Goal: Task Accomplishment & Management: Manage account settings

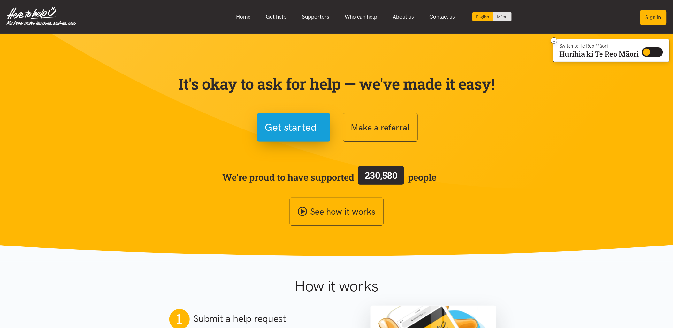
click at [644, 17] on button "Sign in" at bounding box center [653, 17] width 27 height 15
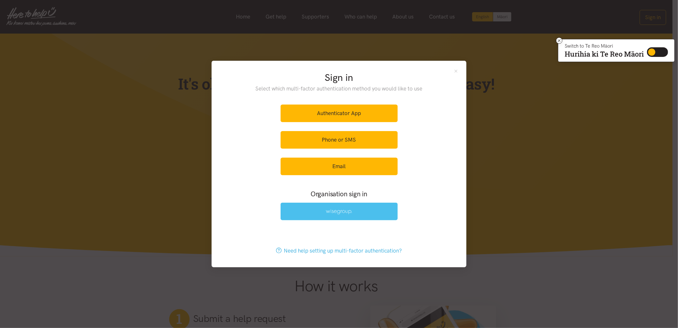
click at [361, 208] on link at bounding box center [339, 211] width 117 height 18
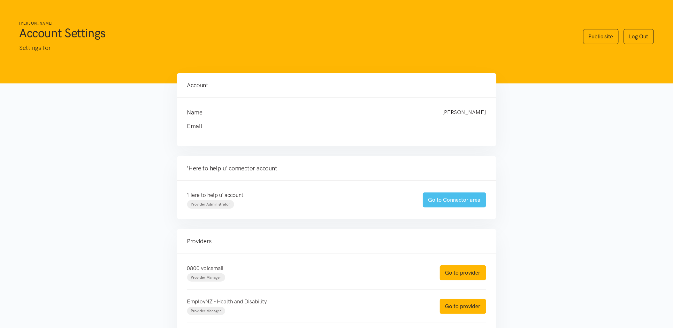
click at [430, 204] on link "Go to Connector area" at bounding box center [454, 199] width 63 height 15
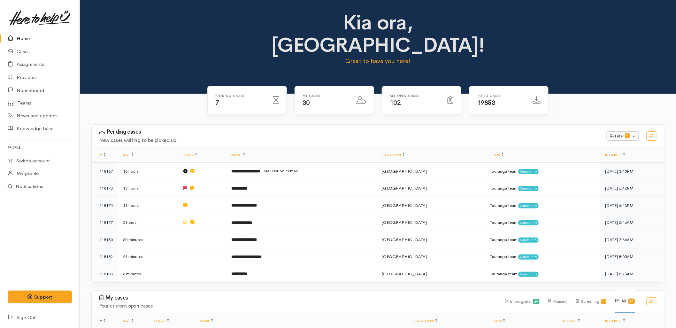
drag, startPoint x: 162, startPoint y: 61, endPoint x: 165, endPoint y: 51, distance: 10.1
click at [162, 61] on div "Kia ora, Malia! Great to have you here!" at bounding box center [378, 47] width 596 height 94
click at [34, 50] on link "Cases" at bounding box center [40, 51] width 80 height 13
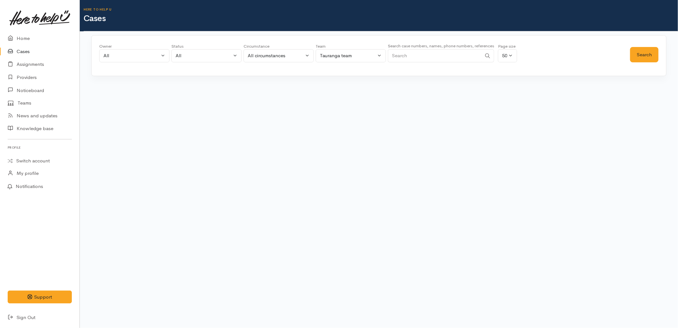
click at [430, 56] on input "Search" at bounding box center [435, 55] width 94 height 13
paste input "223739475"
type input "223739475"
click at [639, 57] on button "Search" at bounding box center [644, 55] width 28 height 16
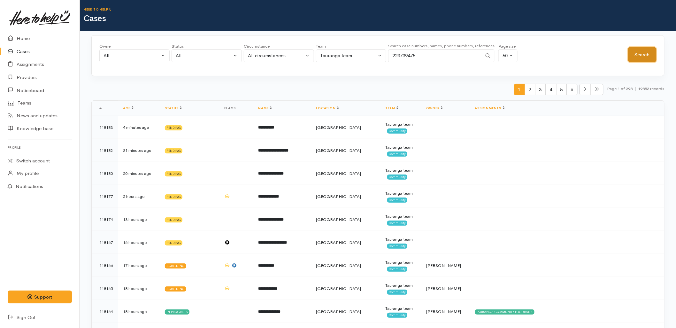
click at [629, 55] on button "Search" at bounding box center [642, 55] width 28 height 16
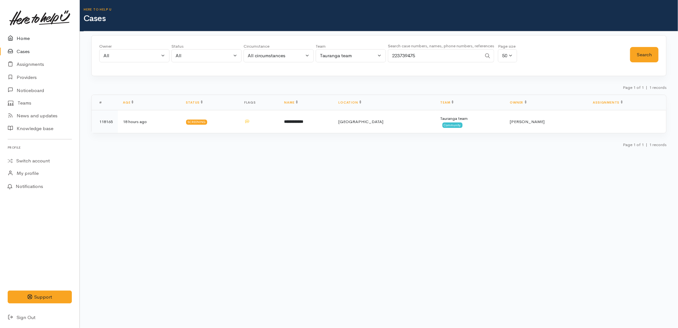
click at [28, 35] on link "Home" at bounding box center [40, 38] width 80 height 13
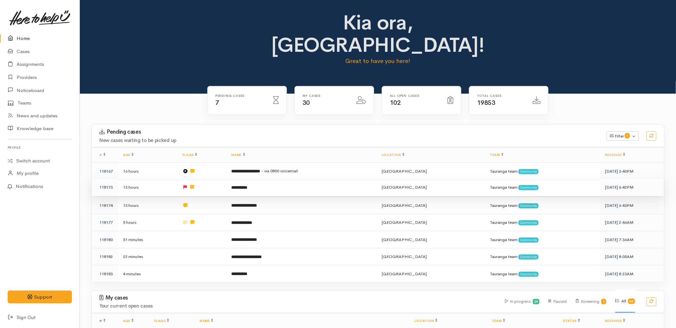
click at [298, 178] on td "**********" at bounding box center [301, 186] width 150 height 17
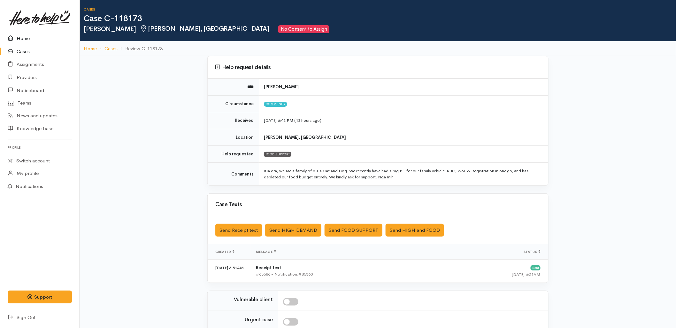
click at [23, 34] on link "Home" at bounding box center [40, 38] width 80 height 13
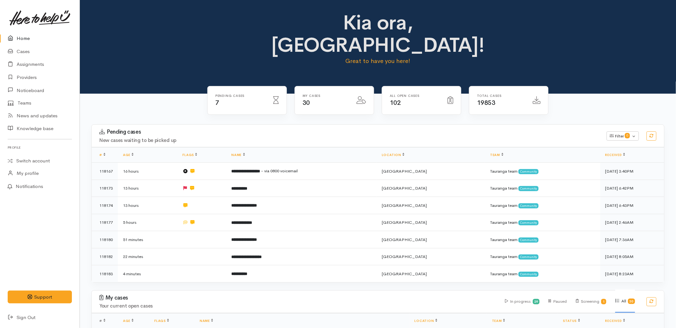
click at [282, 294] on div "My cases Your current open cases" at bounding box center [298, 301] width 406 height 14
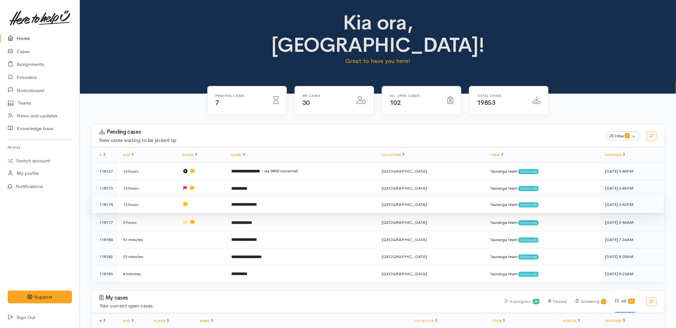
click at [257, 202] on b "**********" at bounding box center [244, 204] width 26 height 4
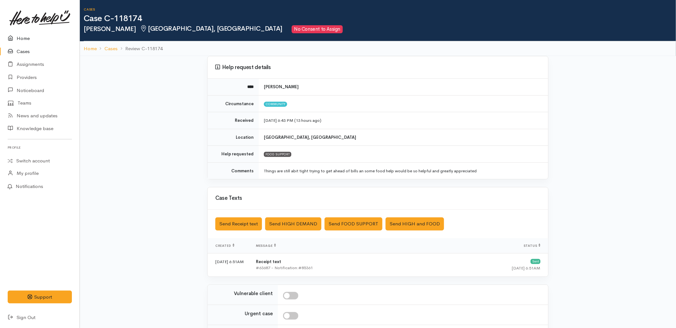
click at [19, 34] on link "Home" at bounding box center [40, 38] width 80 height 13
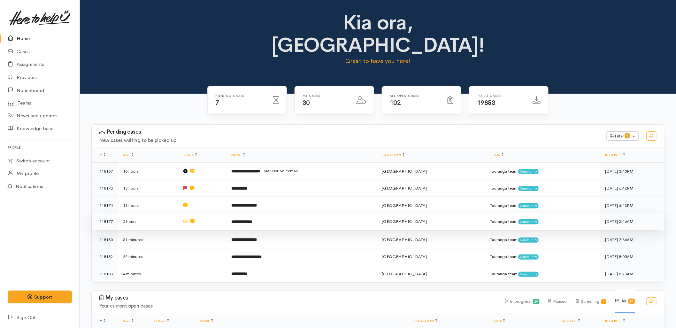
click at [252, 219] on b "**********" at bounding box center [241, 221] width 21 height 4
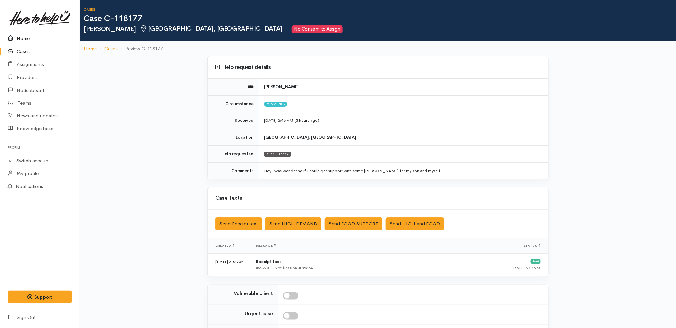
click at [20, 37] on link "Home" at bounding box center [40, 38] width 80 height 13
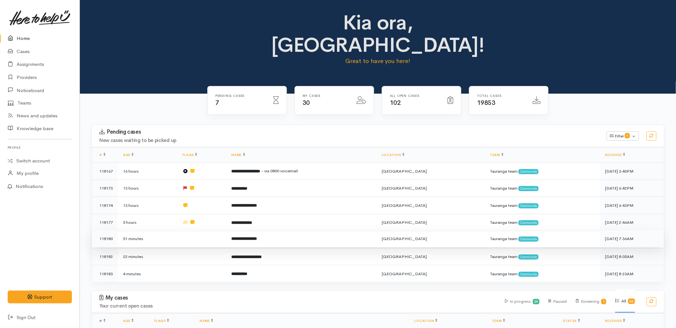
click at [255, 230] on td "**********" at bounding box center [301, 238] width 150 height 17
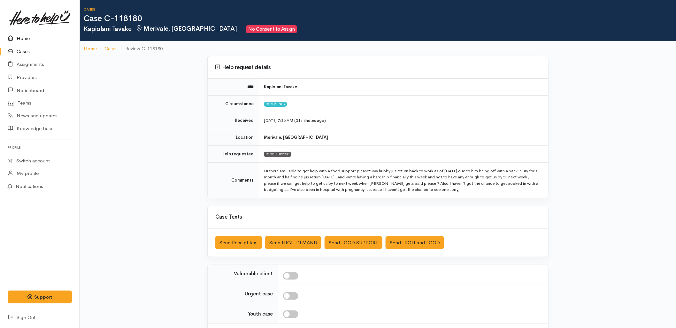
click at [21, 38] on link "Home" at bounding box center [40, 38] width 80 height 13
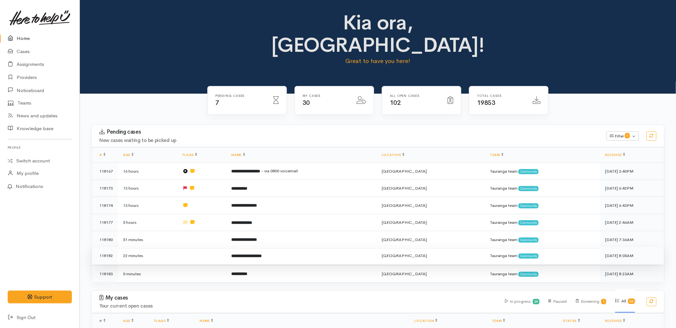
click at [262, 254] on b "**********" at bounding box center [246, 256] width 30 height 4
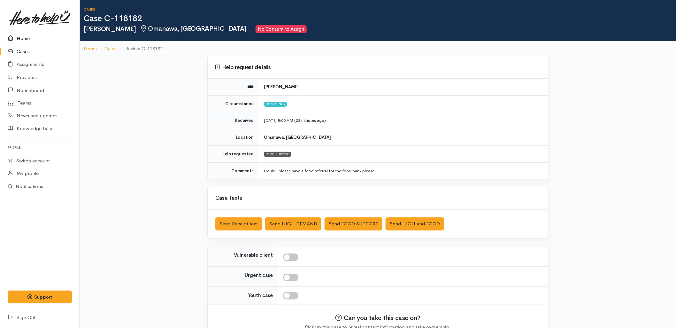
click at [17, 36] on link "Home" at bounding box center [40, 38] width 80 height 13
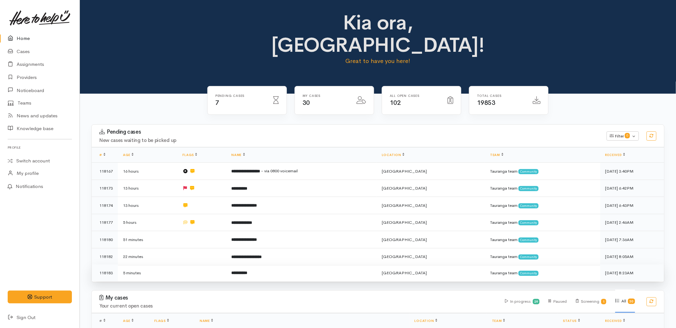
click at [247, 270] on b "**********" at bounding box center [239, 272] width 16 height 4
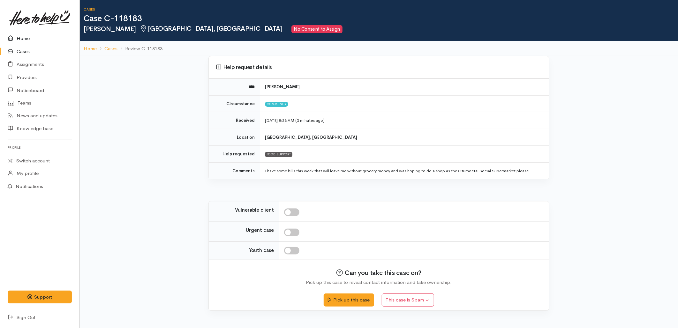
click at [19, 34] on link "Home" at bounding box center [40, 38] width 80 height 13
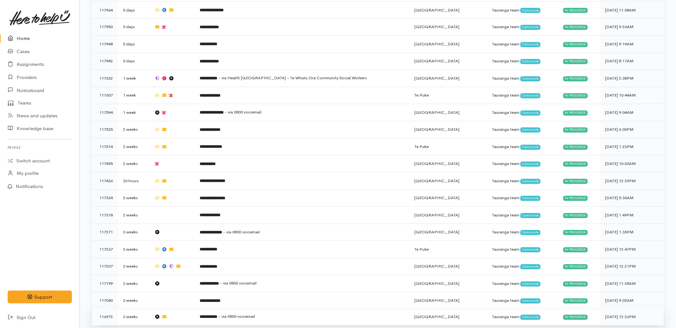
scroll to position [433, 0]
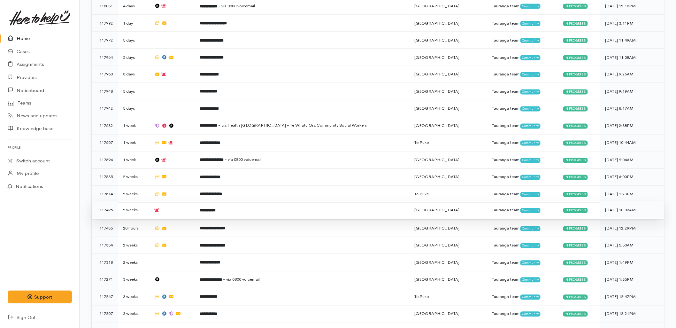
click at [205, 201] on td "**********" at bounding box center [301, 209] width 215 height 17
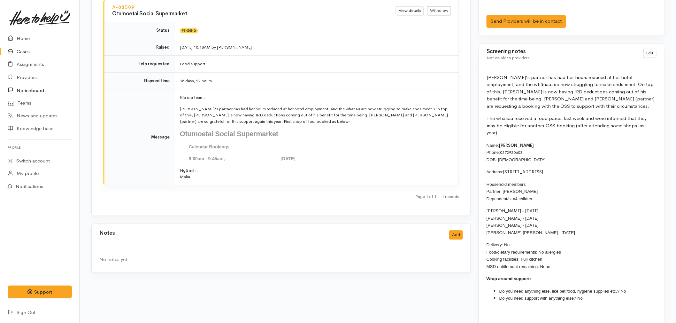
scroll to position [659, 0]
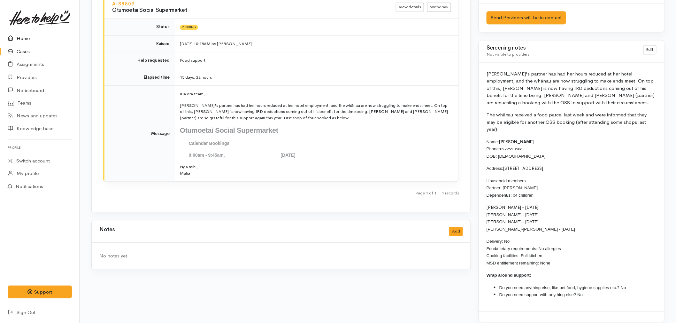
click at [25, 33] on link "Home" at bounding box center [40, 38] width 80 height 13
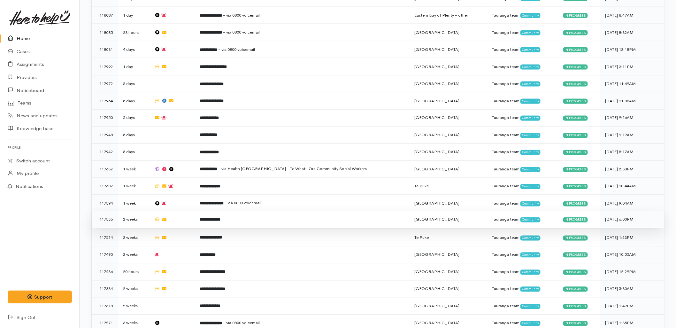
scroll to position [390, 0]
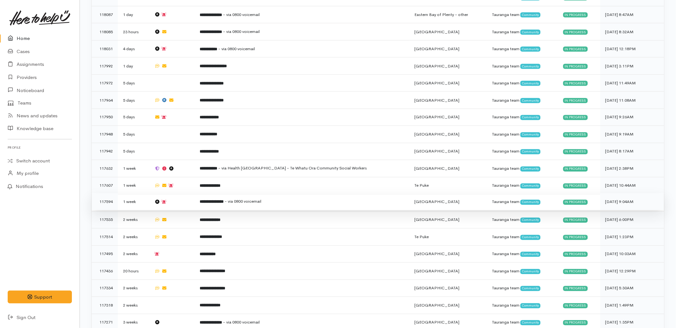
click at [193, 193] on td at bounding box center [171, 201] width 45 height 17
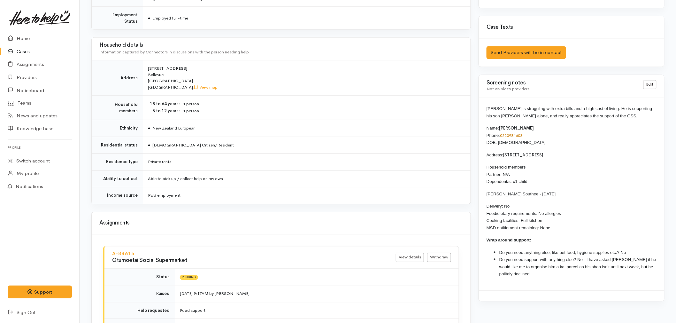
scroll to position [497, 0]
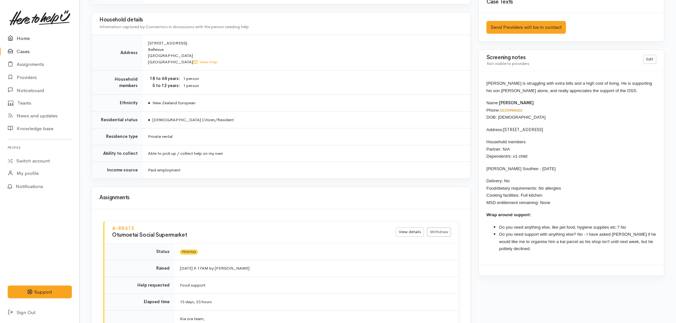
click at [31, 35] on link "Home" at bounding box center [40, 38] width 80 height 13
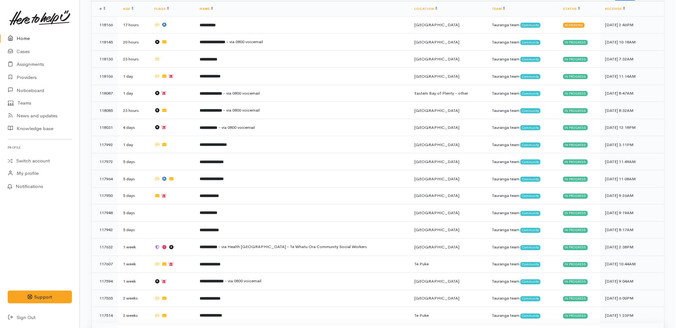
scroll to position [319, 0]
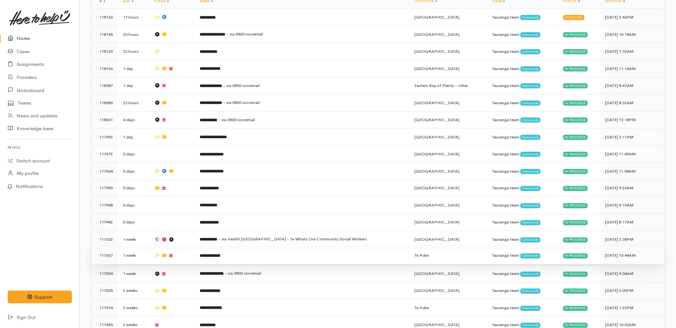
click at [220, 254] on b "**********" at bounding box center [210, 256] width 21 height 4
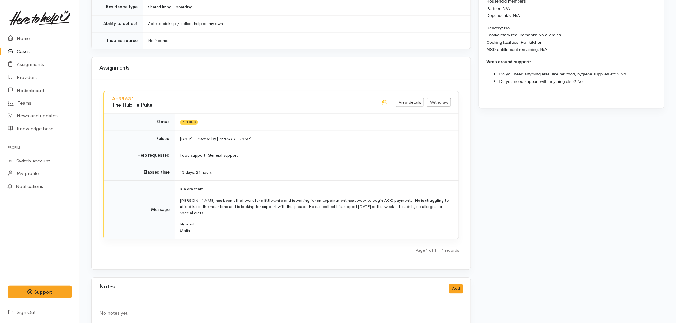
scroll to position [576, 0]
click at [11, 34] on link "Home" at bounding box center [40, 38] width 80 height 13
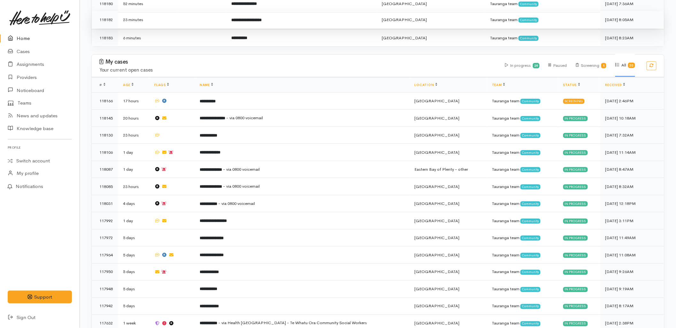
scroll to position [248, 0]
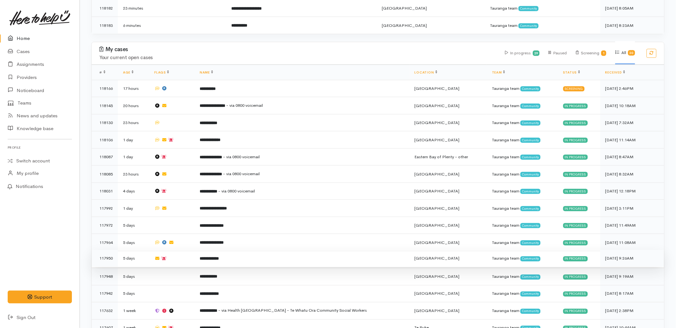
click at [205, 250] on td "**********" at bounding box center [301, 258] width 215 height 17
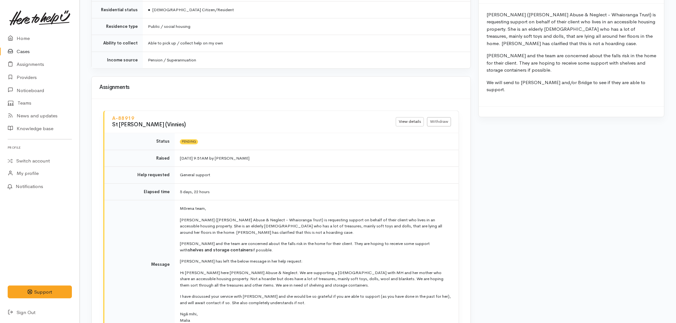
scroll to position [532, 0]
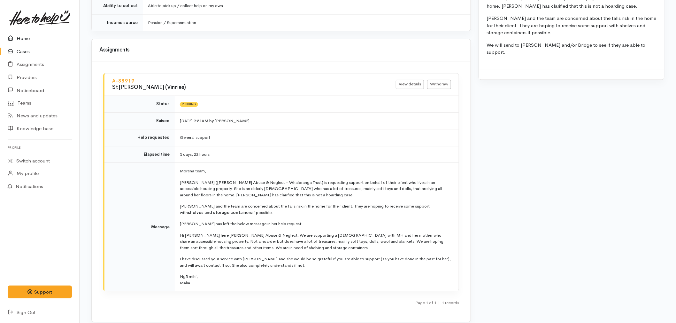
click at [19, 36] on link "Home" at bounding box center [40, 38] width 80 height 13
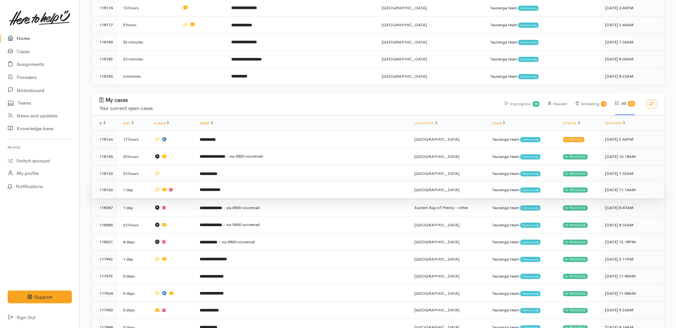
scroll to position [213, 0]
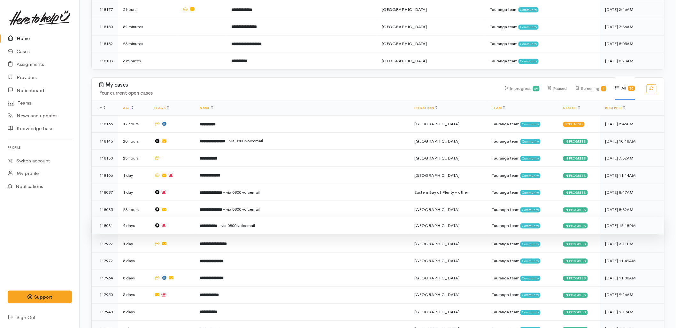
click at [207, 217] on td "**********" at bounding box center [301, 225] width 215 height 17
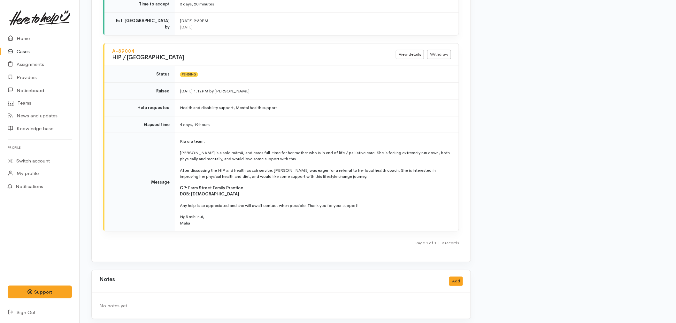
scroll to position [1104, 0]
click at [29, 35] on link "Home" at bounding box center [40, 38] width 80 height 13
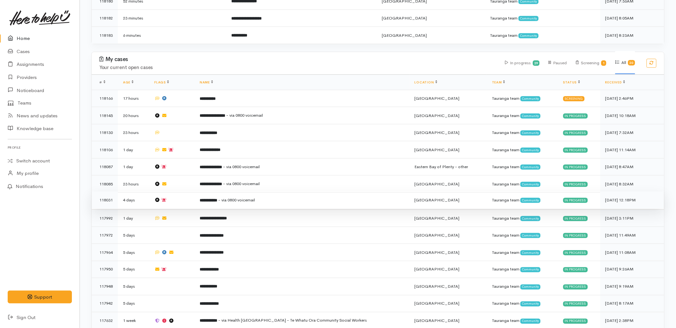
scroll to position [248, 0]
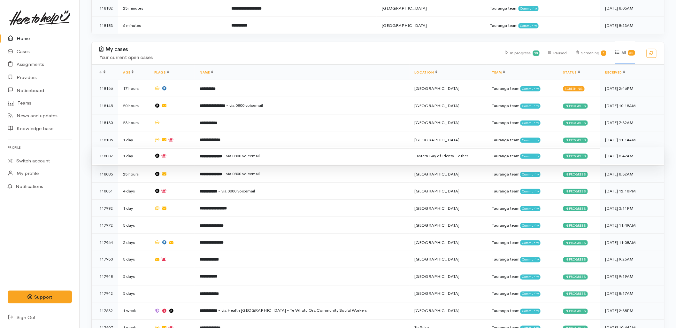
click at [239, 147] on td "**********" at bounding box center [301, 155] width 215 height 17
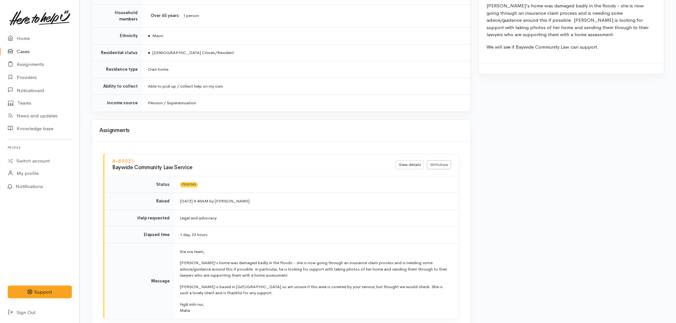
scroll to position [532, 0]
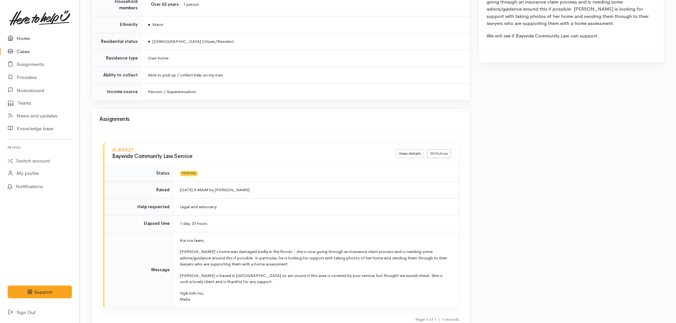
click at [27, 34] on link "Home" at bounding box center [40, 38] width 80 height 13
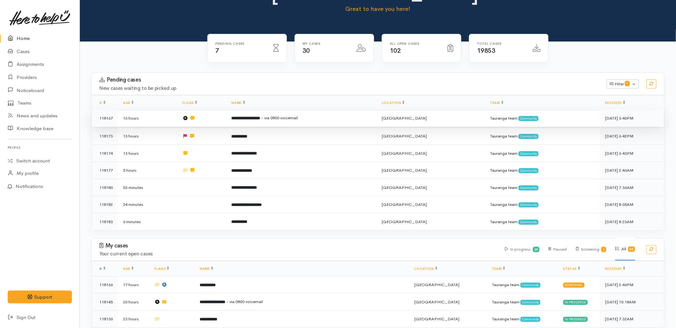
scroll to position [106, 0]
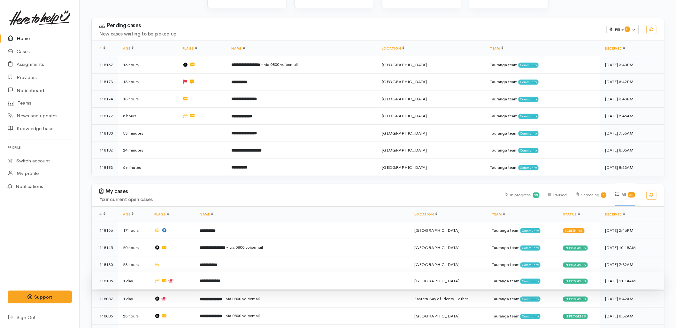
click at [220, 278] on b "**********" at bounding box center [210, 280] width 21 height 4
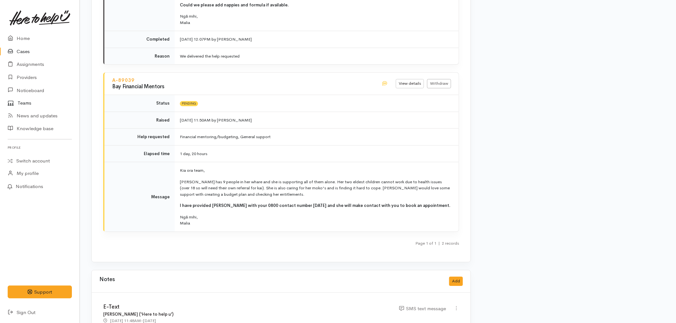
scroll to position [851, 0]
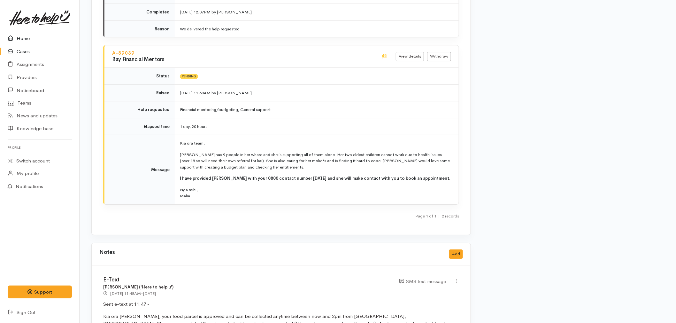
click at [23, 41] on link "Home" at bounding box center [40, 38] width 80 height 13
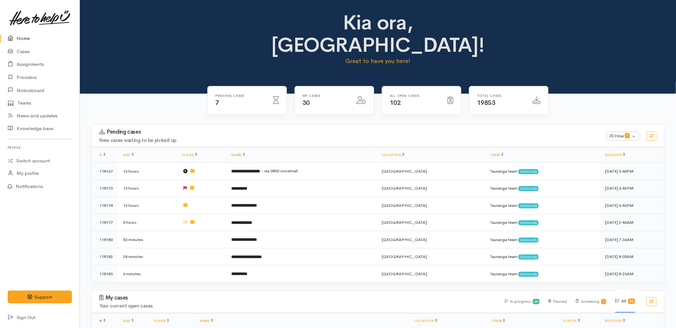
click at [265, 129] on h3 "Pending cases" at bounding box center [348, 132] width 499 height 6
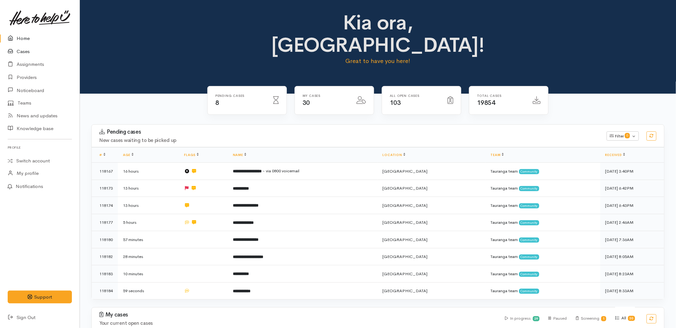
click at [31, 53] on link "Cases" at bounding box center [40, 51] width 80 height 13
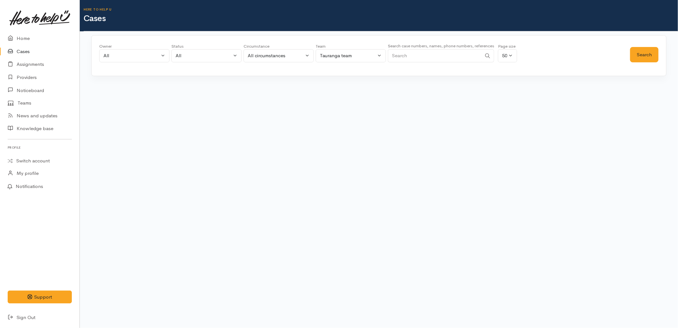
click at [424, 51] on input "Search" at bounding box center [435, 55] width 94 height 13
paste input "02040695482"
type input "02040695482"
click at [639, 52] on button "Search" at bounding box center [644, 55] width 28 height 16
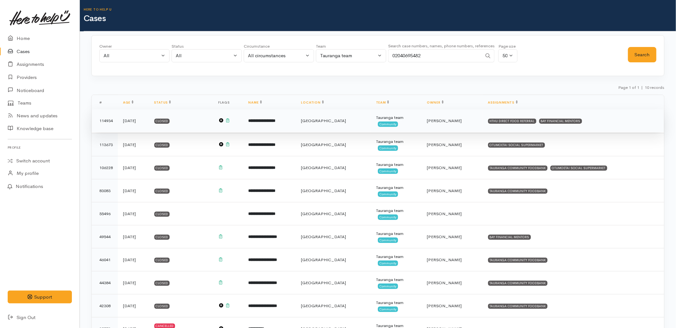
click at [296, 130] on td "**********" at bounding box center [269, 120] width 53 height 23
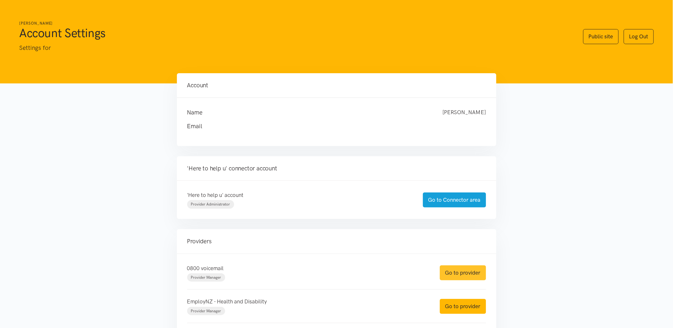
drag, startPoint x: 464, startPoint y: 274, endPoint x: 457, endPoint y: 268, distance: 8.8
click at [464, 274] on link "Go to provider" at bounding box center [463, 272] width 46 height 15
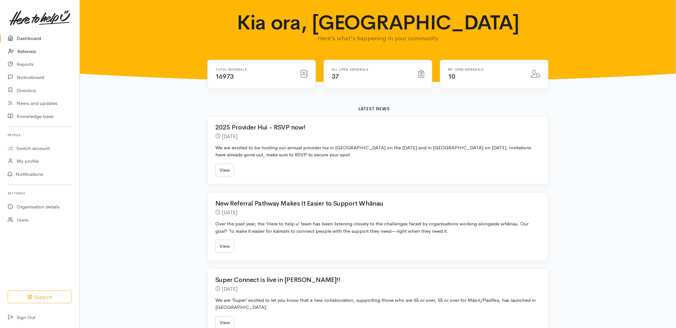
click at [7, 49] on link "Referrals" at bounding box center [40, 51] width 80 height 13
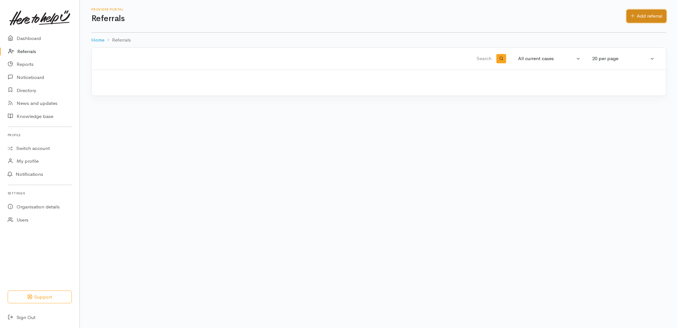
click at [652, 15] on link "Add referral" at bounding box center [647, 16] width 40 height 13
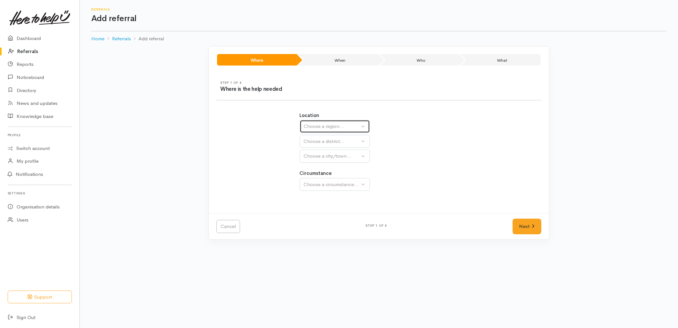
click at [324, 123] on div "Choose a region..." at bounding box center [332, 126] width 56 height 7
click at [323, 177] on span "Bay of Plenty" at bounding box center [322, 175] width 29 height 7
select select "4"
select select
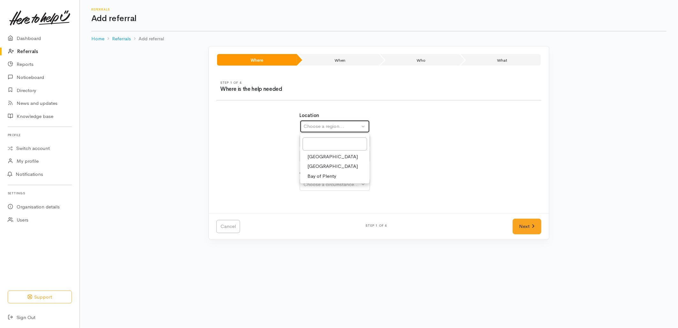
select select
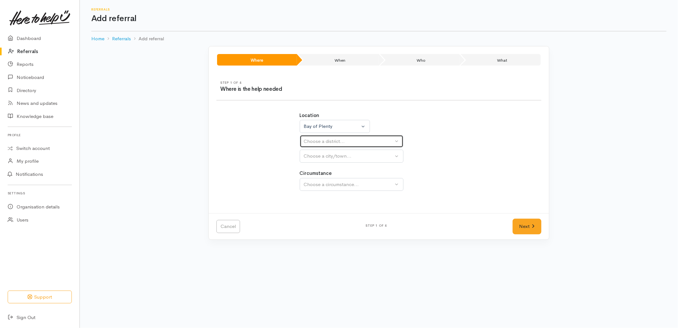
click at [317, 139] on div "Choose a district..." at bounding box center [349, 141] width 90 height 7
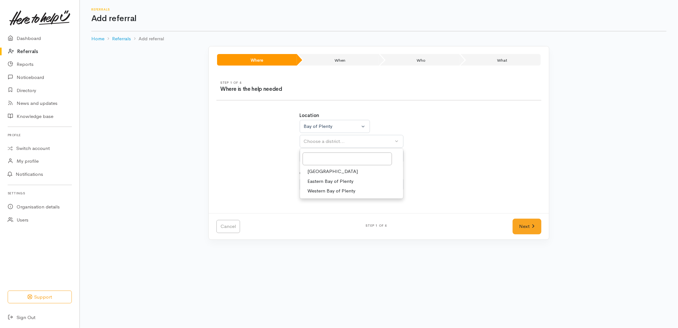
click at [317, 170] on span "[GEOGRAPHIC_DATA]" at bounding box center [333, 171] width 50 height 7
select select "6"
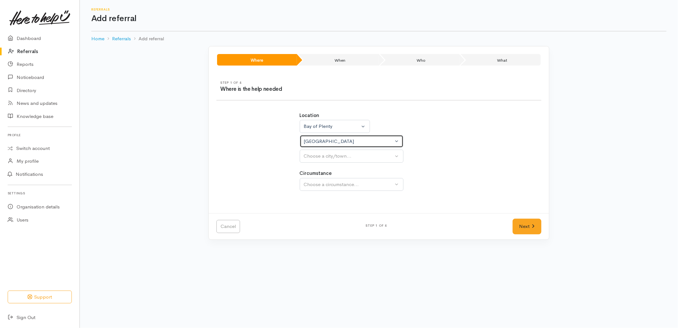
select select
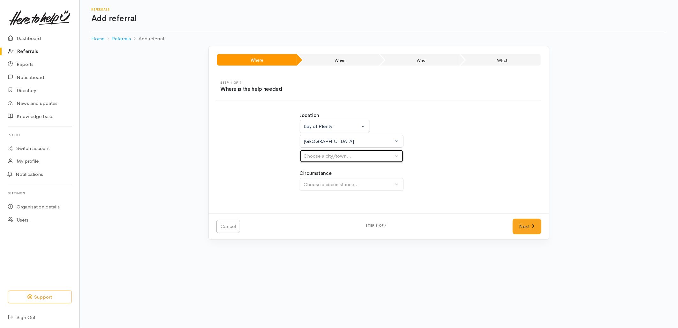
click at [321, 156] on div "Choose a city/town..." at bounding box center [349, 155] width 90 height 7
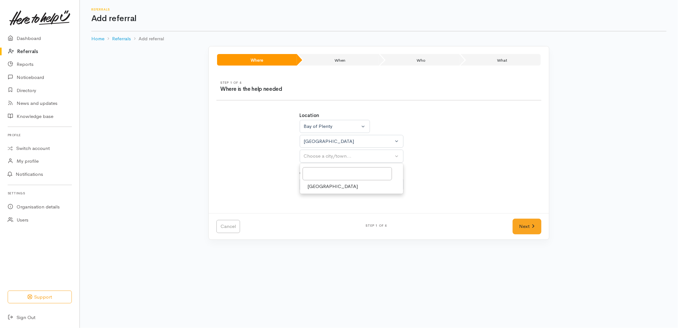
click at [324, 190] on span "[GEOGRAPHIC_DATA]" at bounding box center [333, 186] width 50 height 7
select select "4"
click at [323, 209] on div at bounding box center [351, 202] width 103 height 16
click at [335, 186] on div "Choose a circumstance..." at bounding box center [349, 184] width 90 height 7
click at [336, 212] on link "Community" at bounding box center [351, 214] width 103 height 10
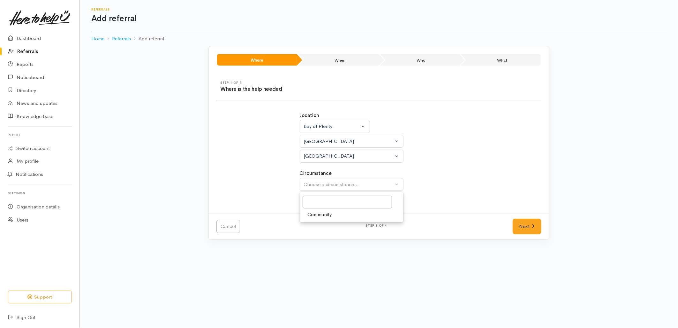
select select "2"
click at [523, 224] on link "Next" at bounding box center [527, 226] width 29 height 16
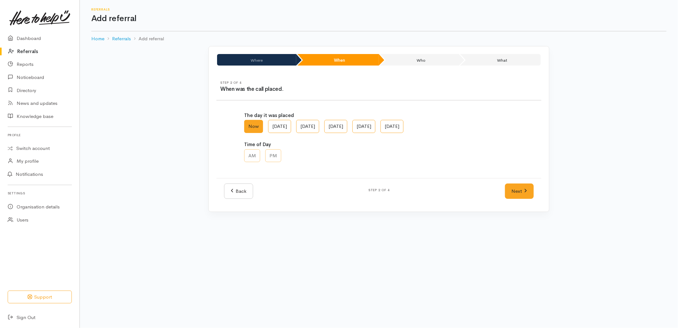
click at [524, 213] on div "Where When Who What Step 1 of 4 Where is the help needed Location Auckland Waik…" at bounding box center [379, 132] width 598 height 173
click at [514, 186] on link "Next" at bounding box center [519, 191] width 29 height 16
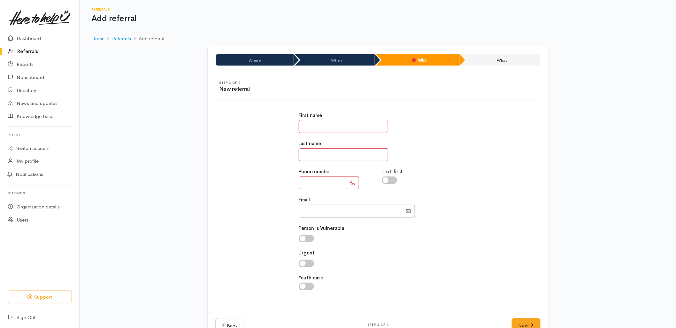
click at [302, 129] on input "text" at bounding box center [343, 126] width 89 height 13
type input "*******"
type input "*********"
type input "**********"
type input "johnnyransfield089@gmail.com"
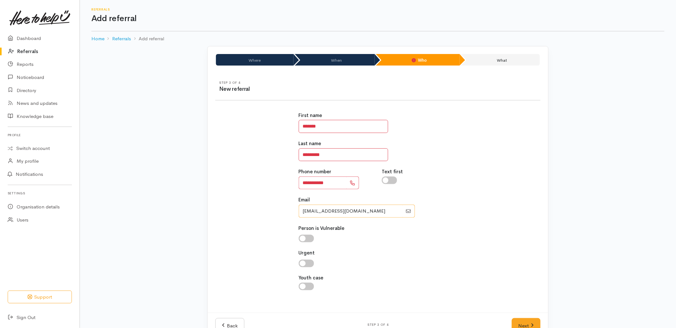
drag, startPoint x: 389, startPoint y: 213, endPoint x: 237, endPoint y: 211, distance: 152.0
click at [237, 211] on div "**********" at bounding box center [377, 204] width 333 height 201
click at [526, 321] on link "Next" at bounding box center [526, 326] width 29 height 16
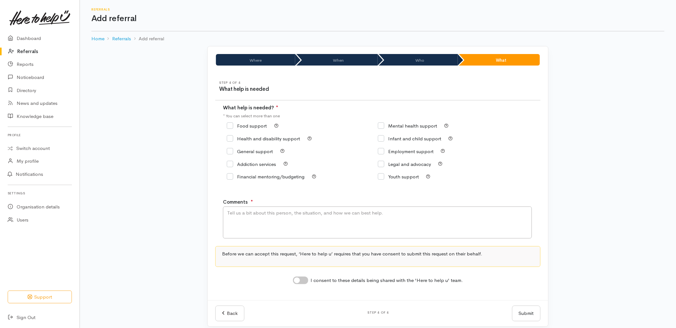
click at [253, 126] on input "Food support" at bounding box center [247, 125] width 40 height 5
checkbox input "true"
click at [265, 226] on textarea "Comments" at bounding box center [377, 222] width 309 height 32
type textarea "Requesting food support."
click at [296, 283] on input "I consent to these details being shared with the 'Here to help u' team." at bounding box center [300, 280] width 15 height 8
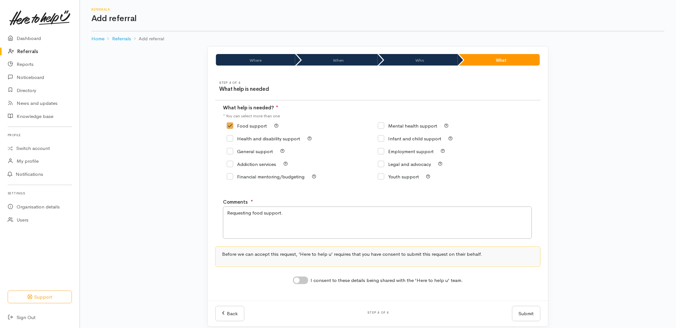
checkbox input "true"
click at [527, 314] on button "Submit" at bounding box center [526, 314] width 28 height 16
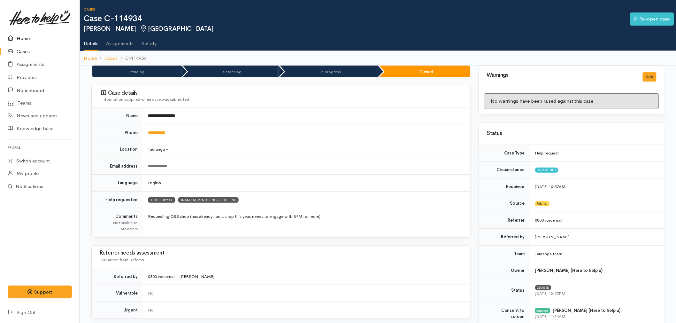
drag, startPoint x: 28, startPoint y: 33, endPoint x: 97, endPoint y: 25, distance: 69.7
click at [28, 33] on link "Home" at bounding box center [40, 38] width 80 height 13
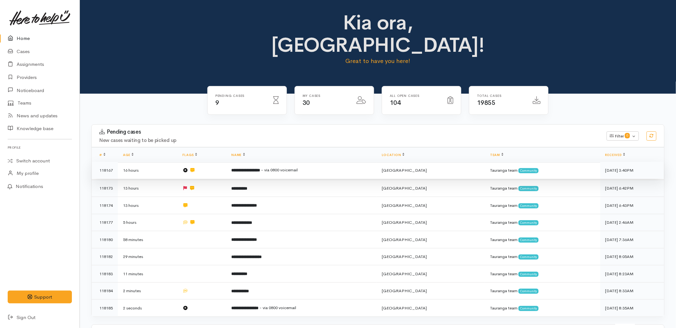
click at [294, 167] on span "- via 0800 voicemail" at bounding box center [279, 169] width 37 height 5
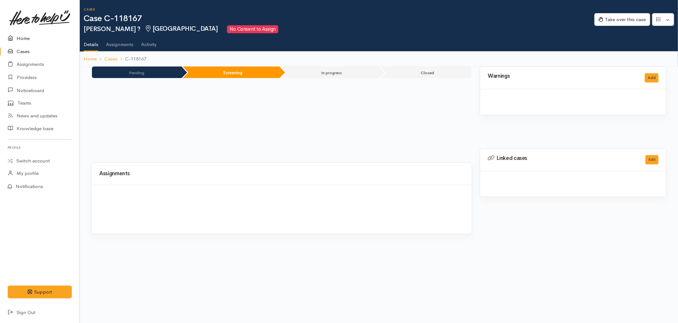
click at [20, 34] on link "Home" at bounding box center [40, 38] width 80 height 13
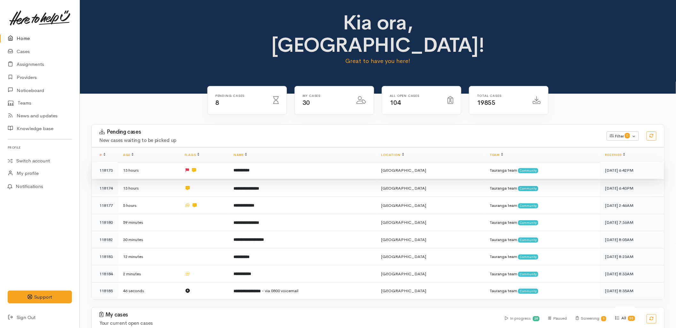
click at [288, 162] on td "**********" at bounding box center [302, 170] width 148 height 17
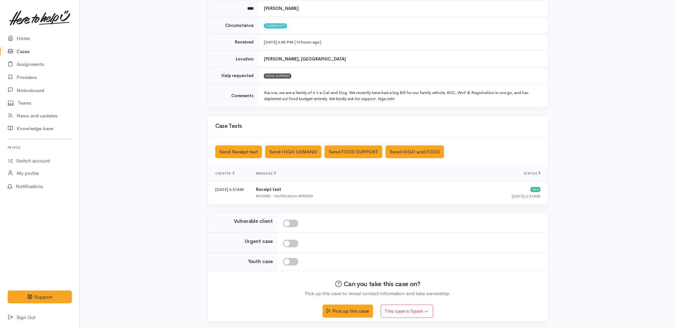
scroll to position [80, 0]
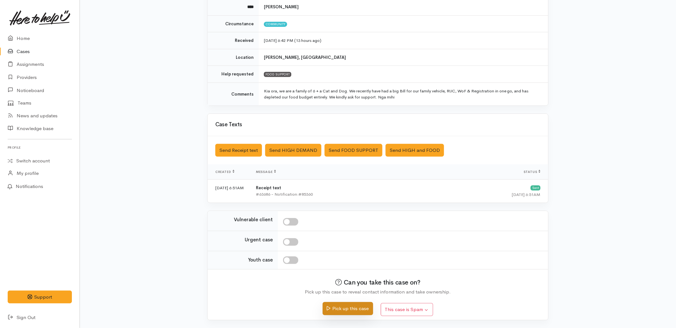
click at [349, 311] on button "Pick up this case" at bounding box center [348, 308] width 50 height 13
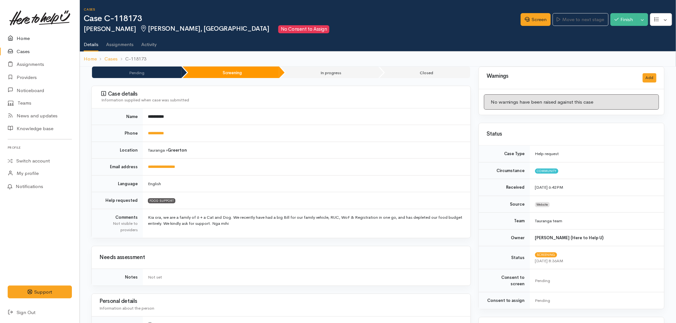
click at [36, 40] on link "Home" at bounding box center [40, 38] width 80 height 13
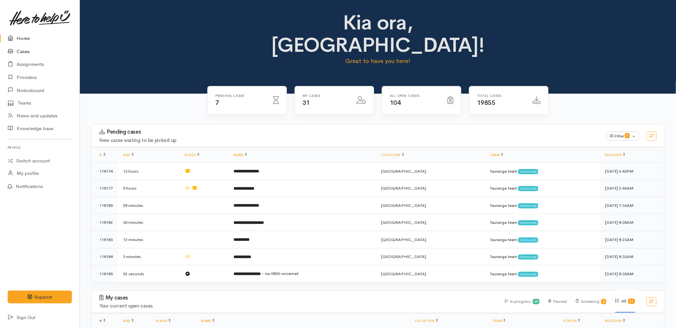
click at [24, 49] on link "Cases" at bounding box center [40, 51] width 80 height 13
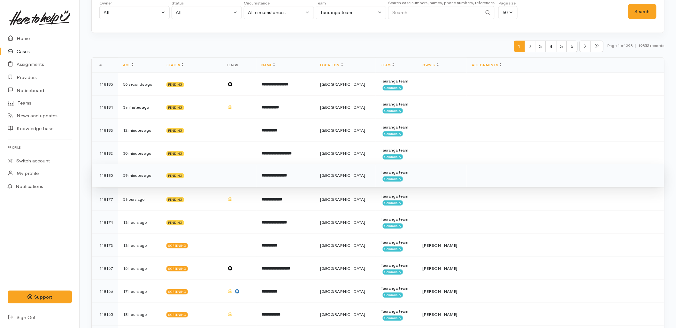
scroll to position [71, 0]
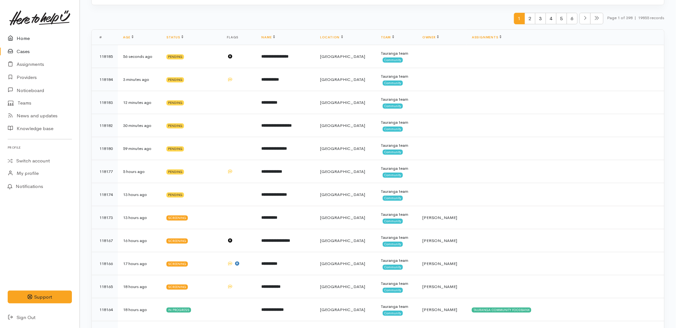
click at [26, 34] on link "Home" at bounding box center [40, 38] width 80 height 13
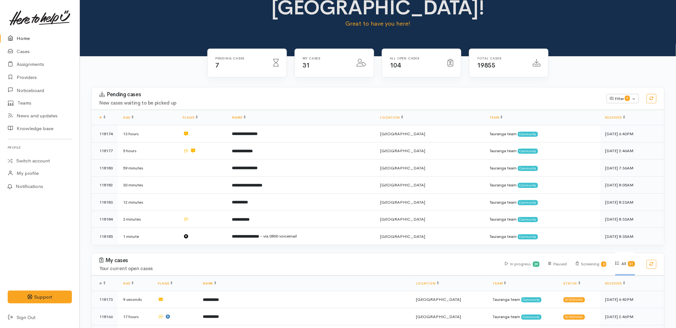
scroll to position [106, 0]
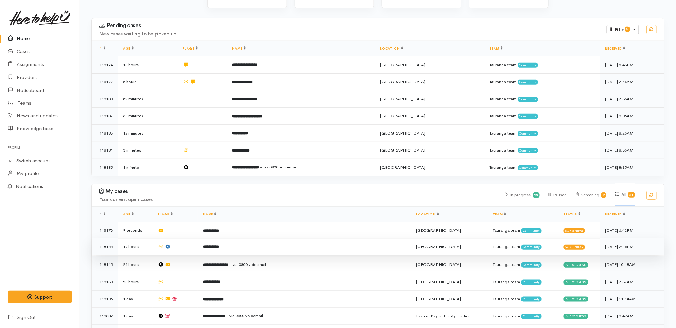
click at [235, 238] on td "**********" at bounding box center [304, 246] width 213 height 17
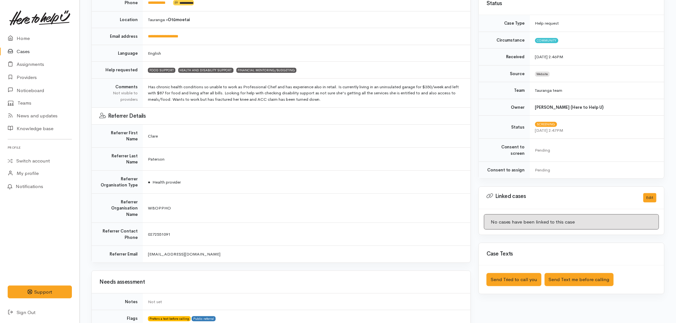
scroll to position [142, 0]
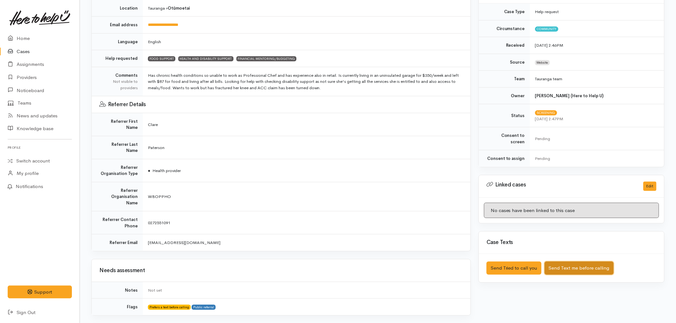
click at [581, 263] on button "Send Text me before calling" at bounding box center [578, 267] width 69 height 13
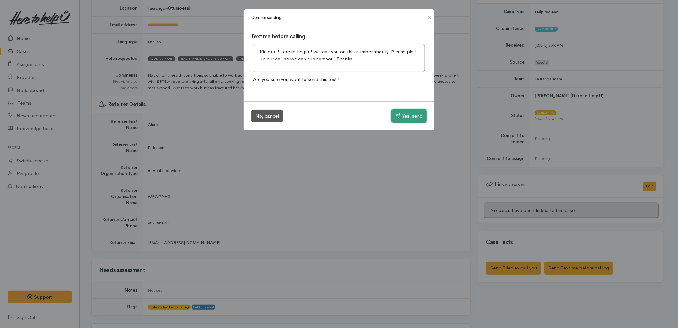
click at [414, 118] on button "Yes, send" at bounding box center [408, 115] width 35 height 13
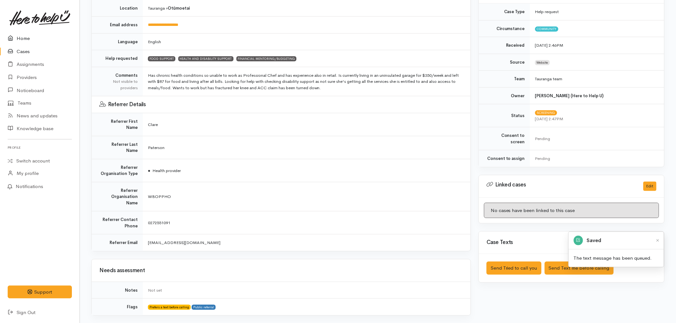
click at [14, 35] on icon at bounding box center [12, 38] width 9 height 8
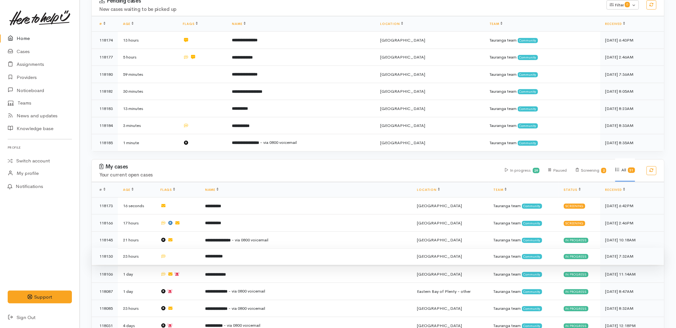
scroll to position [142, 0]
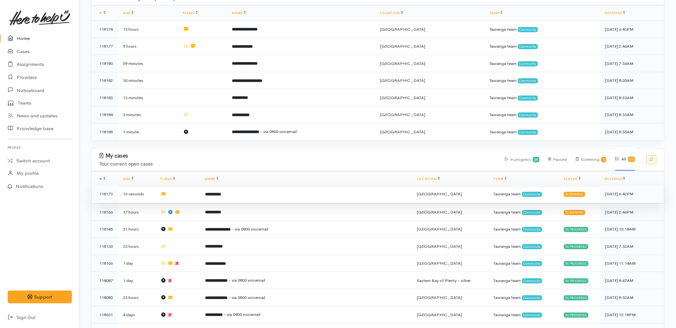
click at [242, 185] on td "**********" at bounding box center [306, 193] width 212 height 17
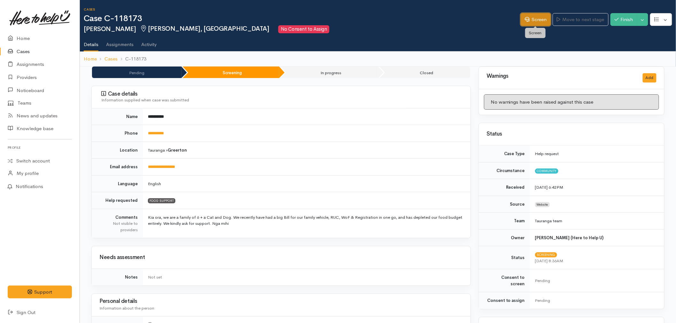
click at [526, 20] on icon at bounding box center [527, 19] width 5 height 5
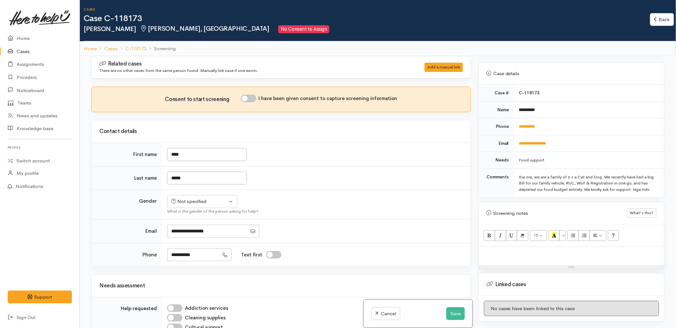
scroll to position [248, 0]
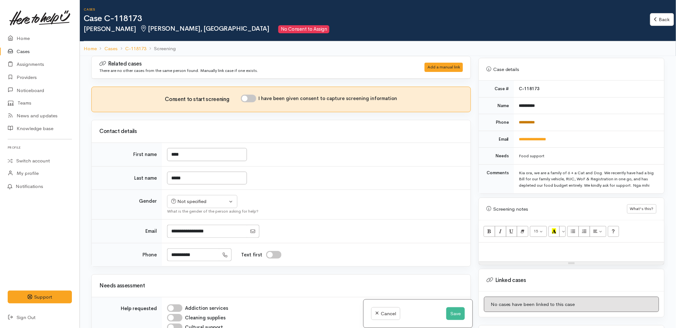
click at [525, 120] on link "**********" at bounding box center [527, 122] width 16 height 4
click at [387, 231] on div at bounding box center [315, 230] width 296 height 13
click at [454, 311] on button "Save" at bounding box center [455, 313] width 19 height 13
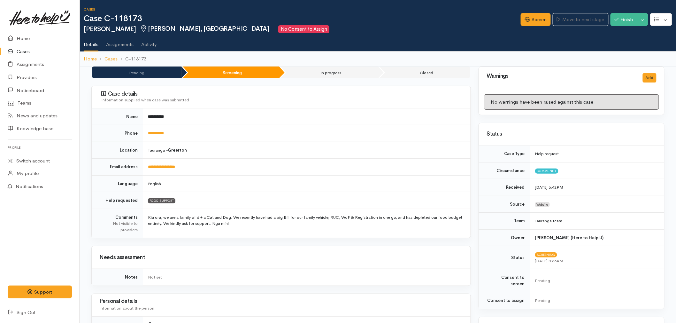
click at [428, 183] on td "English" at bounding box center [307, 183] width 328 height 17
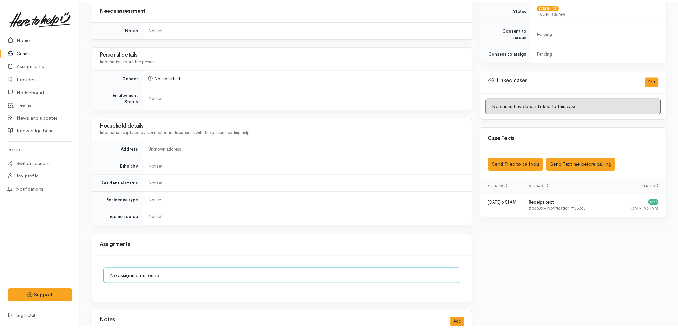
scroll to position [248, 0]
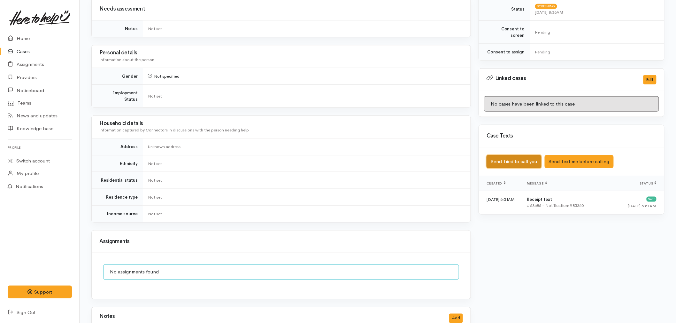
click at [520, 158] on button "Send Tried to call you" at bounding box center [513, 161] width 55 height 13
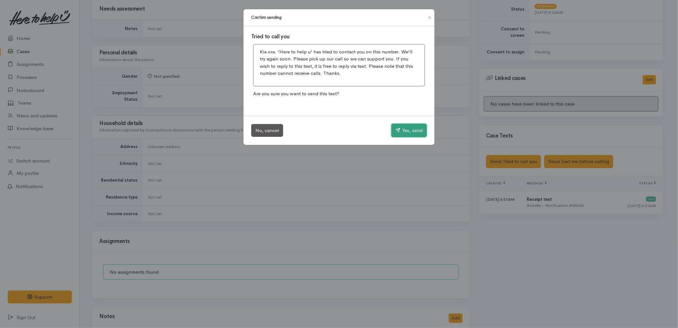
click at [397, 133] on button "Yes, send" at bounding box center [408, 130] width 35 height 13
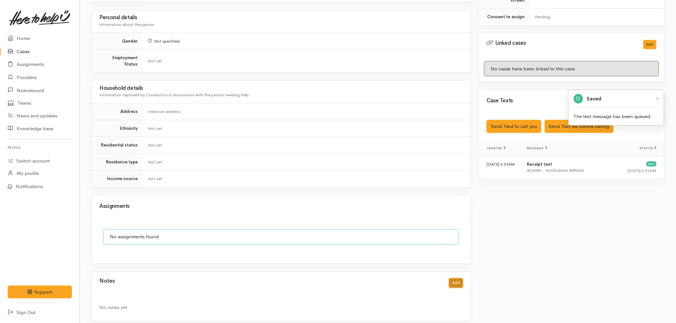
click at [460, 278] on button "Add" at bounding box center [456, 282] width 14 height 9
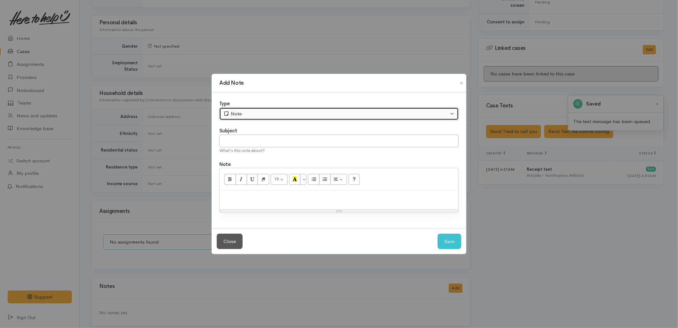
click at [248, 114] on div "Note" at bounding box center [336, 113] width 225 height 7
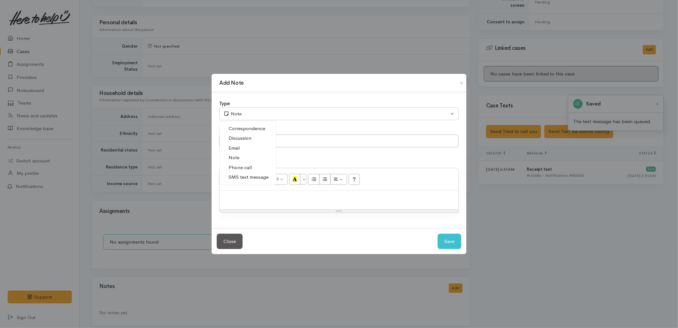
click at [246, 167] on span "Phone call" at bounding box center [240, 167] width 23 height 7
select select "3"
click at [248, 136] on input "text" at bounding box center [338, 140] width 239 height 13
type input "Attempted to Contact"
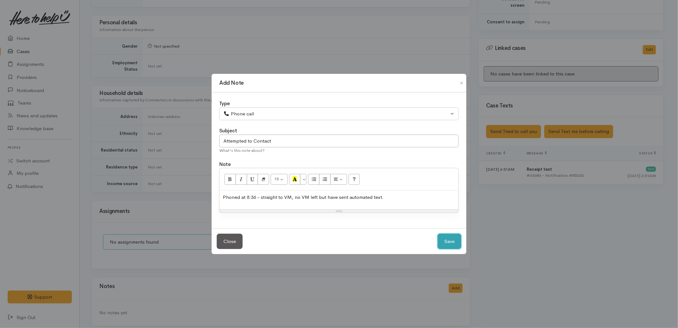
click at [446, 239] on button "Save" at bounding box center [450, 241] width 24 height 16
select select "1"
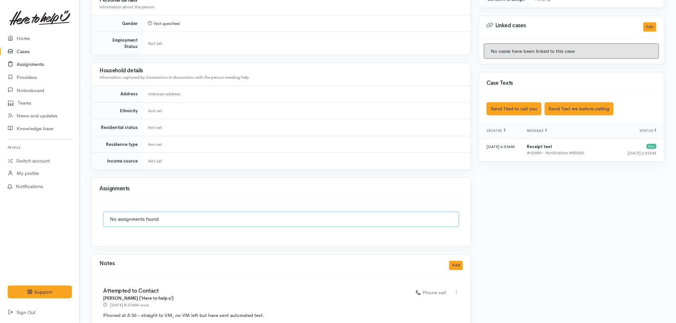
scroll to position [314, 0]
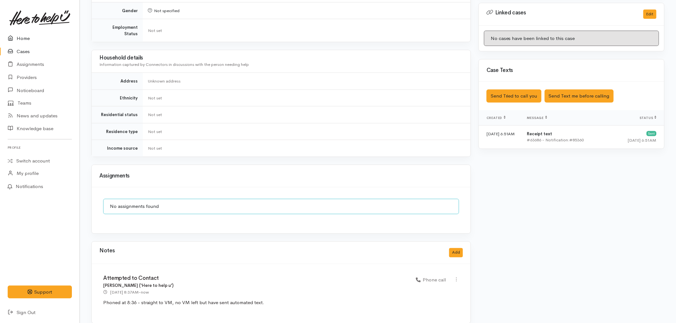
click at [19, 33] on link "Home" at bounding box center [40, 38] width 80 height 13
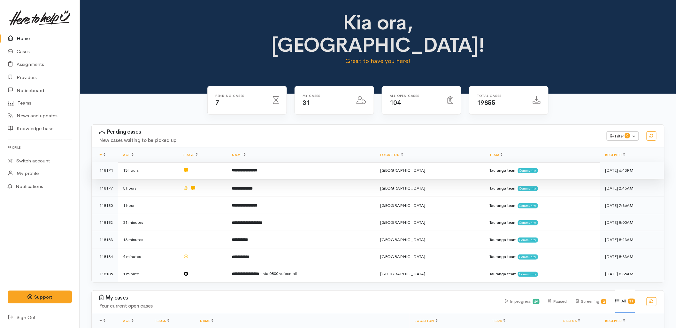
click at [235, 162] on td "**********" at bounding box center [301, 170] width 148 height 17
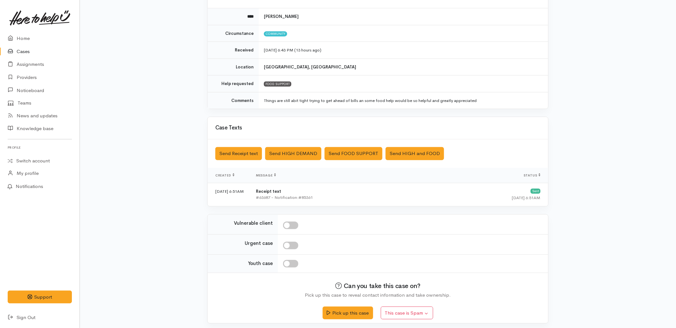
scroll to position [74, 0]
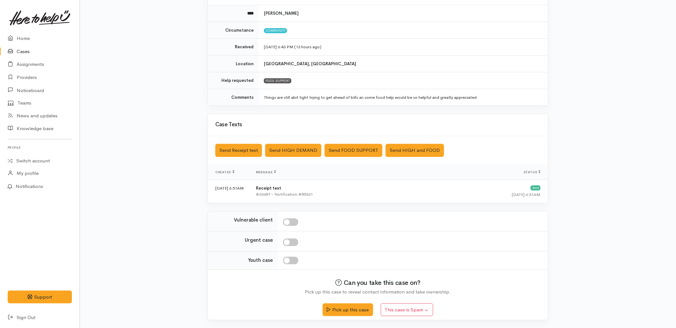
click at [354, 315] on div "Pick up this case This case is Spam Yes, cancel this case as spam" at bounding box center [377, 306] width 325 height 23
click at [354, 314] on button "Pick up this case" at bounding box center [348, 308] width 50 height 13
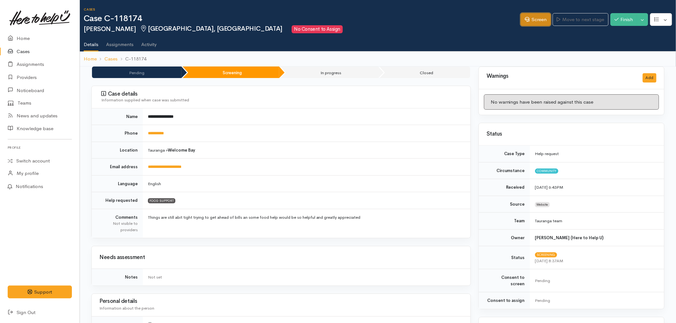
click at [525, 19] on icon at bounding box center [527, 19] width 5 height 5
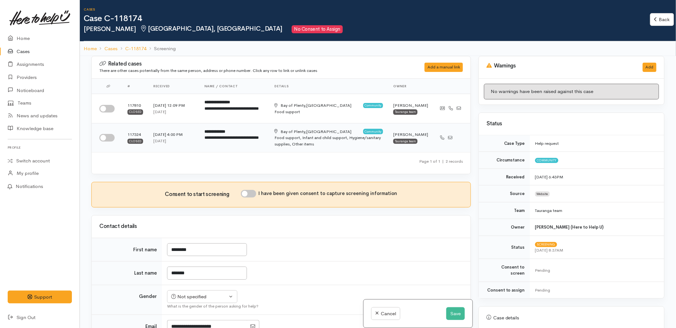
click at [107, 140] on input "checkbox" at bounding box center [106, 138] width 15 height 8
checkbox input "true"
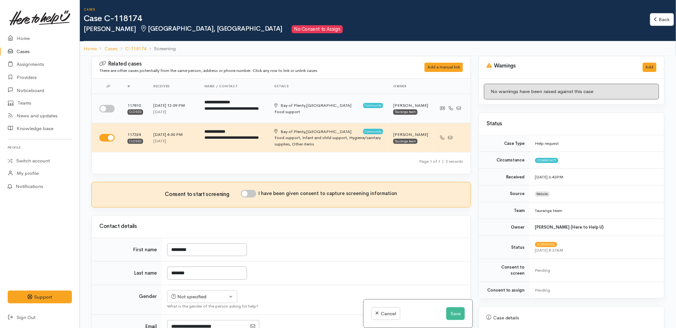
click at [103, 108] on input "checkbox" at bounding box center [106, 109] width 15 height 8
checkbox input "true"
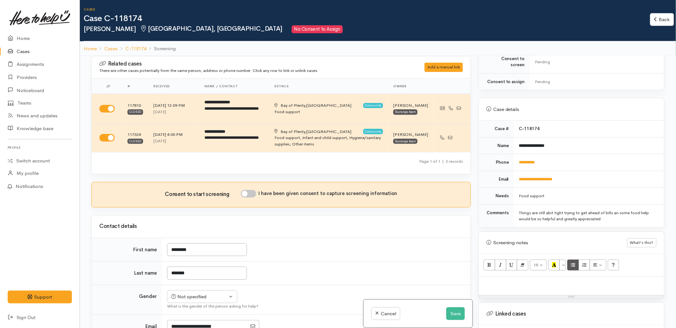
scroll to position [248, 0]
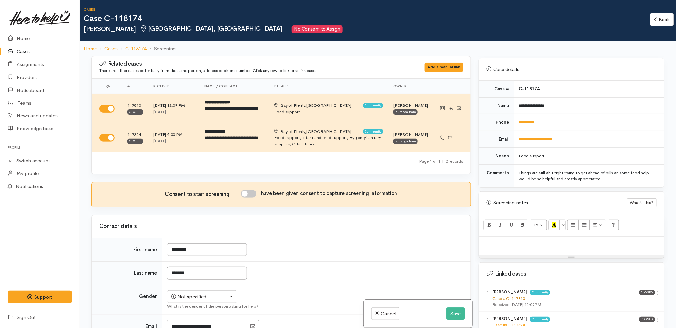
click at [516, 295] on link "Case #C-117810" at bounding box center [508, 297] width 33 height 5
click at [508, 322] on link "Case #C-117324" at bounding box center [508, 324] width 33 height 5
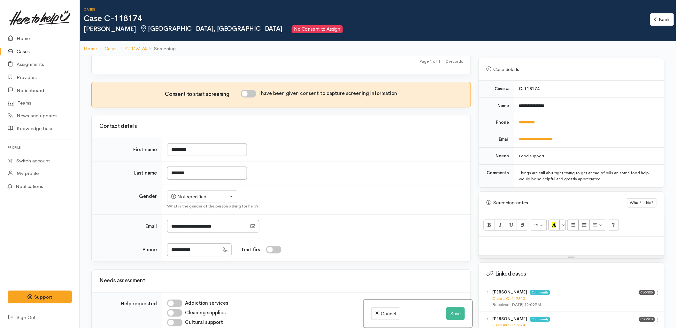
scroll to position [106, 0]
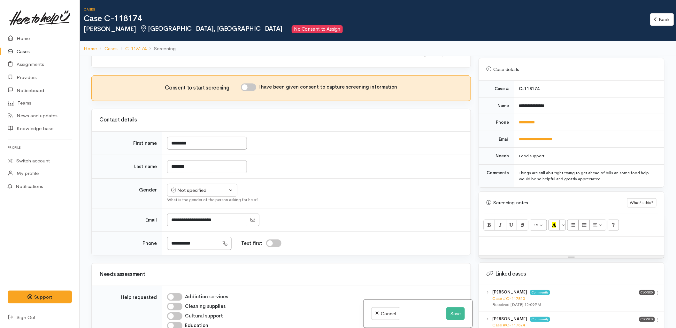
click at [535, 119] on td "**********" at bounding box center [589, 122] width 150 height 17
click at [535, 120] on link "**********" at bounding box center [527, 122] width 16 height 4
click at [511, 239] on p at bounding box center [571, 242] width 179 height 7
paste div
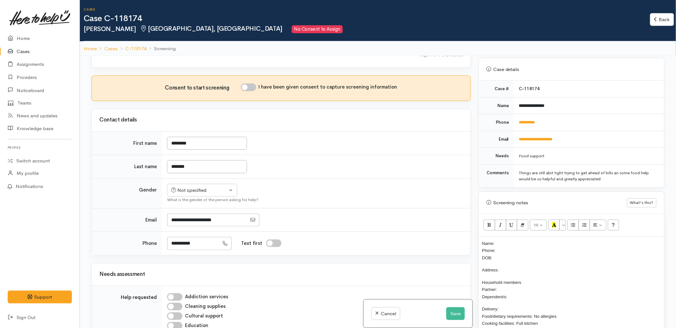
scroll to position [31, 0]
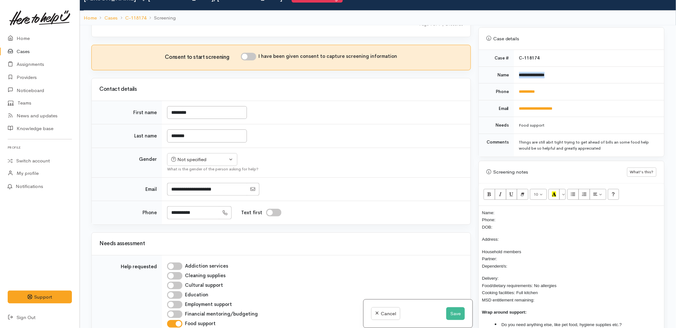
drag, startPoint x: 559, startPoint y: 70, endPoint x: 515, endPoint y: 72, distance: 44.4
click at [515, 72] on td "**********" at bounding box center [589, 74] width 150 height 17
copy b "**********"
click at [514, 209] on p "Name: Phone: DOB:" at bounding box center [571, 220] width 179 height 22
drag, startPoint x: 546, startPoint y: 87, endPoint x: 516, endPoint y: 90, distance: 30.8
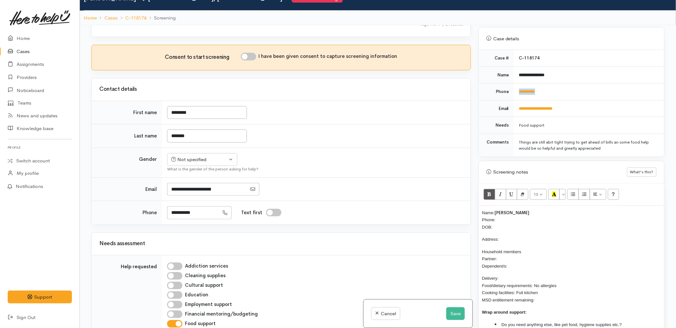
click at [516, 90] on td "**********" at bounding box center [589, 91] width 150 height 17
copy link "**********"
click at [531, 252] on p "Household members Partner: Dependent/s:" at bounding box center [571, 259] width 179 height 22
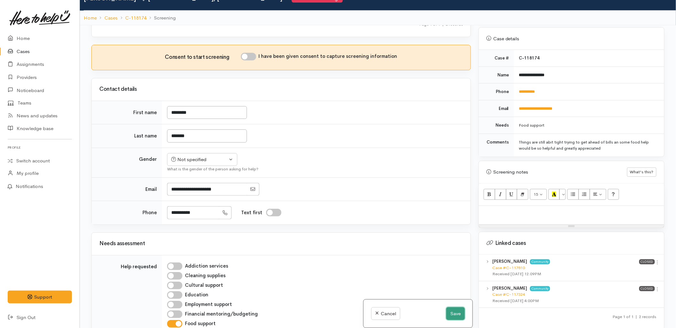
click at [452, 316] on button "Save" at bounding box center [455, 313] width 19 height 13
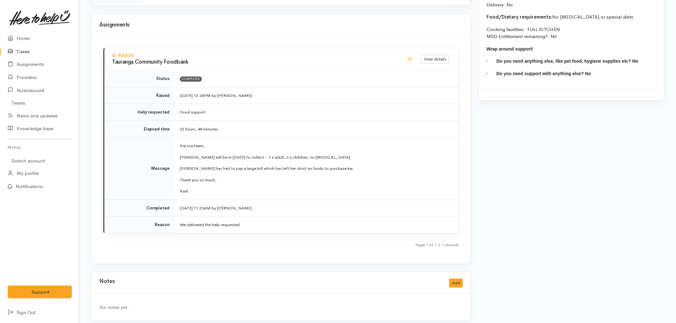
scroll to position [683, 0]
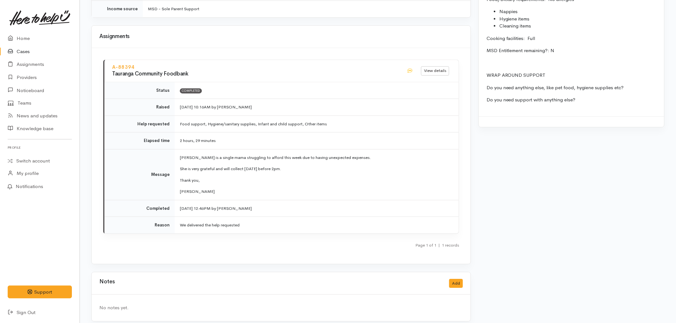
scroll to position [724, 0]
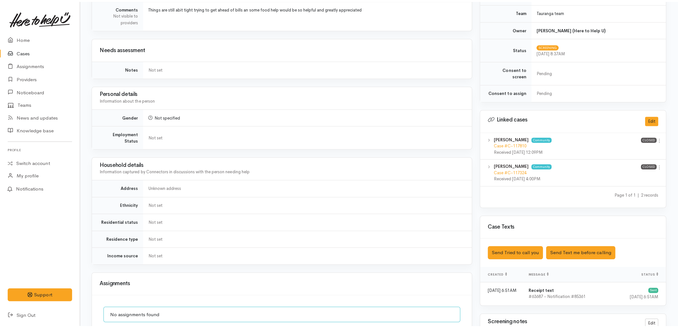
scroll to position [213, 0]
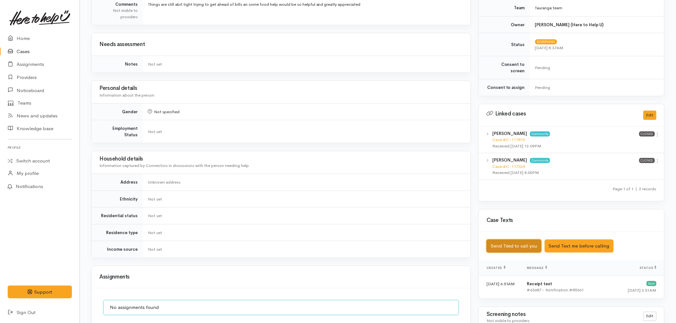
click at [501, 239] on button "Send Tried to call you" at bounding box center [513, 245] width 55 height 13
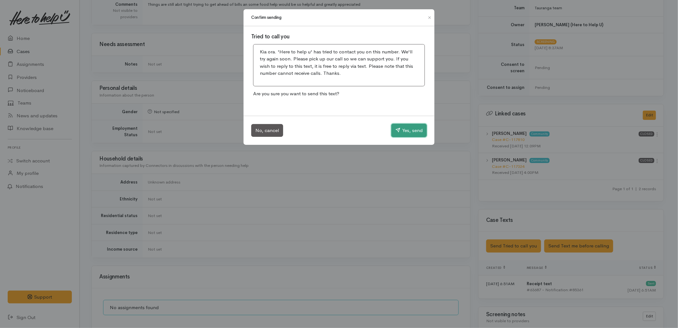
click at [403, 130] on button "Yes, send" at bounding box center [408, 130] width 35 height 13
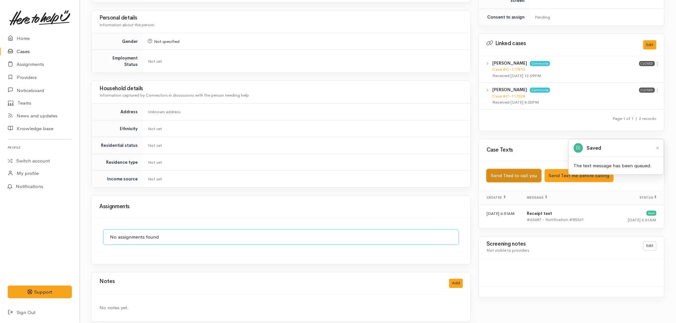
scroll to position [283, 0]
click at [455, 282] on div "Notes Add" at bounding box center [280, 282] width 363 height 13
click at [456, 278] on button "Add" at bounding box center [456, 282] width 14 height 9
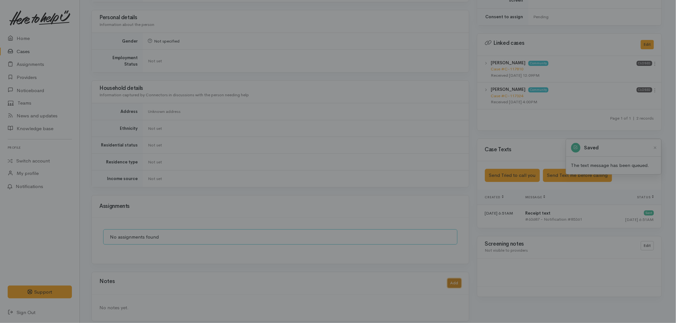
scroll to position [278, 0]
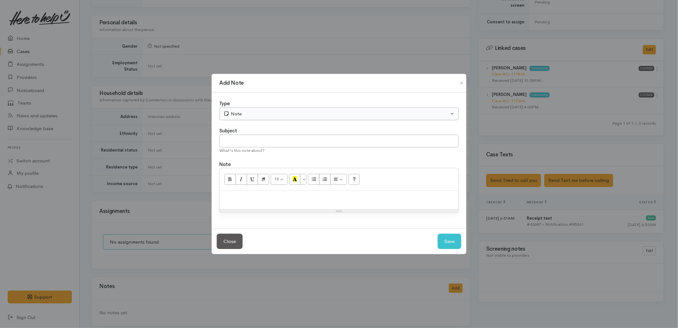
click at [269, 107] on div "Type Correspondence Discussion Email Note Phone call SMS text message Note" at bounding box center [338, 110] width 239 height 20
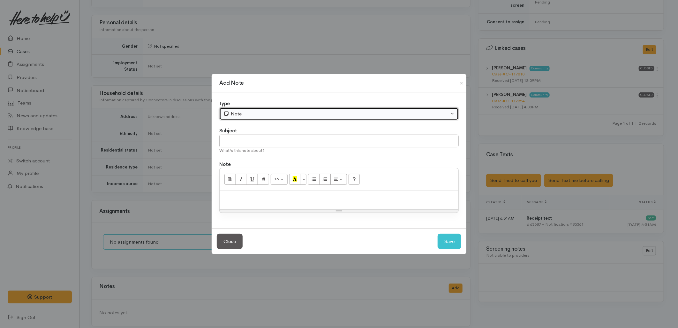
drag, startPoint x: 269, startPoint y: 107, endPoint x: 241, endPoint y: 121, distance: 31.0
click at [242, 116] on div "Note" at bounding box center [336, 113] width 225 height 7
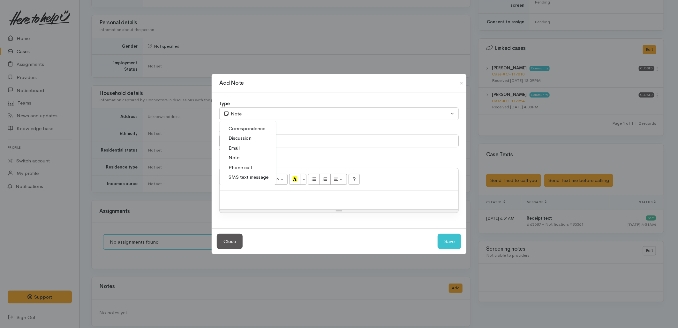
click at [239, 169] on span "Phone call" at bounding box center [240, 167] width 23 height 7
select select "3"
click at [235, 146] on input "text" at bounding box center [338, 140] width 239 height 13
type input "Attempted to Cotnact"
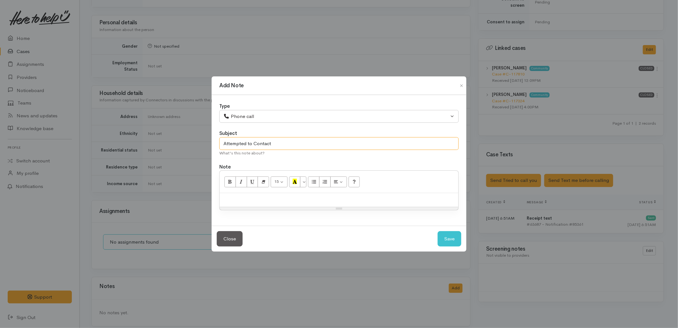
type input "Attempted to Contact"
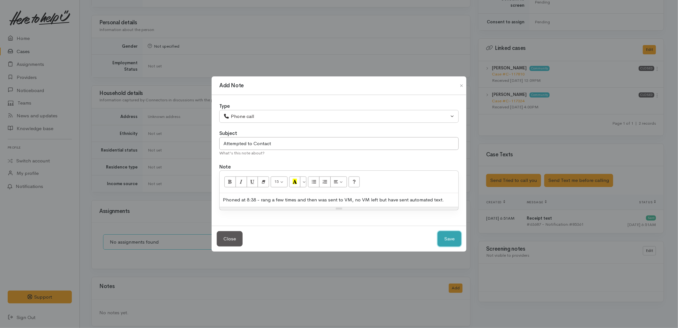
click at [452, 239] on button "Save" at bounding box center [450, 239] width 24 height 16
select select "1"
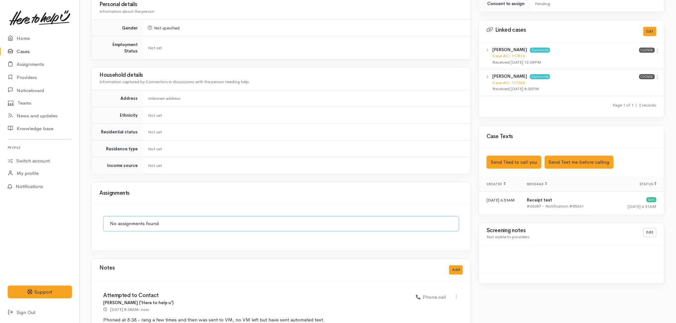
scroll to position [311, 0]
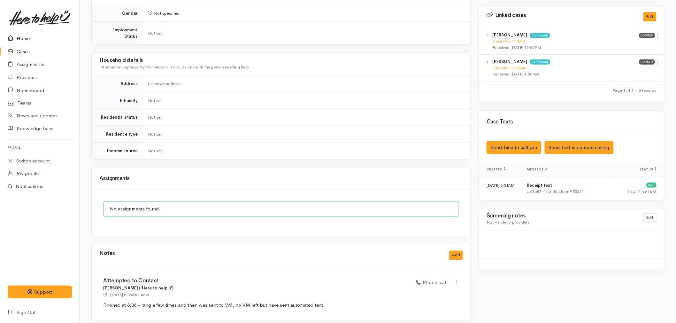
click at [36, 39] on link "Home" at bounding box center [40, 38] width 80 height 13
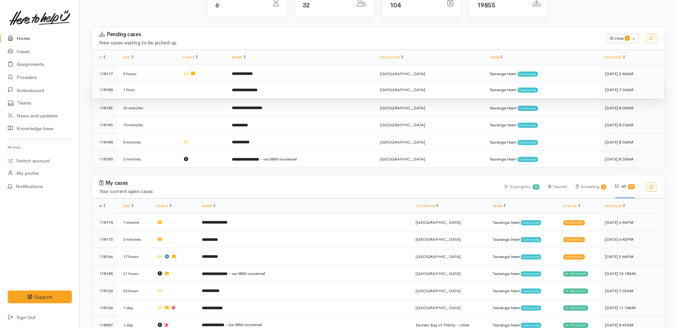
scroll to position [142, 0]
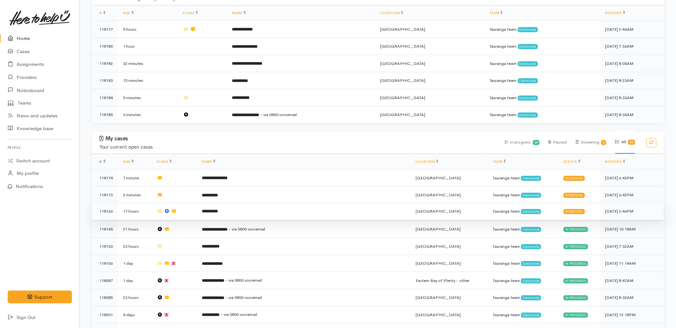
click at [246, 202] on td "**********" at bounding box center [304, 210] width 214 height 17
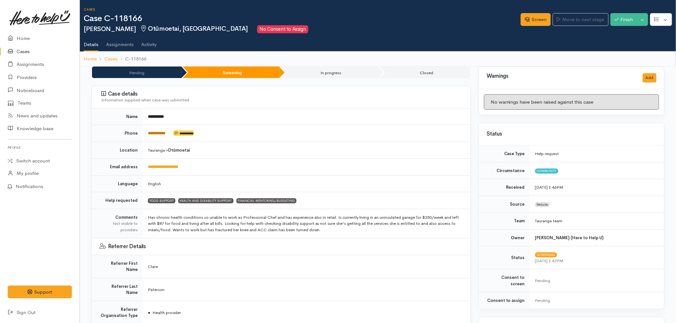
click at [158, 133] on link "**********" at bounding box center [157, 133] width 18 height 4
drag, startPoint x: 295, startPoint y: 224, endPoint x: 301, endPoint y: 222, distance: 6.8
click at [295, 224] on td "Has chronic health conditions so unable to work as Professional Chef and has ex…" at bounding box center [307, 223] width 328 height 29
click at [531, 23] on link "Screen" at bounding box center [535, 19] width 30 height 13
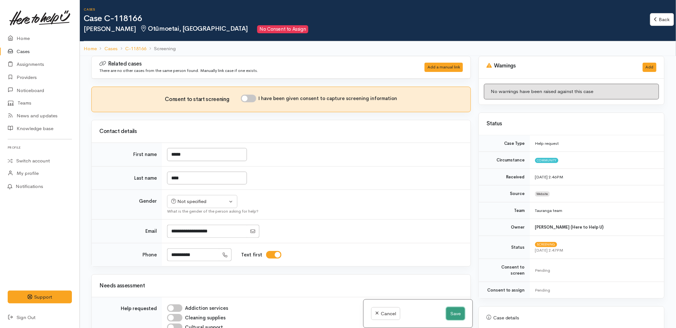
click at [453, 311] on button "Save" at bounding box center [455, 313] width 19 height 13
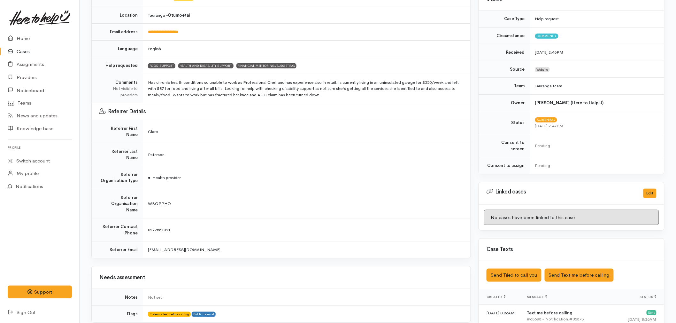
scroll to position [177, 0]
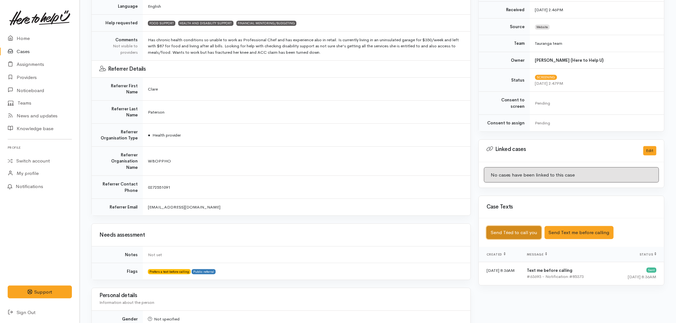
click at [516, 228] on button "Send Tried to call you" at bounding box center [513, 232] width 55 height 13
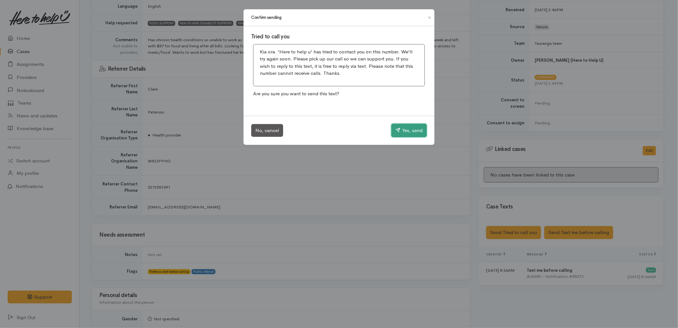
click at [415, 133] on button "Yes, send" at bounding box center [408, 130] width 35 height 13
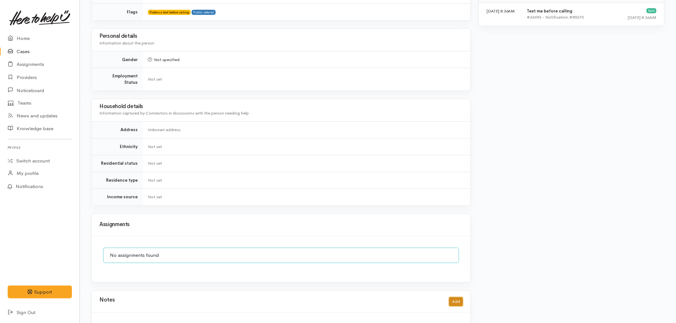
click at [462, 297] on button "Add" at bounding box center [456, 301] width 14 height 9
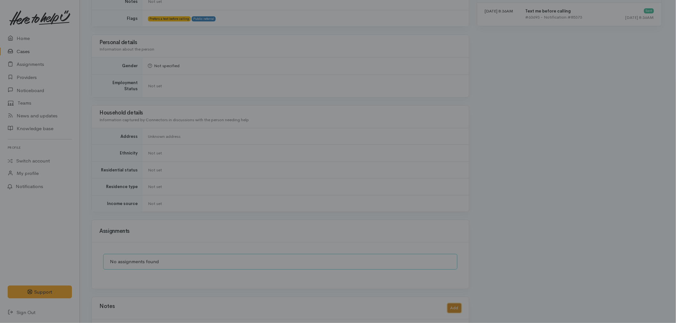
scroll to position [431, 0]
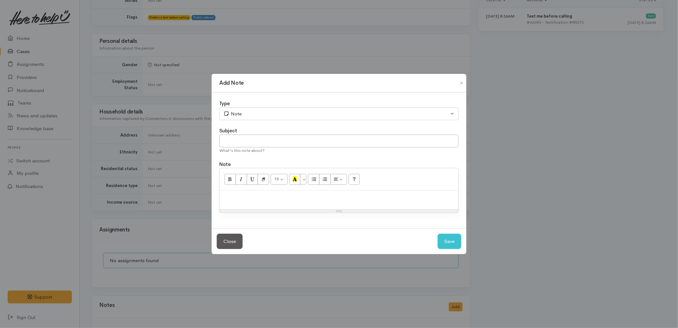
click at [254, 122] on div "Type Correspondence Discussion Email Note Phone call SMS text message Note Subj…" at bounding box center [339, 160] width 255 height 136
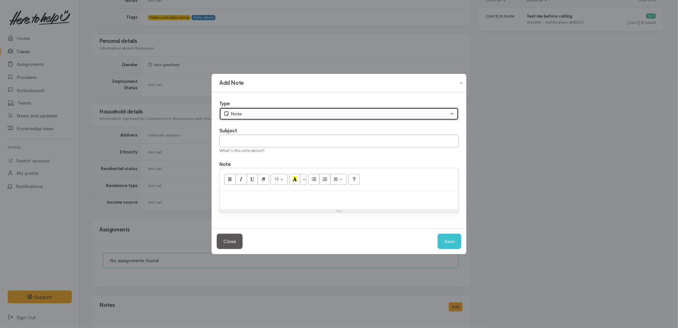
click at [252, 116] on div "Note" at bounding box center [336, 113] width 225 height 7
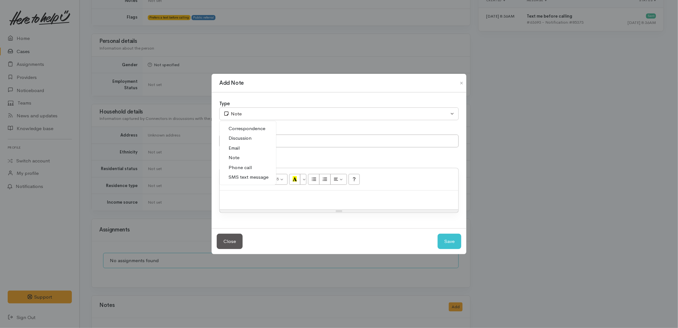
click at [249, 170] on span "Phone call" at bounding box center [240, 167] width 23 height 7
select select "3"
click at [245, 137] on input "text" at bounding box center [338, 140] width 239 height 13
type input "Attempted to Contact"
click at [446, 237] on button "Save" at bounding box center [450, 241] width 24 height 16
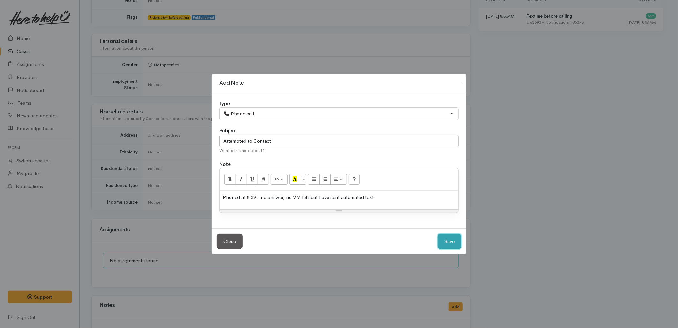
select select "1"
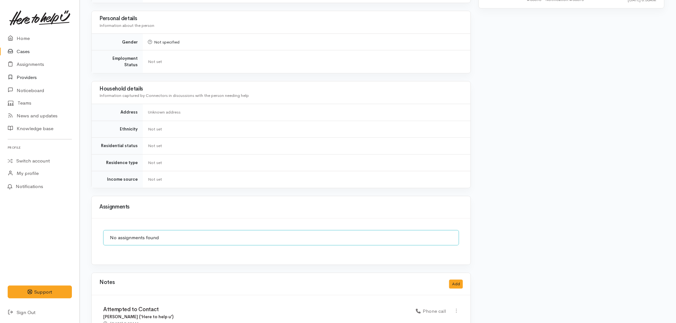
scroll to position [467, 0]
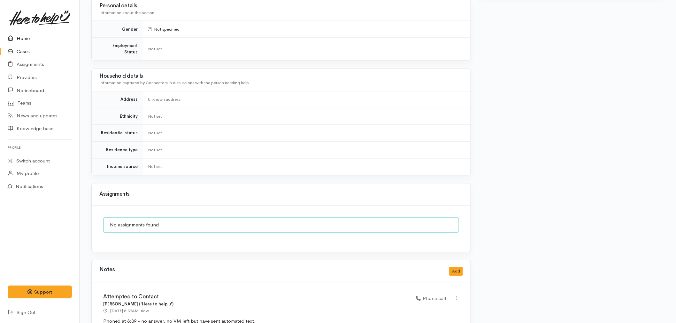
click at [25, 37] on link "Home" at bounding box center [40, 38] width 80 height 13
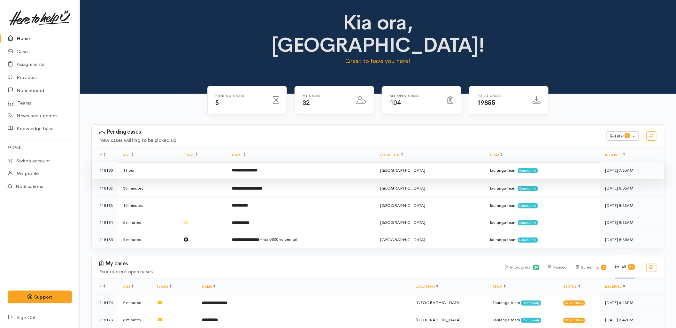
click at [276, 162] on td "**********" at bounding box center [301, 170] width 148 height 17
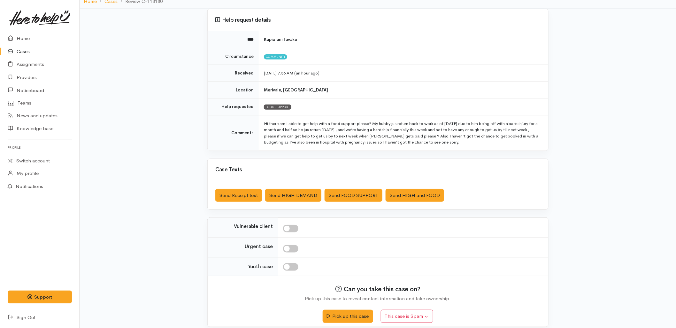
scroll to position [54, 0]
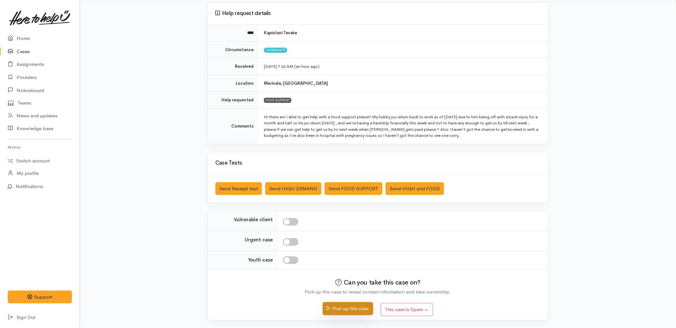
click at [352, 307] on button "Pick up this case" at bounding box center [348, 308] width 50 height 13
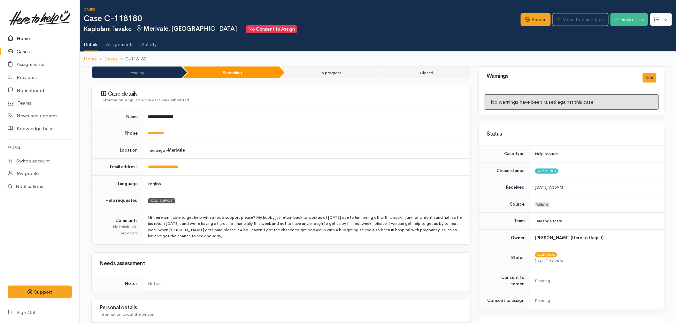
click at [26, 35] on link "Home" at bounding box center [40, 38] width 80 height 13
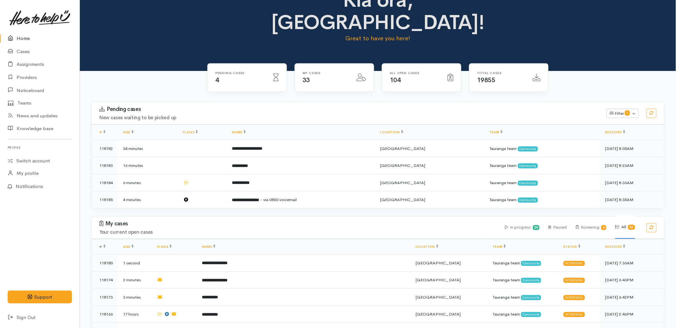
scroll to position [35, 0]
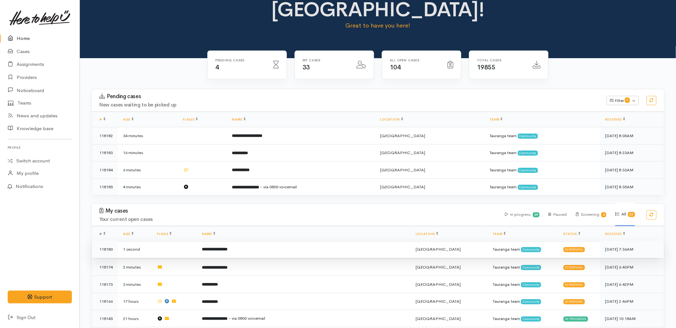
click at [266, 240] on td "**********" at bounding box center [304, 248] width 214 height 17
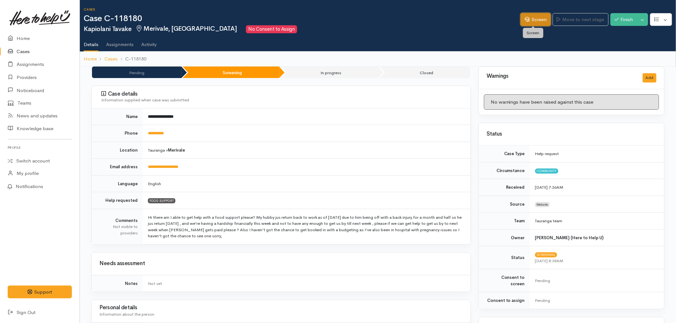
click at [536, 19] on link "Screen" at bounding box center [535, 19] width 30 height 13
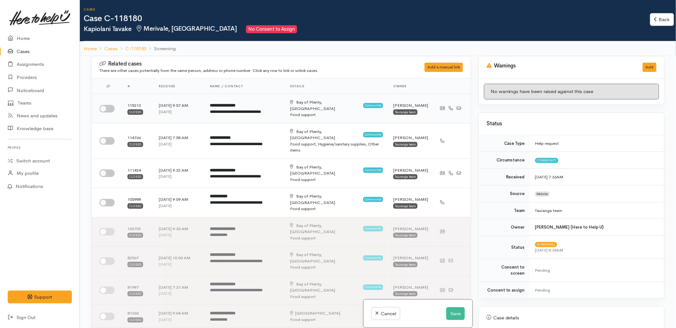
click at [108, 105] on input "checkbox" at bounding box center [106, 109] width 15 height 8
checkbox input "true"
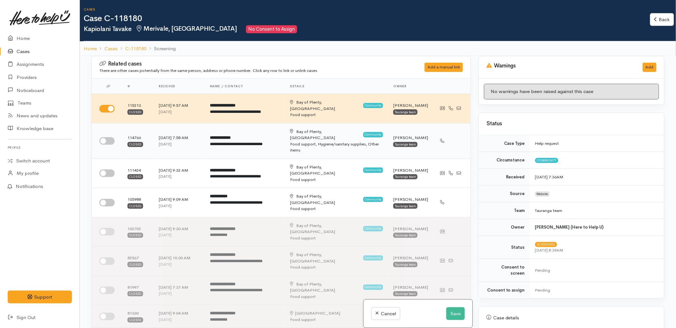
click at [107, 137] on input "checkbox" at bounding box center [106, 141] width 15 height 8
checkbox input "true"
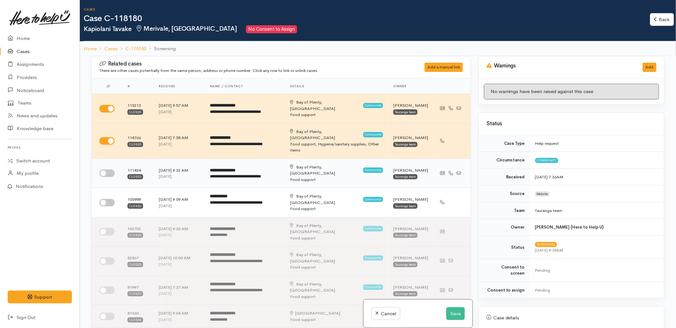
click at [99, 169] on div at bounding box center [108, 173] width 18 height 8
click at [106, 169] on input "checkbox" at bounding box center [106, 173] width 15 height 8
checkbox input "true"
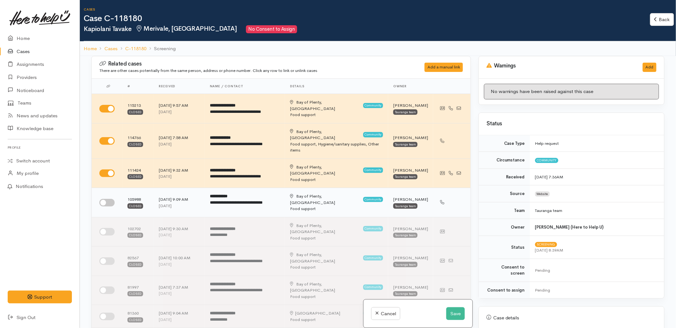
click at [106, 199] on input "checkbox" at bounding box center [106, 203] width 15 height 8
checkbox input "true"
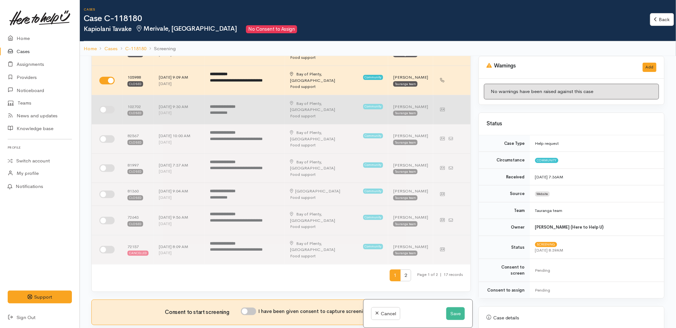
scroll to position [106, 0]
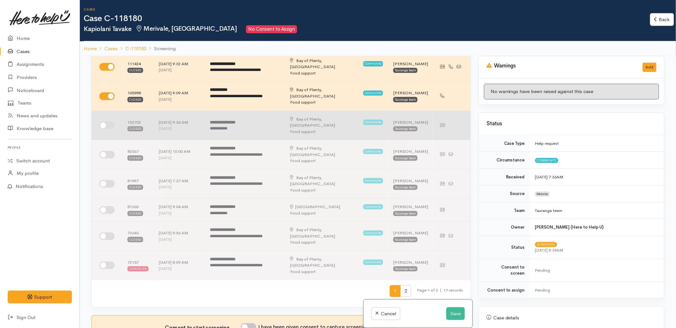
click at [107, 121] on input "checkbox" at bounding box center [106, 125] width 15 height 8
checkbox input "true"
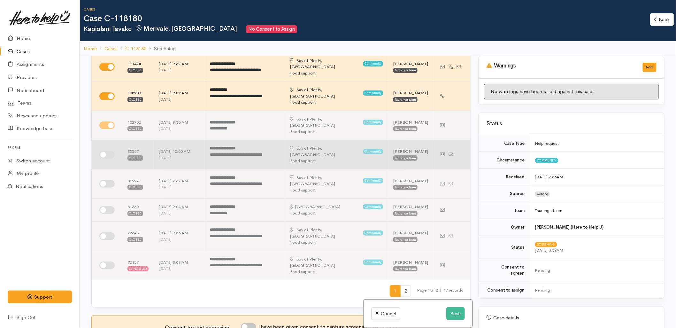
click at [106, 151] on input "checkbox" at bounding box center [106, 155] width 15 height 8
checkbox input "true"
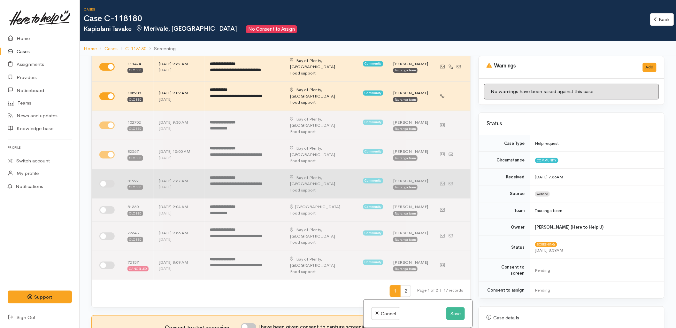
click at [105, 169] on td at bounding box center [107, 183] width 31 height 29
click at [108, 180] on input "checkbox" at bounding box center [106, 184] width 15 height 8
checkbox input "true"
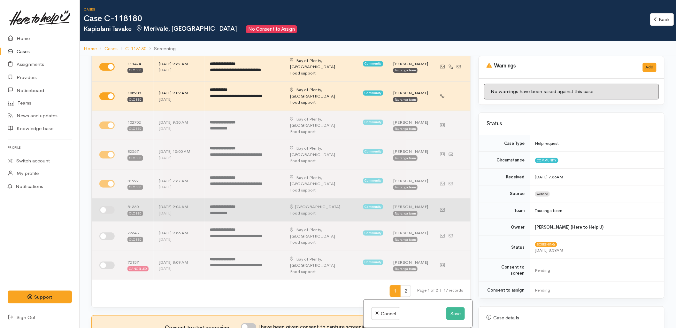
click at [104, 206] on input "checkbox" at bounding box center [106, 210] width 15 height 8
checkbox input "true"
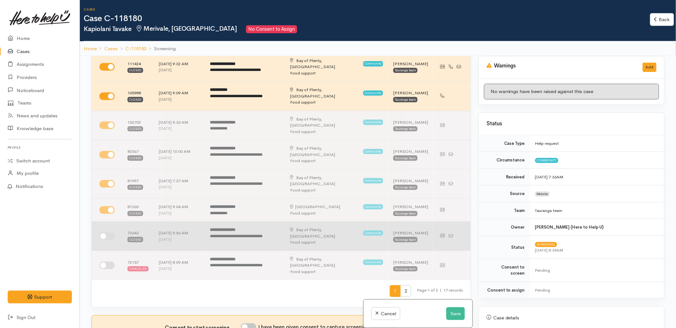
click at [104, 232] on input "checkbox" at bounding box center [106, 236] width 15 height 8
checkbox input "true"
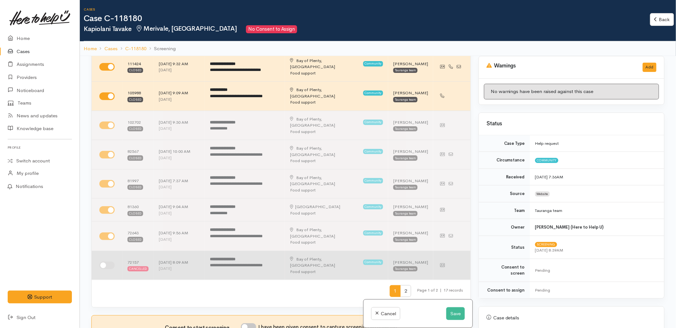
click at [109, 261] on input "checkbox" at bounding box center [106, 265] width 15 height 8
checkbox input "true"
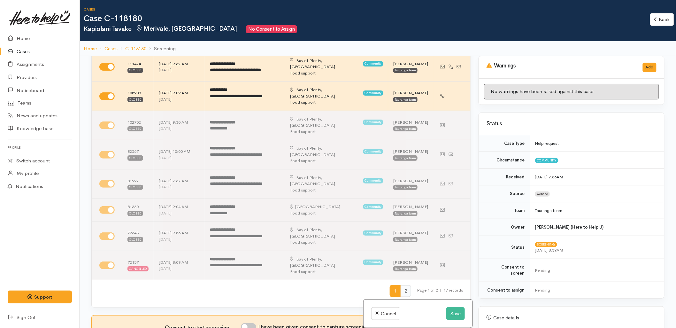
click at [401, 285] on span "2" at bounding box center [405, 291] width 11 height 12
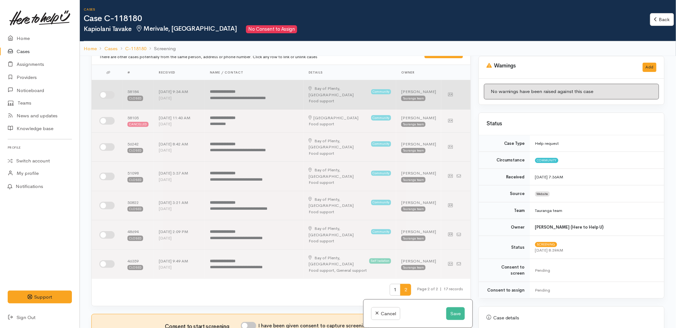
scroll to position [0, 0]
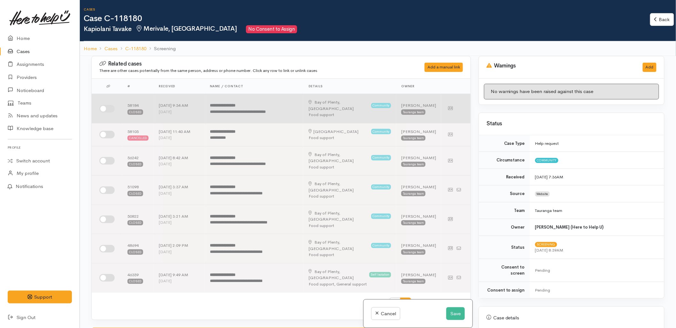
click at [110, 106] on input "checkbox" at bounding box center [106, 109] width 15 height 8
checkbox input "true"
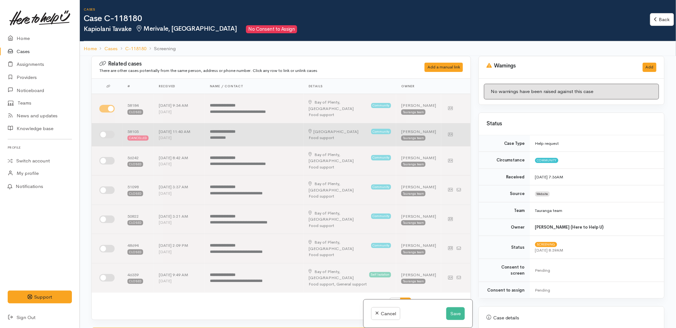
click at [110, 131] on input "checkbox" at bounding box center [106, 135] width 15 height 8
checkbox input "true"
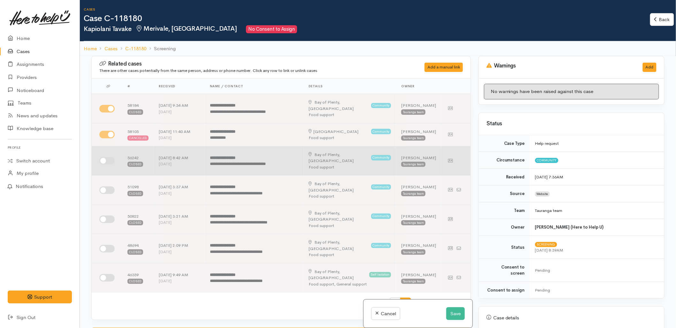
click at [106, 157] on input "checkbox" at bounding box center [106, 161] width 15 height 8
checkbox input "true"
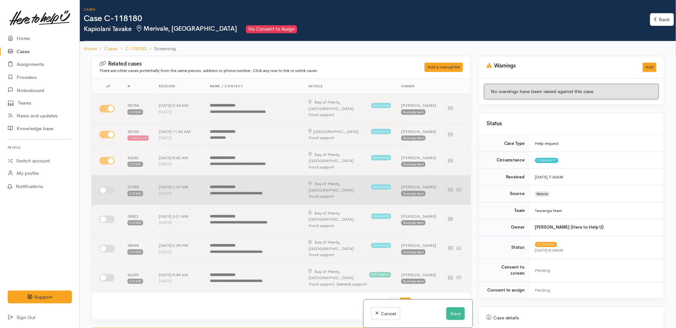
click at [104, 186] on input "checkbox" at bounding box center [106, 190] width 15 height 8
checkbox input "true"
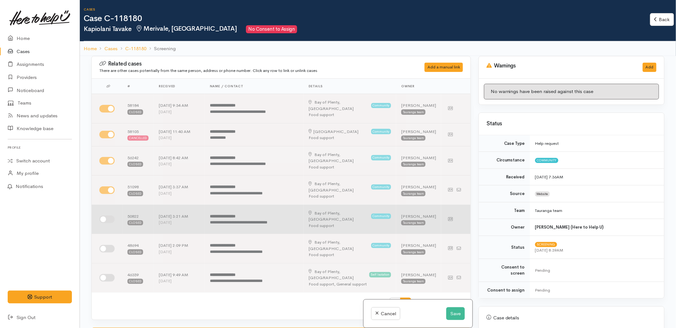
click at [109, 215] on input "checkbox" at bounding box center [106, 219] width 15 height 8
checkbox input "true"
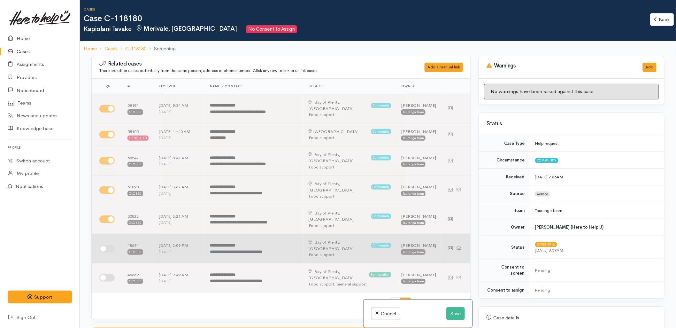
click at [108, 245] on input "checkbox" at bounding box center [106, 249] width 15 height 8
checkbox input "true"
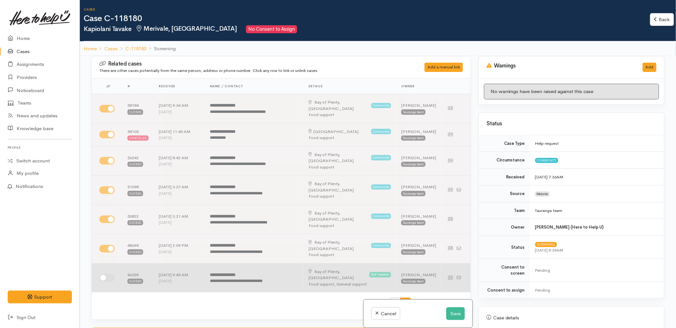
click at [104, 274] on input "checkbox" at bounding box center [106, 278] width 15 height 8
checkbox input "true"
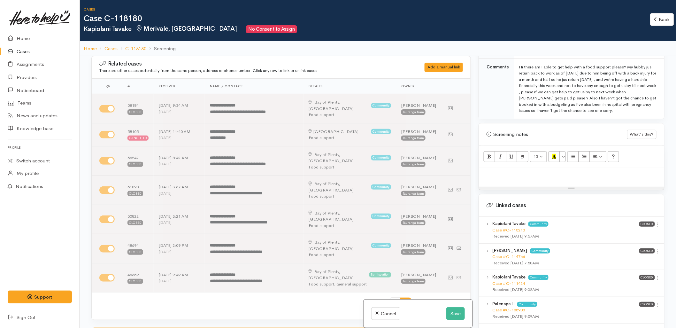
scroll to position [355, 0]
click at [513, 226] on link "Case #C-115213" at bounding box center [508, 228] width 33 height 5
click at [391, 297] on span "1" at bounding box center [395, 303] width 11 height 12
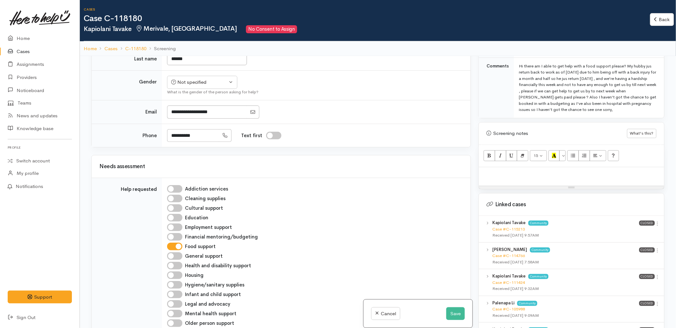
scroll to position [461, 0]
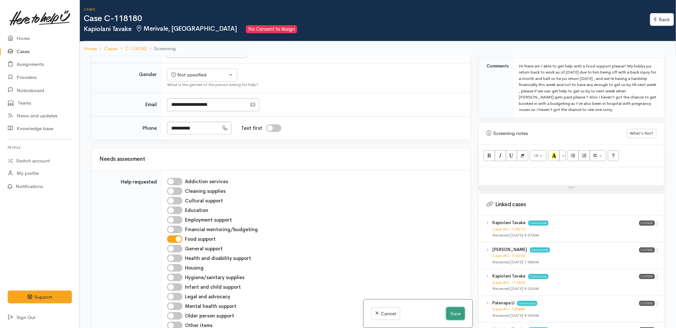
click at [455, 310] on button "Save" at bounding box center [455, 313] width 19 height 13
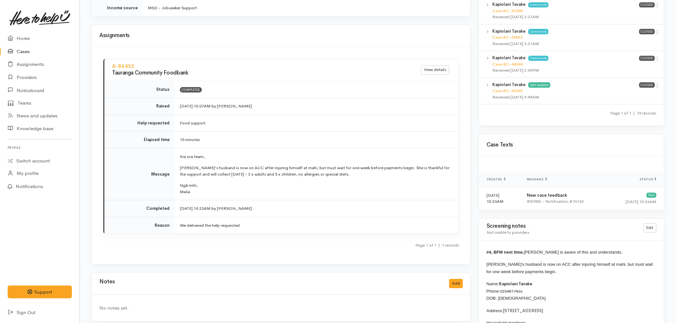
scroll to position [674, 0]
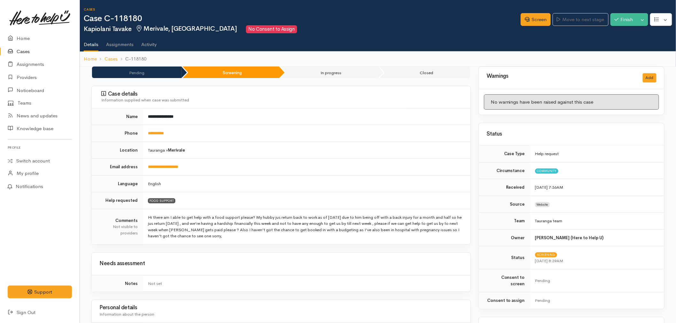
click at [278, 239] on td "Hi there am I able to get help with a food support please? My hubby jus return …" at bounding box center [307, 226] width 328 height 35
drag, startPoint x: 24, startPoint y: 36, endPoint x: 25, endPoint y: 39, distance: 3.3
click at [24, 36] on link "Home" at bounding box center [40, 38] width 80 height 13
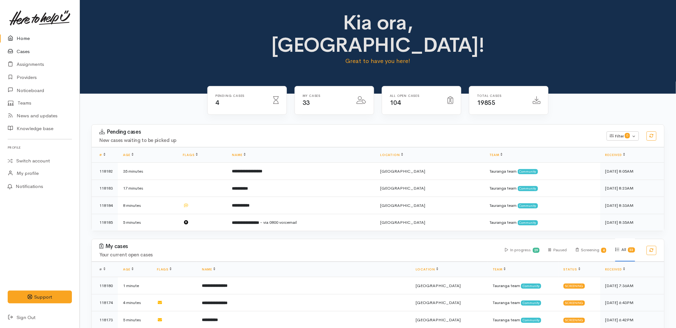
click at [34, 52] on link "Cases" at bounding box center [40, 51] width 80 height 13
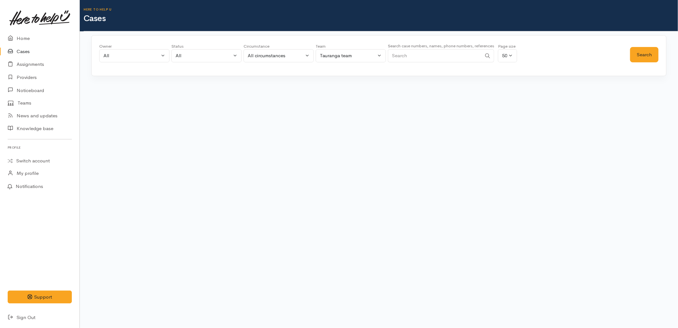
click at [465, 58] on input "Search" at bounding box center [435, 55] width 94 height 13
paste input "2902609437"
type input "2902609437"
click at [644, 56] on button "Search" at bounding box center [644, 55] width 28 height 16
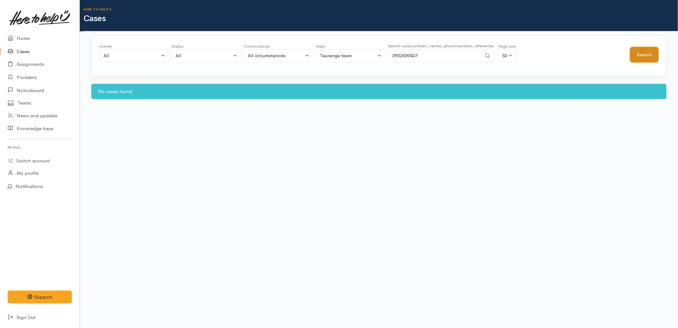
click at [646, 54] on button "Search" at bounding box center [644, 55] width 28 height 16
click at [21, 36] on link "Home" at bounding box center [40, 38] width 80 height 13
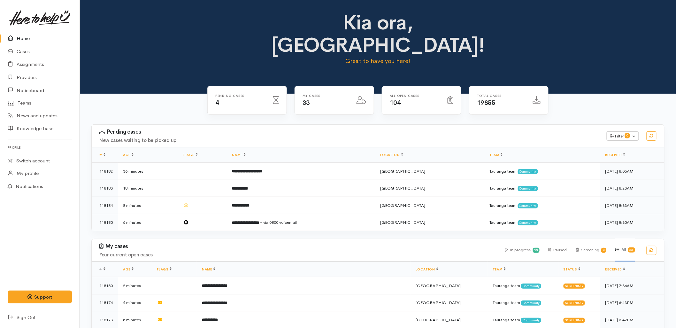
click at [300, 252] on h4 "Your current open cases" at bounding box center [298, 254] width 398 height 5
click at [417, 243] on h3 "My cases" at bounding box center [298, 246] width 398 height 6
click at [198, 96] on div "Pending cases 4 My cases 33 104" at bounding box center [378, 105] width 364 height 39
click at [145, 61] on div "Kia ora, Malia! Great to have you here!" at bounding box center [378, 47] width 596 height 94
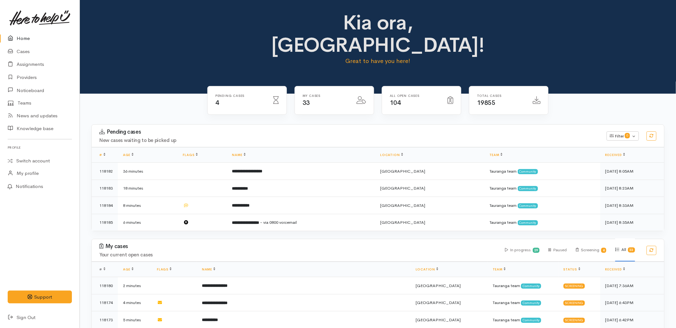
click at [441, 213] on div "Pending cases New cases waiting to be picked up Filter 0 Filters Clear filters …" at bounding box center [377, 181] width 581 height 114
click at [467, 98] on div "Total cases 19855" at bounding box center [508, 104] width 87 height 37
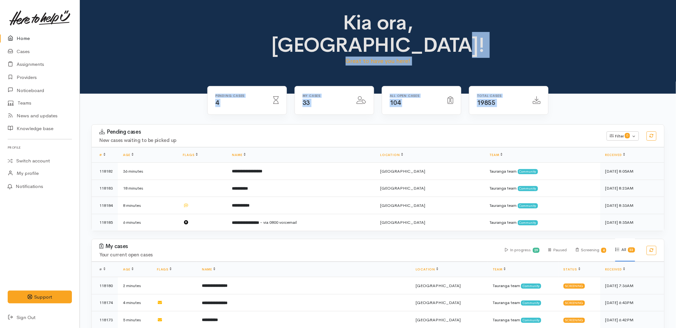
drag, startPoint x: 560, startPoint y: 80, endPoint x: 296, endPoint y: 17, distance: 271.6
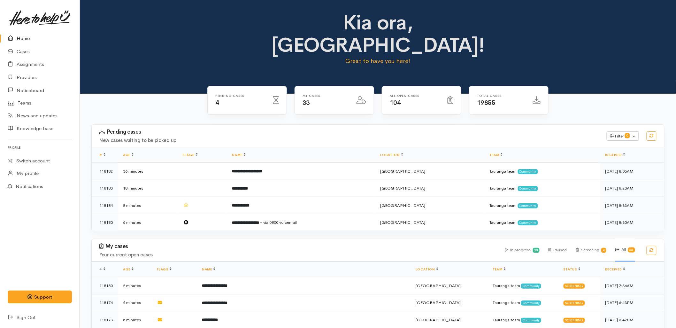
click at [183, 125] on div "Pending cases New cases waiting to be picked up Filter 0 Filters Clear filters …" at bounding box center [378, 136] width 580 height 22
click at [408, 125] on div "Pending cases New cases waiting to be picked up Filter 0 Filters Clear filters …" at bounding box center [378, 136] width 580 height 22
click at [155, 51] on div "Kia ora, Malia! Great to have you here!" at bounding box center [378, 47] width 596 height 94
click at [176, 68] on div "Kia ora, [GEOGRAPHIC_DATA]! Great to have you here!" at bounding box center [378, 47] width 596 height 94
click at [503, 99] on div "Total cases 19855" at bounding box center [508, 104] width 87 height 37
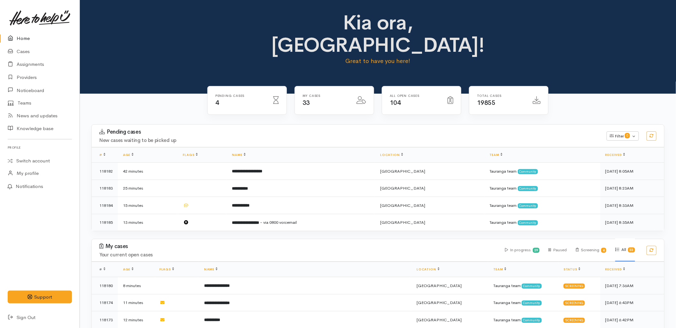
click at [211, 125] on div "Pending cases New cases waiting to be picked up Filter 0 Filters Clear filters …" at bounding box center [378, 136] width 580 height 22
click at [182, 239] on div "My cases Your current open cases In progress 29 Paused Screening 4 All 33" at bounding box center [378, 250] width 580 height 22
click at [180, 239] on div "My cases Your current open cases In progress 29 Paused Screening 4 All 33" at bounding box center [378, 250] width 580 height 22
click at [326, 138] on h4 "New cases waiting to be picked up" at bounding box center [348, 140] width 499 height 5
click at [263, 252] on h4 "Your current open cases" at bounding box center [298, 254] width 398 height 5
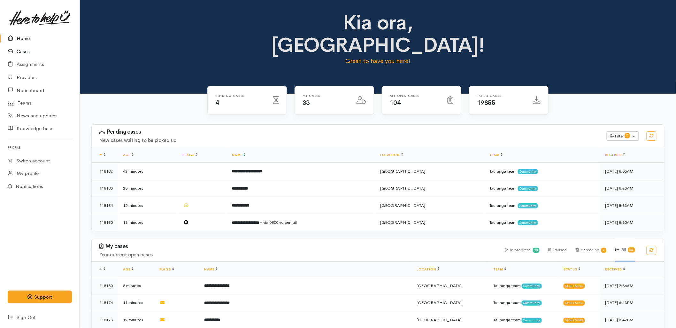
click at [10, 51] on icon at bounding box center [12, 52] width 9 height 8
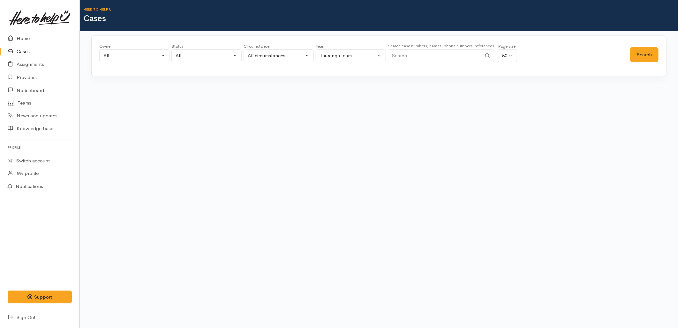
click at [443, 52] on input "Search" at bounding box center [435, 55] width 94 height 13
paste input "272710214"
type input "272710214"
click at [653, 56] on button "Search" at bounding box center [644, 55] width 28 height 16
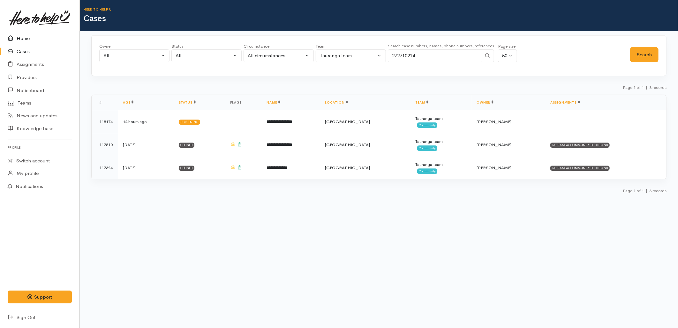
click at [27, 36] on link "Home" at bounding box center [40, 38] width 80 height 13
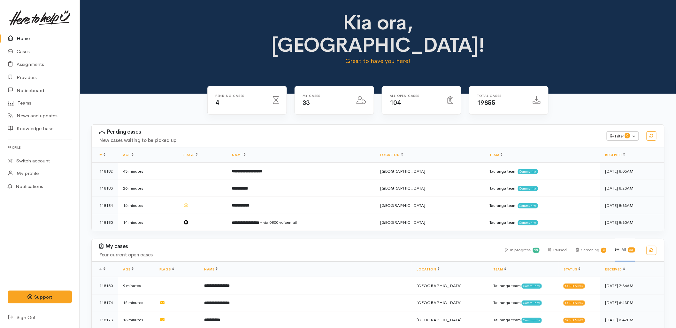
click at [332, 252] on h4 "Your current open cases" at bounding box center [298, 254] width 398 height 5
click at [336, 252] on h4 "Your current open cases" at bounding box center [298, 254] width 398 height 5
click at [304, 101] on div "Pending cases 4 My cases 33 104" at bounding box center [377, 105] width 349 height 39
click at [136, 50] on div "Kia ora, [GEOGRAPHIC_DATA]! Great to have you here!" at bounding box center [378, 47] width 596 height 94
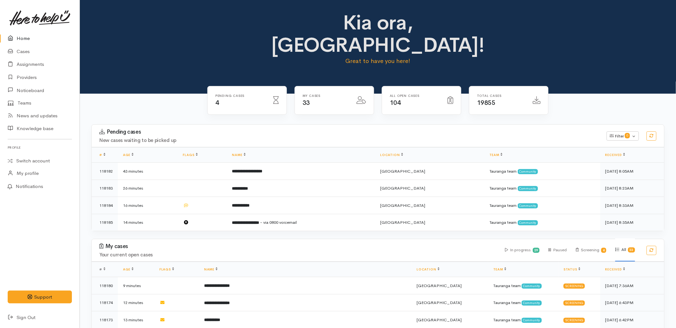
click at [210, 239] on div "My cases Your current open cases In progress 29 Paused Screening 4 All 33" at bounding box center [378, 250] width 580 height 22
click at [30, 48] on link "Cases" at bounding box center [40, 51] width 80 height 13
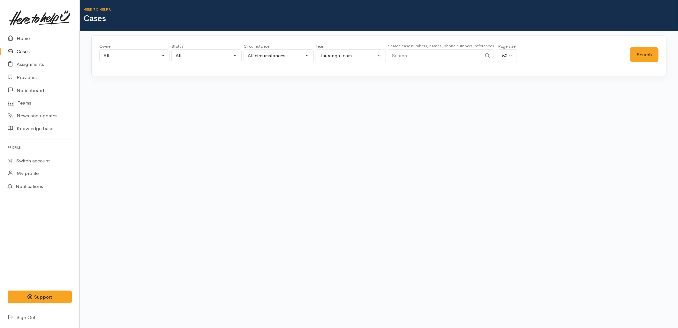
click at [443, 62] on div "Search case numbers, names, phone numbers, references" at bounding box center [441, 54] width 106 height 24
click at [440, 55] on input "Search" at bounding box center [435, 55] width 94 height 13
paste input "272710214"
type input "272710214"
click at [643, 53] on button "Search" at bounding box center [644, 55] width 28 height 16
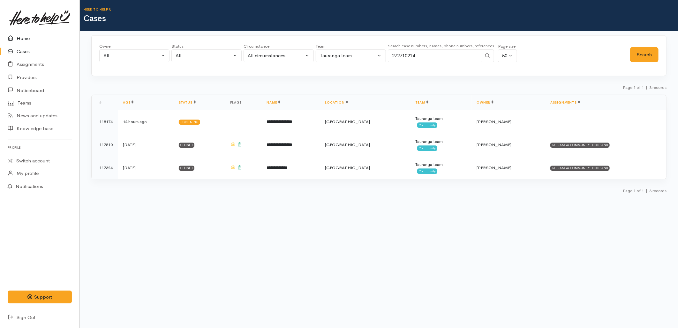
click at [17, 37] on link "Home" at bounding box center [40, 38] width 80 height 13
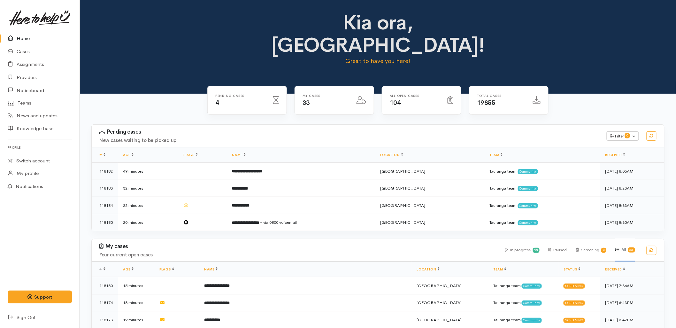
click at [124, 60] on div "Kia ora, Malia! Great to have you here!" at bounding box center [378, 47] width 596 height 94
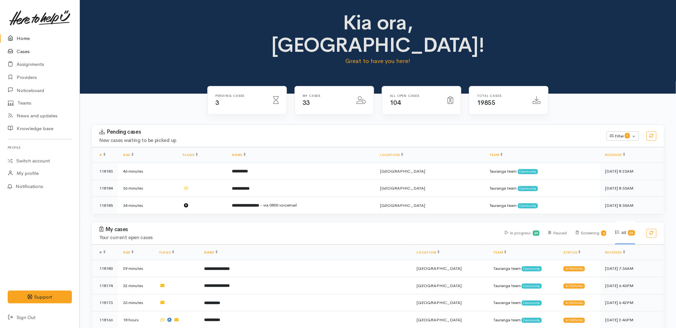
click at [5, 52] on link "Cases" at bounding box center [40, 51] width 80 height 13
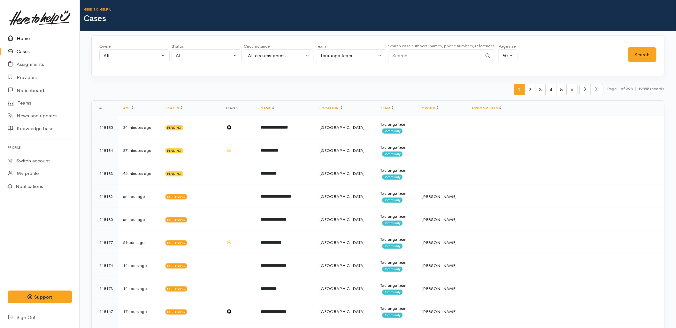
click at [27, 39] on link "Home" at bounding box center [40, 38] width 80 height 13
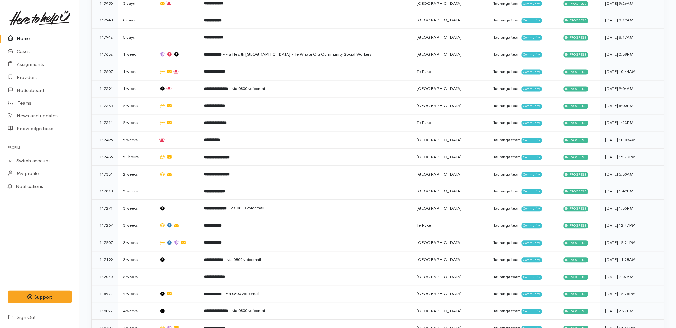
drag, startPoint x: 97, startPoint y: 106, endPoint x: 619, endPoint y: 333, distance: 568.6
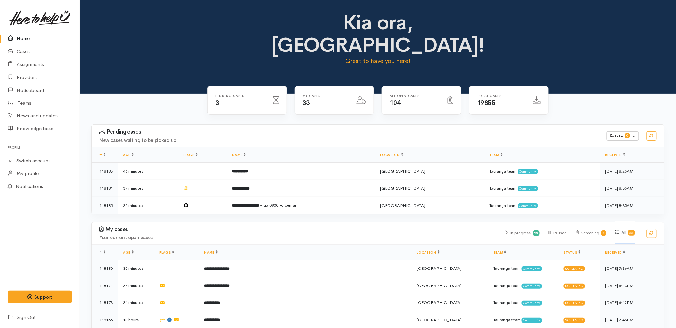
click at [164, 60] on div "Kia ora, Malia! Great to have you here!" at bounding box center [378, 47] width 596 height 94
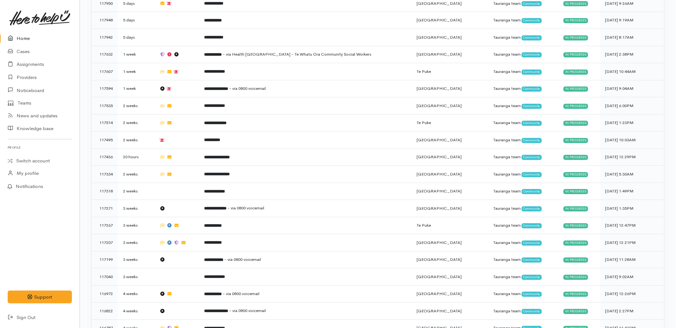
drag, startPoint x: 310, startPoint y: 11, endPoint x: 630, endPoint y: 346, distance: 462.8
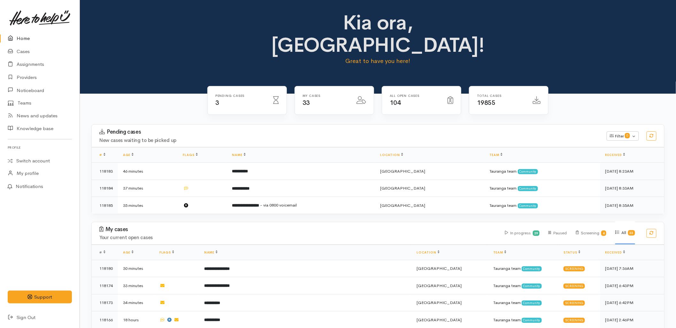
click at [254, 95] on div "Pending cases 3" at bounding box center [246, 104] width 87 height 37
click at [212, 95] on div "Pending cases 3" at bounding box center [246, 104] width 87 height 37
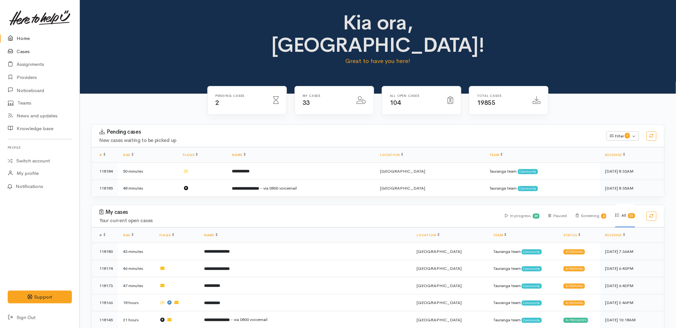
click at [22, 51] on link "Cases" at bounding box center [40, 51] width 80 height 13
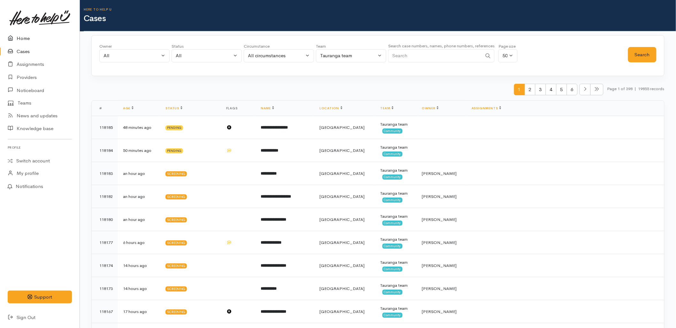
click at [32, 39] on link "Home" at bounding box center [40, 38] width 80 height 13
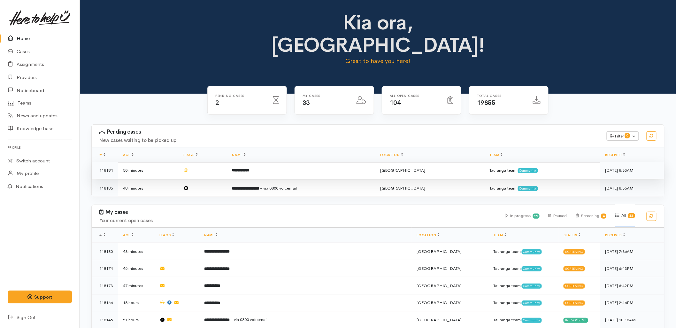
click at [278, 162] on td "**********" at bounding box center [301, 170] width 148 height 17
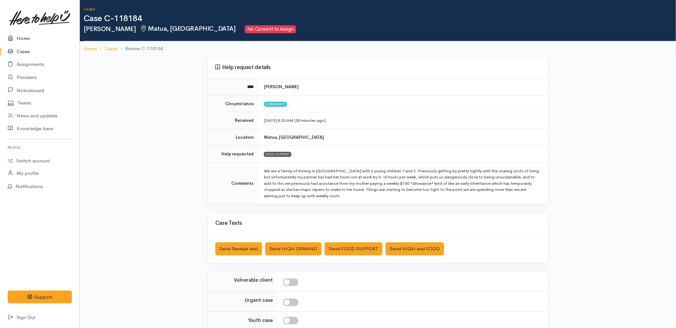
click at [37, 34] on link "Home" at bounding box center [40, 38] width 80 height 13
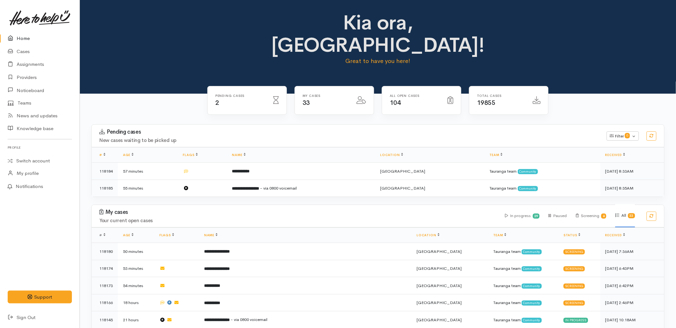
click at [114, 60] on div "Kia ora, [GEOGRAPHIC_DATA]! Great to have you here!" at bounding box center [378, 47] width 596 height 94
click at [180, 67] on div "Kia ora, Malia! Great to have you here!" at bounding box center [378, 47] width 596 height 94
click at [321, 129] on h3 "Pending cases" at bounding box center [348, 132] width 499 height 6
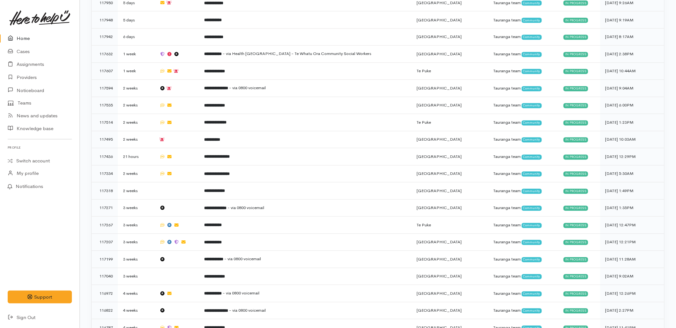
drag, startPoint x: 305, startPoint y: 14, endPoint x: 608, endPoint y: 344, distance: 447.9
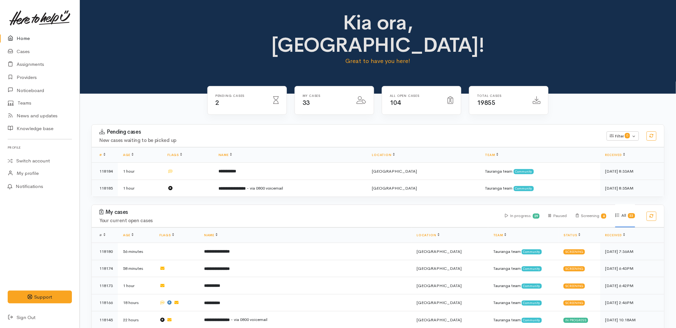
drag, startPoint x: 308, startPoint y: 11, endPoint x: 493, endPoint y: 45, distance: 187.7
click at [493, 45] on div "Kia ora, [GEOGRAPHIC_DATA]! Great to have you here!" at bounding box center [378, 40] width 290 height 59
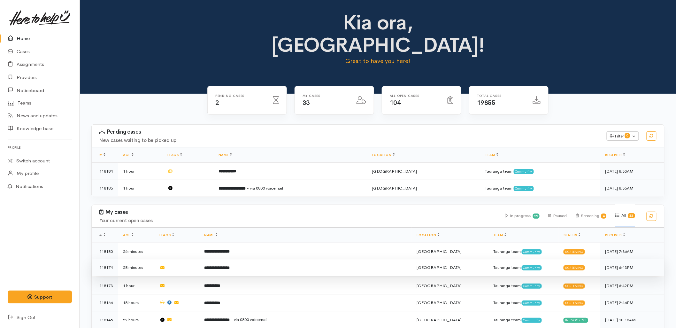
click at [230, 265] on b "**********" at bounding box center [217, 267] width 26 height 4
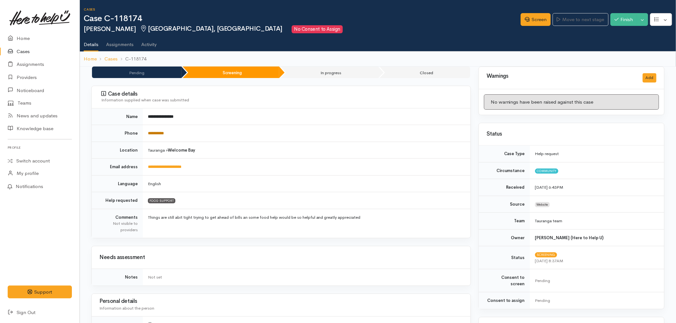
click at [160, 133] on link "**********" at bounding box center [156, 133] width 16 height 4
click at [539, 15] on link "Screen" at bounding box center [535, 19] width 30 height 13
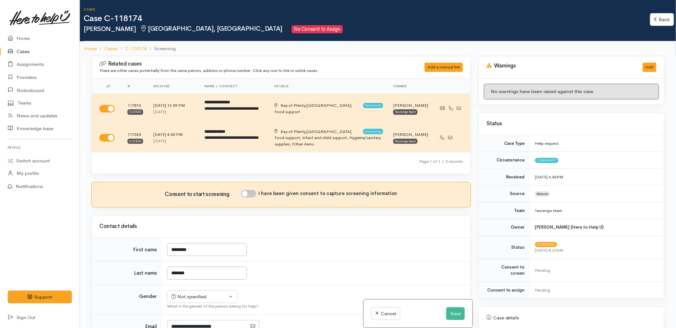
click at [400, 257] on td "********" at bounding box center [316, 250] width 308 height 24
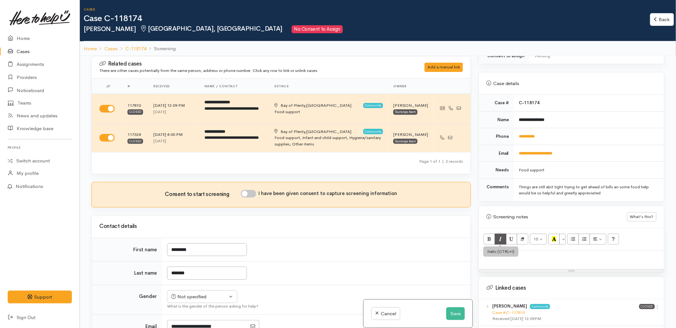
scroll to position [284, 0]
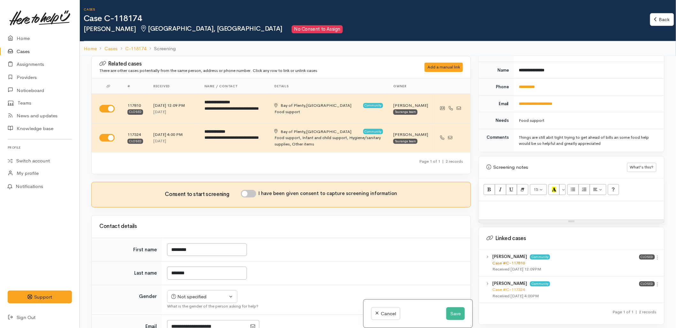
click at [505, 260] on link "Case #C-117810" at bounding box center [508, 262] width 33 height 5
click at [510, 208] on div at bounding box center [571, 210] width 185 height 19
paste div
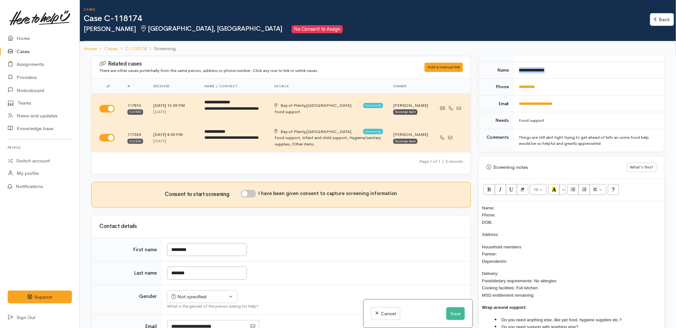
drag, startPoint x: 561, startPoint y: 65, endPoint x: 518, endPoint y: 69, distance: 43.9
click at [518, 69] on td "**********" at bounding box center [589, 70] width 150 height 17
copy b "**********"
click at [508, 204] on p "Name: Phone: DOB:" at bounding box center [571, 215] width 179 height 22
drag, startPoint x: 543, startPoint y: 87, endPoint x: 516, endPoint y: 87, distance: 26.8
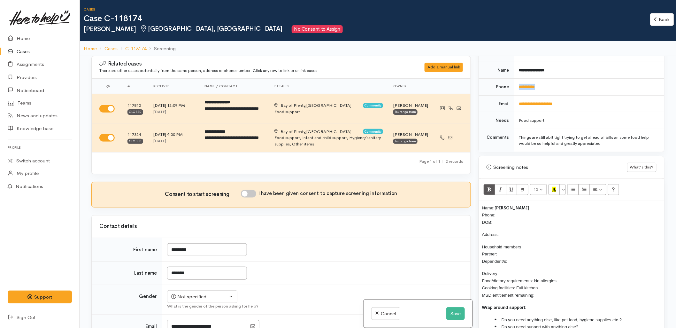
click at [516, 87] on td "**********" at bounding box center [589, 87] width 150 height 17
copy link "**********"
click at [505, 208] on p "Name: Josefine Staines Phone: DOB:" at bounding box center [571, 215] width 179 height 22
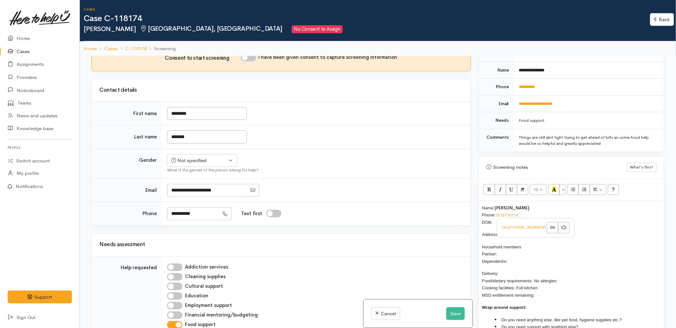
scroll to position [177, 0]
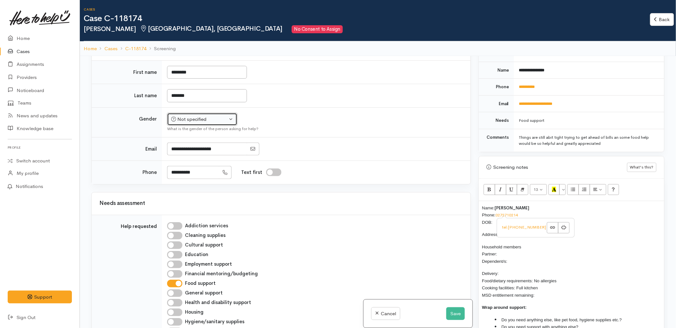
click at [218, 116] on div "Not specified" at bounding box center [199, 119] width 56 height 7
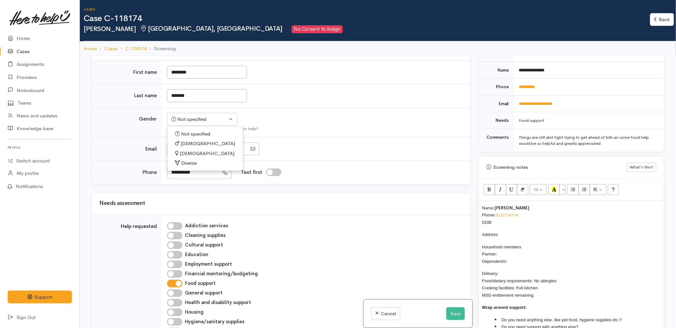
click at [203, 154] on link "Female" at bounding box center [204, 153] width 75 height 10
select select "Female"
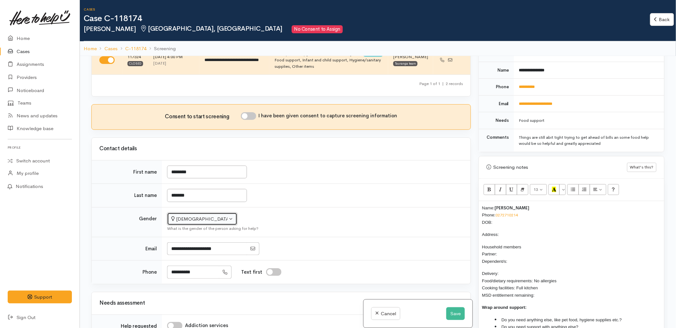
scroll to position [71, 0]
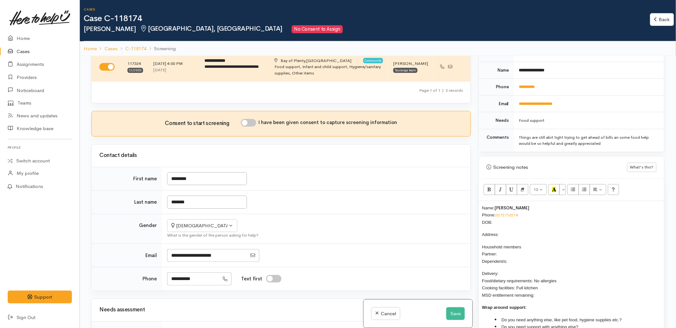
click at [252, 121] on input "I have been given consent to capture screening information" at bounding box center [248, 123] width 15 height 8
checkbox input "true"
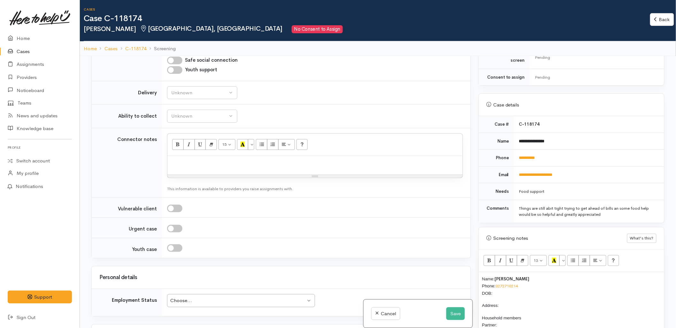
scroll to position [497, 0]
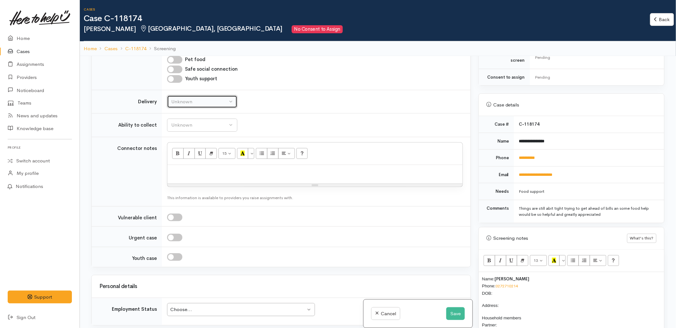
click at [201, 103] on div "Unknown" at bounding box center [199, 101] width 56 height 7
click at [185, 161] on link "No" at bounding box center [202, 161] width 70 height 10
select select "1"
click at [192, 121] on button "Unknown" at bounding box center [202, 124] width 70 height 13
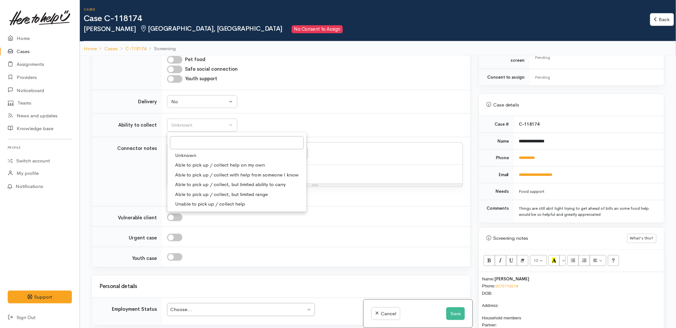
click at [192, 167] on span "Able to pick up / collect help on my own" at bounding box center [220, 164] width 90 height 7
select select "2"
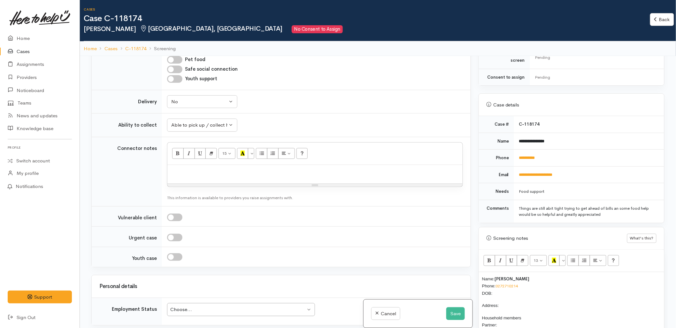
click at [509, 301] on p "Address:" at bounding box center [571, 304] width 179 height 7
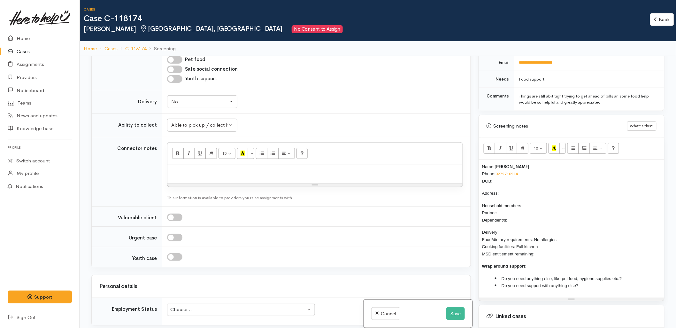
scroll to position [355, 0]
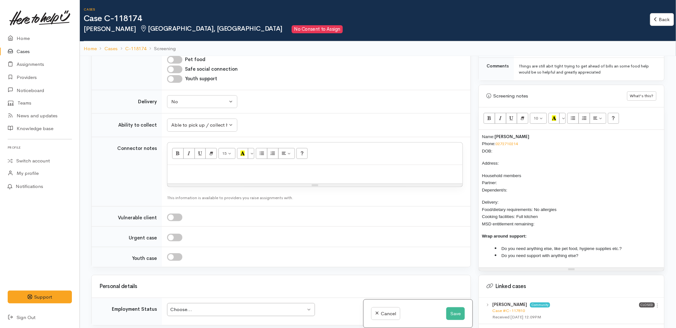
click at [515, 185] on p "Household members Partner: Dependent/s:" at bounding box center [571, 183] width 179 height 22
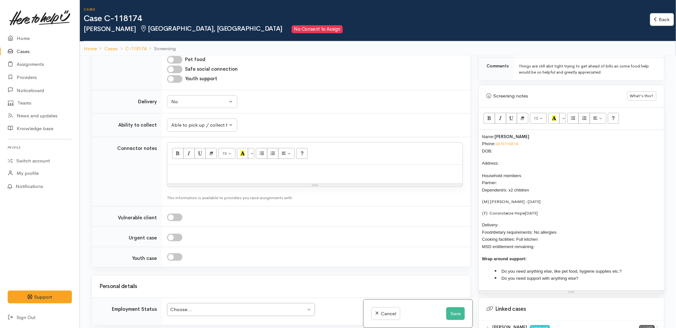
click at [483, 199] on span "(M) Izaiah Hope -" at bounding box center [505, 201] width 46 height 5
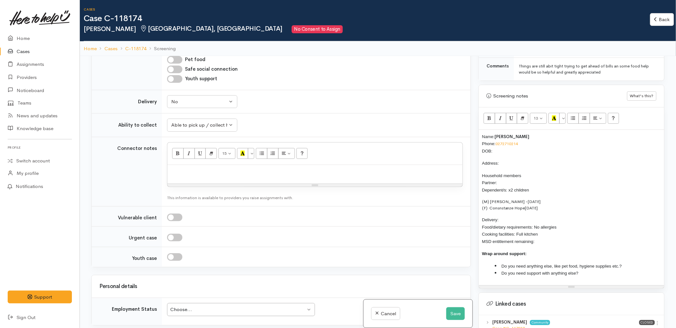
click at [511, 173] on p "Household members Partner: Dependent/s: x2 children" at bounding box center [571, 183] width 179 height 22
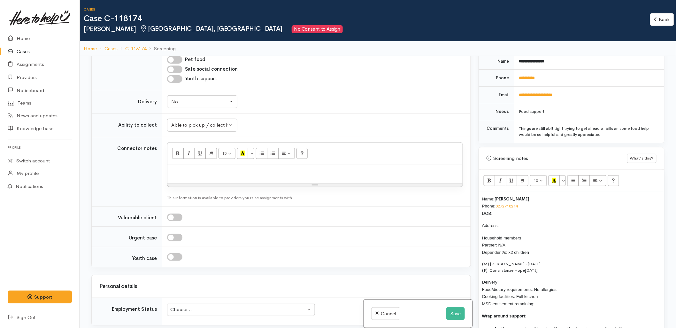
scroll to position [248, 0]
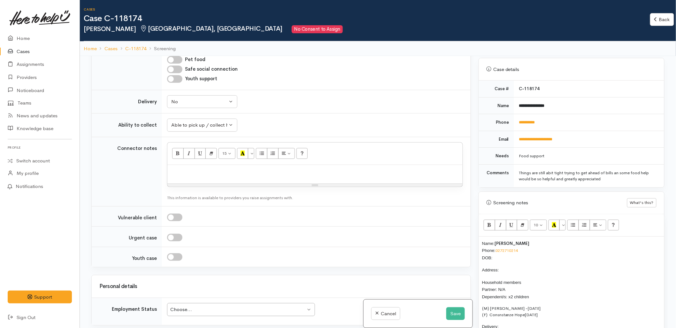
click at [516, 249] on p "Name: Josefine Staines Phone: 0272710214 DOB:" at bounding box center [571, 250] width 179 height 22
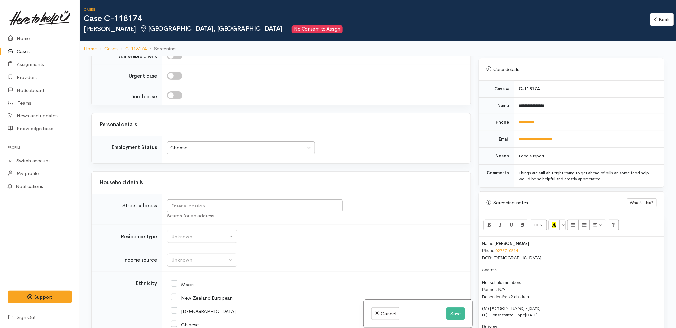
scroll to position [674, 0]
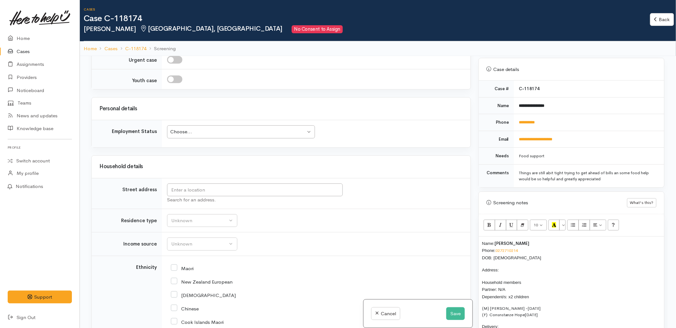
click at [196, 178] on div "Household details" at bounding box center [281, 167] width 379 height 22
click at [197, 190] on input "text" at bounding box center [255, 189] width 176 height 13
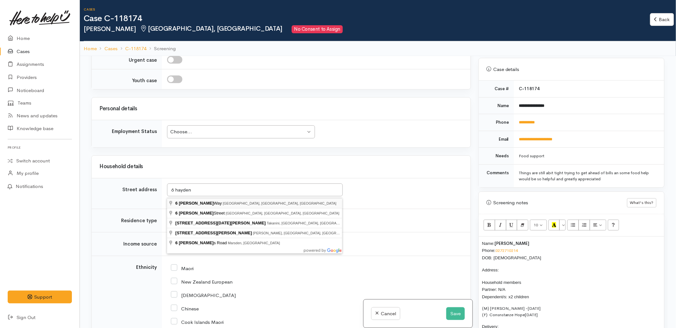
type input "6 Hayden Way, Welcome Bay, Tauranga, New Zealand"
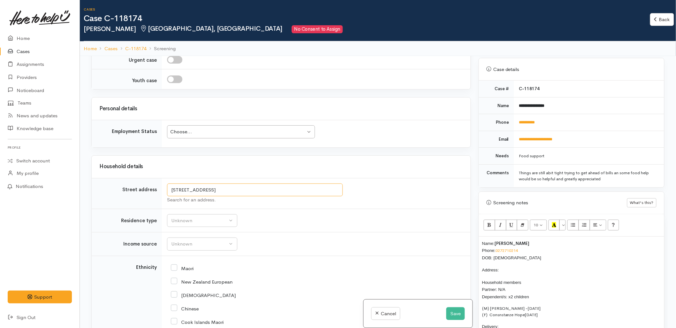
drag, startPoint x: 234, startPoint y: 190, endPoint x: 167, endPoint y: 188, distance: 67.4
click at [168, 187] on input "6 Hayden Way, Welcome Bay, Tauranga, New Zealand" at bounding box center [255, 189] width 176 height 13
click at [524, 266] on p "Address:" at bounding box center [571, 269] width 179 height 7
click at [196, 227] on button "Unknown" at bounding box center [202, 220] width 70 height 13
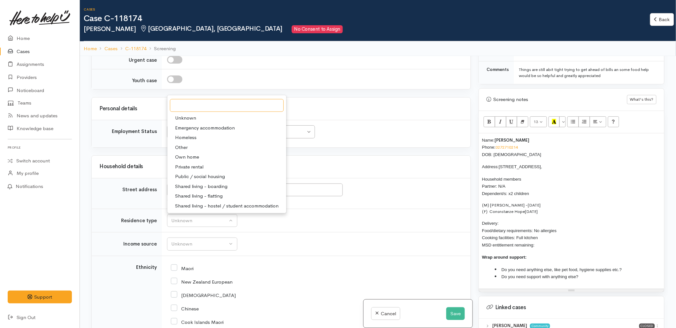
scroll to position [355, 0]
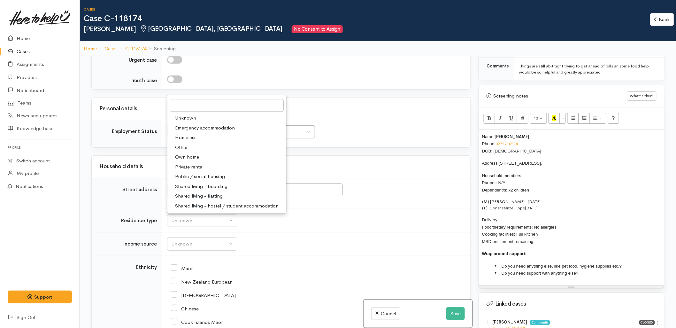
click at [527, 216] on p "Delivery: Food/dietary requirements: No allergies Cooking facilities: Full kitc…" at bounding box center [571, 230] width 179 height 29
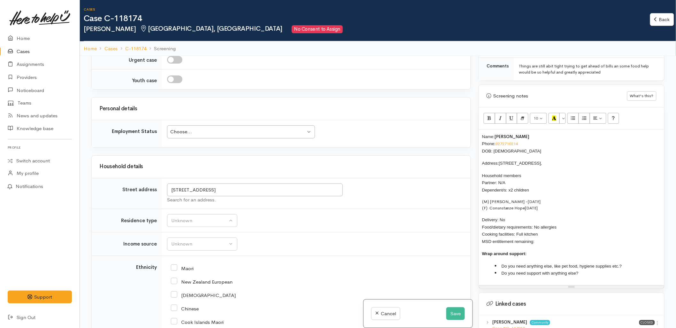
click at [550, 236] on p "Delivery: No Food/dietary requirements: No allergies Cooking facilities: Full k…" at bounding box center [571, 230] width 179 height 29
click at [204, 216] on button "Unknown" at bounding box center [202, 220] width 70 height 13
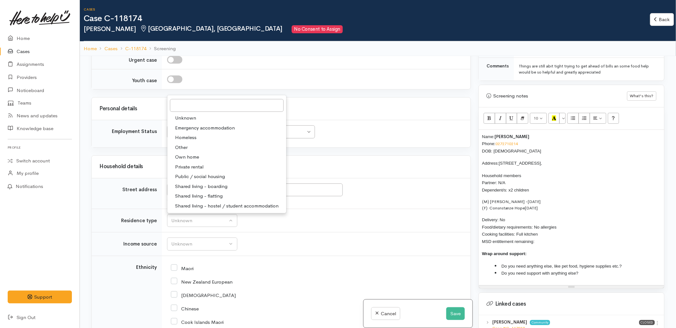
click at [190, 165] on span "Private rental" at bounding box center [189, 166] width 28 height 7
select select "2"
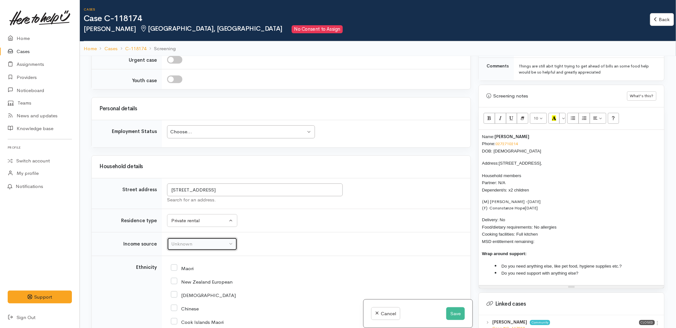
click at [199, 247] on div "Unknown" at bounding box center [199, 243] width 56 height 7
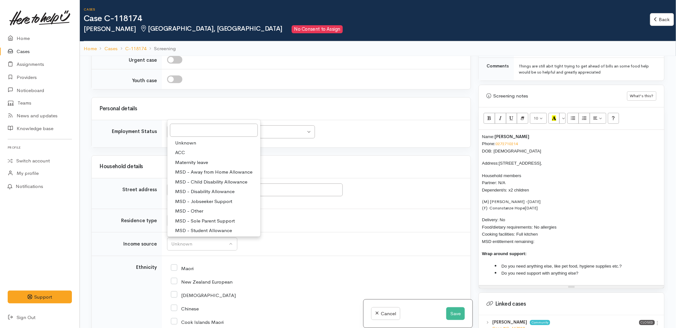
click at [197, 221] on span "MSD - Sole Parent Support" at bounding box center [205, 220] width 60 height 7
select select "7"
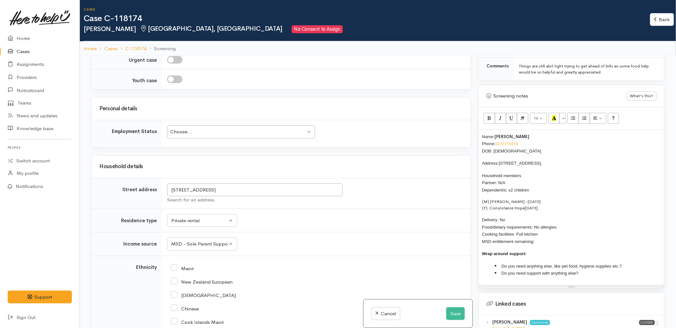
click at [187, 269] on input "Maori" at bounding box center [182, 268] width 23 height 6
checkbox input "true"
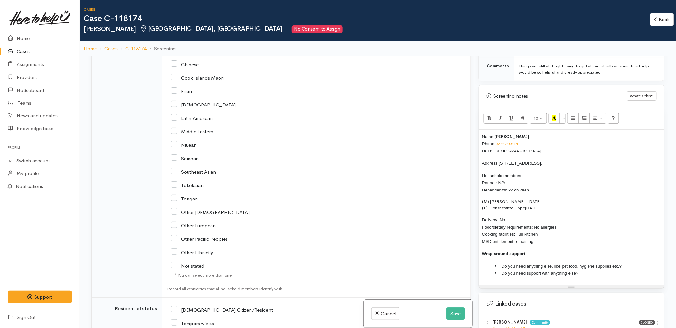
scroll to position [922, 0]
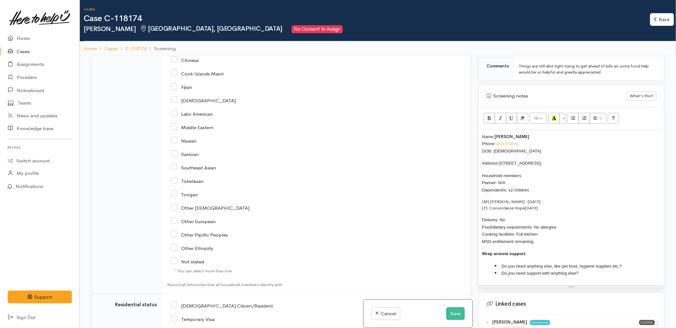
click at [199, 308] on input "NZ Citizen/Resident" at bounding box center [222, 305] width 102 height 6
checkbox input "true"
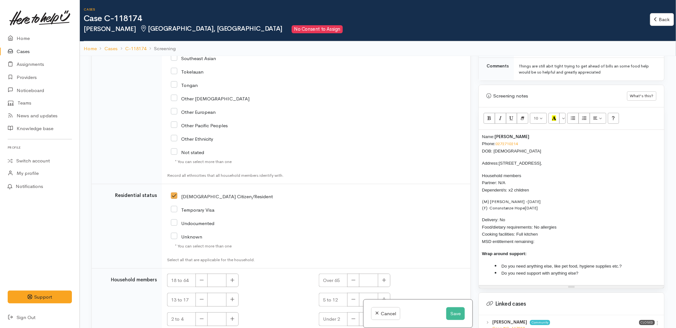
scroll to position [1059, 0]
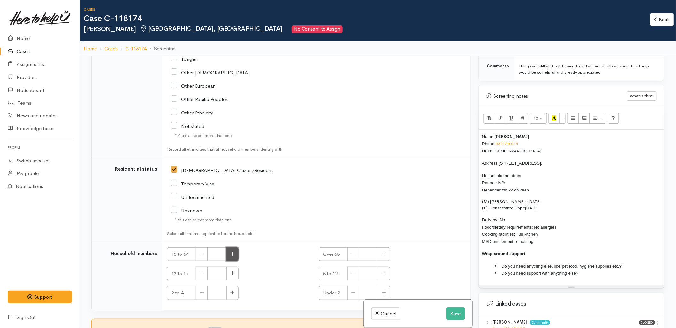
click at [233, 253] on icon "button" at bounding box center [232, 253] width 4 height 5
type input "1"
click at [541, 192] on div "Name: Josefine Staines Phone: 0272710214 DOB: 08/02/1990 Address: 6 Hayden Way,…" at bounding box center [571, 207] width 185 height 155
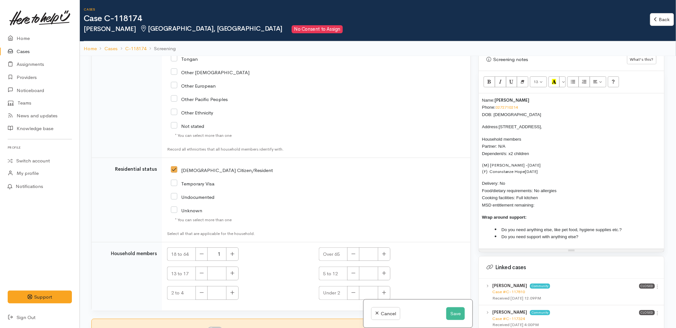
scroll to position [426, 0]
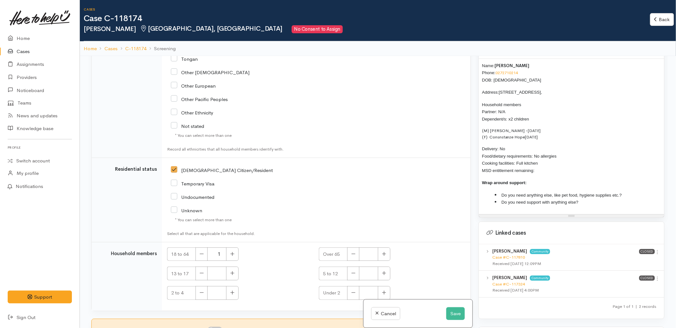
click at [554, 165] on p "Delivery: No Food/dietary requirements: No allergies Cooking facilities: Full k…" at bounding box center [571, 159] width 179 height 29
click at [628, 191] on li "Do you need anything else, like pet food, hygiene supplies etc.?" at bounding box center [578, 194] width 166 height 7
click at [604, 198] on li "Do you need support with anything else?" at bounding box center [578, 201] width 166 height 7
click at [385, 268] on button "button" at bounding box center [384, 273] width 12 height 14
type input "1"
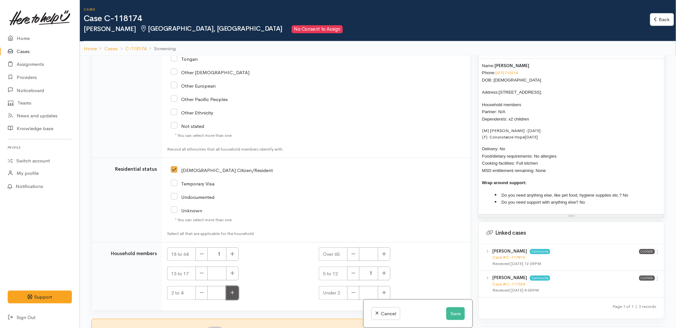
click at [237, 294] on button "button" at bounding box center [232, 293] width 12 height 14
type input "1"
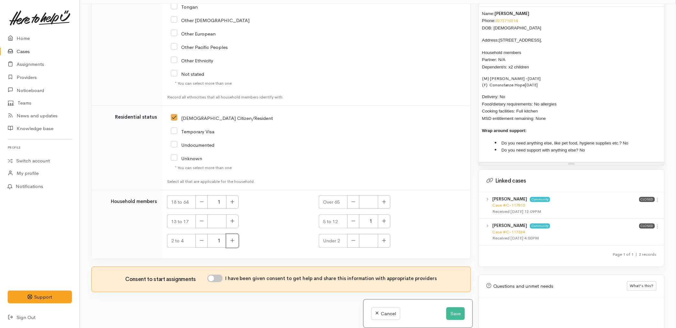
scroll to position [56, 0]
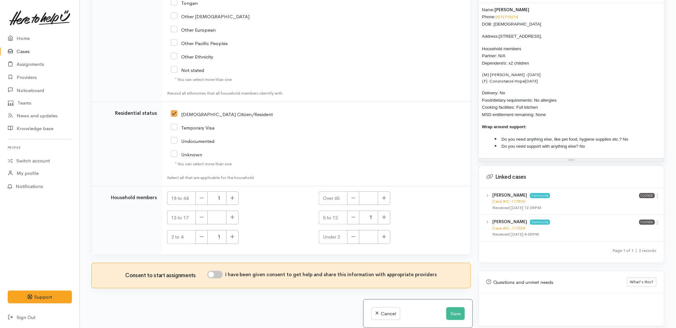
click at [220, 275] on input "I have been given consent to get help and share this information with appropria…" at bounding box center [214, 274] width 15 height 8
checkbox input "true"
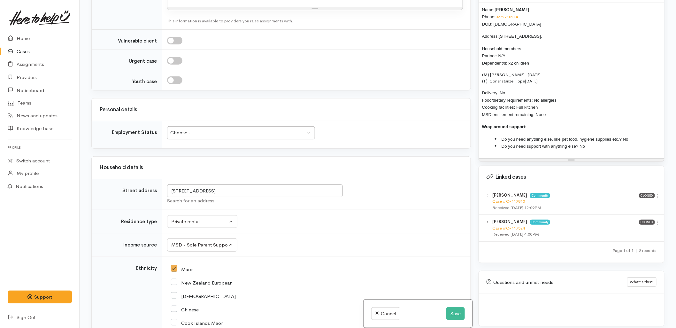
scroll to position [598, 0]
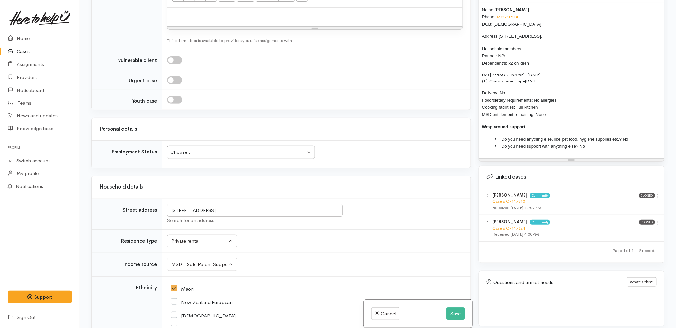
click at [223, 151] on div "Choose..." at bounding box center [237, 151] width 135 height 7
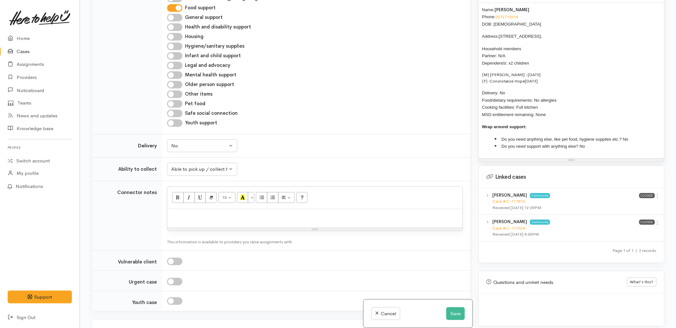
scroll to position [349, 0]
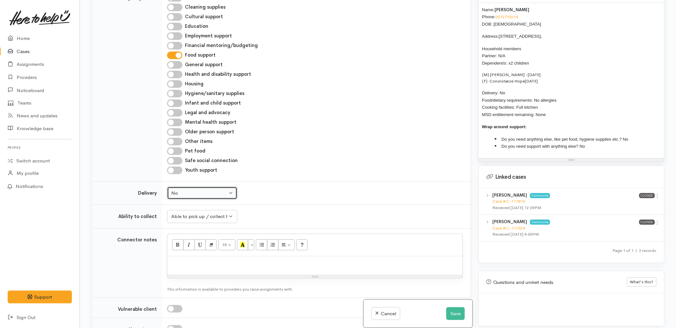
click at [199, 192] on div "No" at bounding box center [199, 192] width 56 height 7
click at [353, 177] on td "Addiction services Cleaning supplies Cultural support Education Employment supp…" at bounding box center [316, 84] width 308 height 194
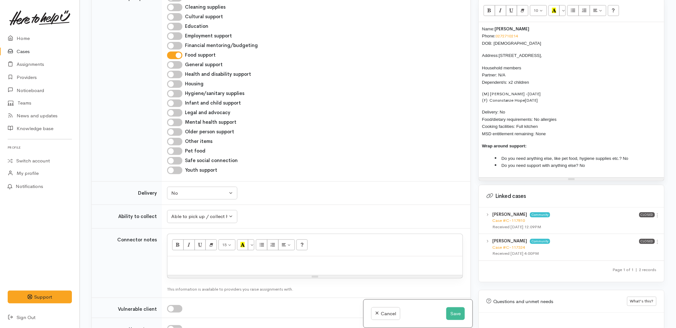
scroll to position [390, 0]
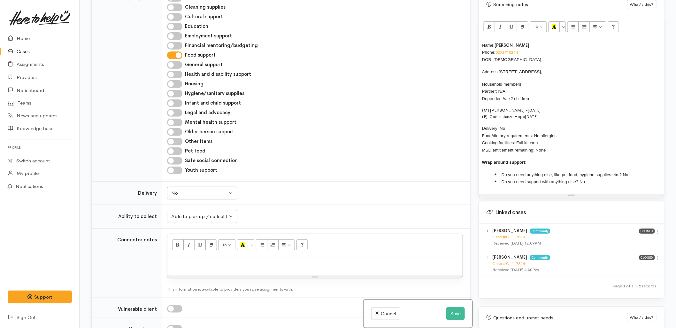
drag, startPoint x: 550, startPoint y: 144, endPoint x: 475, endPoint y: 39, distance: 128.8
click at [475, 39] on div "Warnings Add No warnings have been raised against this case Add Warning Title ●…" at bounding box center [571, 164] width 194 height 328
copy div "Name: Josefine Staines Phone: 0272710214 DOB: 08/02/1990 Address: 6 Hayden Way,…"
click at [270, 269] on div at bounding box center [314, 265] width 295 height 19
paste div
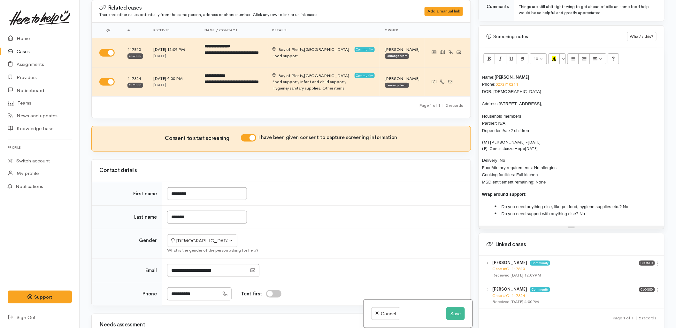
scroll to position [319, 0]
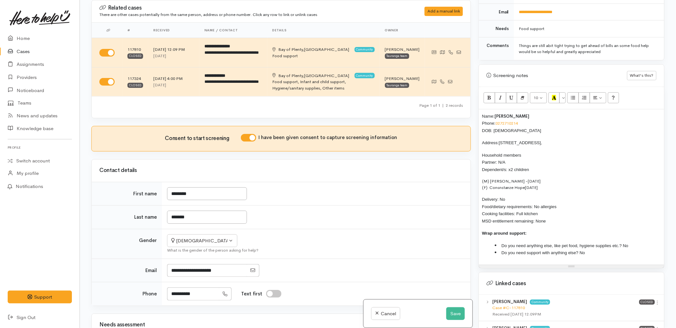
click at [480, 109] on div "Name: Josefine Staines Phone: 0272710214 DOB: 08/02/1990 Address: 6 Hayden Way,…" at bounding box center [571, 186] width 185 height 155
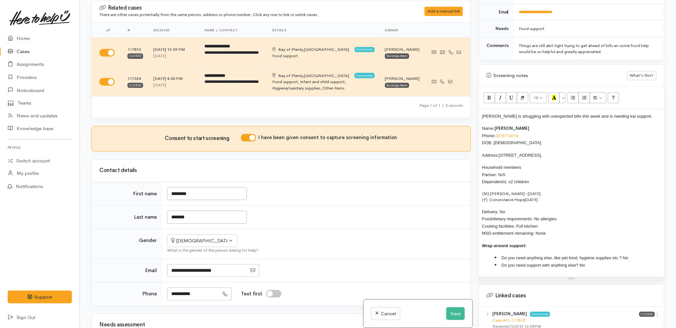
drag, startPoint x: 556, startPoint y: 228, endPoint x: 474, endPoint y: 123, distance: 132.9
click at [474, 123] on div "Warnings Add No warnings have been raised against this case Add Warning Title ●…" at bounding box center [571, 164] width 194 height 328
copy div "Name: Josefine Staines Phone: 0272710214 DOB: 08/02/1990 Address: 6 Hayden Way,…"
click at [446, 311] on button "Save" at bounding box center [455, 313] width 19 height 13
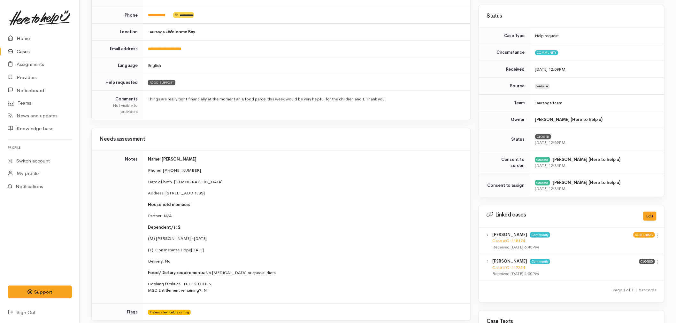
scroll to position [142, 0]
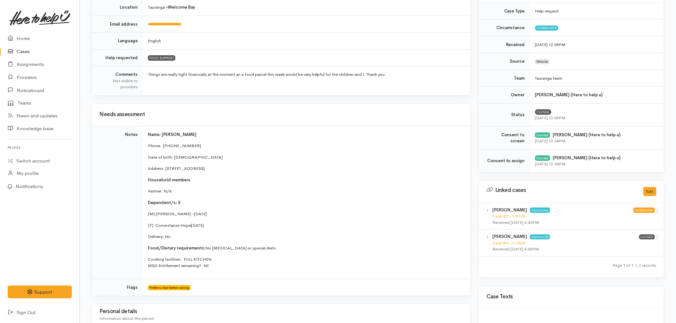
drag, startPoint x: 219, startPoint y: 224, endPoint x: 146, endPoint y: 214, distance: 74.2
click at [146, 214] on td "Name: Josefine Staines Phone:  0272710214 Date of birth: 08/02/1990 Address: 6 …" at bounding box center [307, 202] width 328 height 153
copy td "(M) Izaiah Hope - 22/8/2022 (F) Consnstanze Hope 26/11/2015"
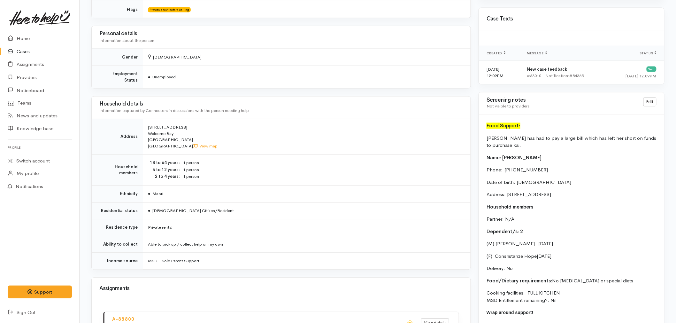
scroll to position [426, 0]
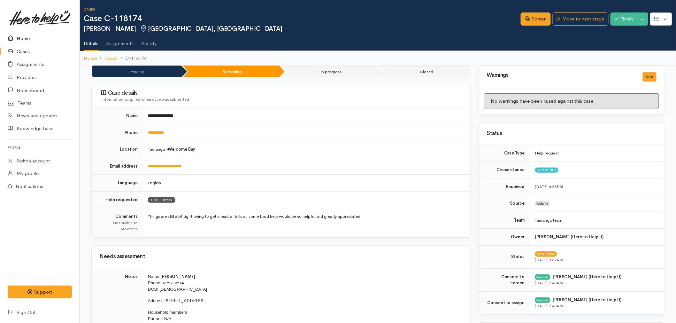
click at [21, 33] on link "Home" at bounding box center [40, 38] width 80 height 13
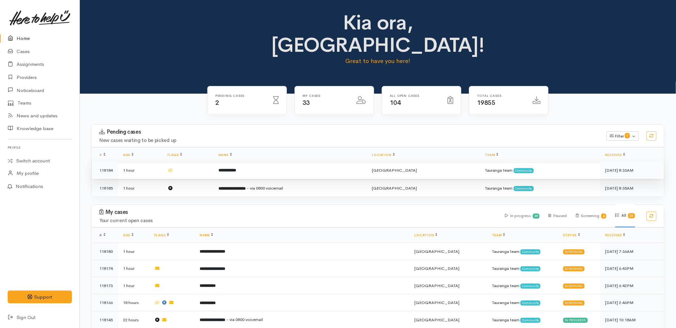
click at [244, 162] on td "**********" at bounding box center [290, 170] width 154 height 17
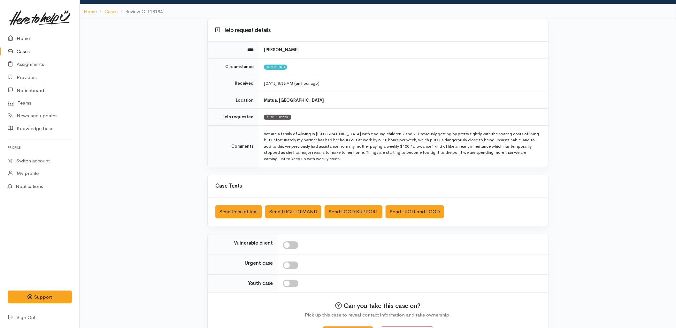
scroll to position [61, 0]
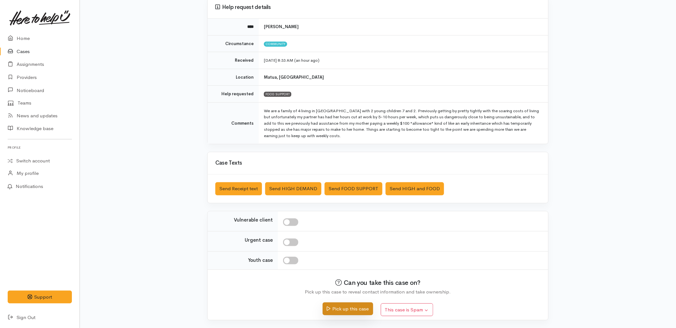
click at [345, 311] on button "Pick up this case" at bounding box center [348, 308] width 50 height 13
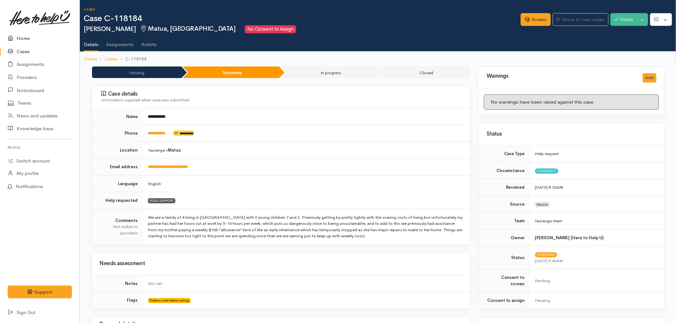
click at [19, 38] on link "Home" at bounding box center [40, 38] width 80 height 13
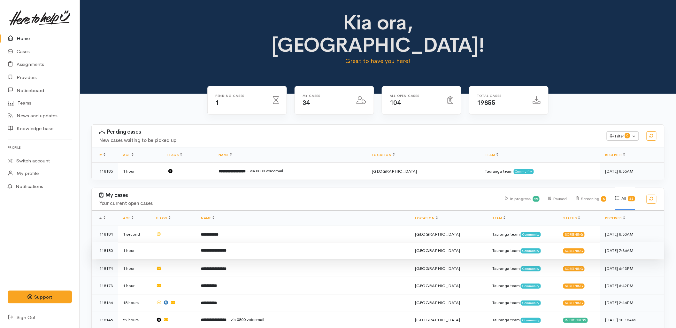
click at [253, 242] on td "**********" at bounding box center [303, 250] width 214 height 17
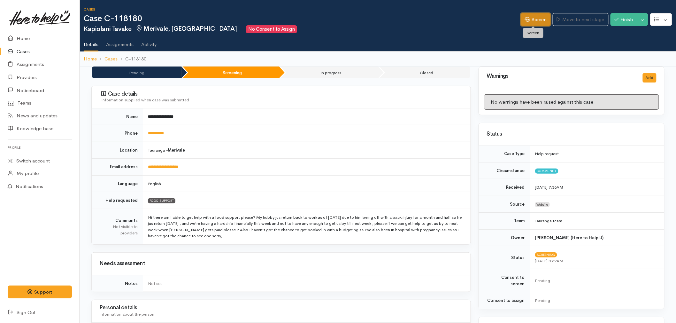
click at [535, 24] on link "Screen" at bounding box center [535, 19] width 30 height 13
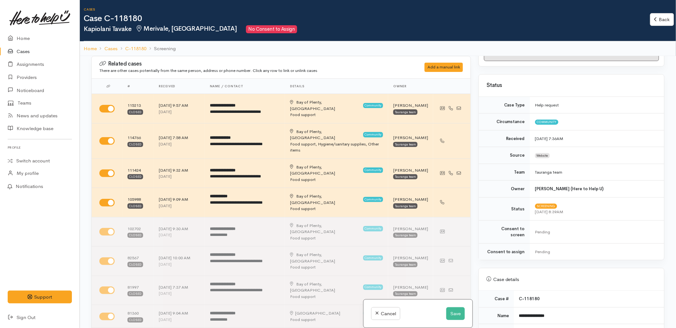
scroll to position [177, 0]
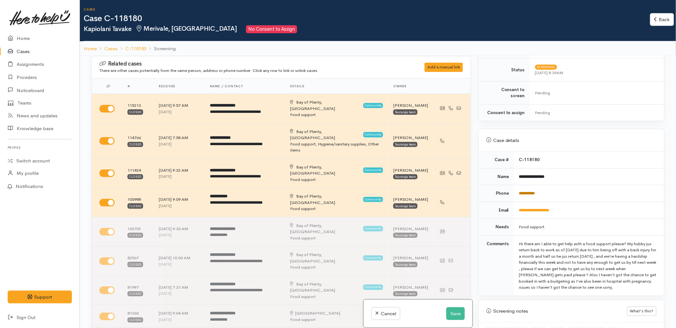
click at [533, 191] on link "**********" at bounding box center [527, 193] width 16 height 4
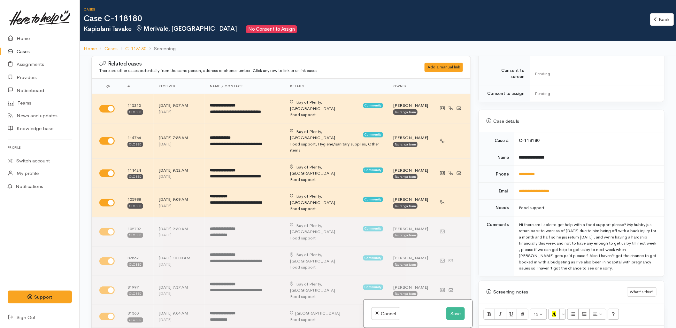
scroll to position [319, 0]
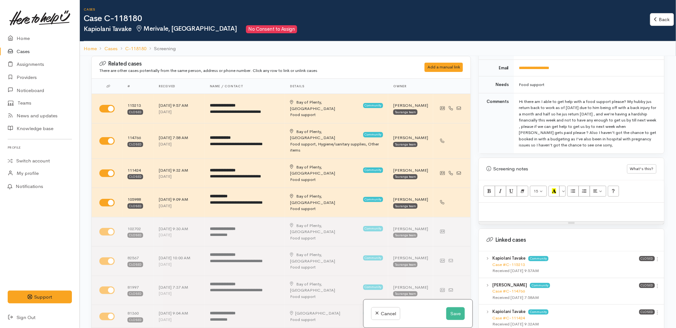
click at [512, 209] on div at bounding box center [571, 211] width 185 height 19
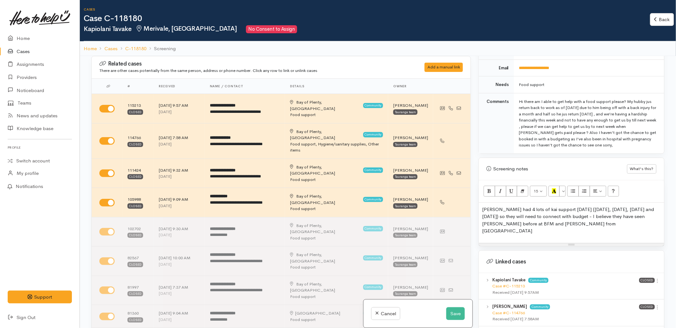
click at [505, 206] on p "Kapiolani had 4 lots of kai support in 12 months (22/11/24, 13/01/25, 28/03/25 …" at bounding box center [571, 220] width 179 height 29
click at [632, 216] on p "Kapiolani has had 4 lots of kai support in 12 months (22/11/24, 13/01/25, 28/03…" at bounding box center [571, 220] width 179 height 29
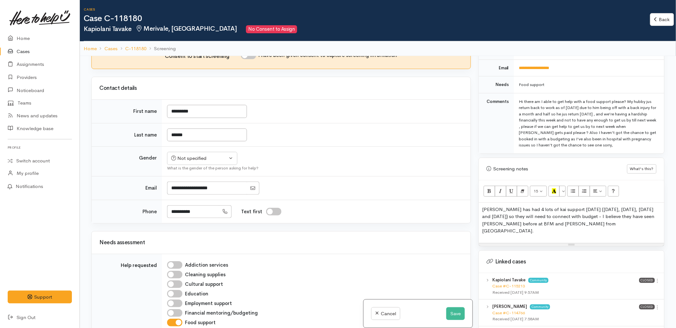
scroll to position [390, 0]
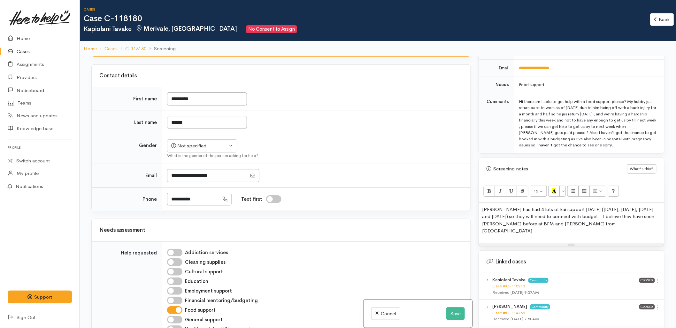
click at [521, 217] on p "Kapiolani has had 4 lots of kai support in 12 months (22/11/24, 13/01/25, 28/03…" at bounding box center [571, 220] width 179 height 29
click at [591, 132] on div "Hi there am I able to get help with a food support please? My hubby jus return …" at bounding box center [587, 123] width 137 height 50
click at [648, 221] on p "Kapiolani has had 4 lots of kai support in 12 months (22/11/24, 13/01/25, 28/03…" at bounding box center [571, 220] width 179 height 29
click at [641, 213] on p "Kapiolani has had 4 lots of kai support in 12 months (22/11/24, 13/01/25, 28/03…" at bounding box center [571, 220] width 179 height 29
click at [551, 211] on p "Kapiolani has had 4 lots of kai support in 12 months (22/11/24, 13/01/25, 28/03…" at bounding box center [571, 220] width 179 height 29
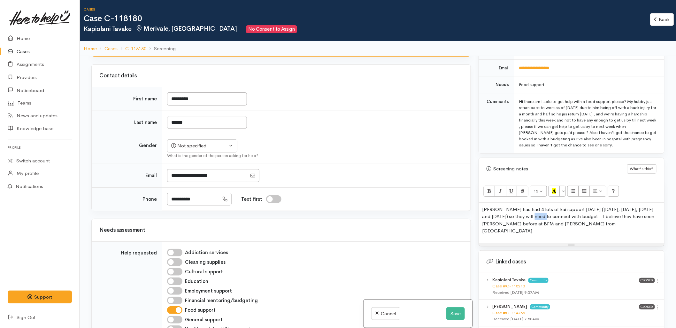
click at [551, 211] on p "Kapiolani has had 4 lots of kai support in 12 months (22/11/24, 13/01/25, 28/03…" at bounding box center [571, 220] width 179 height 29
click at [640, 211] on p "Kapiolani has had 4 lots of kai support in 12 months (22/11/24, 13/01/25, 28/03…" at bounding box center [571, 220] width 179 height 29
drag, startPoint x: 654, startPoint y: 210, endPoint x: 629, endPoint y: 207, distance: 25.1
click at [629, 207] on p "Kapiolani has had 4 lots of kai support in 12 months (22/11/24, 13/01/25, 28/03…" at bounding box center [571, 220] width 179 height 29
click at [636, 211] on p "Kapiolani has had 4 lots of kai support in 12 months (22/11/24, 13/01/25, 28/03…" at bounding box center [571, 220] width 179 height 29
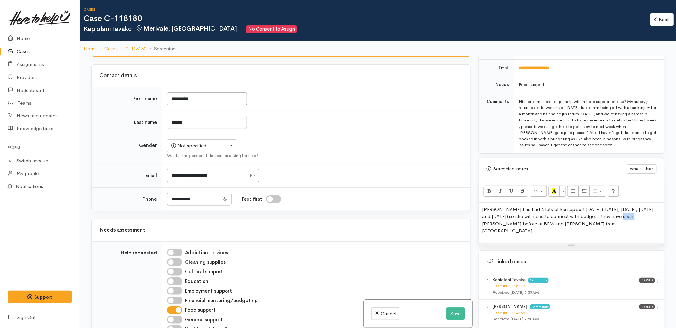
click at [636, 211] on p "Kapiolani has had 4 lots of kai support in 12 months (22/11/24, 13/01/25, 28/03…" at bounding box center [571, 220] width 179 height 29
click at [645, 211] on p "Kapiolani has had 4 lots of kai support in 12 months (22/11/24, 13/01/25, 28/03…" at bounding box center [571, 220] width 179 height 29
click at [631, 216] on p "[PERSON_NAME] has had 4 lots of kai support [DATE] ([DATE], [DATE], [DATE] and …" at bounding box center [571, 220] width 179 height 29
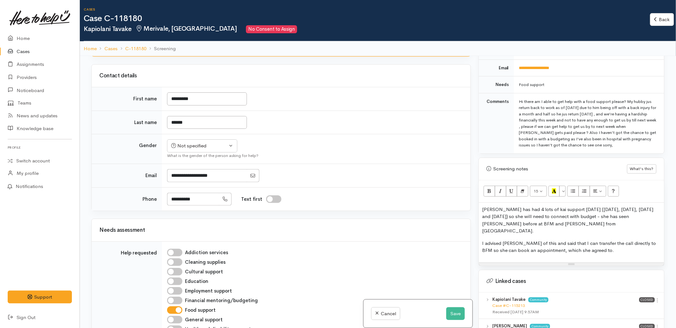
click at [481, 238] on div "Kapiolani has had 4 lots of kai support in 12 months (22/11/24, 13/01/25, 28/03…" at bounding box center [571, 232] width 185 height 60
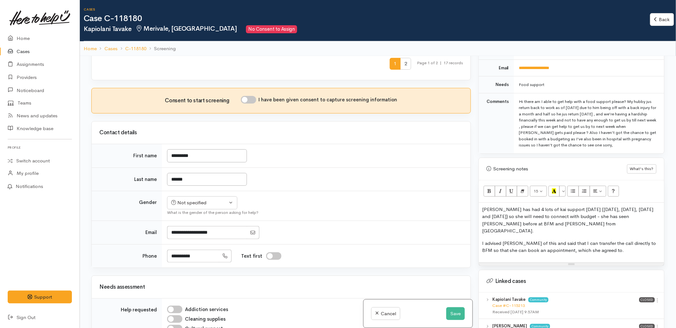
scroll to position [213, 0]
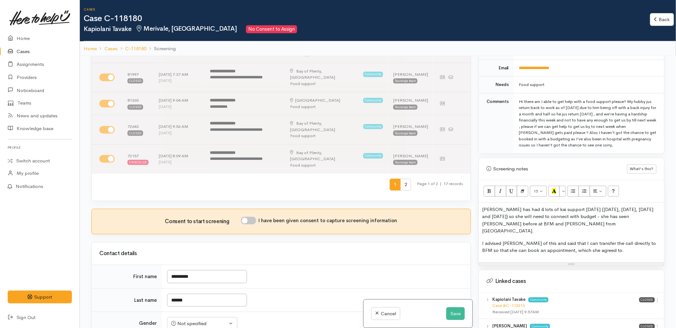
click at [250, 216] on input "I have been given consent to capture screening information" at bounding box center [248, 220] width 15 height 8
checkbox input "true"
click at [203, 320] on div "Not specified" at bounding box center [199, 323] width 56 height 7
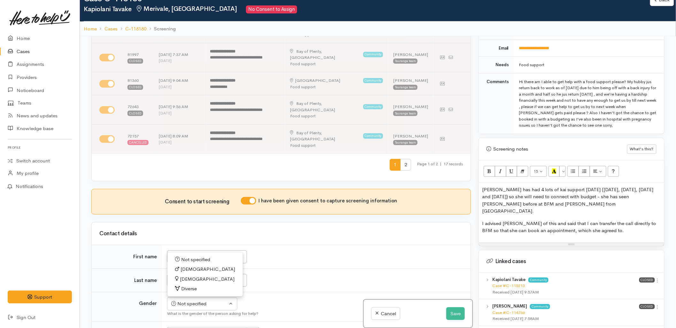
click at [191, 275] on span "Female" at bounding box center [207, 278] width 55 height 7
select select "Female"
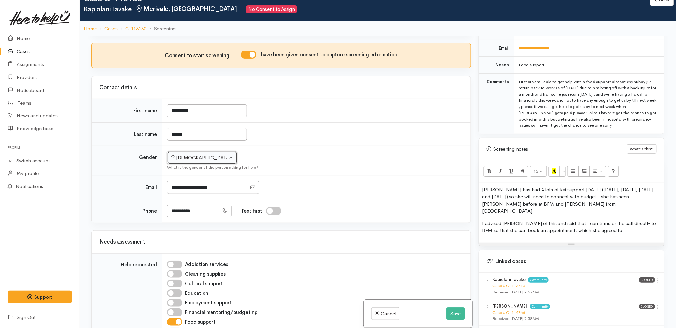
scroll to position [426, 0]
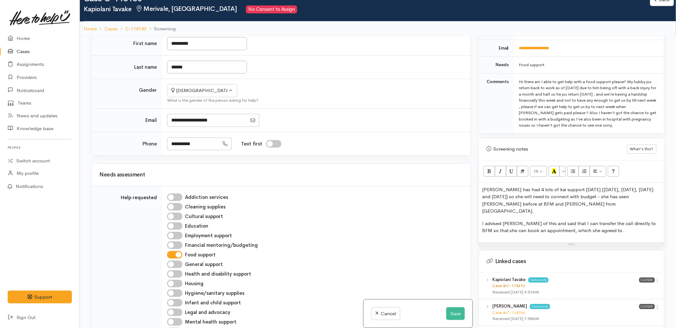
click at [508, 283] on link "Case #C-115213" at bounding box center [508, 285] width 33 height 5
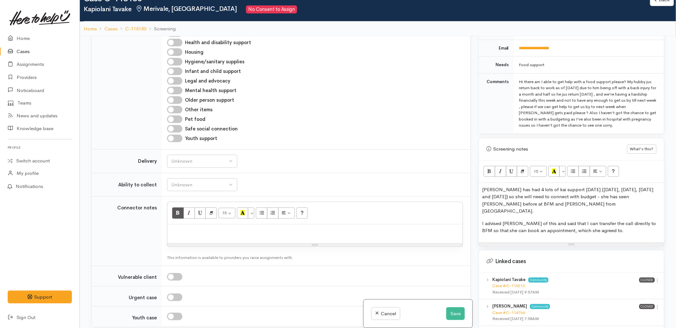
scroll to position [674, 0]
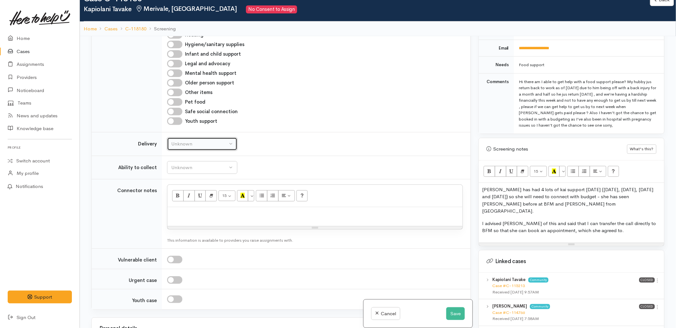
click at [193, 140] on div "Unknown" at bounding box center [199, 143] width 56 height 7
click at [186, 198] on link "No" at bounding box center [202, 203] width 70 height 10
select select "1"
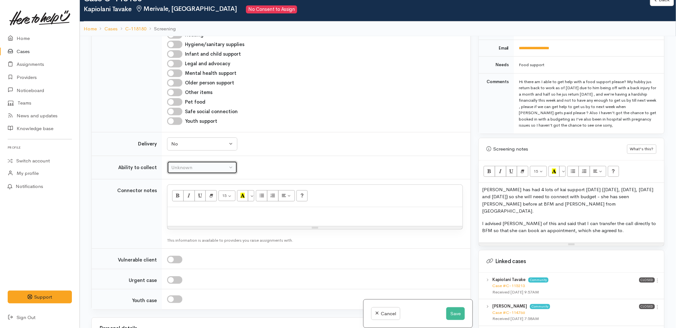
click at [184, 164] on div "Unknown" at bounding box center [199, 167] width 56 height 7
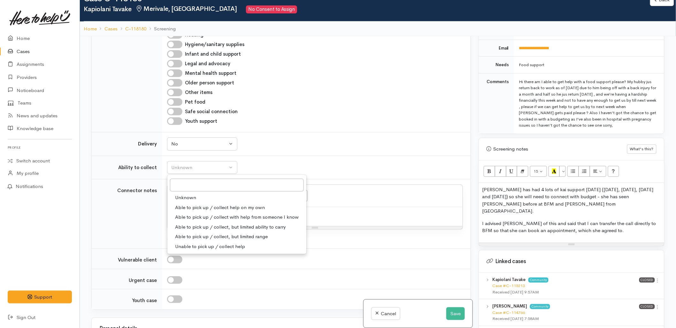
click at [186, 204] on span "Able to pick up / collect help on my own" at bounding box center [220, 207] width 90 height 7
select select "2"
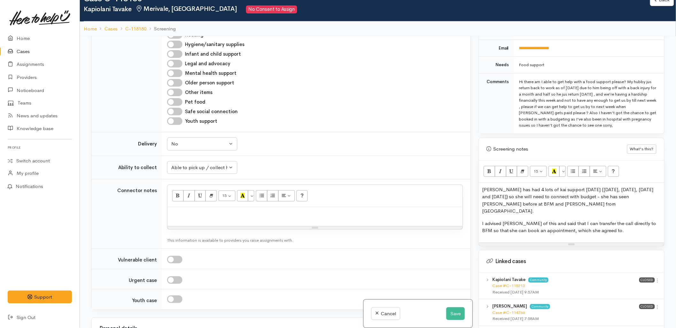
click at [195, 210] on p at bounding box center [315, 213] width 289 height 7
paste div
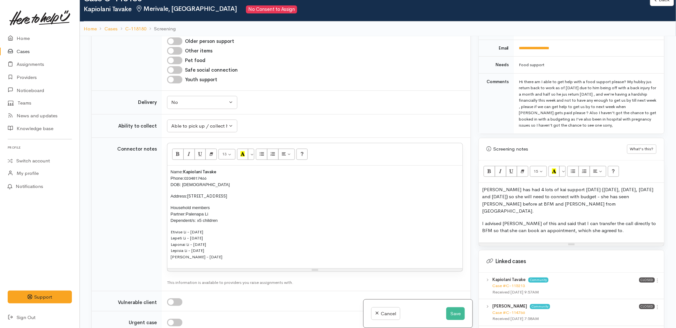
scroll to position [816, 0]
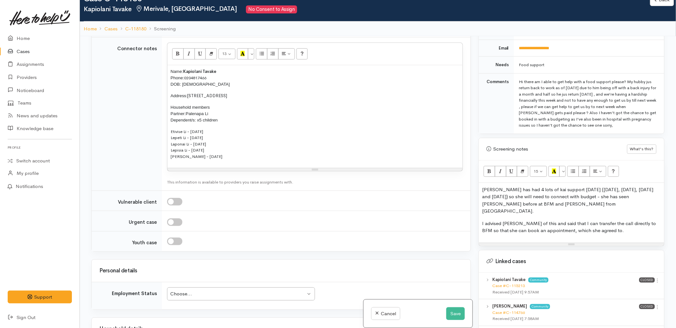
click at [205, 287] on div "Choose... Choose..." at bounding box center [241, 293] width 148 height 13
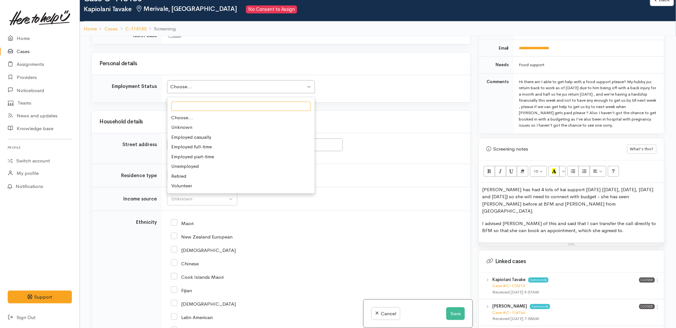
scroll to position [1029, 0]
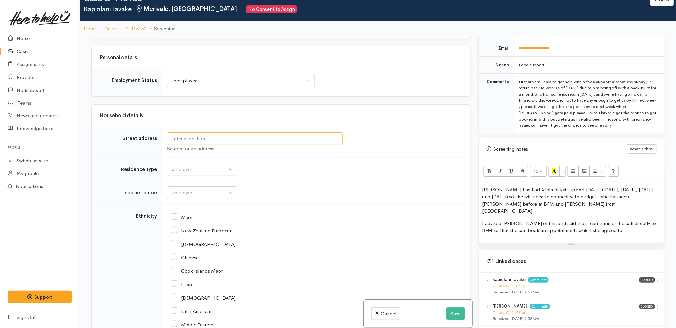
click at [190, 132] on input "text" at bounding box center [255, 138] width 176 height 13
type input "18B Baycroft Avenue, Parkvale, Tauranga, New Zealand"
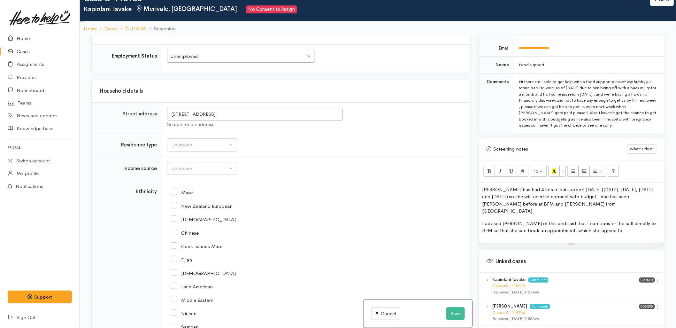
scroll to position [1023, 0]
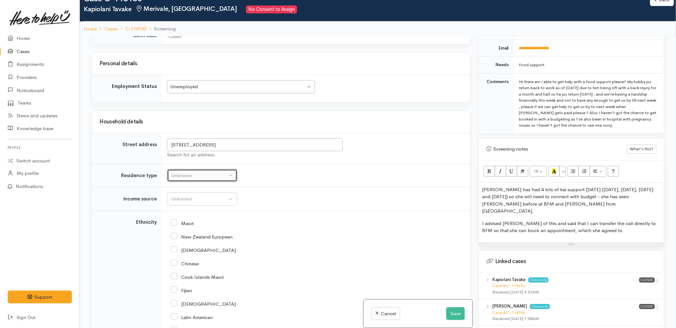
click at [190, 172] on div "Unknown" at bounding box center [199, 175] width 56 height 7
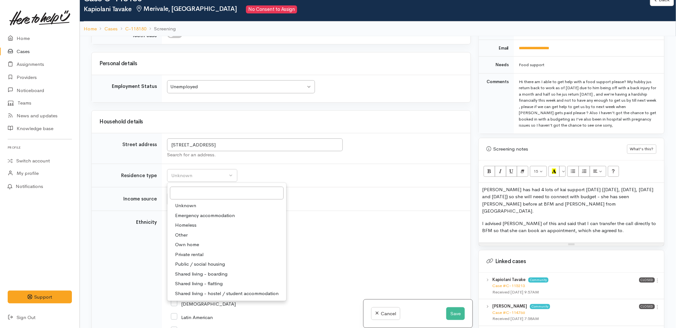
click at [192, 251] on span "Private rental" at bounding box center [189, 254] width 28 height 7
select select "2"
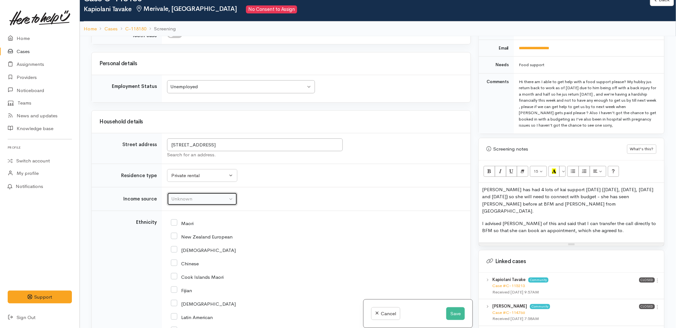
click at [195, 187] on td "Unknown ACC Maternity leave MSD - Away from Home Allowance MSD - Child Disabili…" at bounding box center [316, 199] width 308 height 24
click at [197, 192] on button "Unknown" at bounding box center [202, 198] width 70 height 13
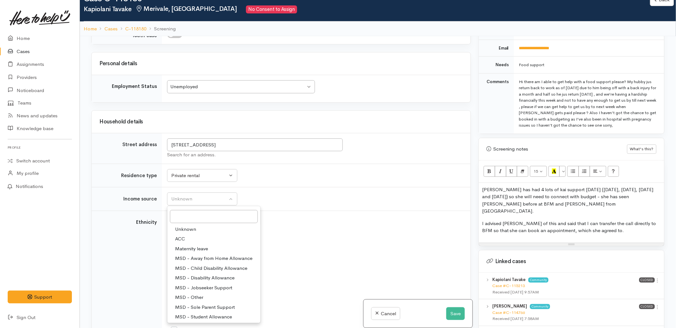
click at [199, 284] on span "MSD - Jobseeker Support" at bounding box center [203, 287] width 57 height 7
select select "4"
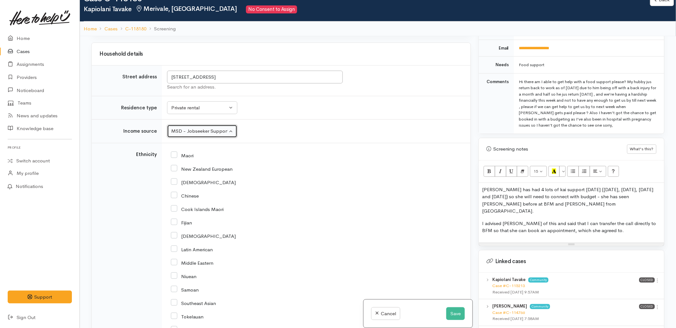
scroll to position [1094, 0]
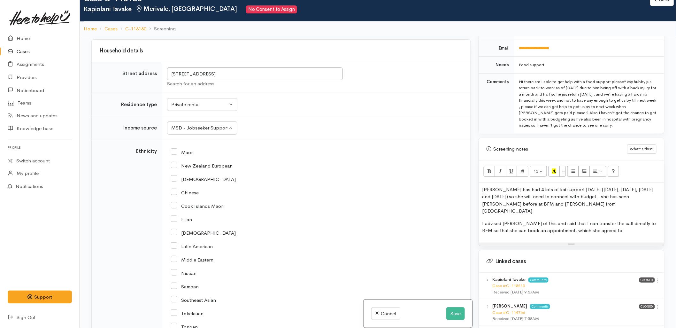
click at [188, 323] on input "Tongan" at bounding box center [184, 326] width 27 height 6
checkbox input "true"
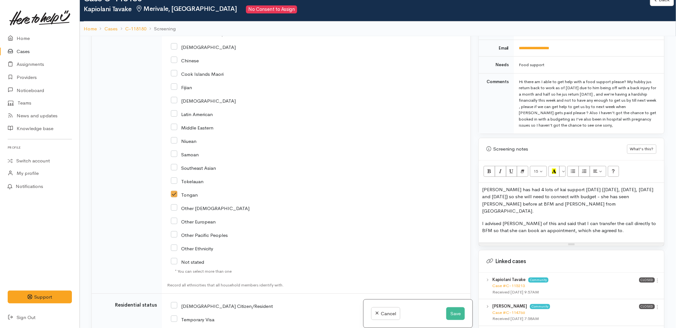
scroll to position [1236, 0]
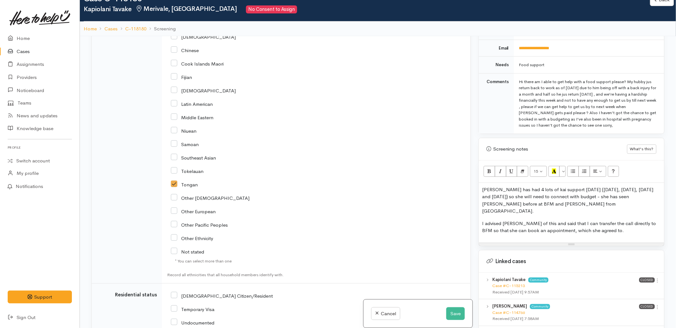
click at [212, 293] on label "[DEMOGRAPHIC_DATA] Citizen/Resident" at bounding box center [222, 295] width 102 height 5
click at [212, 292] on input "[DEMOGRAPHIC_DATA] Citizen/Resident" at bounding box center [222, 295] width 102 height 6
click at [214, 292] on input "[DEMOGRAPHIC_DATA] Citizen/Resident" at bounding box center [222, 295] width 102 height 6
checkbox input "true"
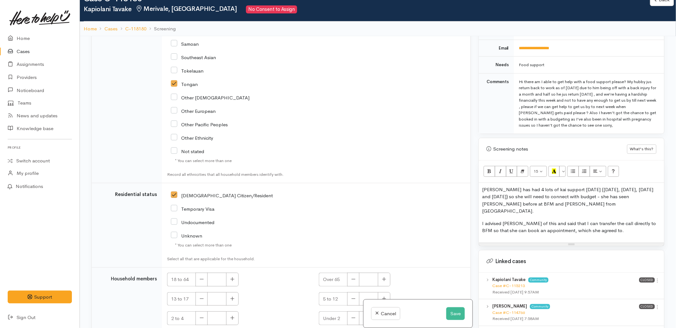
scroll to position [1353, 0]
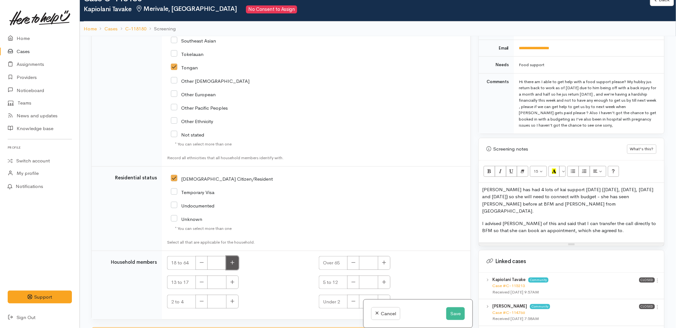
click at [227, 256] on button "button" at bounding box center [232, 263] width 12 height 14
type input "2"
click at [379, 275] on button "button" at bounding box center [384, 282] width 12 height 14
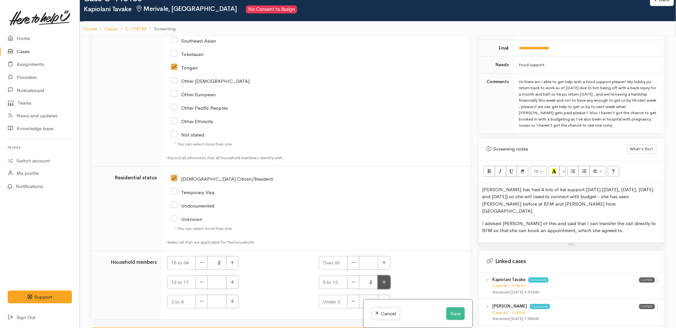
click at [379, 275] on button "button" at bounding box center [384, 282] width 12 height 14
type input "4"
click at [234, 294] on button "button" at bounding box center [232, 301] width 12 height 14
type input "1"
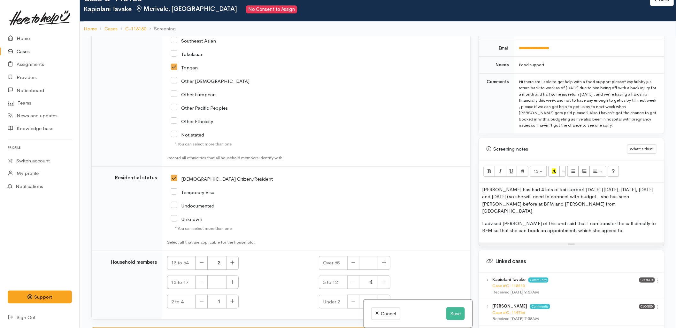
checkbox input "true"
click at [519, 220] on p "I advised Kapiolani of this and said that I can transfer the call directly to B…" at bounding box center [571, 227] width 179 height 14
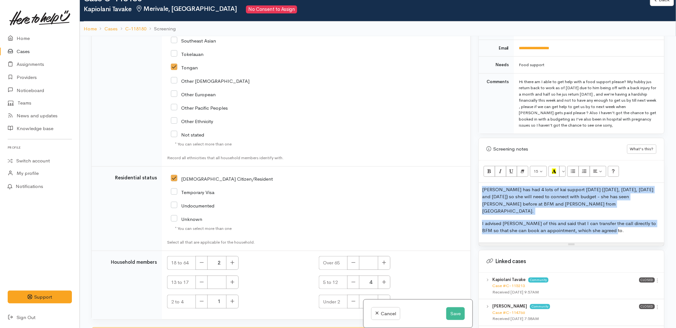
copy div "Kapiolani has had 4 lots of kai support in 12 months (22/11/24, 13/01/25, 28/03…"
click at [453, 315] on button "Save" at bounding box center [455, 313] width 19 height 13
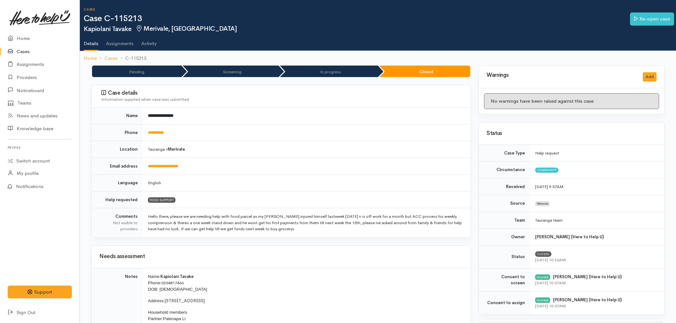
scroll to position [142, 0]
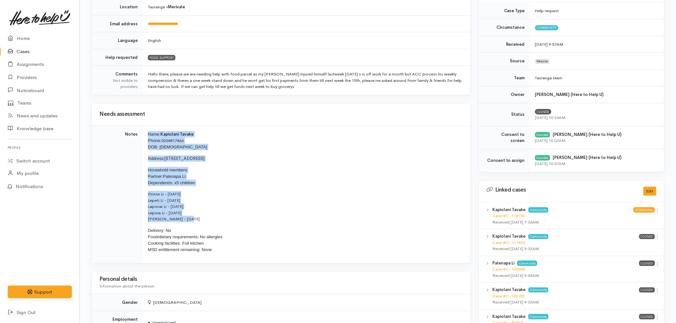
drag, startPoint x: 196, startPoint y: 222, endPoint x: 145, endPoint y: 132, distance: 103.1
click at [145, 132] on td "Name: [PERSON_NAME] Phone: [PHONE_NUMBER] DOB: [DEMOGRAPHIC_DATA] Address: [STR…" at bounding box center [307, 193] width 328 height 137
copy td "Name: [PERSON_NAME] Phone: [PHONE_NUMBER] DOB: [DEMOGRAPHIC_DATA] Address: [STR…"
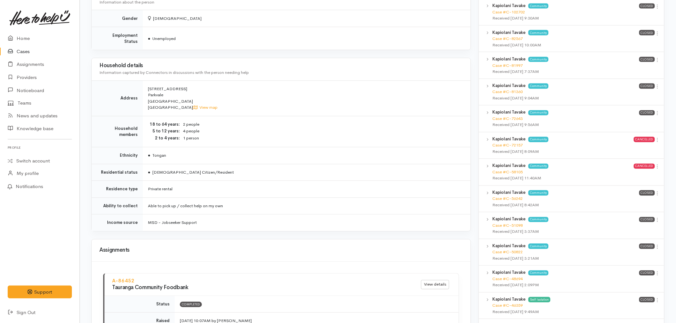
scroll to position [426, 0]
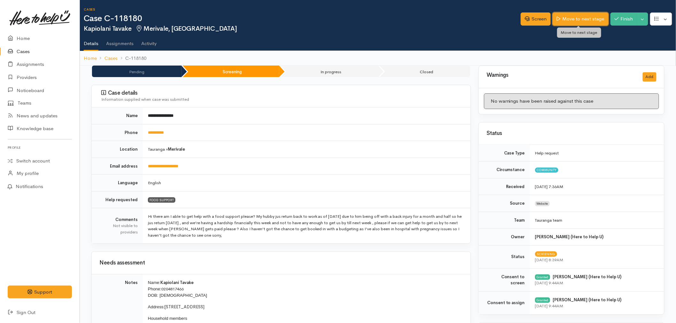
click at [568, 18] on link "Move to next stage" at bounding box center [580, 18] width 56 height 13
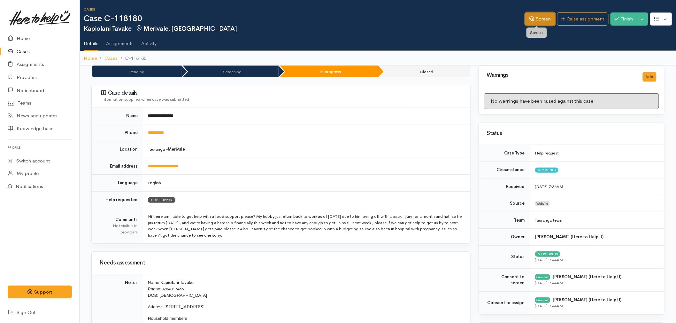
click at [535, 15] on link "Screen" at bounding box center [540, 18] width 30 height 13
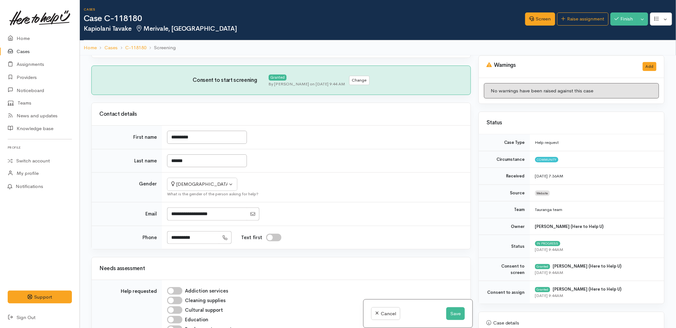
scroll to position [390, 0]
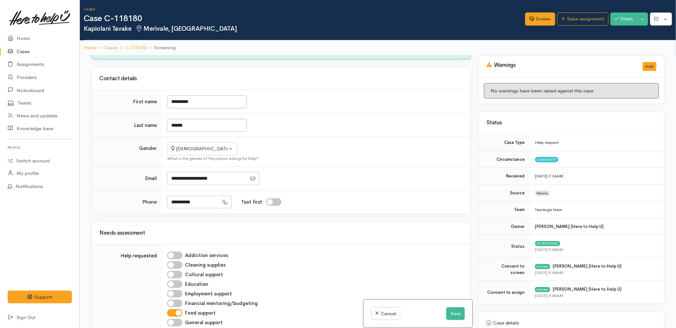
click at [181, 299] on input "Financial mentoring/budgeting" at bounding box center [174, 303] width 15 height 8
checkbox input "true"
click at [457, 312] on button "Save" at bounding box center [455, 313] width 19 height 13
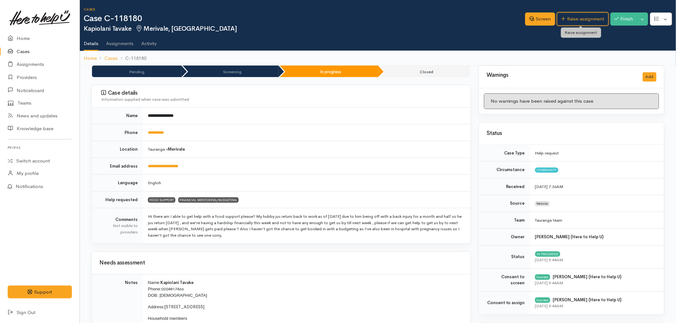
click at [580, 16] on link "Raise assignment" at bounding box center [582, 18] width 51 height 13
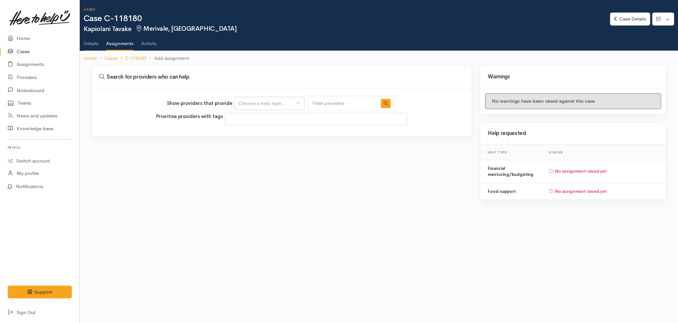
select select
click at [250, 105] on div "Choose a help type..." at bounding box center [267, 103] width 56 height 7
click at [250, 140] on span "Financial mentoring/budgeting" at bounding box center [275, 143] width 67 height 7
select select "9"
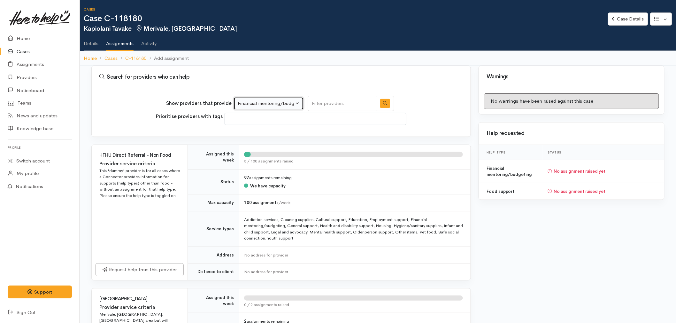
click at [257, 100] on div "Financial mentoring/budgeting" at bounding box center [266, 103] width 56 height 7
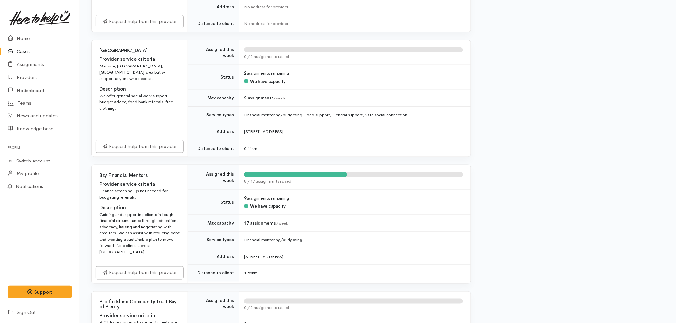
scroll to position [248, 0]
click at [148, 269] on link "Request help from this provider" at bounding box center [139, 271] width 88 height 13
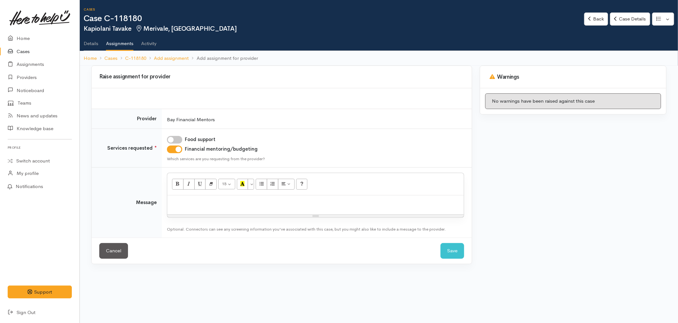
click at [197, 206] on div at bounding box center [315, 204] width 297 height 19
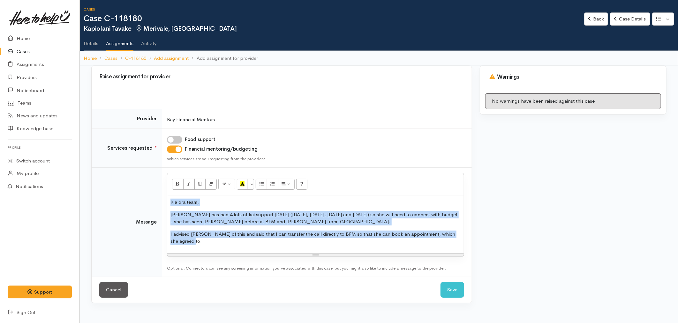
click at [174, 136] on input "Food support" at bounding box center [174, 140] width 15 height 8
checkbox input "true"
click at [217, 240] on p "I advised [PERSON_NAME] of this and said that I can transfer the call directly …" at bounding box center [316, 237] width 290 height 14
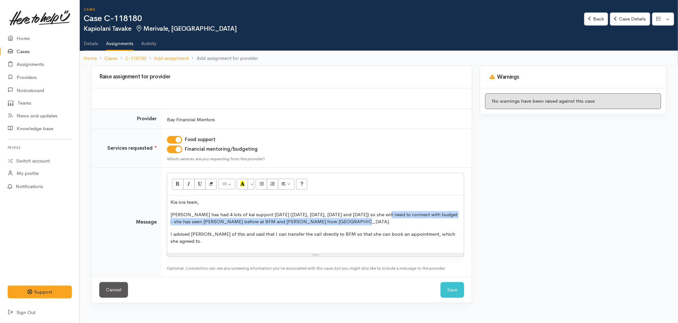
drag, startPoint x: 349, startPoint y: 223, endPoint x: 389, endPoint y: 211, distance: 41.0
click at [389, 211] on p "[PERSON_NAME] has had 4 lots of kai support [DATE] ([DATE], [DATE], [DATE] and …" at bounding box center [316, 218] width 290 height 14
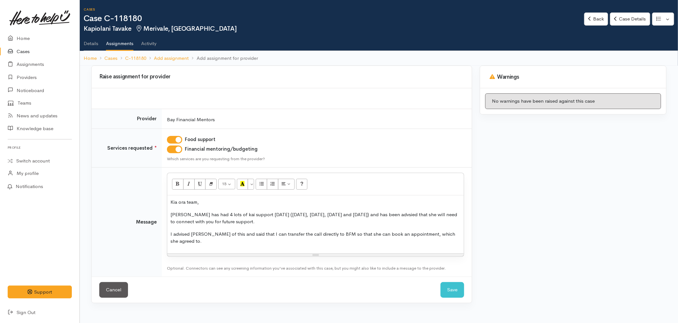
click at [219, 238] on p "I advised [PERSON_NAME] of this and said that I can transfer the call directly …" at bounding box center [316, 237] width 290 height 14
click at [331, 234] on p "I advised [PERSON_NAME] of this and said that I can transfer the call directly …" at bounding box center [316, 237] width 290 height 14
click at [238, 242] on p "I advised Kapiolani of this and said that I can transfer the call directly to y…" at bounding box center [316, 237] width 290 height 14
click at [184, 234] on p "I advised Kapiolani of this and said that I can transfer the call directly to y…" at bounding box center [316, 237] width 290 height 14
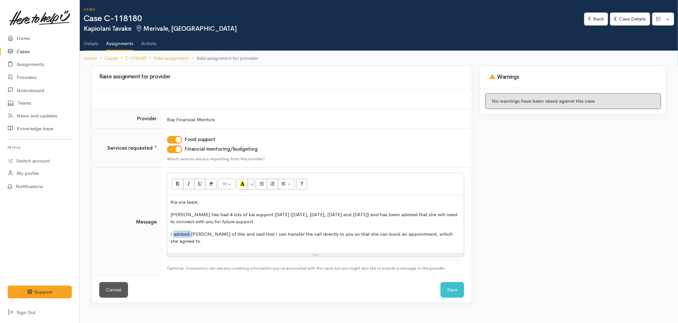
click at [184, 234] on p "I advised Kapiolani of this and said that I can transfer the call directly to y…" at bounding box center [316, 237] width 290 height 14
click at [195, 243] on p "I advised Kapiolani of this and said that I can transfer the call directly to y…" at bounding box center [316, 237] width 290 height 14
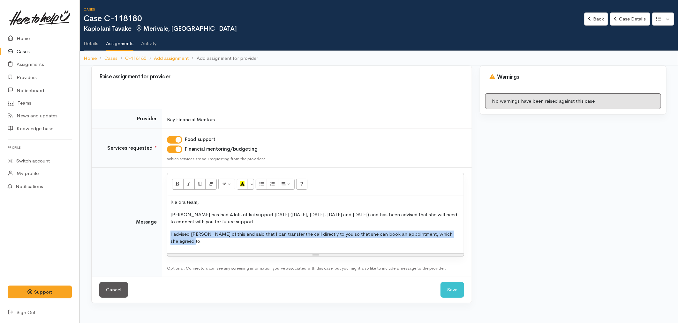
drag, startPoint x: 195, startPoint y: 243, endPoint x: 154, endPoint y: 234, distance: 41.5
click at [154, 234] on tr "Message <p>Kia ora team,</p><p>Kapiolani has had 4 lots of kai support in 12 mo…" at bounding box center [282, 221] width 380 height 109
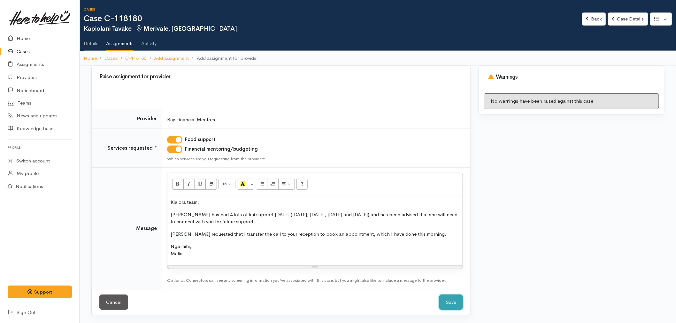
click at [454, 300] on button "Save" at bounding box center [451, 302] width 24 height 16
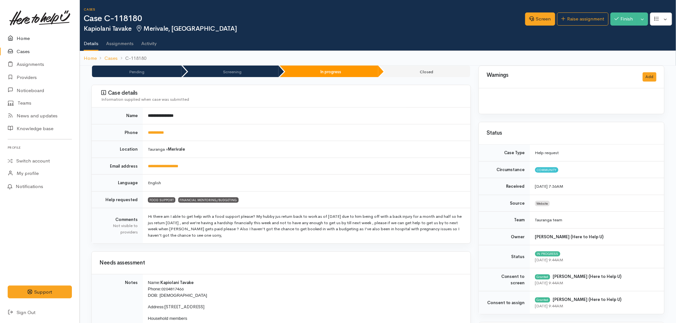
click at [11, 36] on icon at bounding box center [12, 38] width 9 height 8
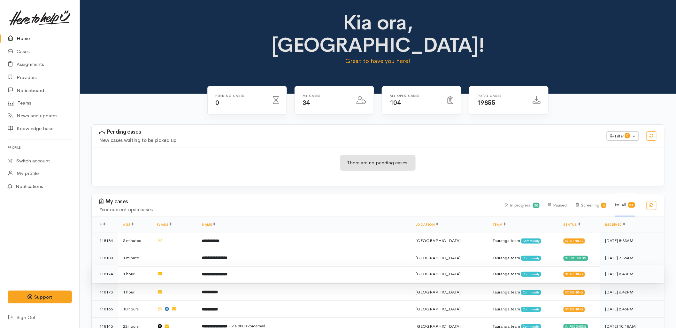
click at [253, 265] on td "**********" at bounding box center [304, 273] width 214 height 17
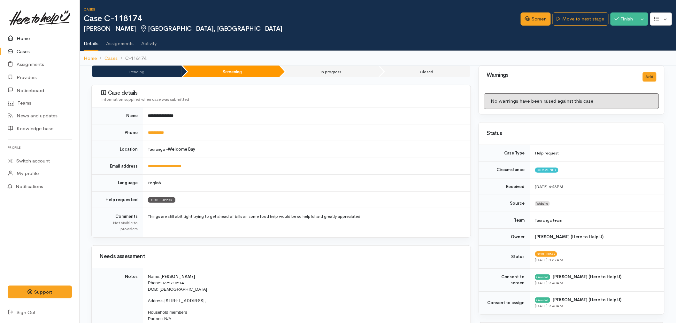
click at [31, 37] on link "Home" at bounding box center [40, 38] width 80 height 13
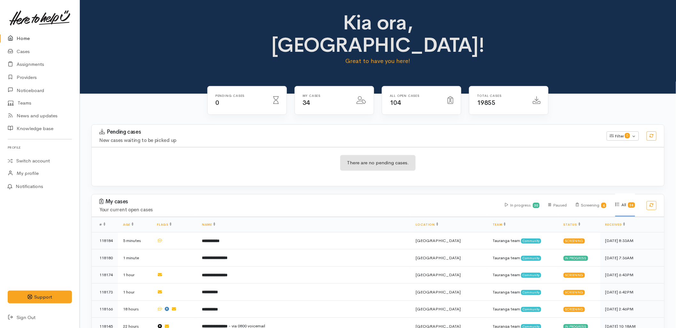
click at [272, 232] on td "**********" at bounding box center [304, 240] width 214 height 17
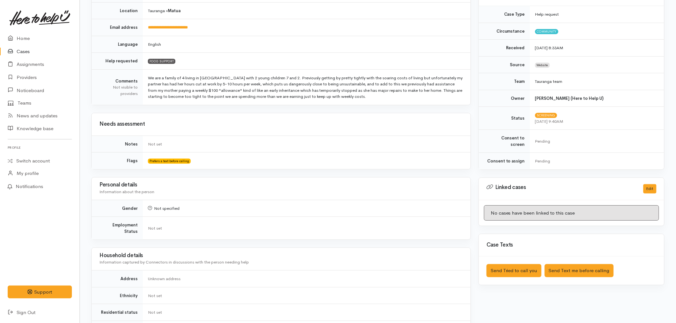
scroll to position [142, 0]
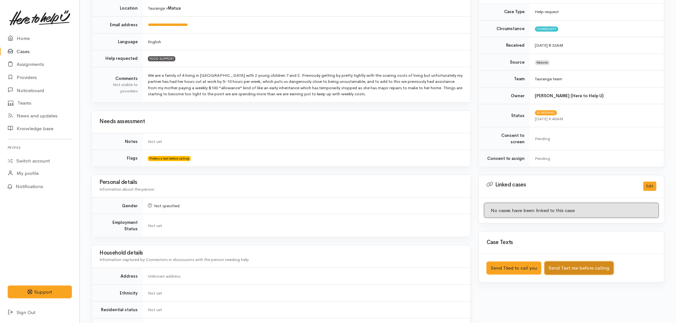
click at [575, 261] on button "Send Text me before calling" at bounding box center [578, 267] width 69 height 13
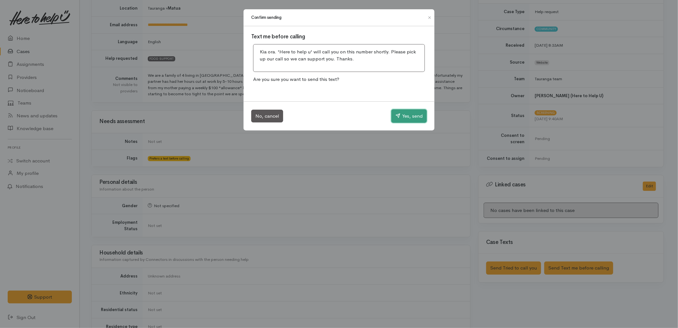
click at [395, 119] on button "Yes, send" at bounding box center [408, 115] width 35 height 13
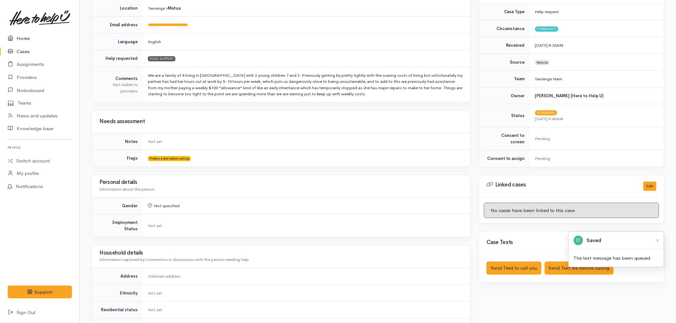
click at [16, 36] on icon at bounding box center [12, 38] width 9 height 8
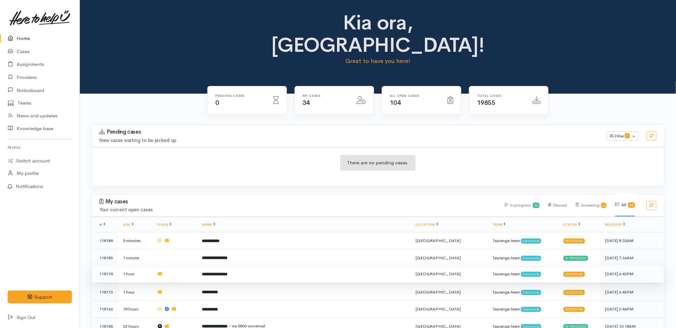
click at [270, 265] on td "**********" at bounding box center [304, 273] width 214 height 17
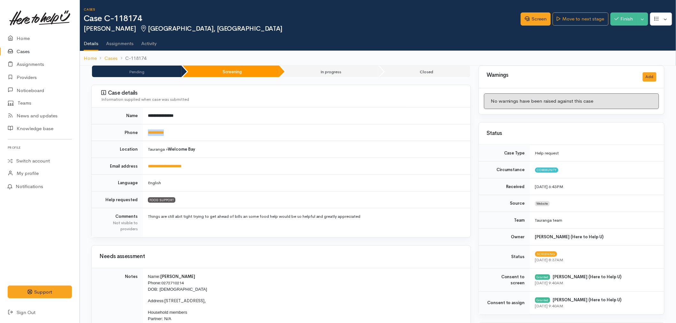
drag, startPoint x: 181, startPoint y: 133, endPoint x: 146, endPoint y: 130, distance: 35.0
click at [146, 130] on td "**********" at bounding box center [307, 132] width 328 height 17
copy link "**********"
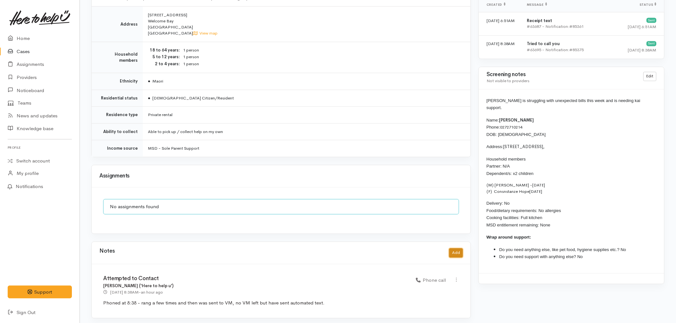
click at [455, 251] on button "Add" at bounding box center [456, 252] width 14 height 9
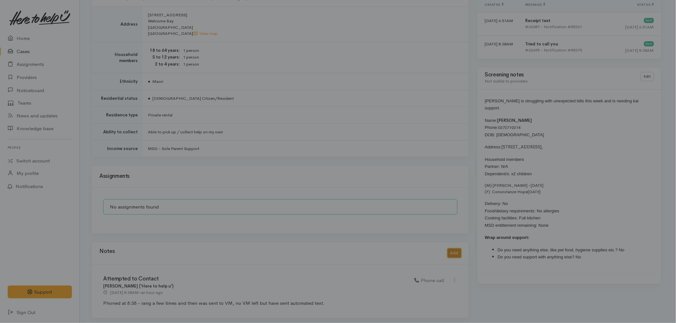
scroll to position [476, 0]
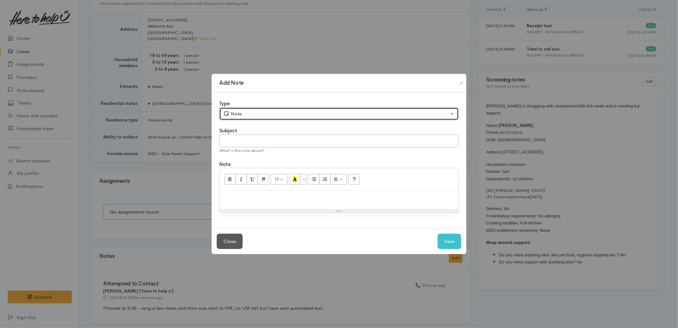
click at [244, 112] on div "Note" at bounding box center [336, 113] width 225 height 7
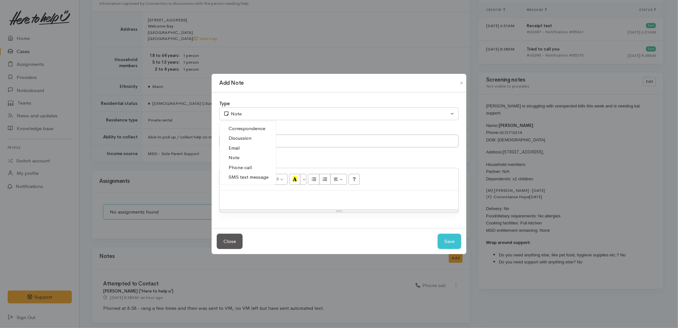
click at [241, 177] on span "SMS text message" at bounding box center [249, 176] width 40 height 7
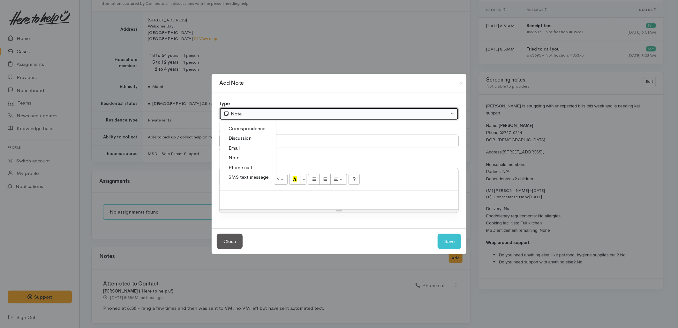
select select "5"
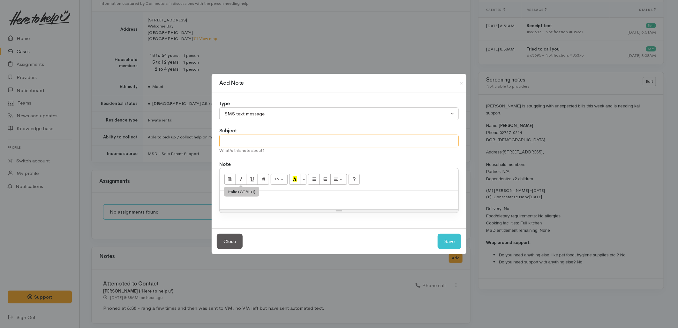
click at [243, 140] on input "text" at bounding box center [338, 140] width 239 height 13
type input "E-Text"
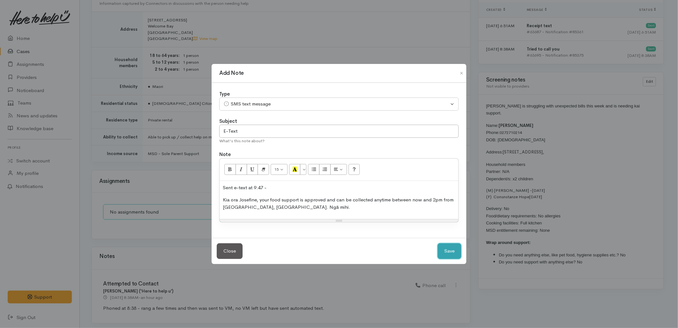
click at [452, 246] on button "Save" at bounding box center [450, 251] width 24 height 16
select select "1"
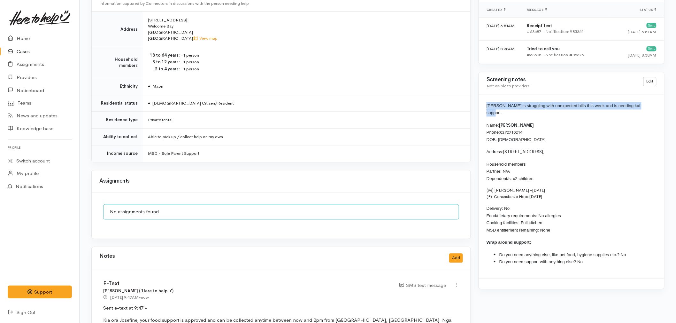
drag, startPoint x: 643, startPoint y: 104, endPoint x: 487, endPoint y: 104, distance: 156.1
click at [487, 104] on p "Josefine is struggling with unexpected bills this week and is needing kai suppo…" at bounding box center [571, 109] width 170 height 14
copy span "Josefine is struggling with unexpected bills this week and is needing kai suppo…"
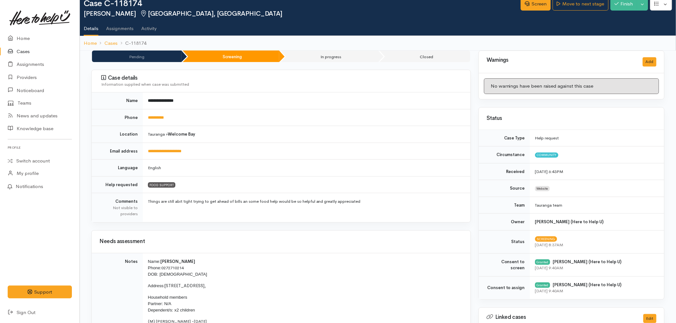
scroll to position [0, 0]
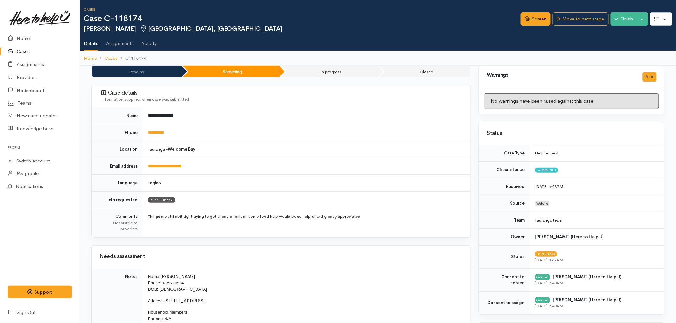
copy span "Josefine is struggling with unexpected bills this week and is needing kai suppo…"
click at [577, 17] on link "Move to next stage" at bounding box center [580, 18] width 56 height 13
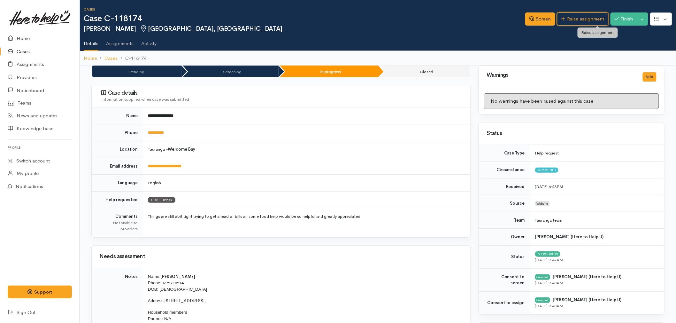
click at [577, 17] on link "Raise assignment" at bounding box center [582, 18] width 51 height 13
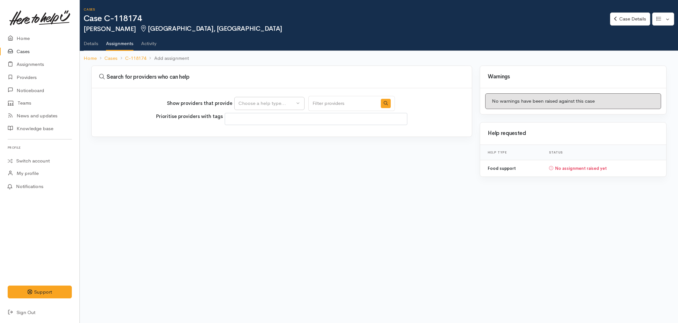
select select
click at [269, 104] on div "Choose a help type..." at bounding box center [267, 103] width 56 height 7
click at [263, 131] on span "Food support" at bounding box center [257, 133] width 30 height 7
select select "3"
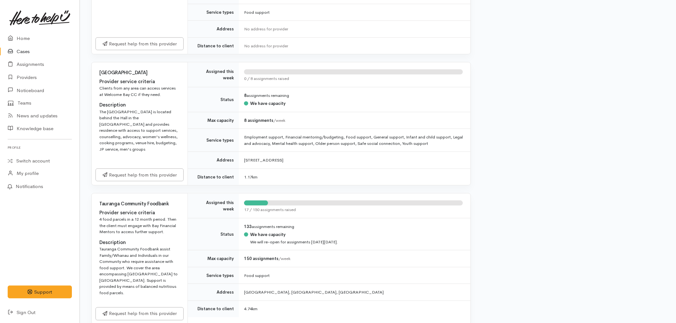
scroll to position [319, 0]
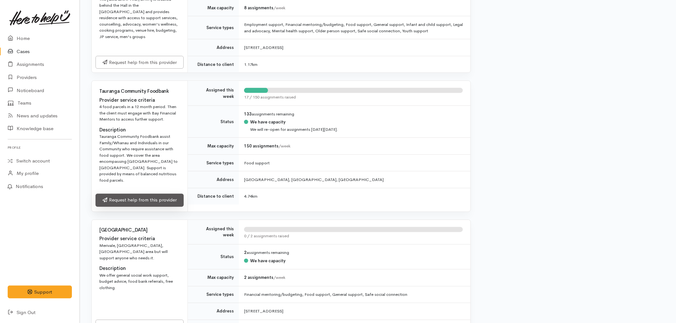
click at [150, 199] on link "Request help from this provider" at bounding box center [139, 200] width 88 height 13
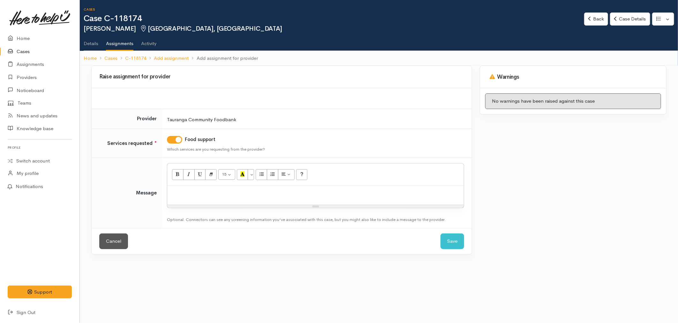
click at [207, 200] on div at bounding box center [315, 195] width 297 height 19
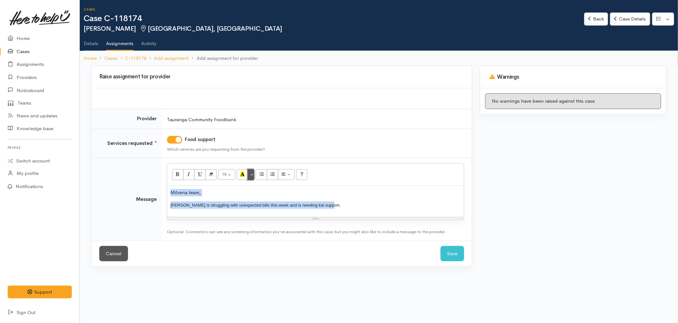
click at [250, 172] on button "More Color" at bounding box center [251, 174] width 6 height 11
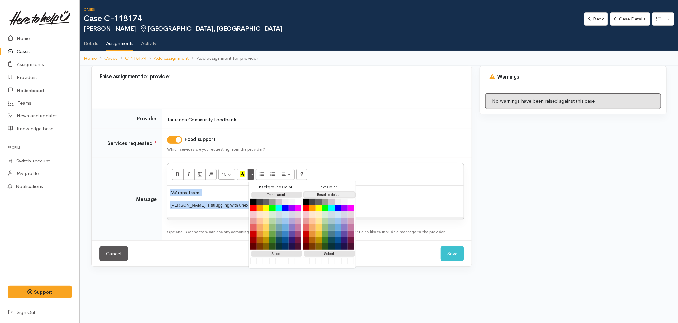
click at [317, 194] on button "Reset to default" at bounding box center [329, 195] width 51 height 6
click at [204, 200] on div "Mōrena team, Josefine is struggling with unexpected bills this week and is need…" at bounding box center [315, 201] width 297 height 31
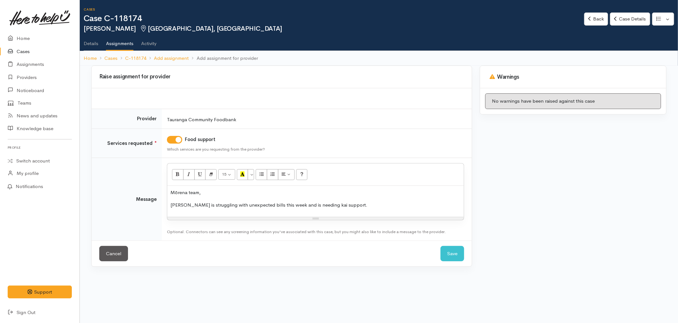
click at [357, 204] on p "Josefine is struggling with unexpected bills this week and is needing kai suppo…" at bounding box center [316, 204] width 290 height 7
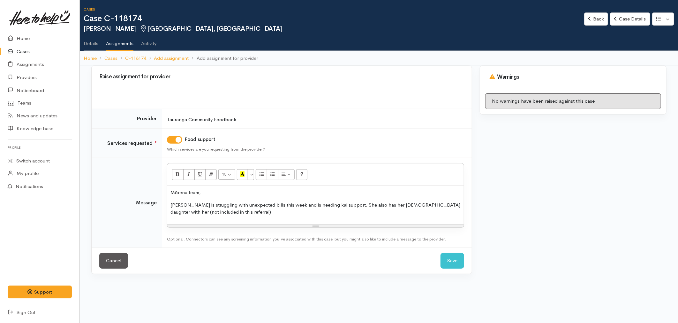
click at [343, 204] on p "Josefine is struggling with unexpected bills this week and is needing kai suppo…" at bounding box center [316, 208] width 290 height 14
click at [178, 211] on p "Josefine is struggling with unexpected bills this week and is needing kai suppo…" at bounding box center [316, 208] width 290 height 14
click at [276, 213] on p "Josefine is struggling with unexpected bills this week and is needing kai suppo…" at bounding box center [316, 208] width 290 height 14
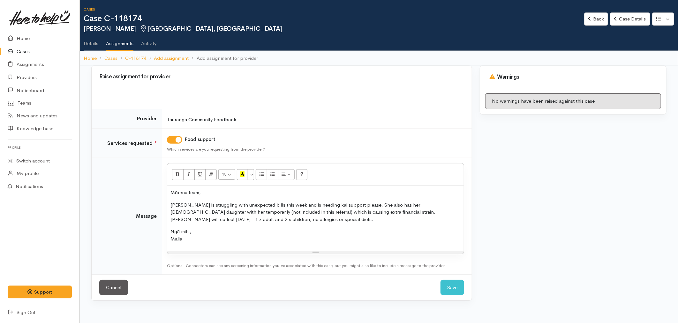
click at [218, 236] on p "Ngā mihi, Malia" at bounding box center [316, 235] width 290 height 14
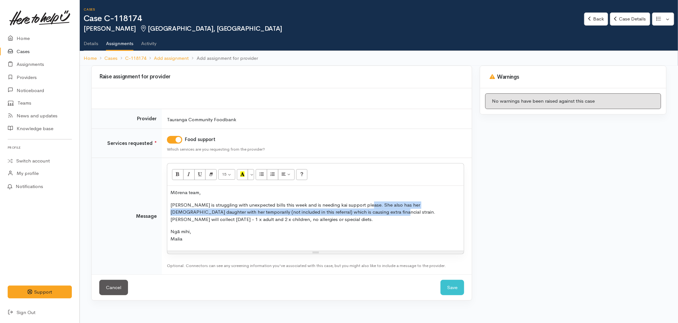
drag, startPoint x: 346, startPoint y: 212, endPoint x: 362, endPoint y: 201, distance: 18.9
click at [362, 201] on p "Josefine is struggling with unexpected bills this week and is needing kai suppo…" at bounding box center [316, 212] width 290 height 22
copy p "She also has her 18 year old daughter with her temporarily (not included in thi…"
click at [454, 293] on button "Save" at bounding box center [453, 287] width 24 height 16
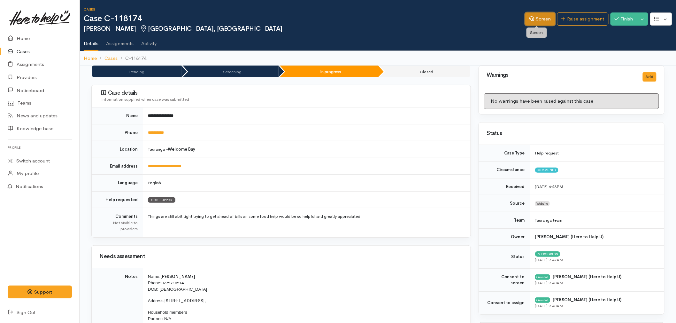
click at [542, 22] on link "Screen" at bounding box center [540, 18] width 30 height 13
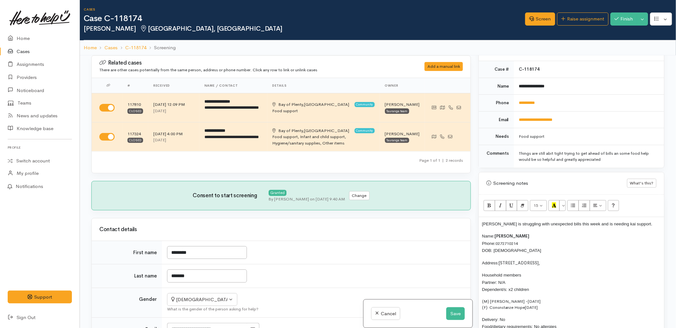
scroll to position [355, 0]
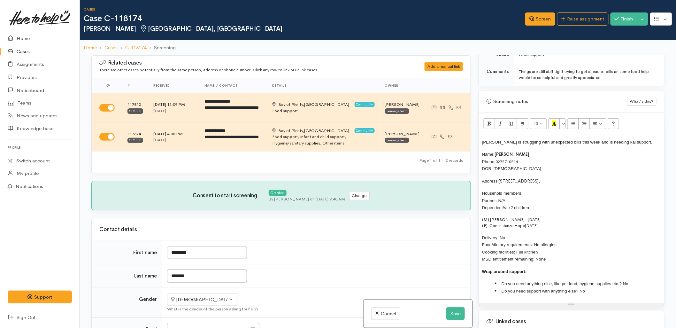
click at [648, 143] on p "[PERSON_NAME] is struggling with unexpected bills this week and is needing kai …" at bounding box center [571, 141] width 179 height 7
paste div
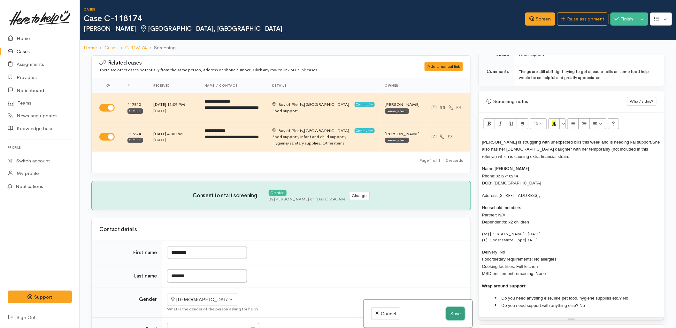
click at [454, 315] on button "Save" at bounding box center [455, 313] width 19 height 13
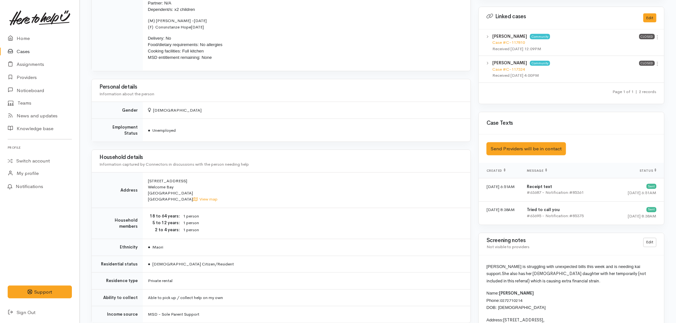
scroll to position [319, 0]
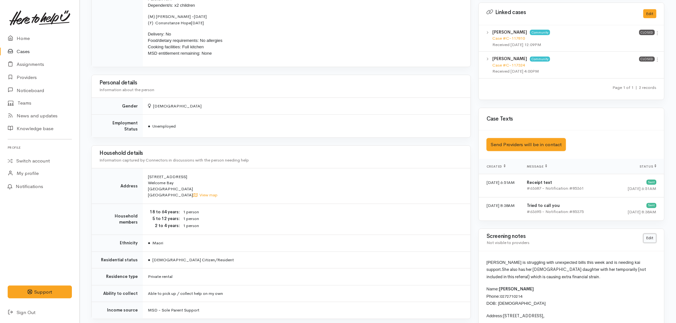
click at [646, 241] on link "Edit" at bounding box center [649, 237] width 13 height 9
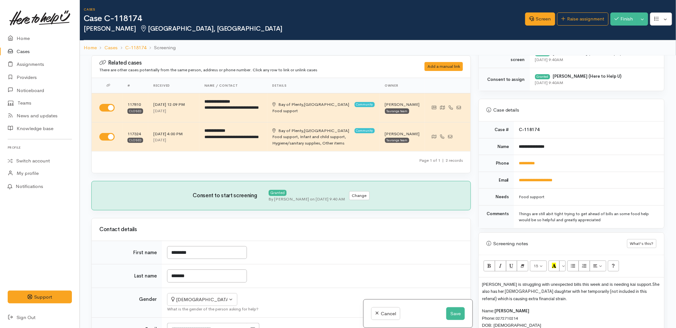
scroll to position [284, 0]
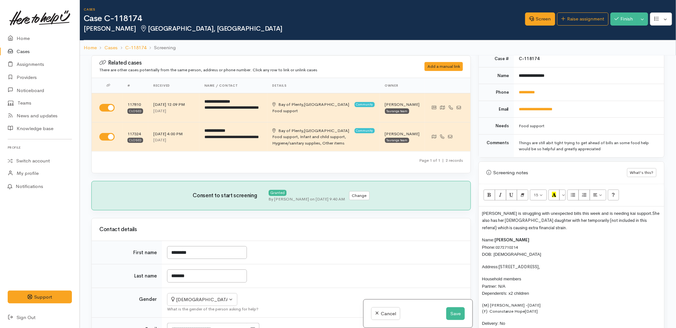
click at [503, 233] on div "Josefine is struggling with unexpected bills this week and is needing kai suppo…" at bounding box center [571, 297] width 185 height 182
click at [499, 216] on p "Josefine is struggling with unexpected bills this week and is needing kai suppo…" at bounding box center [571, 220] width 179 height 22
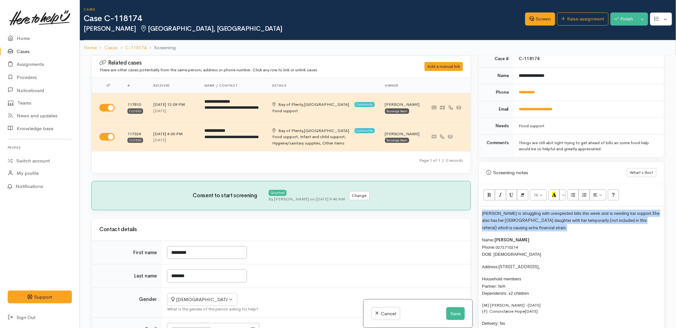
click at [499, 216] on p "Josefine is struggling with unexpected bills this week and is needing kai suppo…" at bounding box center [571, 220] width 179 height 22
click at [562, 197] on button "More Color" at bounding box center [562, 194] width 6 height 11
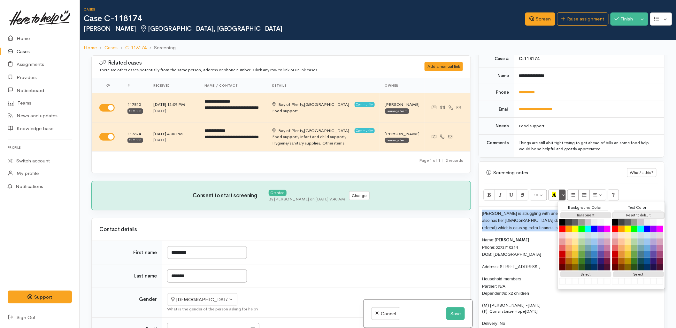
click at [635, 213] on button "Reset to default" at bounding box center [638, 215] width 51 height 6
click at [450, 315] on button "Save" at bounding box center [455, 313] width 19 height 13
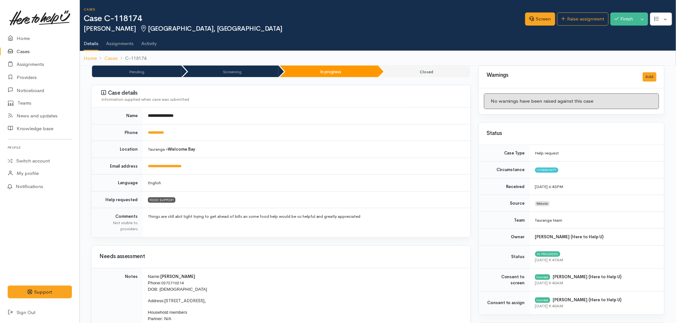
click at [24, 50] on link "Cases" at bounding box center [40, 51] width 80 height 13
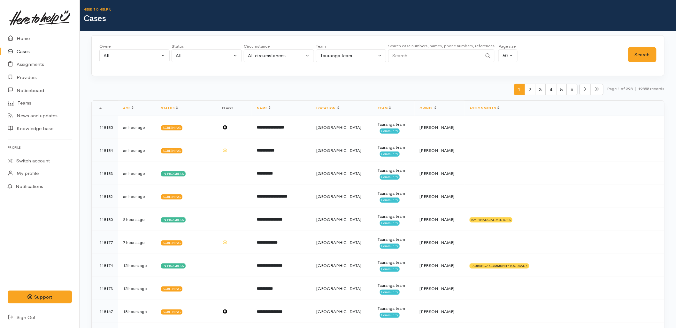
click at [432, 51] on input "Search" at bounding box center [435, 55] width 94 height 13
paste input "221255644"
click at [634, 53] on button "Search" at bounding box center [642, 55] width 28 height 16
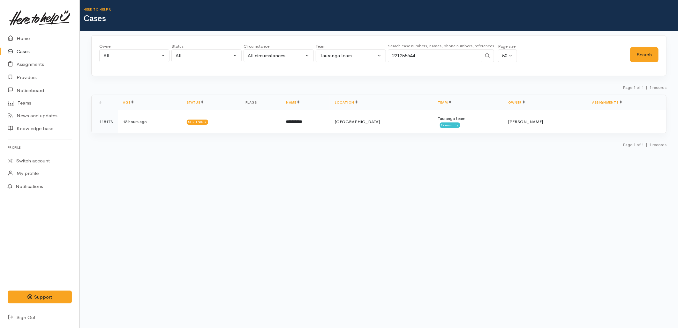
drag, startPoint x: 452, startPoint y: 55, endPoint x: 344, endPoint y: 55, distance: 107.9
click at [344, 55] on div "Owner All My cases 2Alice1 [PERSON_NAME] ('Here to help u') [PERSON_NAME] ('Her…" at bounding box center [364, 54] width 531 height 23
paste input "72141589"
type input "272141589"
click at [653, 58] on button "Search" at bounding box center [644, 55] width 28 height 16
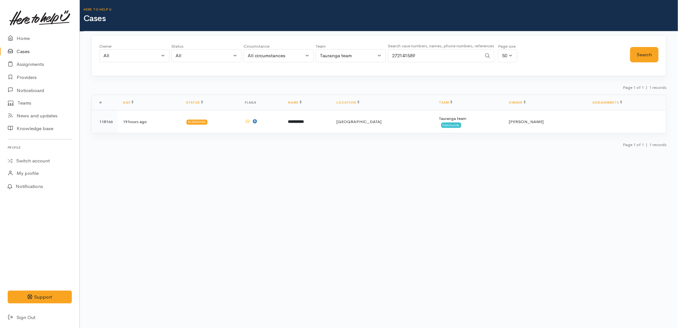
click at [23, 31] on link at bounding box center [40, 18] width 64 height 28
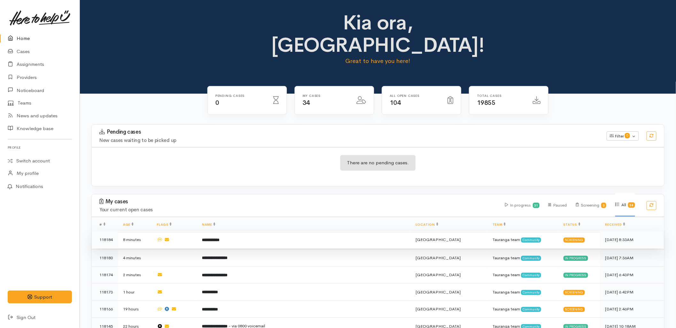
click at [219, 238] on b "**********" at bounding box center [211, 240] width 18 height 4
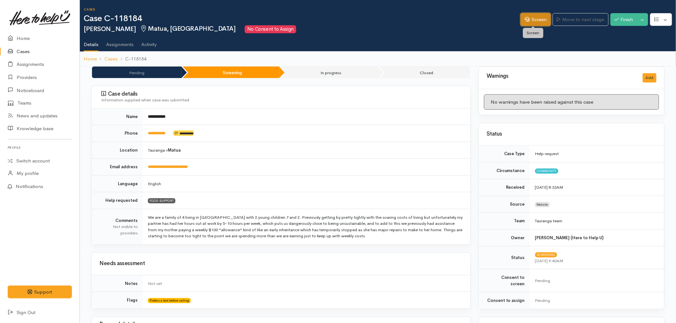
click at [541, 19] on link "Screen" at bounding box center [535, 19] width 30 height 13
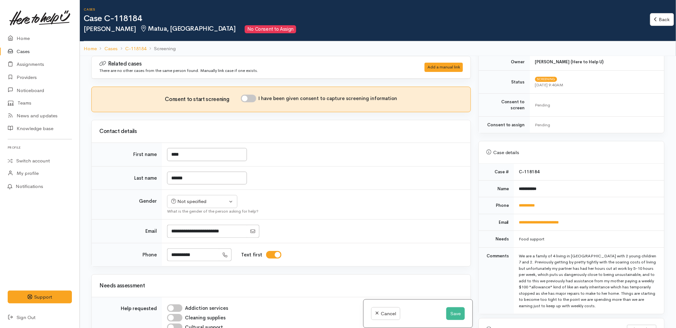
scroll to position [177, 0]
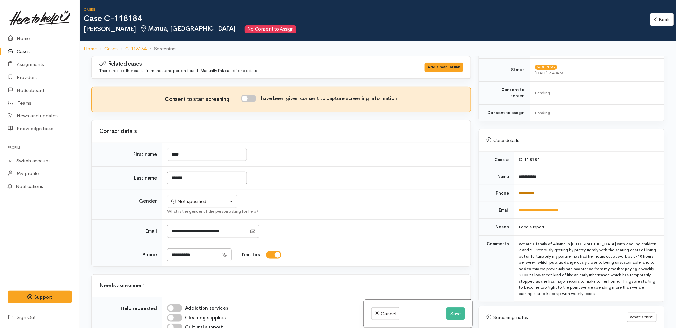
click at [527, 191] on link "**********" at bounding box center [527, 193] width 16 height 4
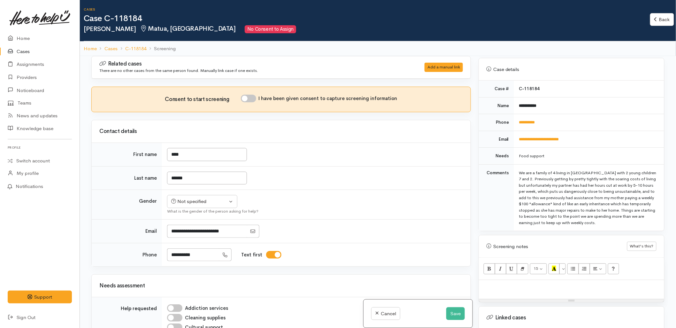
scroll to position [284, 0]
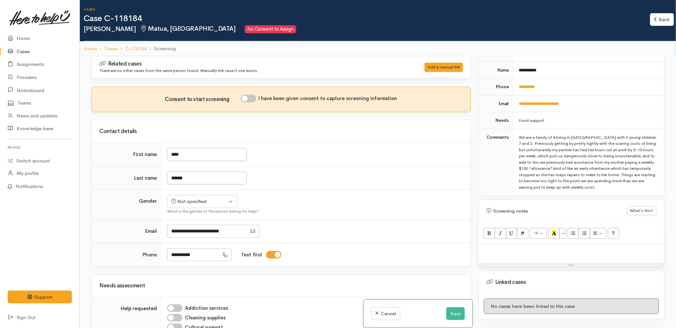
click at [518, 252] on div at bounding box center [571, 253] width 185 height 19
paste div
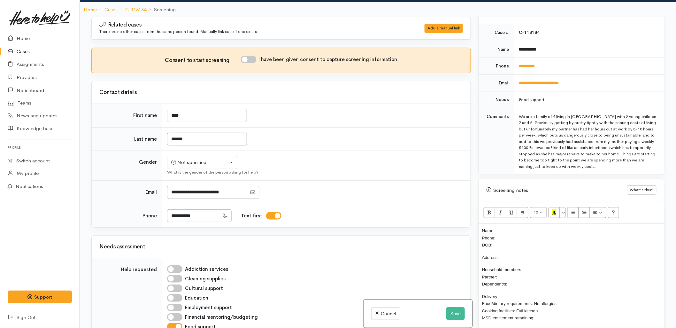
scroll to position [213, 0]
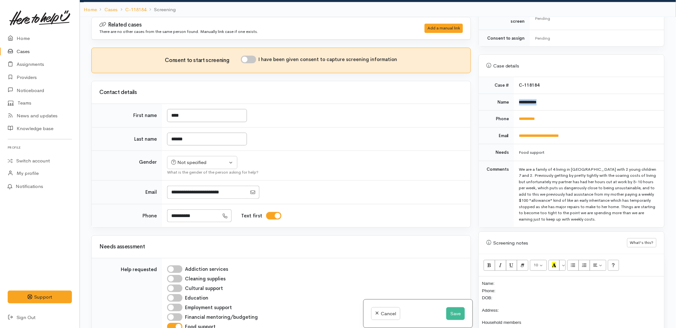
drag, startPoint x: 553, startPoint y: 96, endPoint x: 516, endPoint y: 100, distance: 36.6
click at [516, 100] on td "**********" at bounding box center [589, 102] width 150 height 17
copy b "**********"
click at [519, 280] on p "Name: Phone: DOB:" at bounding box center [571, 290] width 179 height 22
drag, startPoint x: 540, startPoint y: 114, endPoint x: 518, endPoint y: 115, distance: 22.4
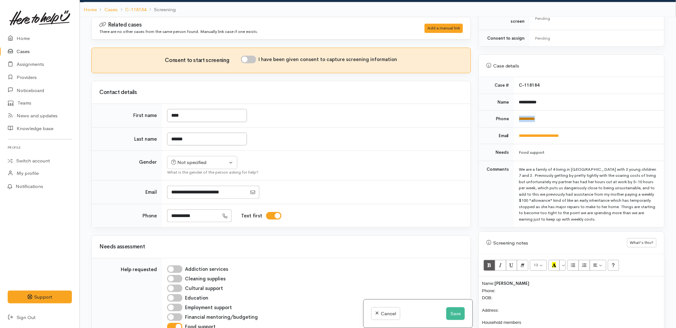
click at [518, 115] on td "**********" at bounding box center [589, 118] width 150 height 17
copy link "**********"
click at [512, 284] on p "Name: [PERSON_NAME] Phone: DOB:" at bounding box center [571, 290] width 179 height 22
click at [251, 60] on input "I have been given consent to capture screening information" at bounding box center [248, 60] width 15 height 8
checkbox input "true"
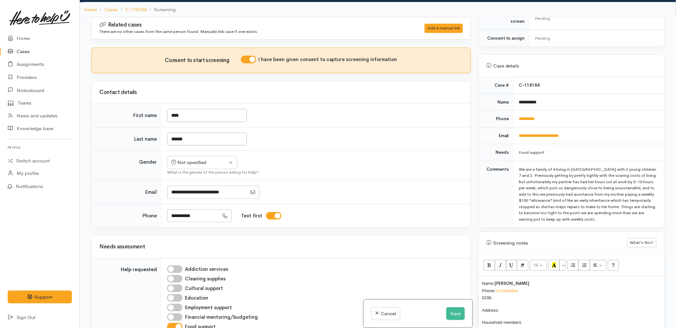
click at [323, 138] on td "******" at bounding box center [316, 139] width 308 height 24
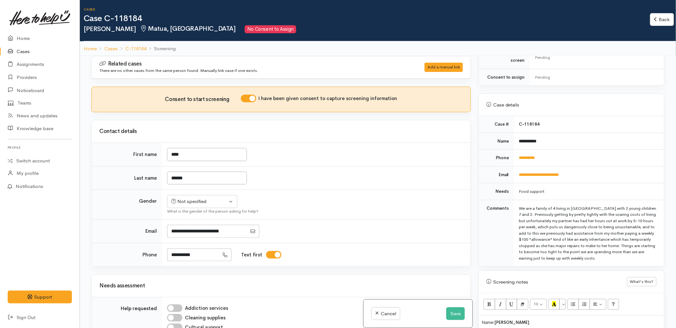
scroll to position [35, 0]
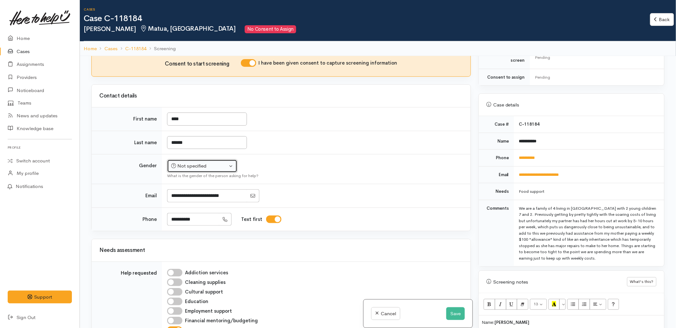
click at [202, 170] on div "Not specified" at bounding box center [199, 165] width 56 height 7
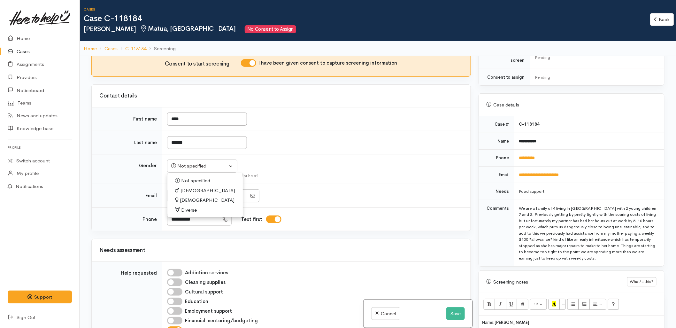
click at [184, 192] on span "[DEMOGRAPHIC_DATA]" at bounding box center [207, 190] width 55 height 7
select select "[DEMOGRAPHIC_DATA]"
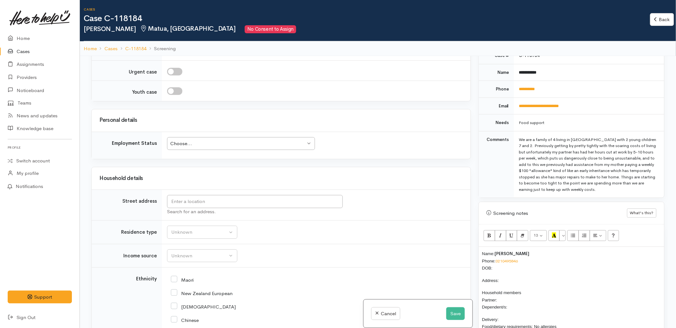
scroll to position [284, 0]
click at [512, 262] on p "Name: [PERSON_NAME] Phone: [PHONE_NUMBER] DOB:" at bounding box center [571, 258] width 179 height 22
click at [271, 206] on input "text" at bounding box center [255, 201] width 176 height 13
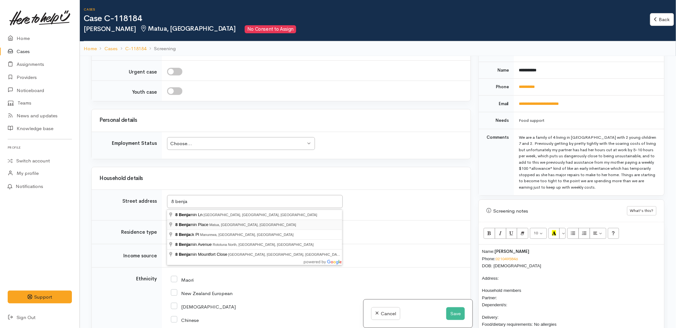
type input "[STREET_ADDRESS][PERSON_NAME]"
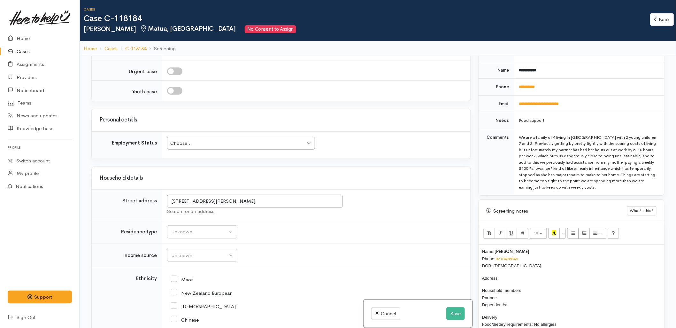
scroll to position [567, 0]
drag, startPoint x: 224, startPoint y: 202, endPoint x: 162, endPoint y: 196, distance: 62.2
click at [162, 196] on td "[STREET_ADDRESS][PERSON_NAME] Search for an address." at bounding box center [316, 205] width 308 height 31
click at [508, 274] on p "Address:" at bounding box center [571, 277] width 179 height 7
click at [510, 291] on p "Household members Partner: Dependent/s:" at bounding box center [571, 297] width 179 height 22
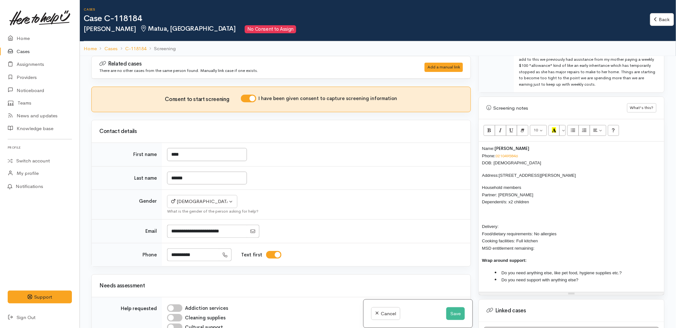
scroll to position [390, 0]
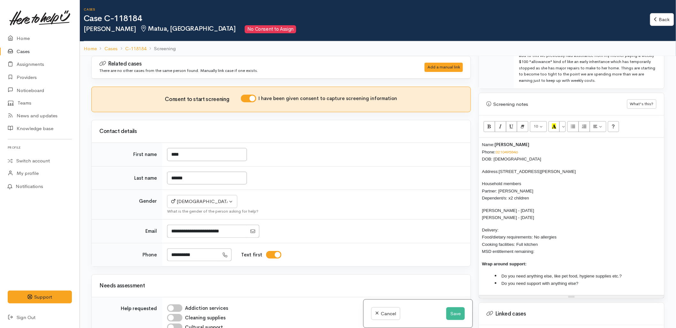
click at [510, 226] on p "Delivery: Food/dietary requirements: No allergies Cooking facilities: Full kitc…" at bounding box center [571, 240] width 179 height 29
click at [544, 246] on p "Delivery: No Food/dietary requirements: No allergies Cooking facilities: Full k…" at bounding box center [571, 240] width 179 height 29
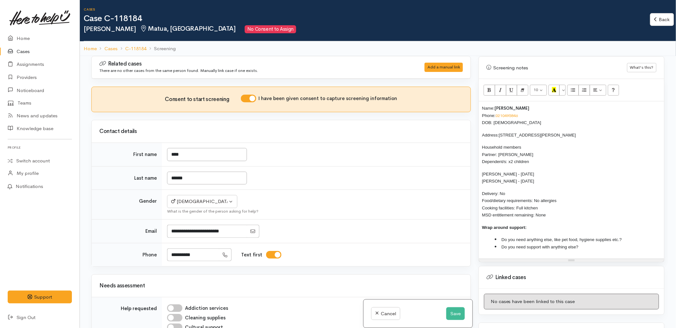
scroll to position [461, 0]
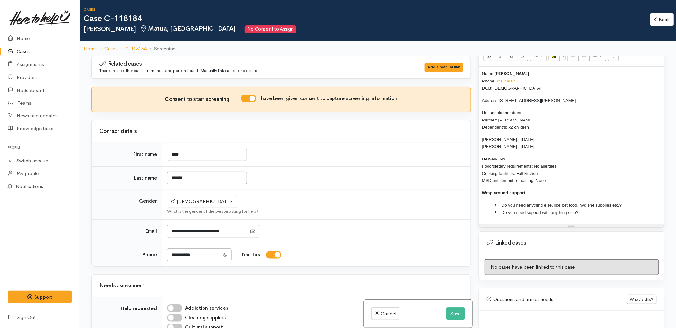
click at [638, 201] on li "Do you need anything else, like pet food, hygiene supplies etc.?" at bounding box center [578, 204] width 166 height 7
click at [604, 209] on li "Do you need support with anything else?" at bounding box center [578, 212] width 166 height 7
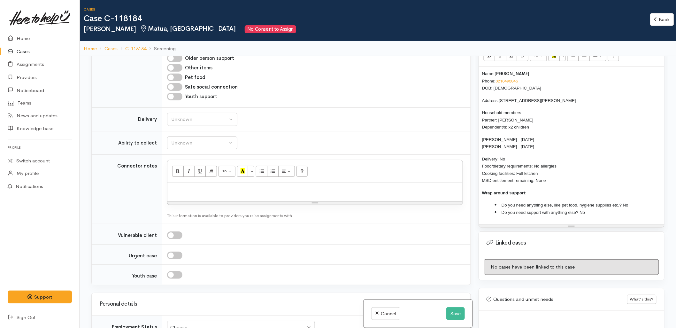
scroll to position [390, 0]
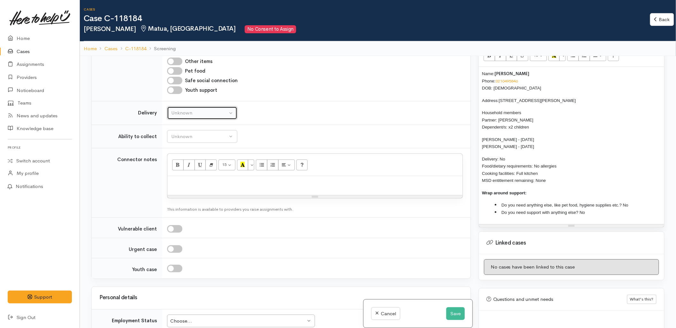
click at [216, 117] on div "Unknown" at bounding box center [199, 112] width 56 height 7
click at [195, 177] on link "No" at bounding box center [202, 172] width 70 height 10
select select "1"
click at [196, 141] on button "Unknown" at bounding box center [202, 136] width 70 height 13
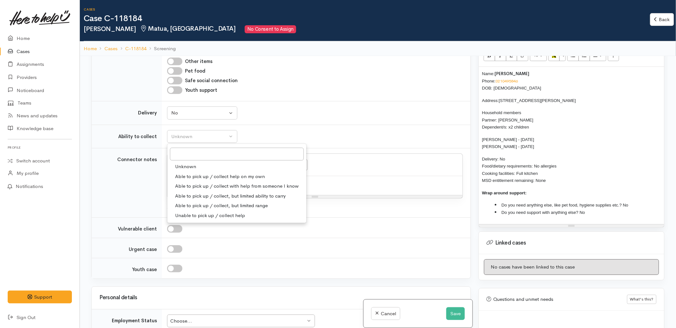
click at [198, 179] on span "Able to pick up / collect help on my own" at bounding box center [220, 176] width 90 height 7
select select "2"
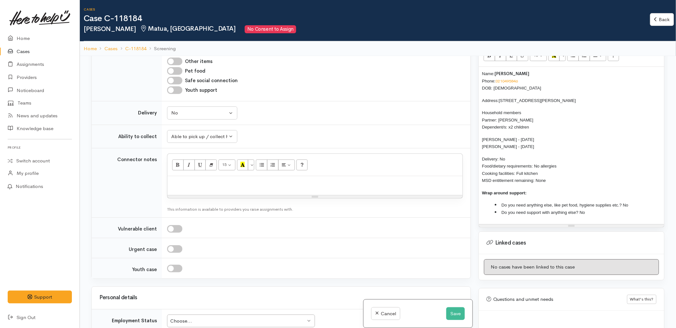
click at [313, 113] on div "Unknown Delivery needed Delivery preferred No No Unknown Delivery needed Delive…" at bounding box center [315, 112] width 296 height 13
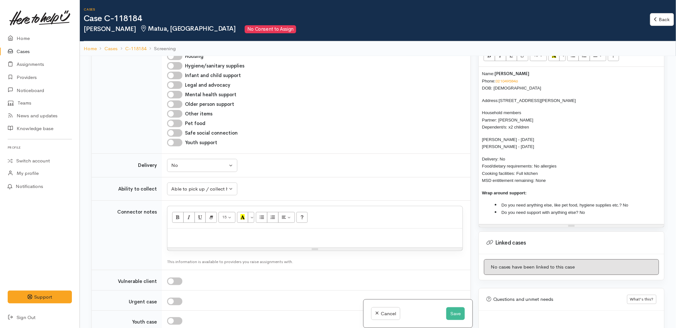
scroll to position [319, 0]
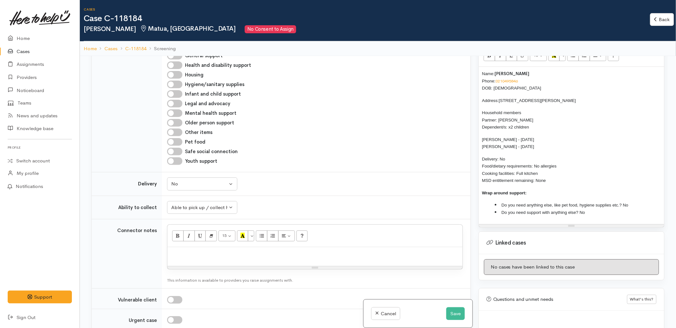
drag, startPoint x: 557, startPoint y: 174, endPoint x: 478, endPoint y: 66, distance: 133.7
click at [479, 67] on div "Name: [PERSON_NAME] Phone: [PHONE_NUMBER] DOB: [DEMOGRAPHIC_DATA] Address: [STR…" at bounding box center [571, 145] width 185 height 157
copy div "Name: [PERSON_NAME] Phone: [PHONE_NUMBER] DOB: [DEMOGRAPHIC_DATA] Address: [STR…"
click at [218, 263] on div at bounding box center [314, 256] width 295 height 19
paste div
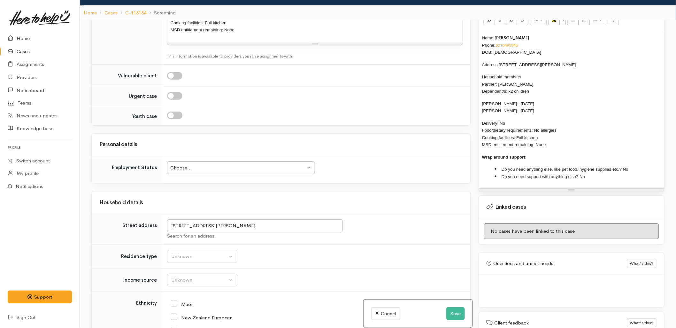
scroll to position [639, 0]
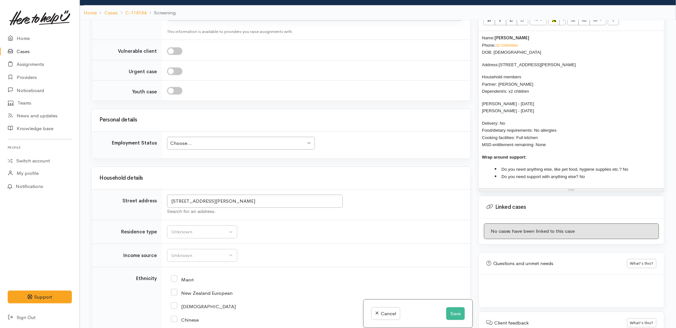
click at [204, 143] on div "Choose..." at bounding box center [237, 143] width 135 height 7
click at [189, 235] on div "Unknown" at bounding box center [199, 231] width 56 height 7
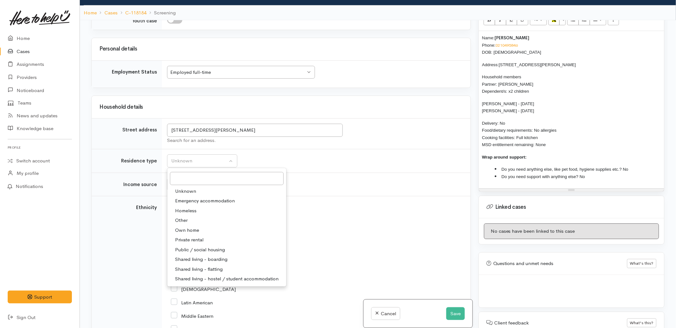
click at [338, 255] on div "Chinese" at bounding box center [315, 247] width 288 height 13
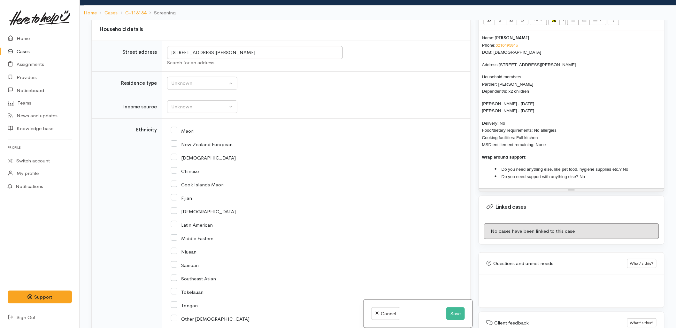
scroll to position [780, 0]
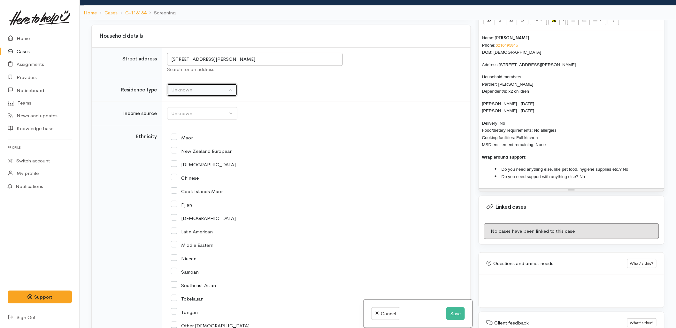
click at [187, 91] on div "Unknown" at bounding box center [199, 89] width 56 height 7
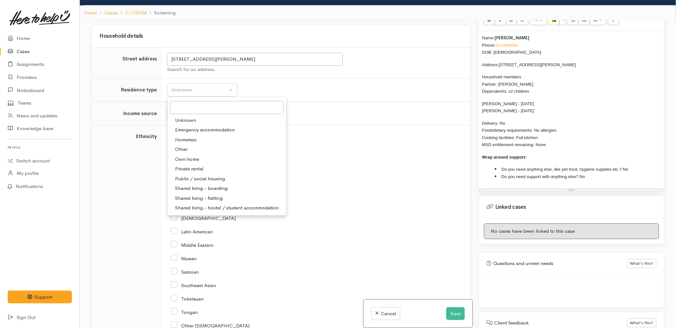
click at [396, 140] on div "Maori" at bounding box center [315, 137] width 288 height 6
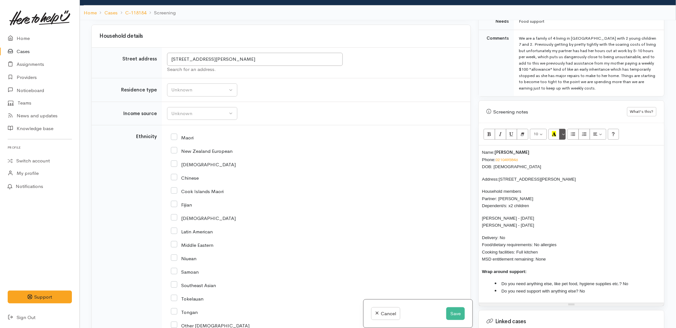
scroll to position [319, 0]
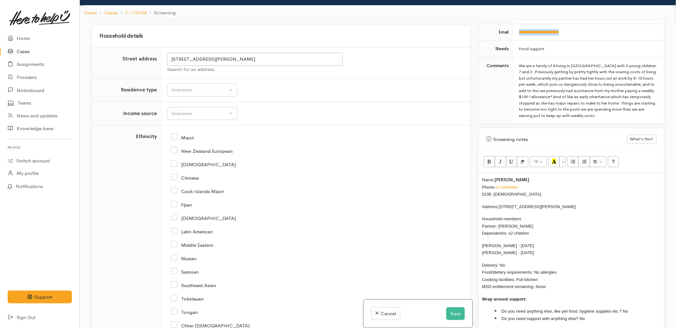
drag, startPoint x: 572, startPoint y: 28, endPoint x: 517, endPoint y: 31, distance: 55.0
click at [517, 31] on td "**********" at bounding box center [589, 32] width 150 height 17
copy link "**********"
drag, startPoint x: 224, startPoint y: 59, endPoint x: 178, endPoint y: 59, distance: 46.3
click at [166, 57] on td "[STREET_ADDRESS][PERSON_NAME] Search for an address." at bounding box center [316, 63] width 308 height 31
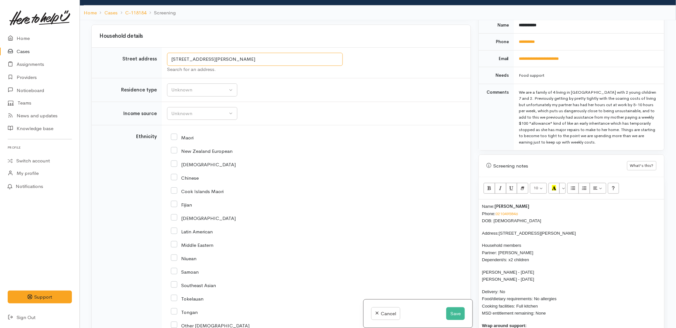
scroll to position [248, 0]
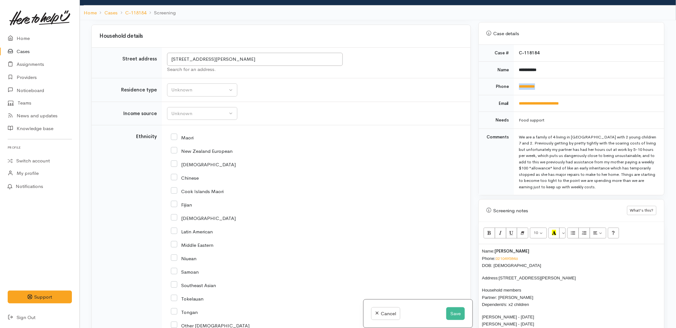
drag, startPoint x: 554, startPoint y: 81, endPoint x: 516, endPoint y: 84, distance: 37.8
click at [516, 84] on td "**********" at bounding box center [589, 86] width 150 height 17
copy link "**********"
click at [189, 93] on div "Unknown" at bounding box center [199, 89] width 56 height 7
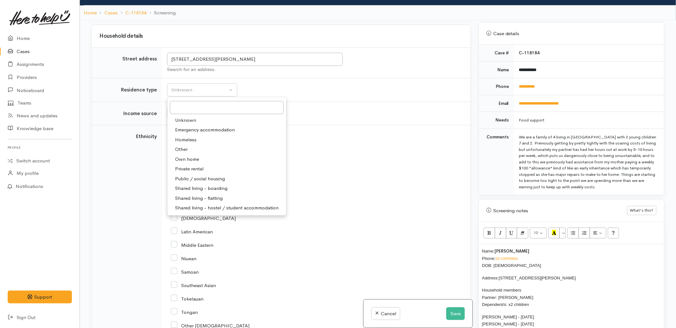
click at [194, 168] on span "Private rental" at bounding box center [189, 168] width 28 height 7
select select "2"
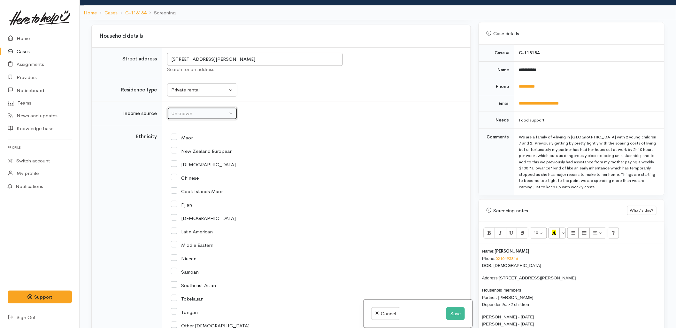
click at [196, 108] on button "Unknown" at bounding box center [202, 113] width 70 height 13
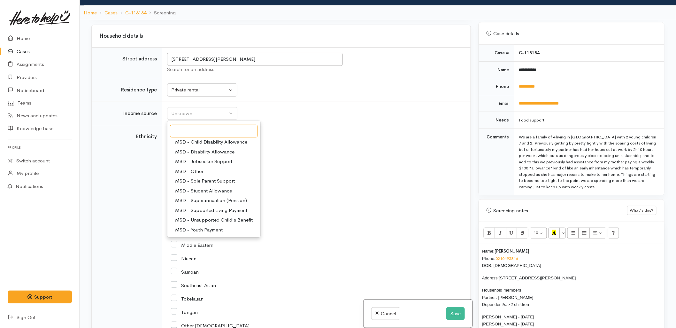
scroll to position [99, 0]
click at [191, 192] on span "Paid employment" at bounding box center [193, 190] width 37 height 7
select select "1"
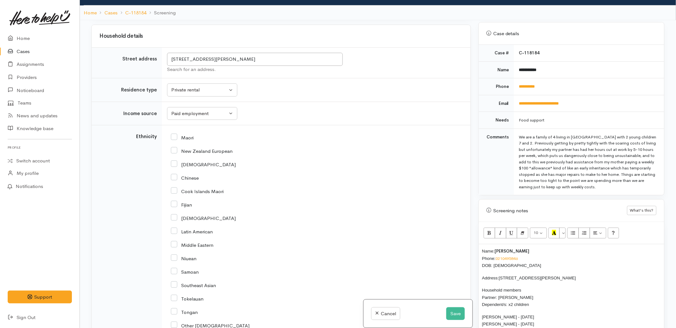
click at [187, 149] on input "New Zealand European" at bounding box center [202, 151] width 62 height 6
checkbox input "true"
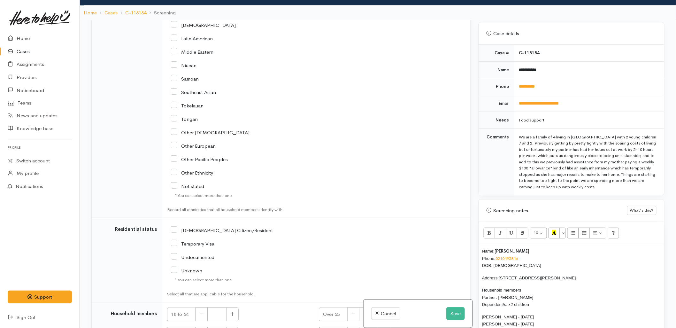
scroll to position [1029, 0]
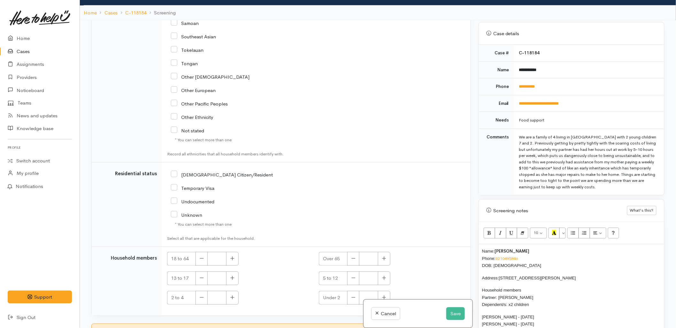
click at [192, 174] on input "NZ Citizen/Resident" at bounding box center [222, 174] width 102 height 6
checkbox input "true"
click at [232, 261] on icon "button" at bounding box center [232, 258] width 4 height 5
type input "2"
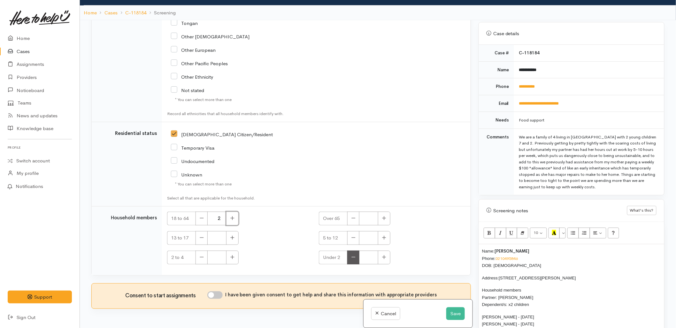
scroll to position [1070, 0]
click at [234, 259] on icon "button" at bounding box center [232, 256] width 4 height 5
type input "1"
click at [387, 239] on button "button" at bounding box center [384, 238] width 12 height 14
type input "1"
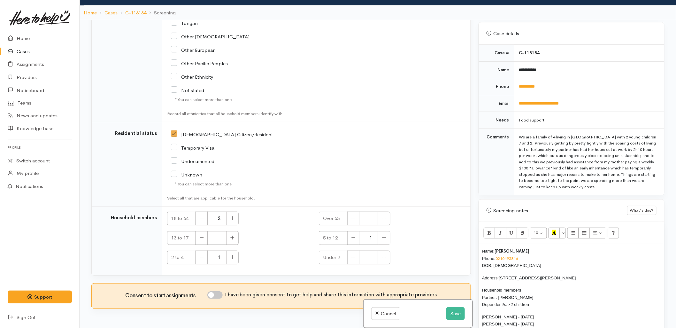
click at [223, 296] on input "I have been given consent to get help and share this information with appropria…" at bounding box center [214, 295] width 15 height 8
checkbox input "true"
click at [458, 314] on button "Save" at bounding box center [455, 313] width 19 height 13
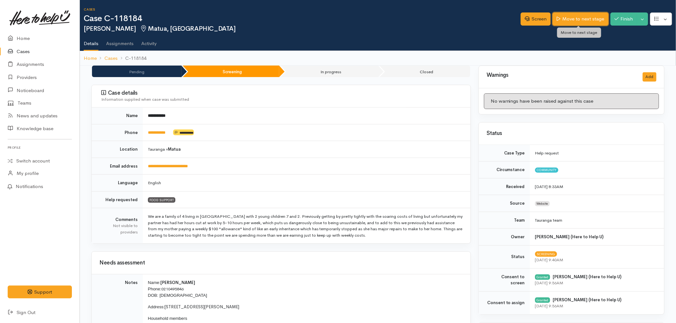
click at [581, 21] on link "Move to next stage" at bounding box center [580, 18] width 56 height 13
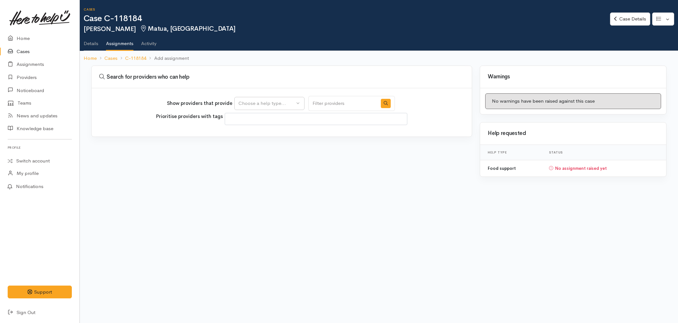
select select
click at [248, 104] on div "Choose a help type..." at bounding box center [267, 103] width 56 height 7
click at [252, 138] on link "Food support" at bounding box center [270, 134] width 70 height 10
select select "3"
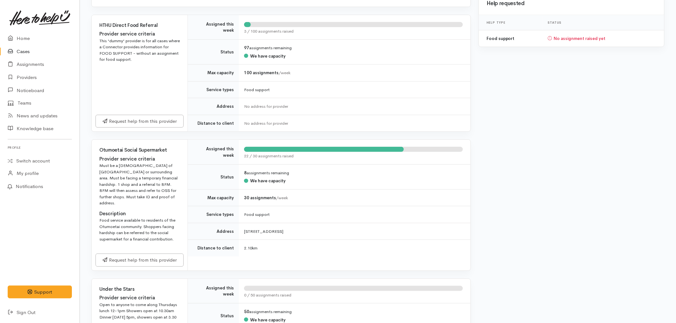
scroll to position [142, 0]
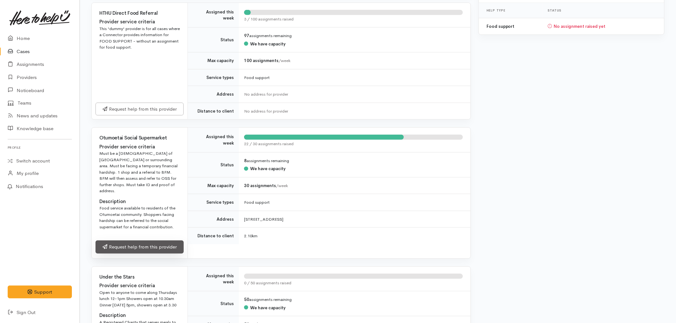
click at [153, 245] on link "Request help from this provider" at bounding box center [139, 246] width 88 height 13
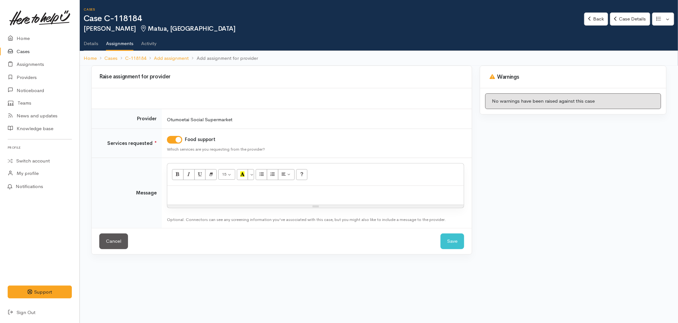
click at [205, 199] on div at bounding box center [315, 195] width 297 height 19
paste div
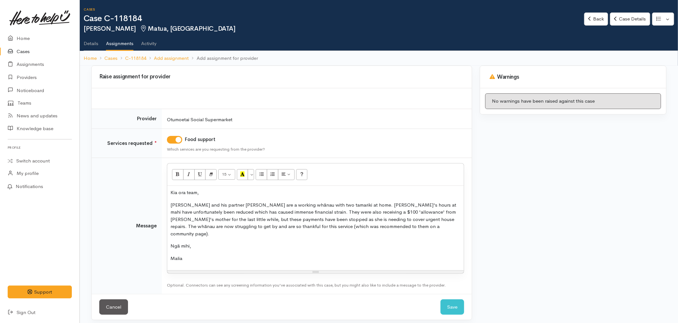
click at [168, 249] on div "Kia ora team, [PERSON_NAME] and his partner [PERSON_NAME] are a working whānau …" at bounding box center [315, 228] width 297 height 84
click at [365, 228] on p "[PERSON_NAME] and his partner [PERSON_NAME] are a working whānau with two tamar…" at bounding box center [316, 219] width 290 height 36
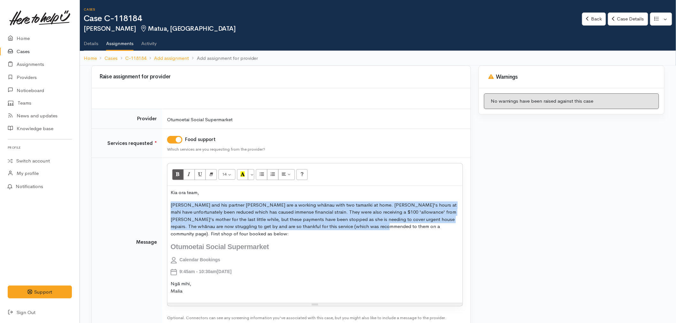
drag, startPoint x: 359, startPoint y: 227, endPoint x: 157, endPoint y: 203, distance: 203.5
click at [157, 203] on tr "Message 14 8 9 10 11 12 14 18 24 36 Background Color Transparent Select #ffff00…" at bounding box center [281, 242] width 379 height 168
copy p "[PERSON_NAME] and his partner [PERSON_NAME] are a working whānau with two tamar…"
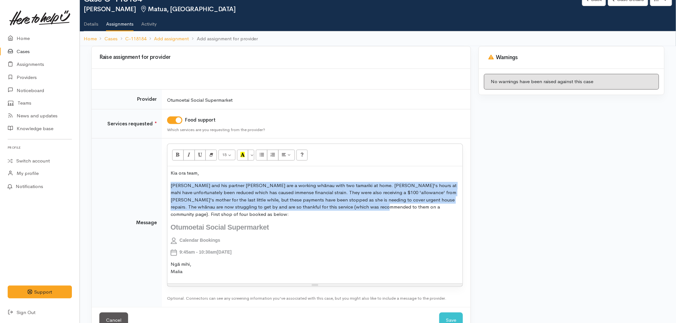
scroll to position [30, 0]
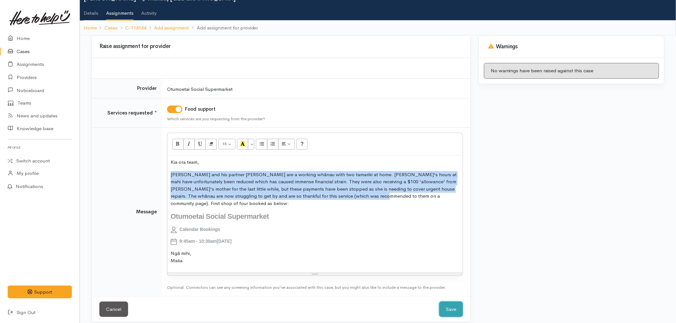
click at [451, 302] on button "Save" at bounding box center [451, 309] width 24 height 16
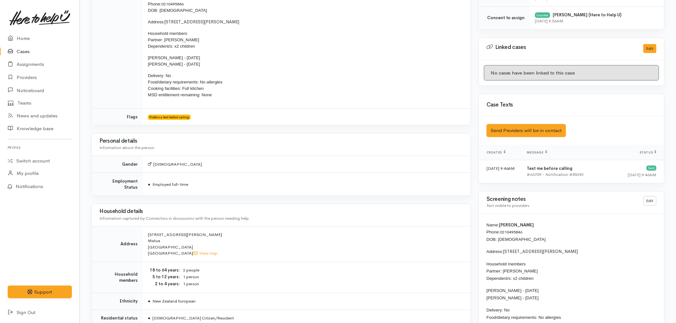
scroll to position [284, 0]
click at [651, 202] on link "Edit" at bounding box center [649, 201] width 13 height 9
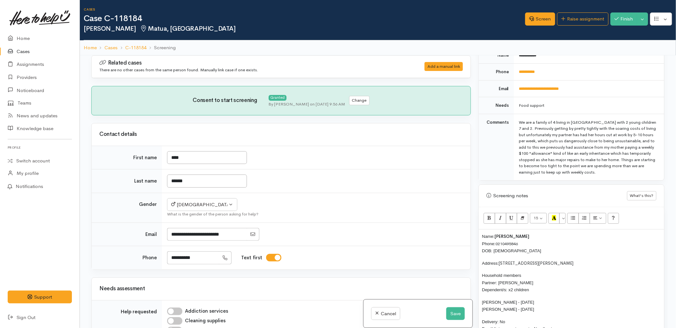
scroll to position [319, 0]
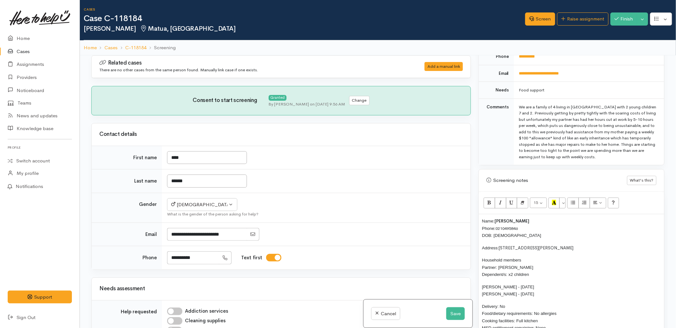
click at [480, 222] on div "Name: Mike Brymer Phone: 0210495846 DOB: 07/09/1990 Address: 8 Benjamin Place, …" at bounding box center [571, 292] width 185 height 157
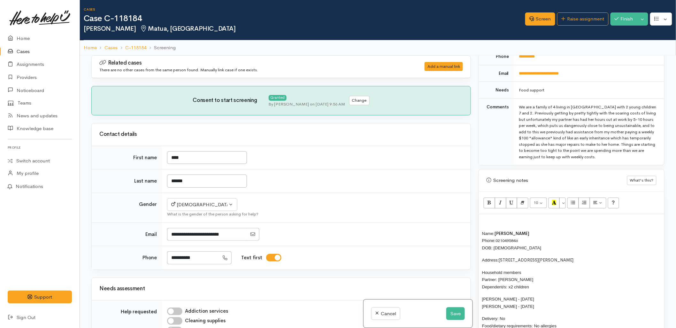
paste div
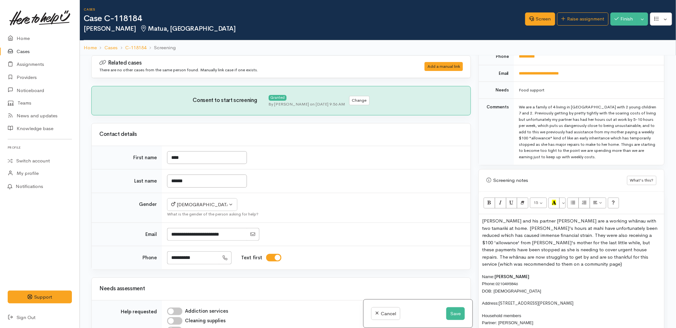
click at [518, 256] on p "Mike and his partner Jess are a working whānau with two tamariki at home. Jess'…" at bounding box center [571, 242] width 179 height 50
click at [526, 255] on p "Mike and his partner Jess are a working whānau with two tamariki at home. Jess'…" at bounding box center [571, 242] width 179 height 50
click at [528, 255] on p "Mike and his partner Jess are a working whānau with two tamariki at home. Jess'…" at bounding box center [571, 242] width 179 height 50
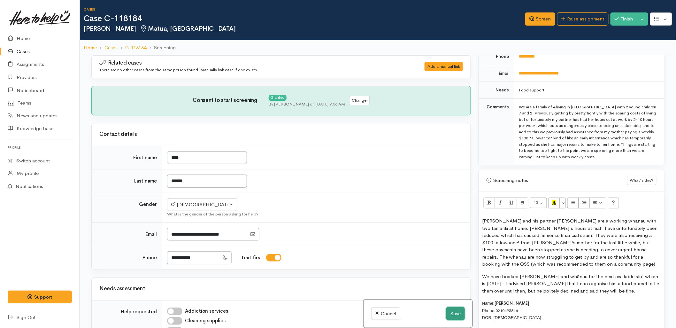
click at [452, 314] on button "Save" at bounding box center [455, 313] width 19 height 13
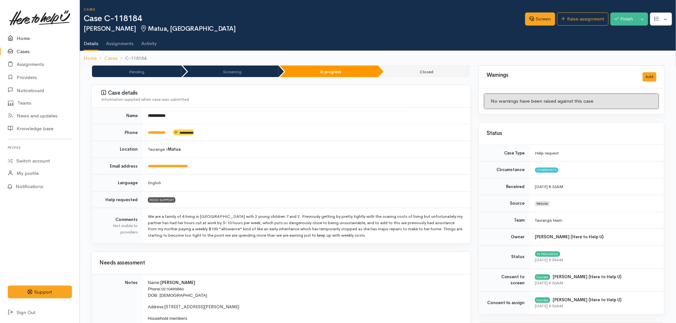
drag, startPoint x: 25, startPoint y: 36, endPoint x: 31, endPoint y: 34, distance: 6.8
click at [25, 36] on link "Home" at bounding box center [40, 38] width 80 height 13
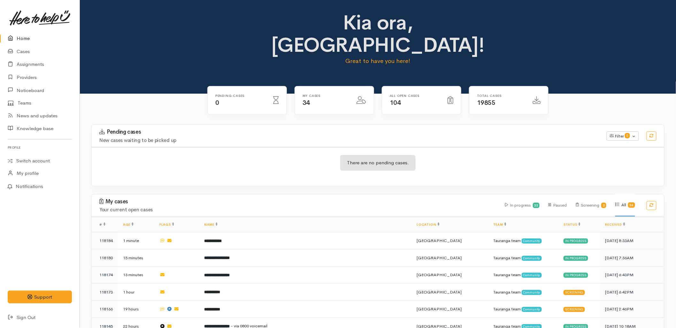
click at [30, 35] on link "Home" at bounding box center [40, 38] width 80 height 13
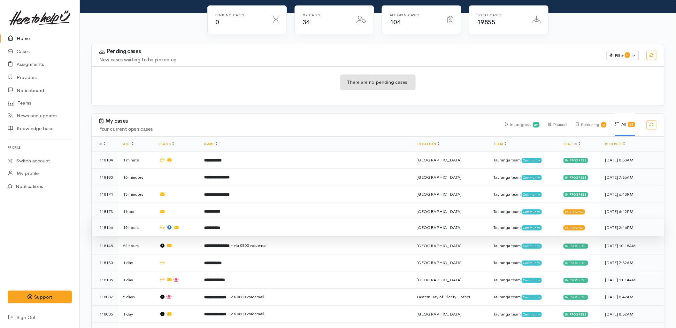
scroll to position [106, 0]
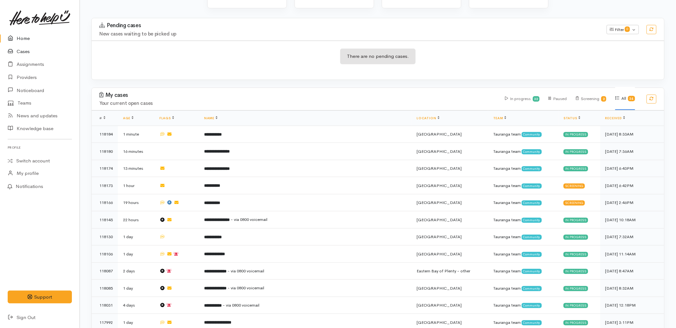
click at [23, 49] on link "Cases" at bounding box center [40, 51] width 80 height 13
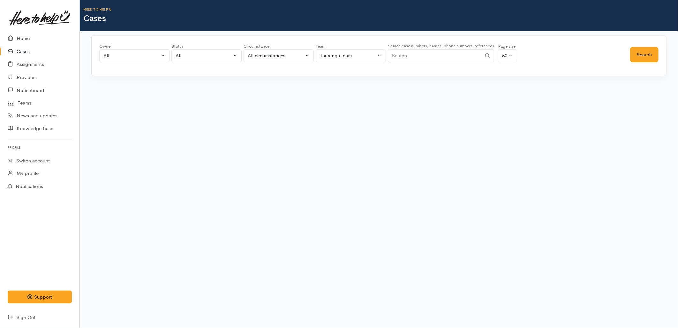
click at [436, 52] on input "Search" at bounding box center [435, 55] width 94 height 13
paste input "02040695482"
type input "02040695482"
click at [640, 56] on button "Search" at bounding box center [644, 55] width 28 height 16
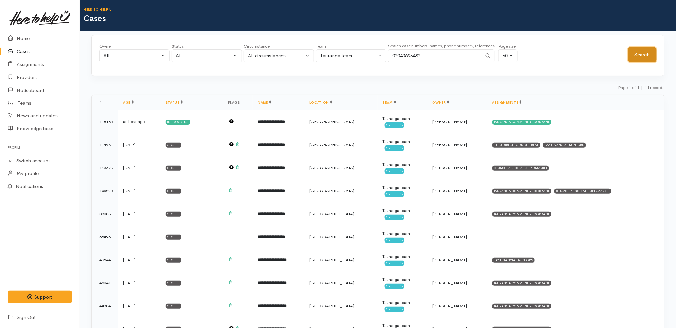
click at [641, 55] on button "Search" at bounding box center [642, 55] width 28 height 16
click at [38, 40] on link "Home" at bounding box center [40, 38] width 80 height 13
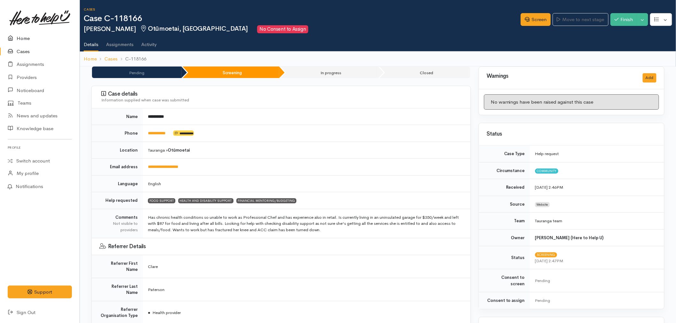
click at [30, 37] on link "Home" at bounding box center [40, 38] width 80 height 13
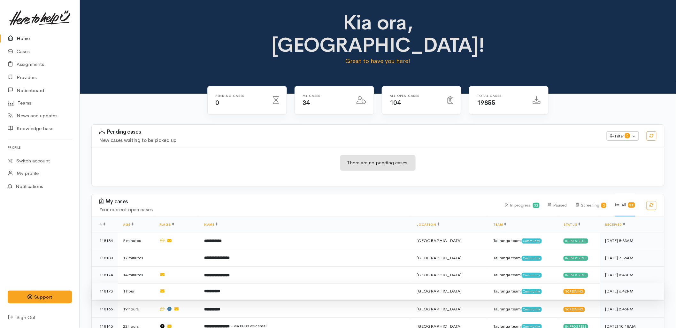
click at [251, 282] on td "**********" at bounding box center [305, 290] width 212 height 17
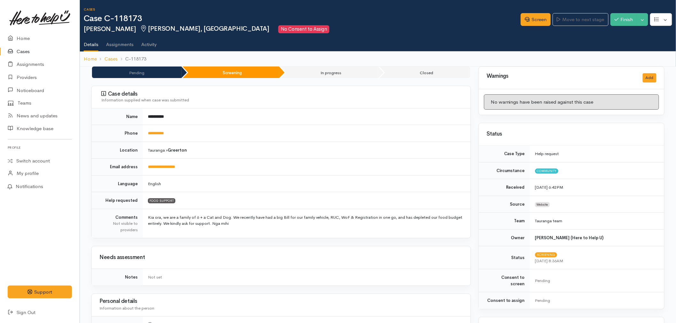
click at [159, 136] on td "**********" at bounding box center [307, 133] width 328 height 17
click at [159, 135] on link "**********" at bounding box center [156, 133] width 16 height 4
click at [530, 19] on link "Screen" at bounding box center [535, 19] width 30 height 13
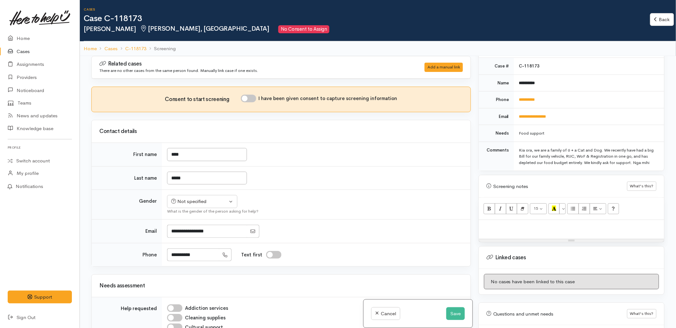
scroll to position [284, 0]
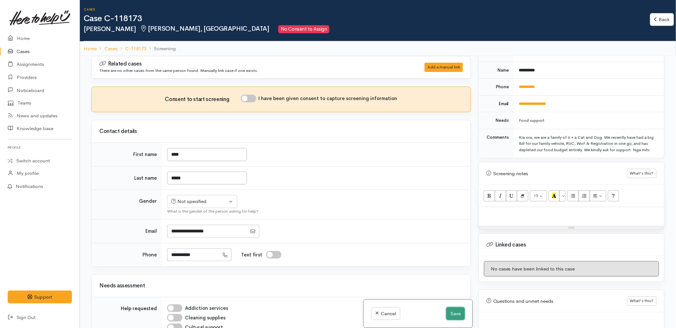
click at [447, 310] on button "Save" at bounding box center [455, 313] width 19 height 13
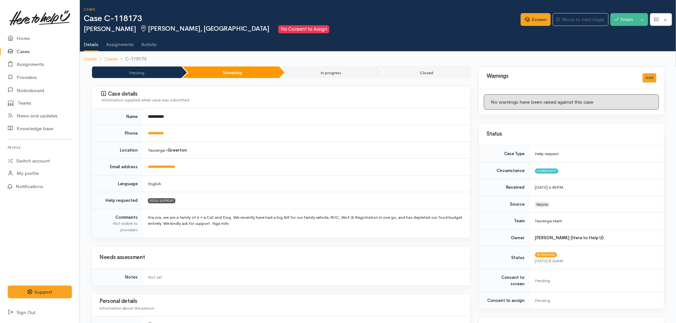
click at [265, 195] on td "FOOD SUPPORT" at bounding box center [307, 200] width 328 height 17
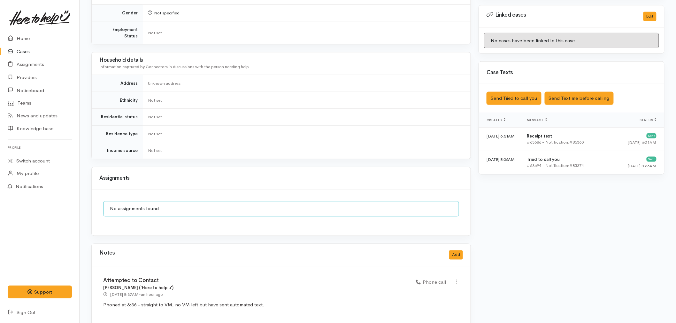
scroll to position [316, 0]
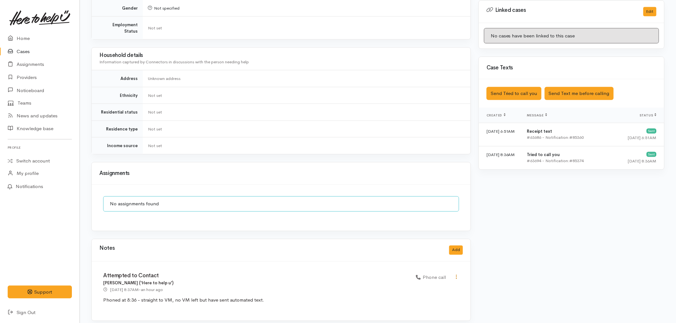
click at [455, 274] on icon at bounding box center [455, 276] width 5 height 5
click at [431, 284] on link "Edit" at bounding box center [433, 289] width 50 height 10
select select "3"
type input "Attempted to Contact"
select select "3"
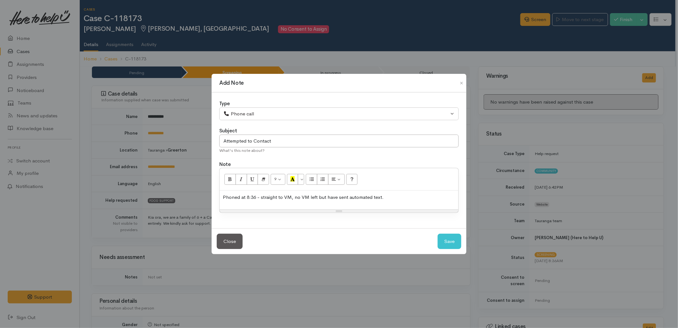
click at [399, 203] on div "Phoned at 8:36 - straight to VM, no VM left but have sent automated text." at bounding box center [339, 199] width 239 height 19
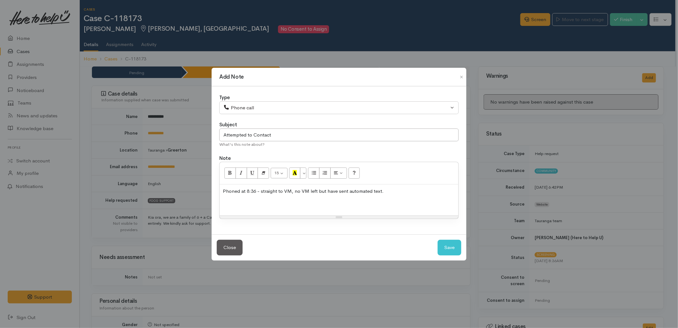
click at [325, 209] on div "Phoned at 8:36 - straight to VM, no VM left but have sent automated text." at bounding box center [339, 199] width 239 height 31
click at [450, 253] on button "Save" at bounding box center [450, 247] width 24 height 16
select select "1"
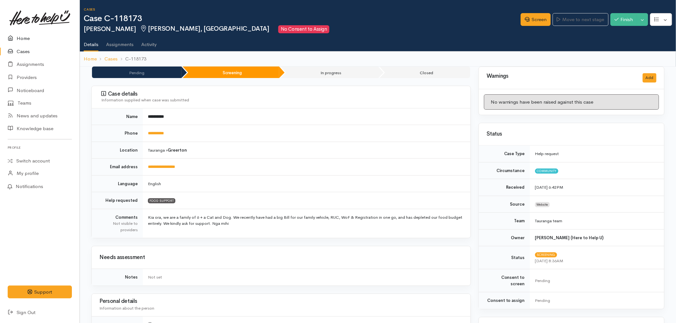
click at [26, 34] on link "Home" at bounding box center [40, 38] width 80 height 13
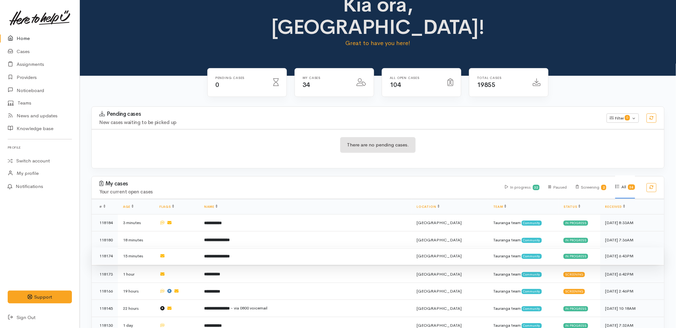
scroll to position [35, 0]
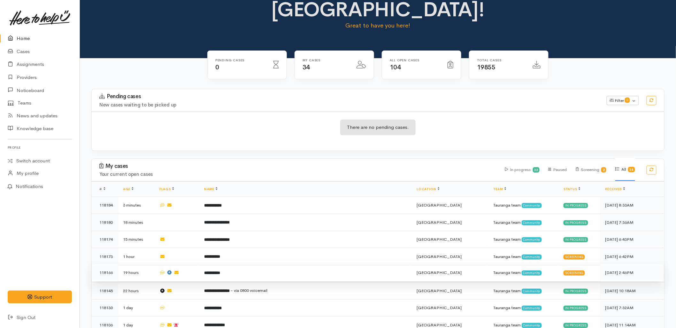
click at [220, 270] on b "**********" at bounding box center [212, 272] width 16 height 4
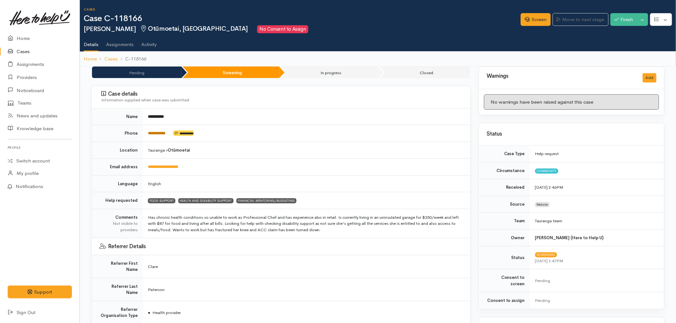
click at [155, 132] on link "**********" at bounding box center [157, 133] width 18 height 4
click at [527, 14] on link "Screen" at bounding box center [535, 19] width 30 height 13
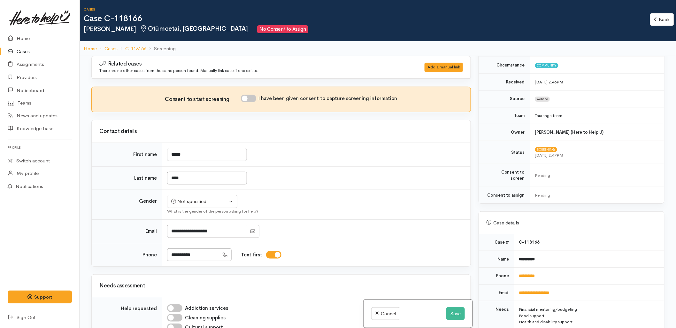
scroll to position [248, 0]
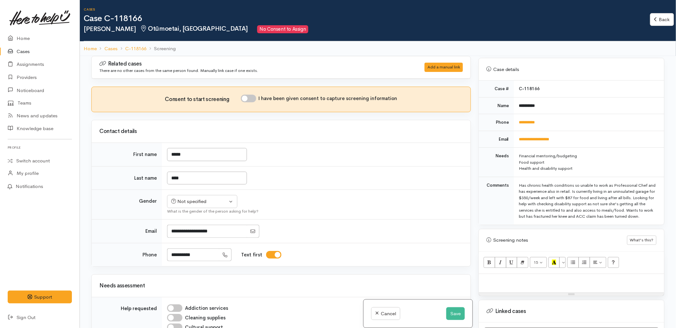
click at [365, 202] on td "Not specified Male Female Diverse Not specified What is the gender of the perso…" at bounding box center [316, 205] width 308 height 30
click at [453, 312] on button "Save" at bounding box center [455, 313] width 19 height 13
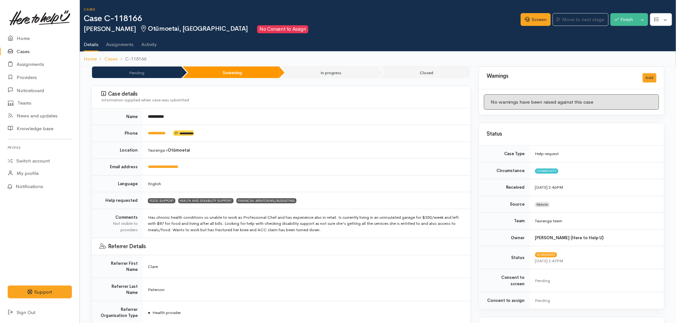
drag, startPoint x: 324, startPoint y: 162, endPoint x: 326, endPoint y: 165, distance: 3.3
click at [324, 162] on td "**********" at bounding box center [307, 166] width 328 height 17
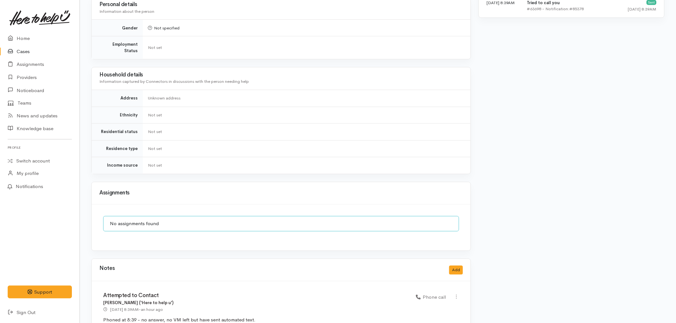
scroll to position [469, 0]
drag, startPoint x: 458, startPoint y: 272, endPoint x: 451, endPoint y: 285, distance: 14.6
click at [458, 293] on icon at bounding box center [455, 295] width 5 height 5
click at [437, 303] on link "Edit" at bounding box center [433, 308] width 50 height 10
select select "3"
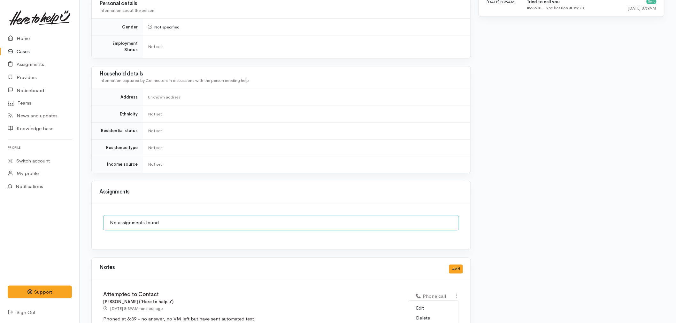
type input "Attempted to Contact"
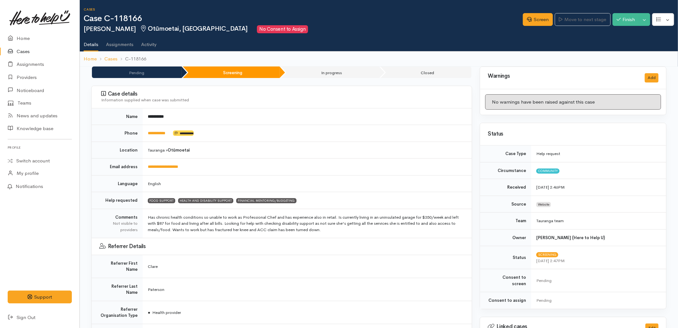
select select "3"
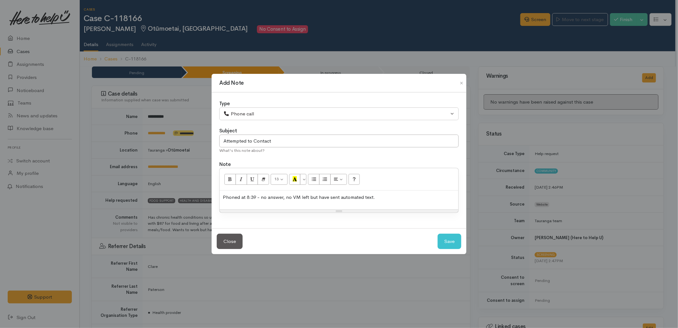
click at [416, 200] on p "Phoned at 8:39 - no answer, no VM left but have sent automated text." at bounding box center [339, 197] width 232 height 7
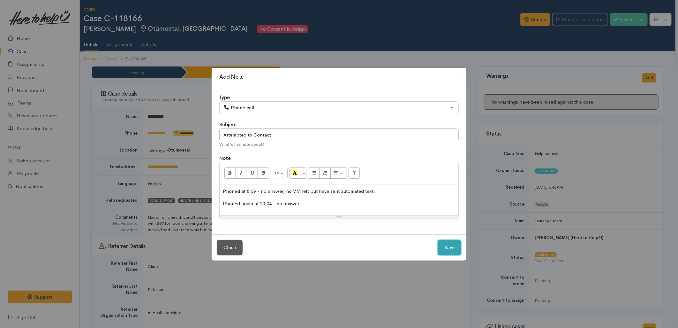
click at [450, 242] on button "Save" at bounding box center [450, 247] width 24 height 16
select select "1"
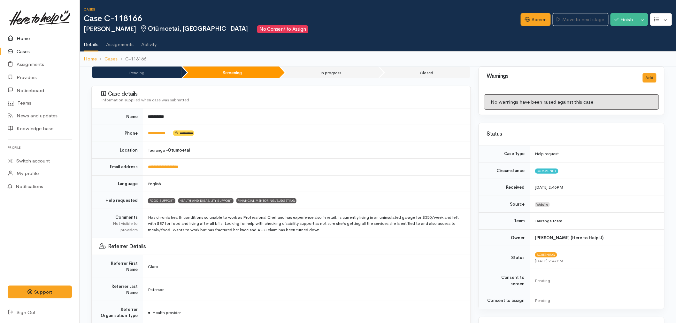
click at [34, 39] on link "Home" at bounding box center [40, 38] width 80 height 13
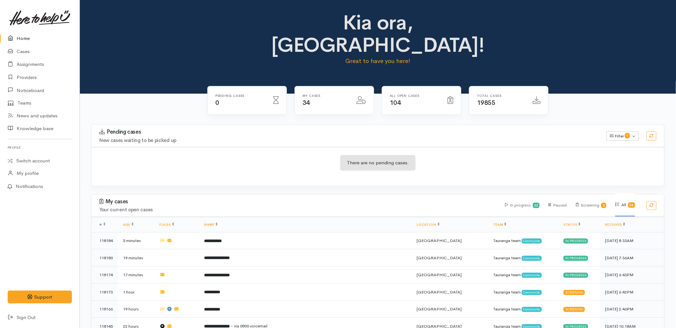
click at [263, 194] on div "My cases Your current open cases In progress 32 Paused Screening 2 All 34" at bounding box center [378, 205] width 580 height 22
click at [24, 50] on link "Cases" at bounding box center [40, 51] width 80 height 13
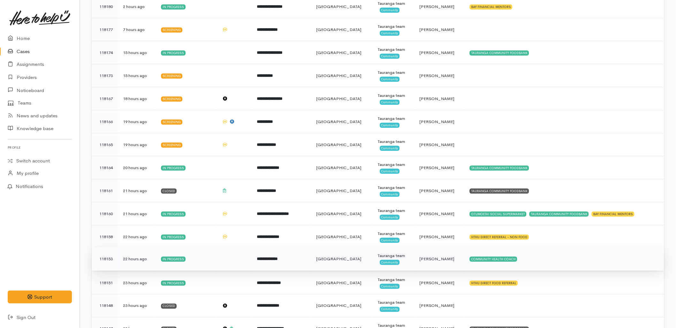
scroll to position [284, 0]
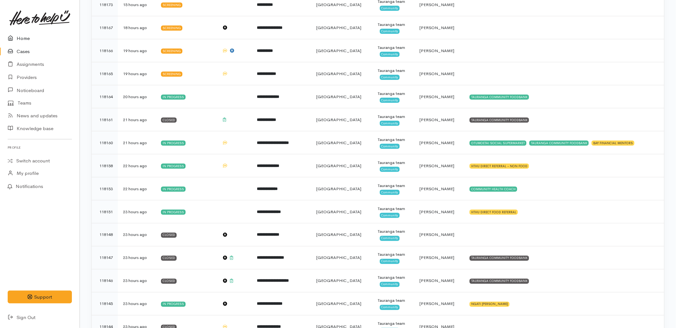
click at [27, 40] on link "Home" at bounding box center [40, 38] width 80 height 13
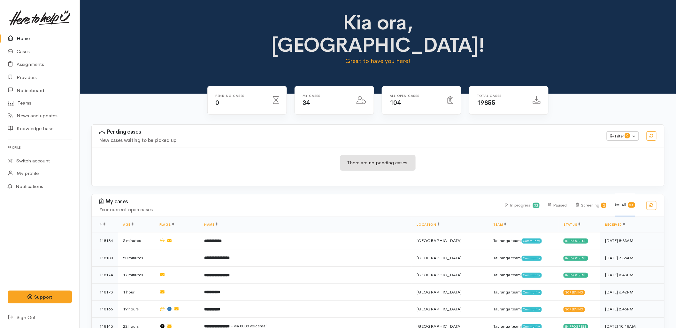
click at [238, 155] on div "There are no pending cases." at bounding box center [378, 166] width 572 height 23
click at [432, 155] on div "There are no pending cases." at bounding box center [378, 166] width 572 height 23
click at [271, 155] on div "There are no pending cases." at bounding box center [378, 166] width 572 height 23
click at [397, 155] on div "There are no pending cases." at bounding box center [378, 166] width 572 height 23
click at [334, 155] on div "There are no pending cases." at bounding box center [378, 166] width 572 height 23
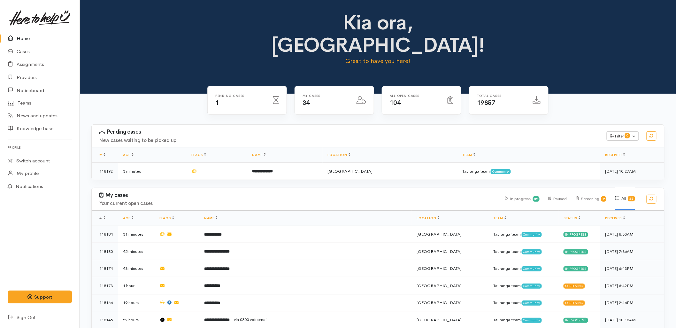
click at [273, 169] on b "**********" at bounding box center [262, 171] width 21 height 4
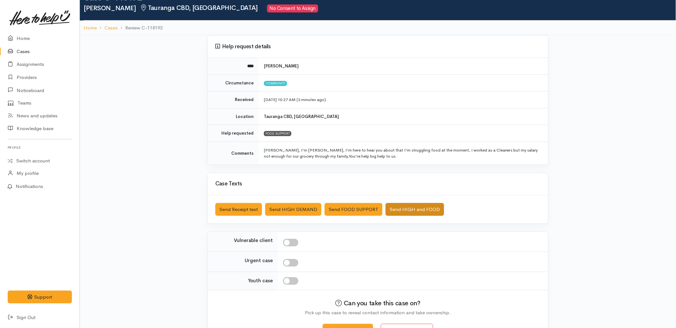
scroll to position [42, 0]
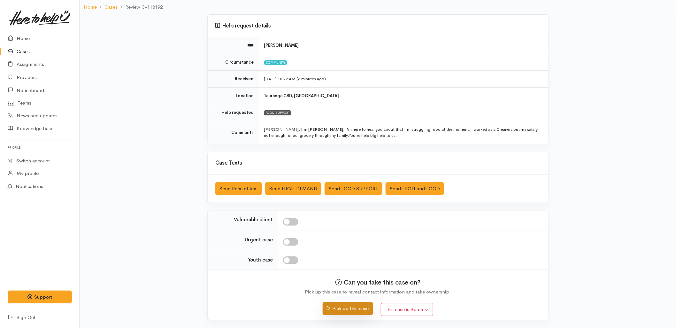
click at [358, 308] on button "Pick up this case" at bounding box center [348, 308] width 50 height 13
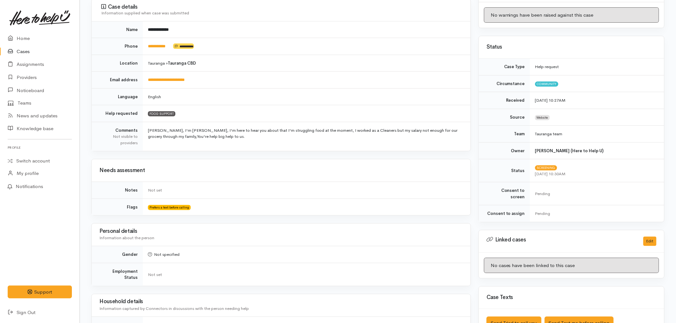
scroll to position [106, 0]
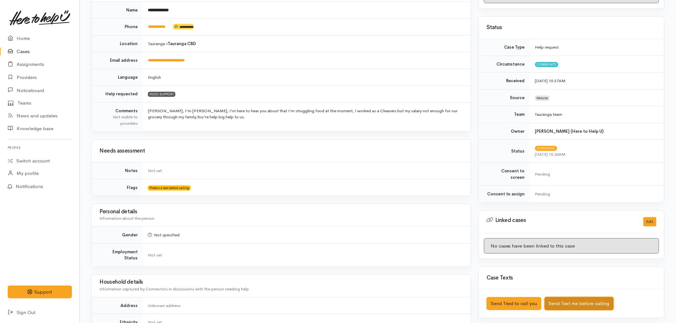
click at [585, 297] on button "Send Text me before calling" at bounding box center [578, 303] width 69 height 13
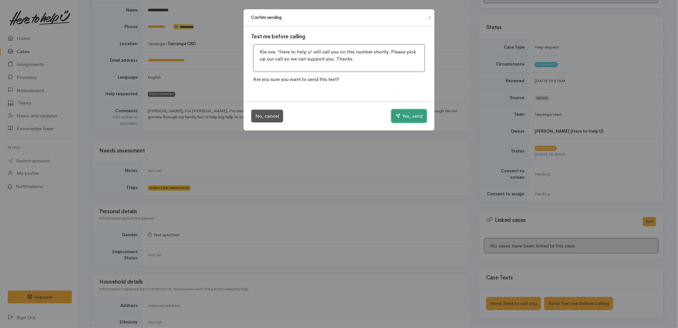
click at [400, 119] on button "Yes, send" at bounding box center [408, 115] width 35 height 13
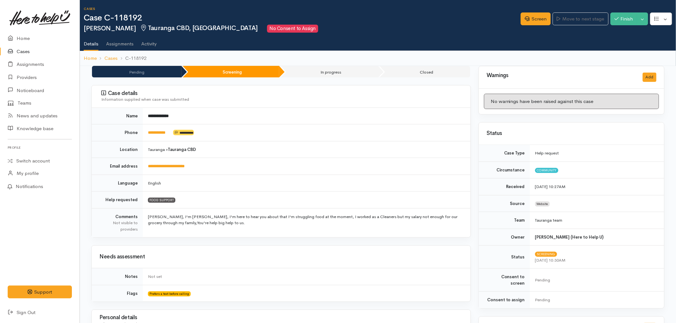
scroll to position [0, 0]
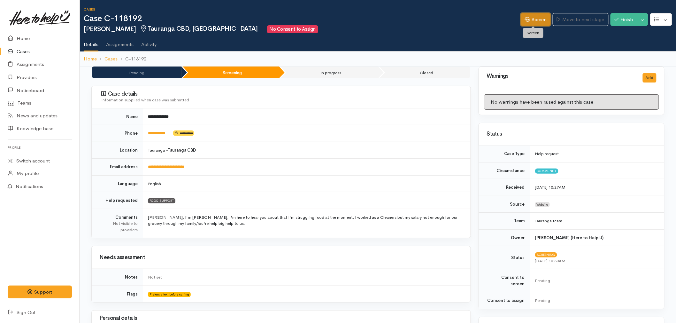
click at [531, 16] on link "Screen" at bounding box center [535, 19] width 30 height 13
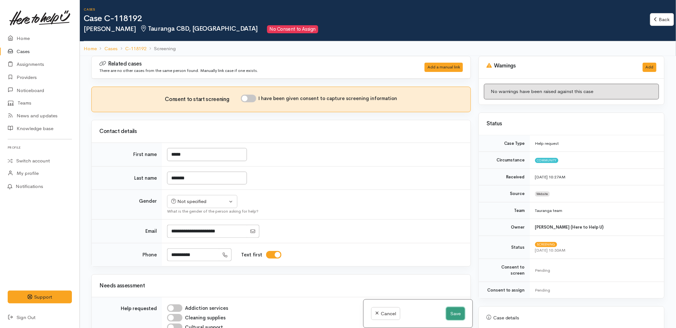
click at [453, 315] on button "Save" at bounding box center [455, 313] width 19 height 13
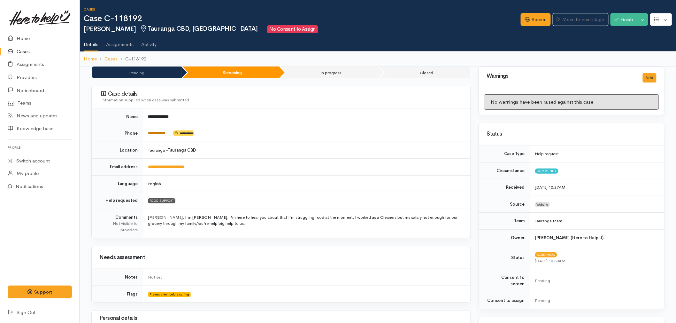
click at [158, 135] on link "**********" at bounding box center [157, 133] width 18 height 4
click at [536, 22] on link "Screen" at bounding box center [535, 19] width 30 height 13
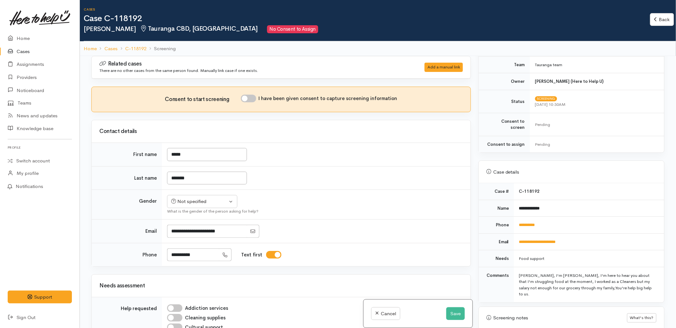
scroll to position [248, 0]
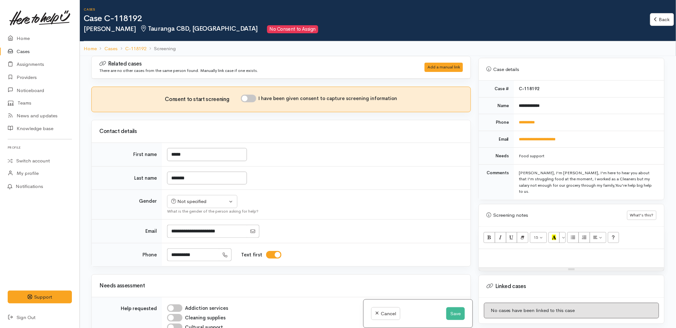
click at [528, 252] on p at bounding box center [571, 255] width 179 height 7
paste div
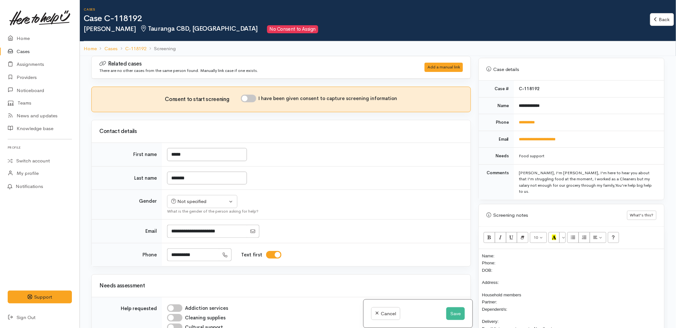
scroll to position [37, 0]
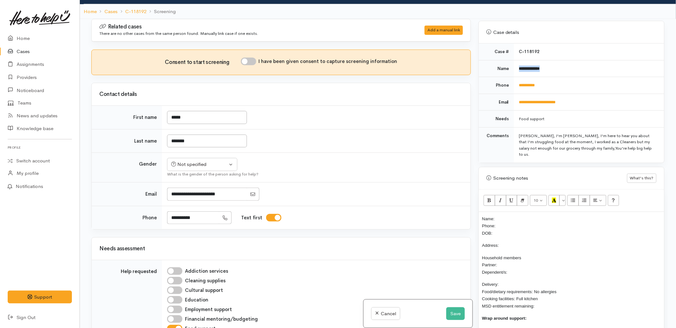
drag, startPoint x: 568, startPoint y: 62, endPoint x: 517, endPoint y: 68, distance: 51.5
click at [517, 68] on td "**********" at bounding box center [589, 68] width 150 height 17
copy b "**********"
click at [526, 215] on p "Name: Phone: DOB:" at bounding box center [571, 226] width 179 height 22
drag, startPoint x: 556, startPoint y: 83, endPoint x: 518, endPoint y: 86, distance: 38.4
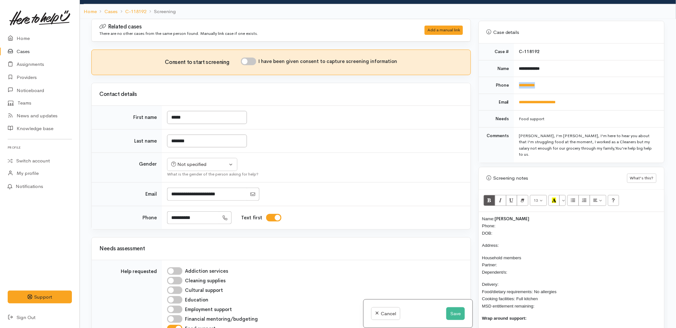
click at [518, 86] on td "**********" at bounding box center [589, 85] width 150 height 17
copy link "**********"
click at [509, 215] on p "Name: Cathy Manabat Phone: DOB:" at bounding box center [571, 226] width 179 height 22
click at [250, 59] on input "I have been given consent to capture screening information" at bounding box center [248, 61] width 15 height 8
checkbox input "true"
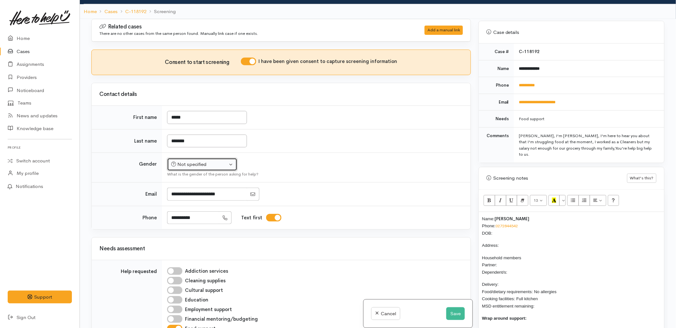
click at [201, 168] on button "Not specified" at bounding box center [202, 164] width 70 height 13
click at [185, 200] on span "Female" at bounding box center [207, 198] width 55 height 7
select select "Female"
click at [340, 157] on td "Not specified Male Female Diverse Female Not specified Male Female Diverse What…" at bounding box center [316, 168] width 308 height 30
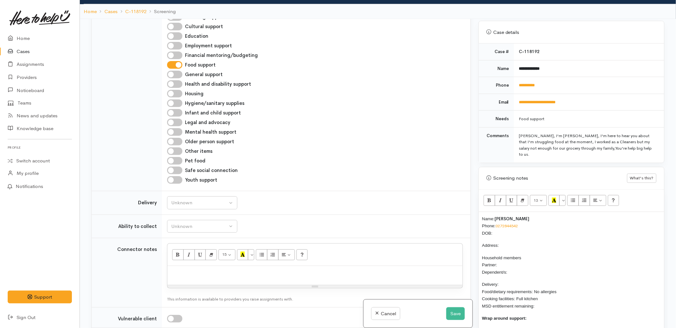
scroll to position [284, 0]
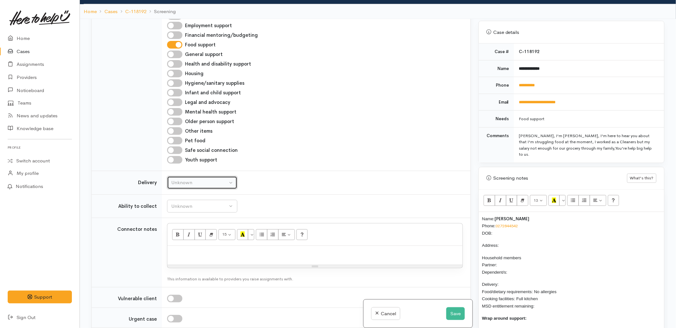
click at [187, 186] on div "Unknown" at bounding box center [199, 182] width 56 height 7
click at [185, 242] on link "No" at bounding box center [202, 242] width 70 height 10
select select "1"
click at [189, 212] on button "Unknown" at bounding box center [202, 206] width 70 height 13
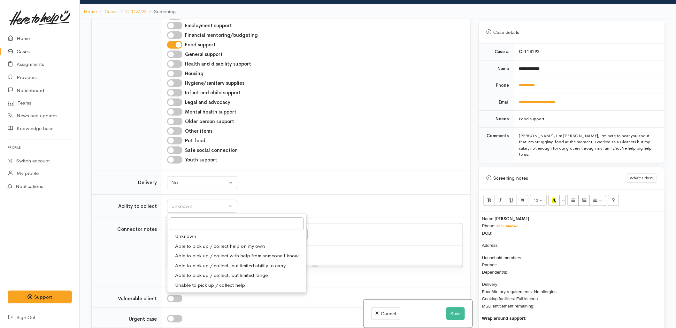
click at [200, 247] on span "Able to pick up / collect help on my own" at bounding box center [220, 245] width 90 height 7
select select "2"
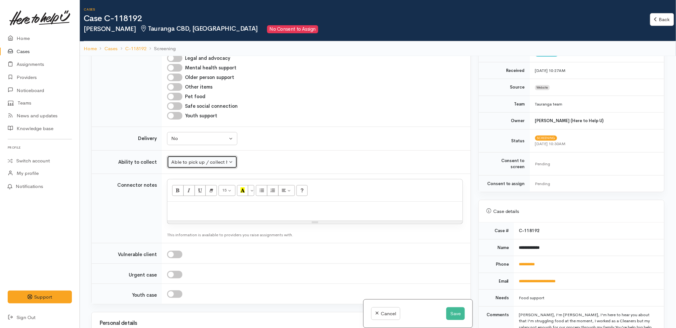
scroll to position [461, 0]
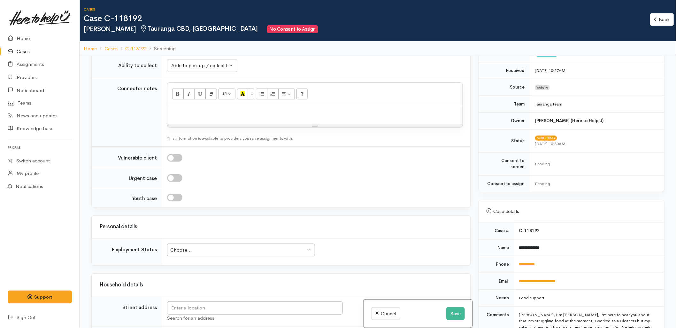
click at [264, 191] on td at bounding box center [316, 197] width 308 height 20
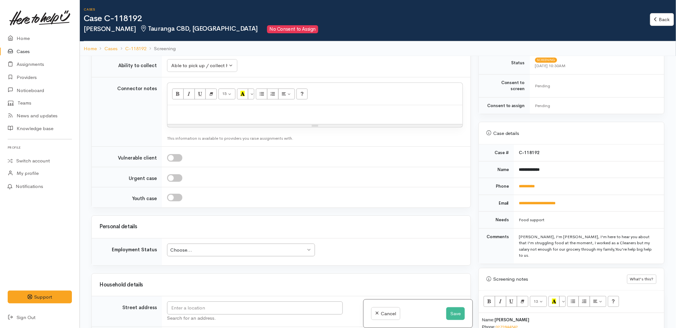
scroll to position [213, 0]
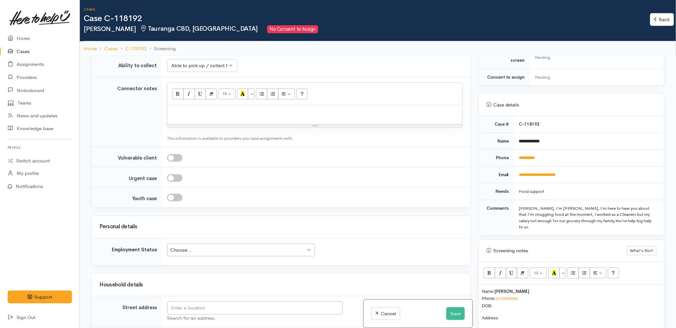
click at [515, 296] on p "Name: Cathy Manabat Phone: 0272844542 DOB:" at bounding box center [571, 298] width 179 height 22
click at [398, 271] on div "Related cases There are no other cases from the same person found. Manually lin…" at bounding box center [280, 220] width 387 height 328
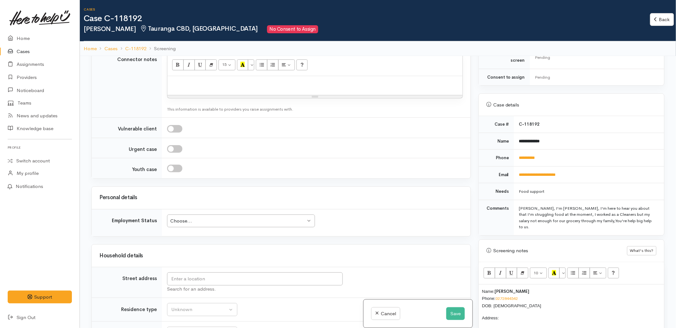
scroll to position [532, 0]
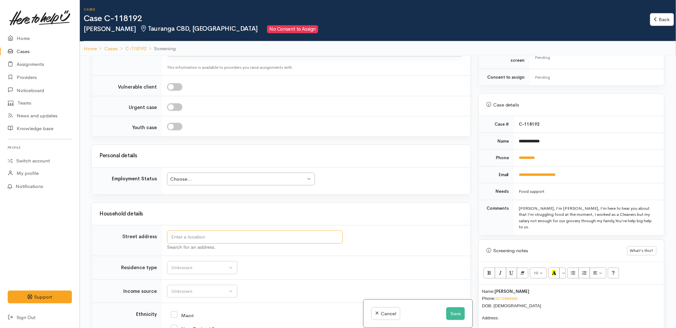
click at [247, 239] on input "text" at bounding box center [255, 236] width 176 height 13
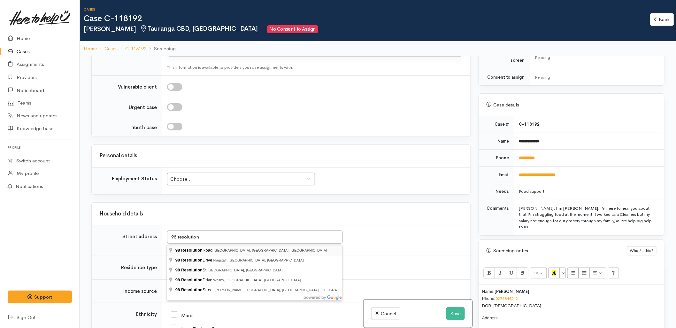
type input "98 Resolution Road, Welcome Bay, Tauranga, New Zealand"
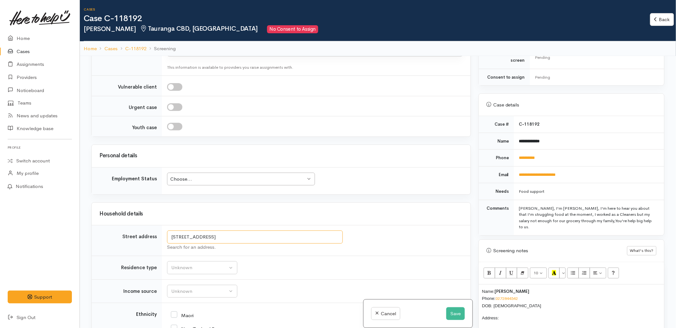
drag, startPoint x: 245, startPoint y: 237, endPoint x: 169, endPoint y: 237, distance: 76.3
click at [169, 237] on input "98 Resolution Road, Welcome Bay, Tauranga, New Zealand" at bounding box center [255, 236] width 176 height 13
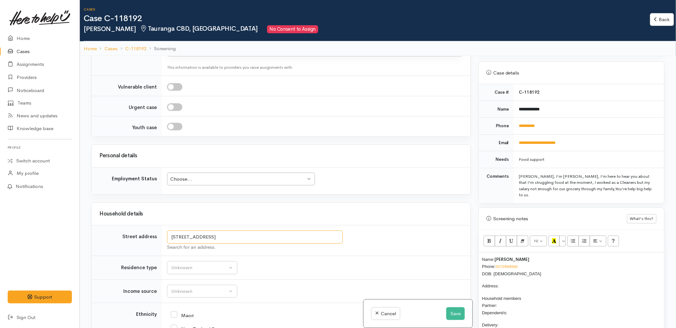
scroll to position [284, 0]
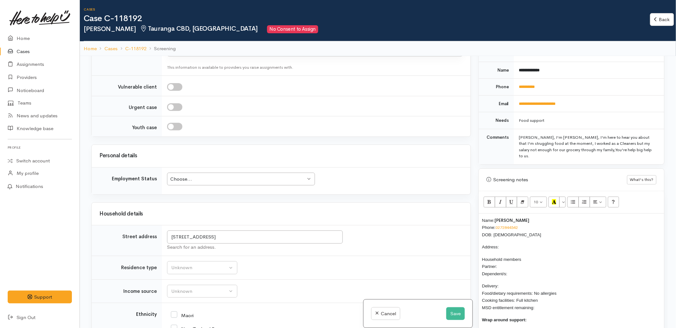
click at [516, 243] on p "Address:" at bounding box center [571, 246] width 179 height 7
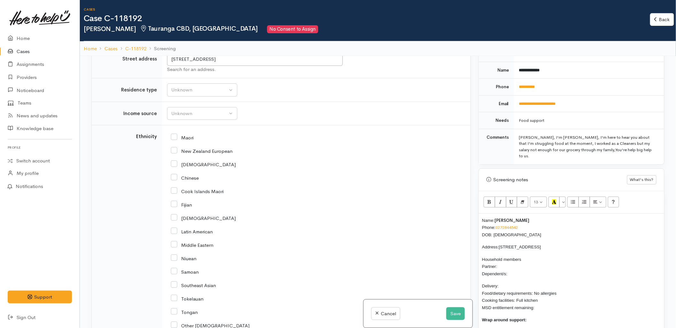
scroll to position [780, 0]
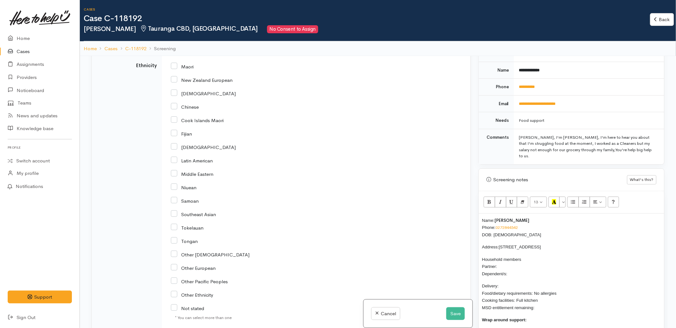
click at [197, 257] on input "Other Asian" at bounding box center [210, 254] width 79 height 6
checkbox input "true"
click at [514, 255] on p "Household members Partner: Dependent/s:" at bounding box center [571, 266] width 179 height 22
click at [481, 279] on div "Name: Cathy Manabat Phone: 0272844542 DOB: 01/12/1981 Address: 98 Resolution Ro…" at bounding box center [571, 291] width 185 height 157
click at [516, 301] on p "Delivery: Food/dietary requirements: No allergies Cooking facilities: Full kitc…" at bounding box center [571, 315] width 179 height 29
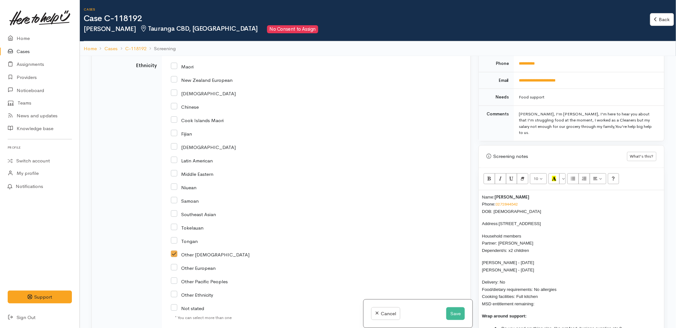
scroll to position [319, 0]
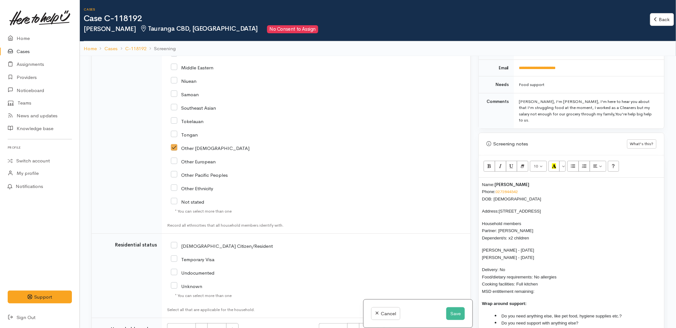
click at [200, 247] on input "NZ Citizen/Resident" at bounding box center [222, 245] width 102 height 6
checkbox input "true"
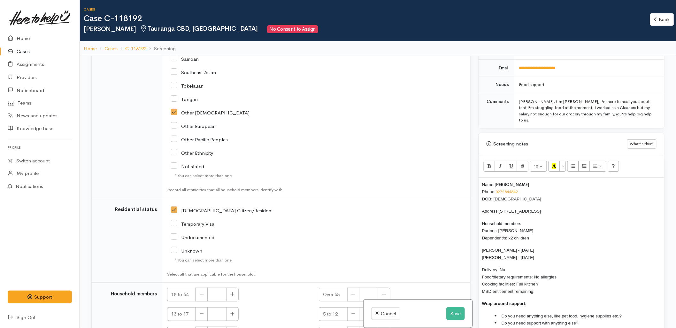
scroll to position [958, 0]
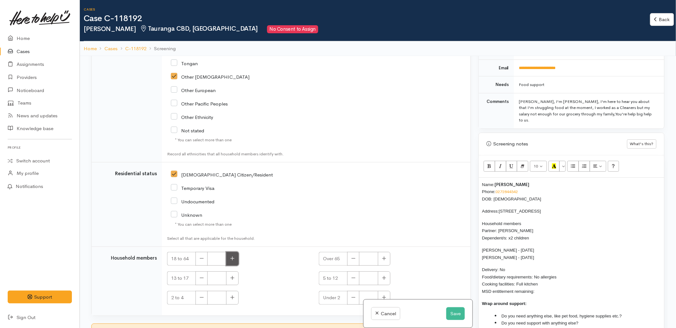
click at [237, 262] on button "button" at bounding box center [232, 259] width 12 height 14
type input "2"
click at [384, 277] on icon "button" at bounding box center [384, 277] width 4 height 5
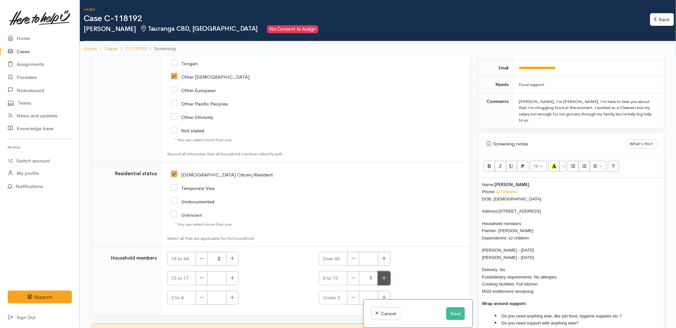
type input "2"
click at [542, 280] on p "Delivery: No Food/dietary requirements: No allergies Cooking facilities: Full k…" at bounding box center [571, 280] width 179 height 29
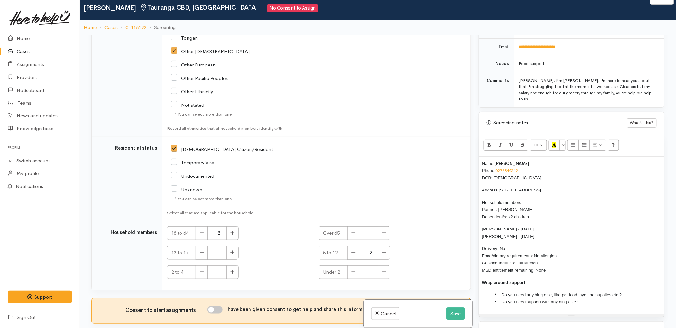
scroll to position [56, 0]
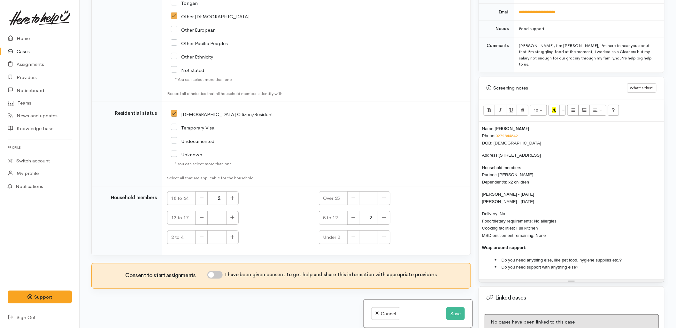
click at [214, 272] on input "I have been given consent to get help and share this information with appropria…" at bounding box center [214, 275] width 15 height 8
checkbox input "true"
click at [641, 256] on li "Do you need anything else, like pet food, hygiene supplies etc.?" at bounding box center [578, 259] width 166 height 7
click at [622, 263] on li "Do you need support with anything else?" at bounding box center [578, 266] width 166 height 7
click at [543, 223] on span "Delivery: No Food/dietary requirements: No allergies Cooking facilities: Full k…" at bounding box center [519, 224] width 74 height 27
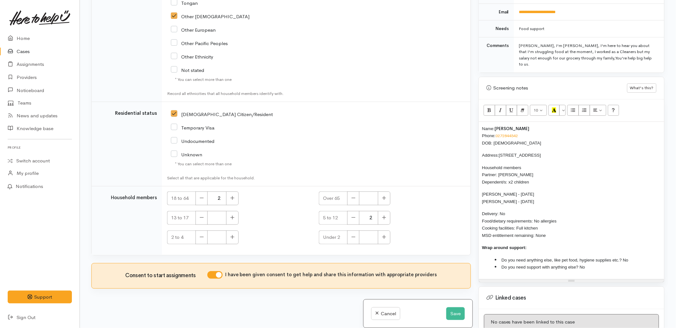
click at [543, 223] on span "Delivery: No Food/dietary requirements: No allergies Cooking facilities: Full k…" at bounding box center [519, 224] width 74 height 27
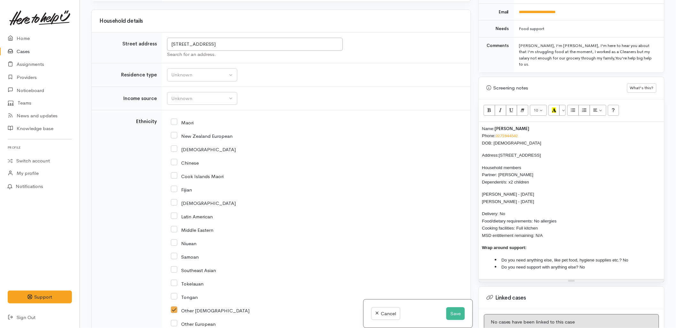
scroll to position [644, 0]
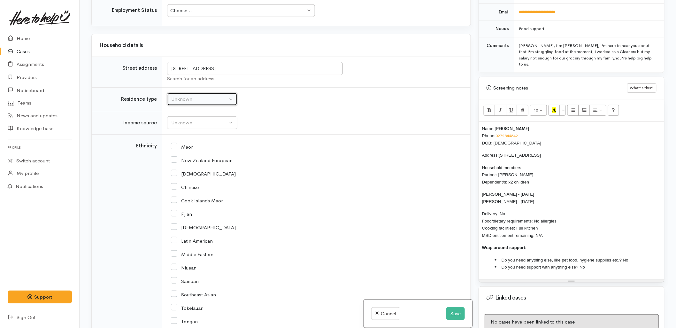
click at [200, 98] on div "Unknown" at bounding box center [199, 98] width 56 height 7
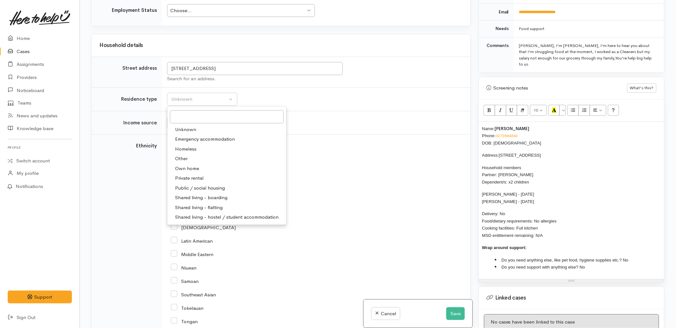
click at [191, 177] on span "Private rental" at bounding box center [189, 177] width 28 height 7
select select "2"
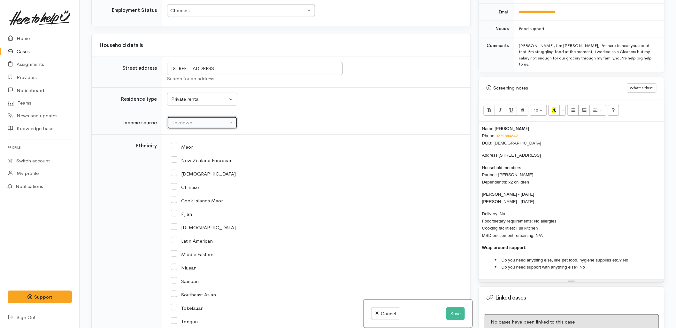
click at [191, 119] on button "Unknown" at bounding box center [202, 122] width 70 height 13
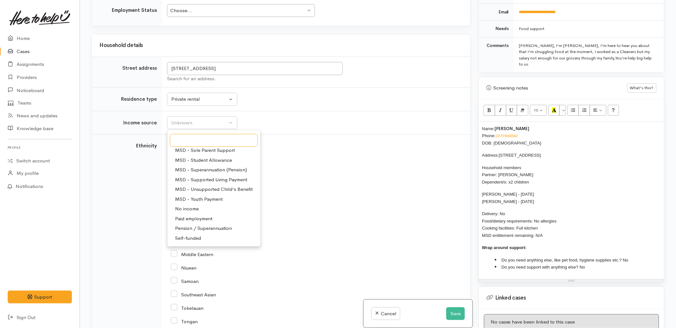
scroll to position [99, 0]
click at [194, 200] on span "Paid employment" at bounding box center [193, 199] width 37 height 7
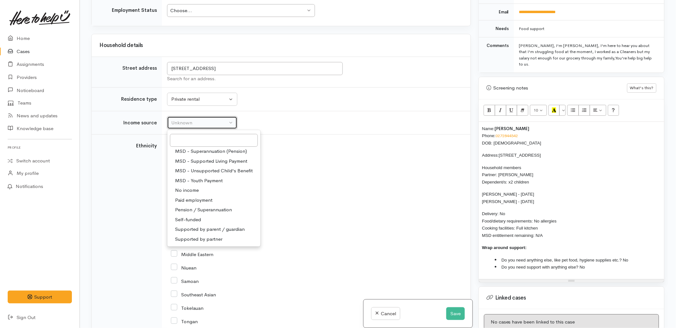
select select "1"
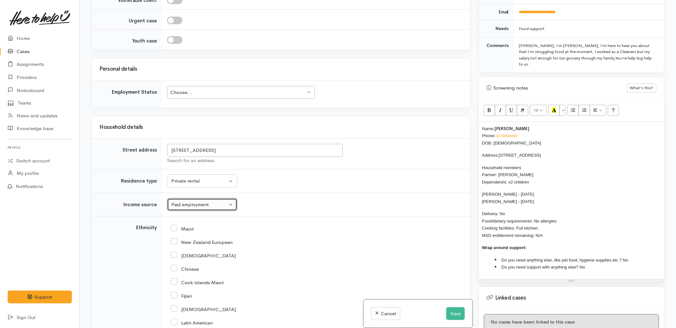
scroll to position [538, 0]
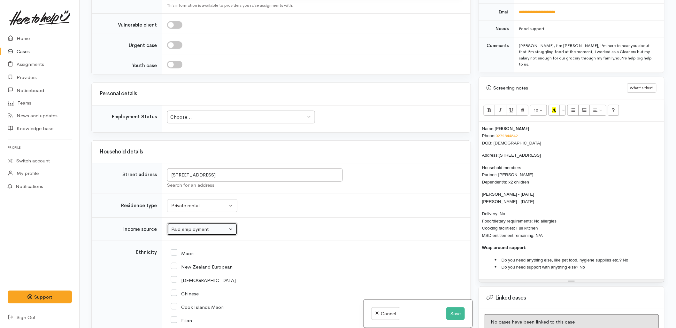
click at [196, 115] on div "Choose..." at bounding box center [237, 116] width 135 height 7
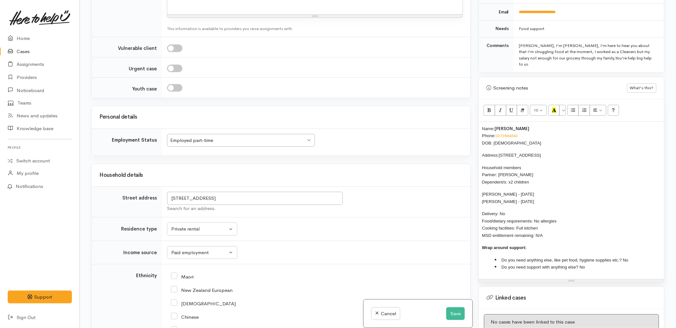
scroll to position [325, 0]
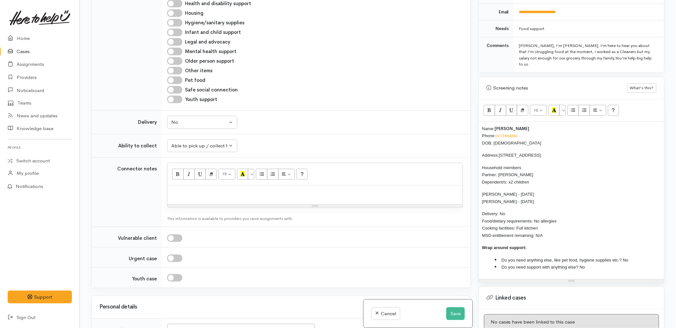
drag, startPoint x: 550, startPoint y: 225, endPoint x: 453, endPoint y: 114, distance: 148.2
click at [476, 111] on div "Warnings Add No warnings have been raised against this case Add Warning Title ●…" at bounding box center [571, 164] width 194 height 328
copy div "Name: Cathy Manabat Phone: 0272844542 DOB: 01/12/1981 Address: 98 Resolution Ro…"
click at [187, 196] on div at bounding box center [314, 194] width 295 height 19
paste div
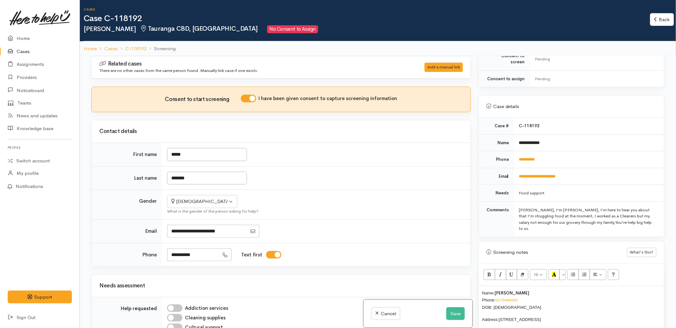
scroll to position [248, 0]
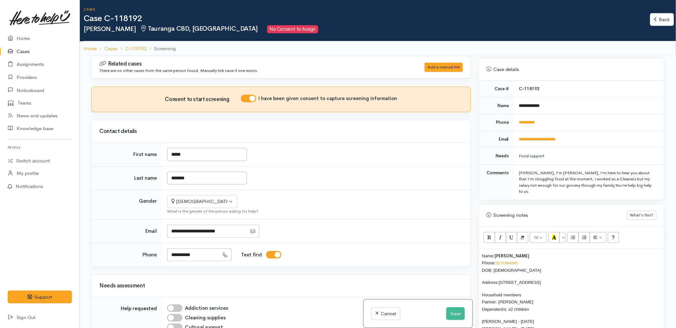
click at [481, 249] on div "Name: Cathy Manabat Phone: 0272844542 DOB: 01/12/1981 Address: 98 Resolution Ro…" at bounding box center [571, 327] width 185 height 157
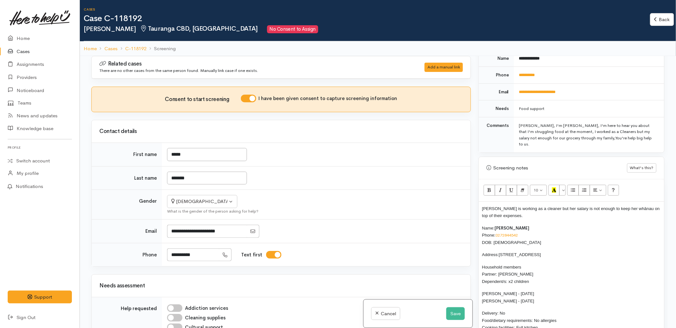
scroll to position [355, 0]
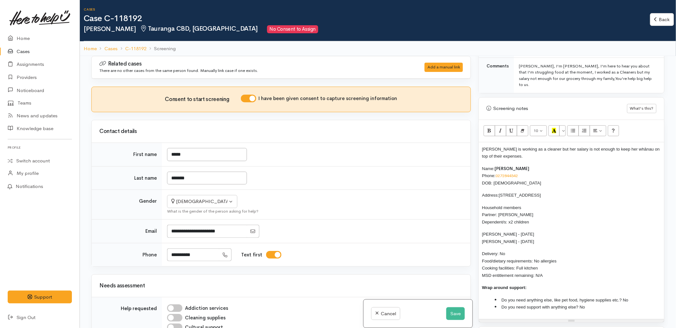
drag, startPoint x: 550, startPoint y: 265, endPoint x: 467, endPoint y: 150, distance: 142.0
click at [467, 150] on div "Related cases There are no other cases from the same person found. Manually lin…" at bounding box center [377, 220] width 581 height 328
copy div "Name: Cathy Manabat Phone: 0272844542 DOB: 01/12/1981 Address: 98 Resolution Ro…"
drag, startPoint x: 454, startPoint y: 318, endPoint x: 435, endPoint y: 321, distance: 19.7
click at [454, 318] on button "Save" at bounding box center [455, 313] width 19 height 13
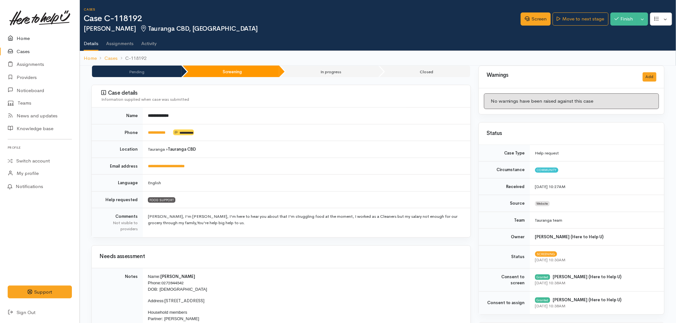
click at [40, 38] on link "Home" at bounding box center [40, 38] width 80 height 13
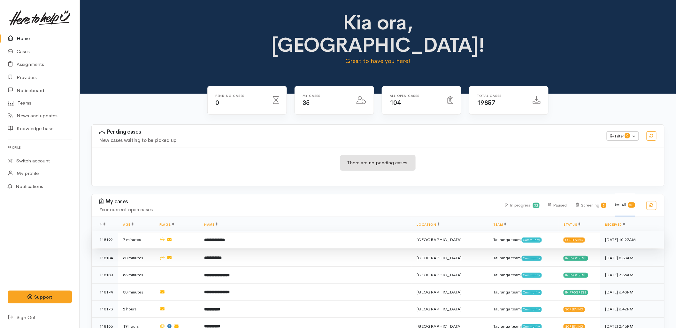
click at [250, 231] on td "**********" at bounding box center [305, 239] width 212 height 17
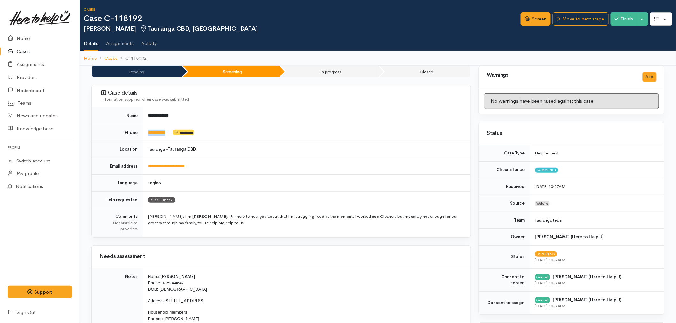
drag, startPoint x: 177, startPoint y: 133, endPoint x: 139, endPoint y: 134, distance: 38.3
click at [139, 134] on tr "**********" at bounding box center [281, 132] width 379 height 17
copy tr "**********"
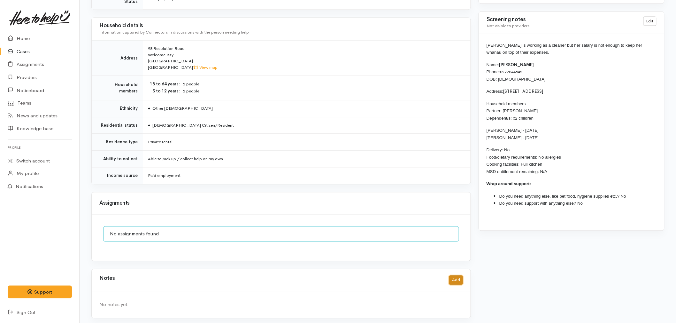
click at [452, 277] on button "Add" at bounding box center [456, 279] width 14 height 9
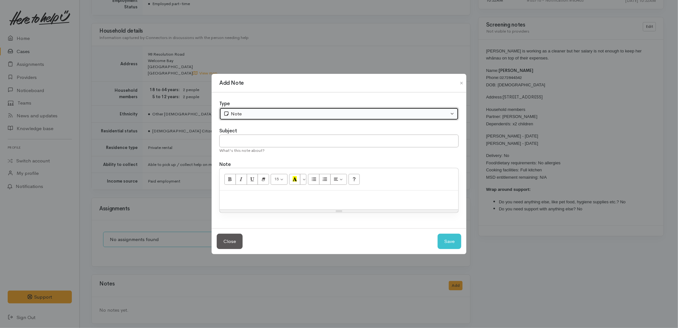
click at [264, 112] on div "Note" at bounding box center [336, 113] width 225 height 7
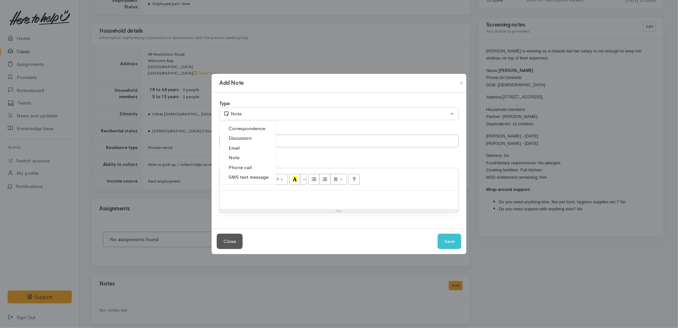
click at [239, 179] on span "SMS text message" at bounding box center [249, 176] width 40 height 7
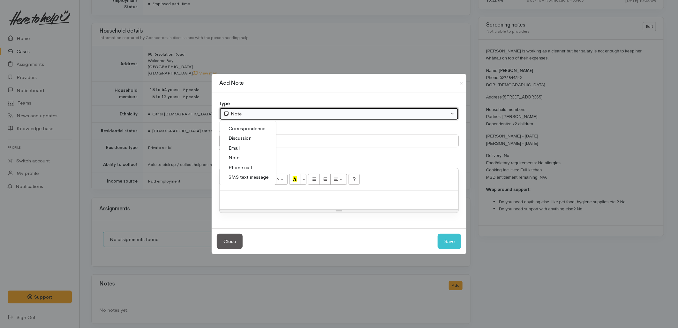
select select "5"
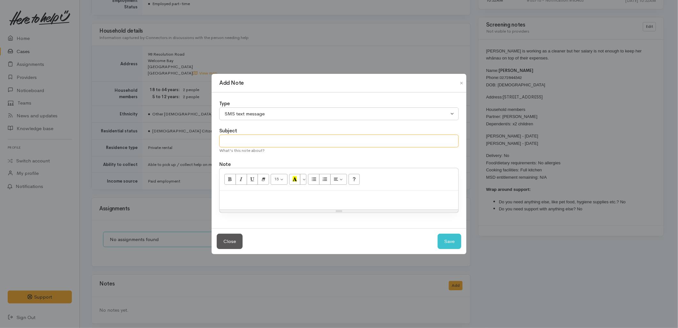
click at [240, 138] on input "text" at bounding box center [338, 140] width 239 height 13
type input "E-Text"
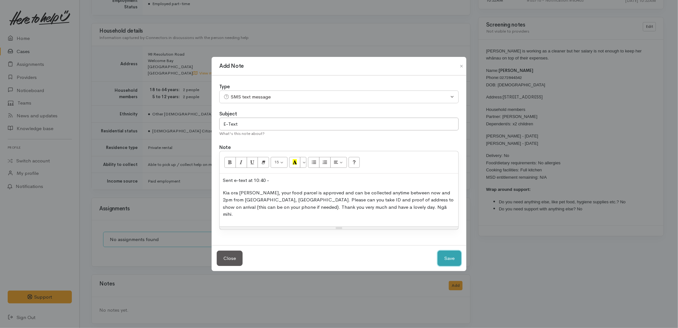
click at [460, 253] on button "Save" at bounding box center [450, 258] width 24 height 16
select select "1"
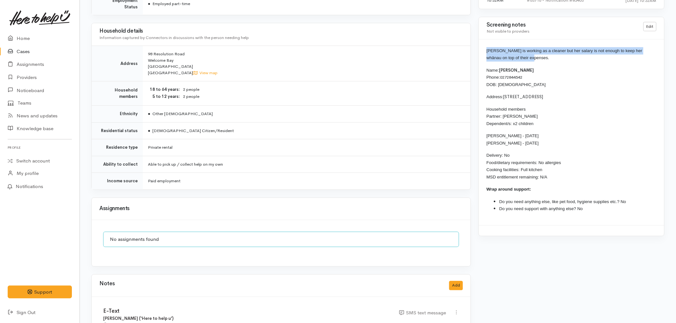
drag, startPoint x: 520, startPoint y: 59, endPoint x: 481, endPoint y: 51, distance: 39.0
click at [481, 51] on div "Cathy is working as a cleaner but her salary is not enough to keep her whānau o…" at bounding box center [571, 133] width 185 height 186
copy span "Cathy is working as a cleaner but her salary is not enough to keep her whānau o…"
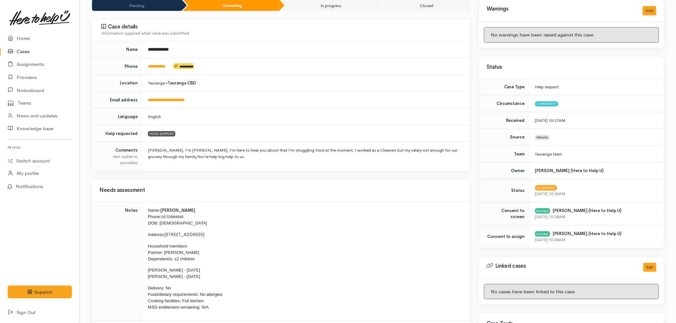
scroll to position [0, 0]
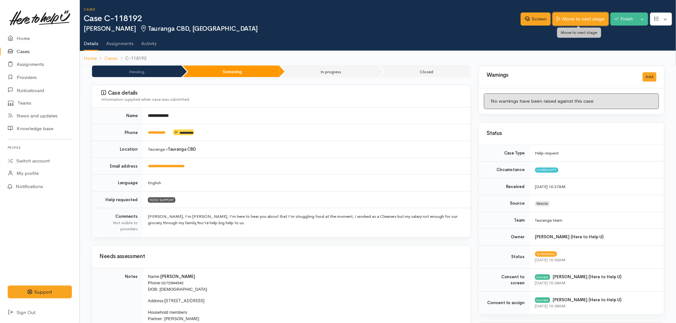
click at [586, 20] on link "Move to next stage" at bounding box center [580, 18] width 56 height 13
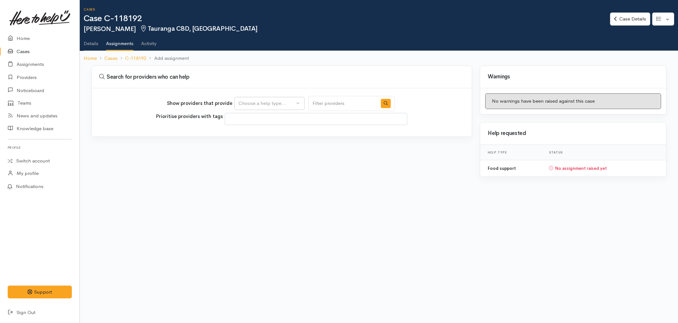
select select
click at [283, 103] on div "Choose a help type..." at bounding box center [267, 103] width 56 height 7
click at [267, 131] on span "Food support" at bounding box center [257, 133] width 30 height 7
select select "3"
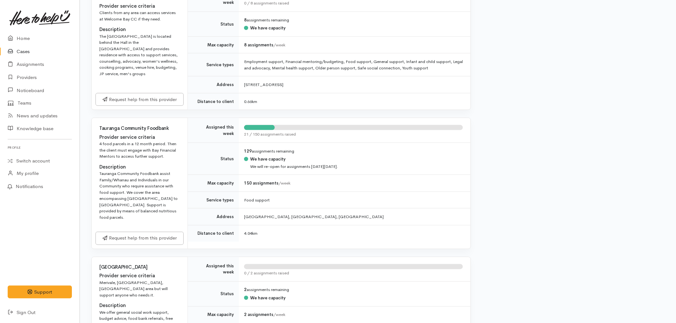
scroll to position [284, 0]
click at [141, 235] on link "Request help from this provider" at bounding box center [139, 235] width 88 height 13
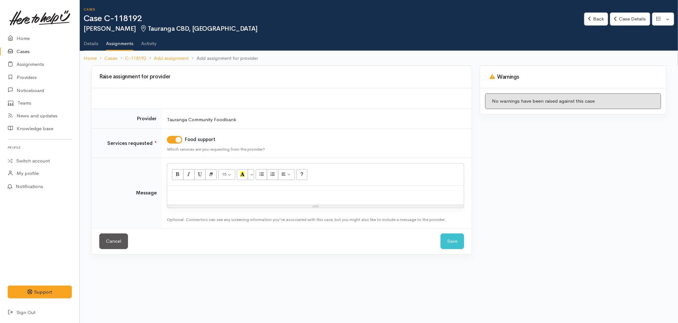
click at [197, 195] on p at bounding box center [316, 192] width 290 height 7
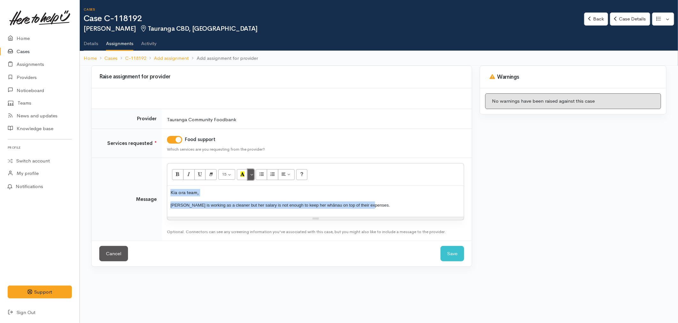
click at [250, 170] on button "More Color" at bounding box center [251, 174] width 6 height 11
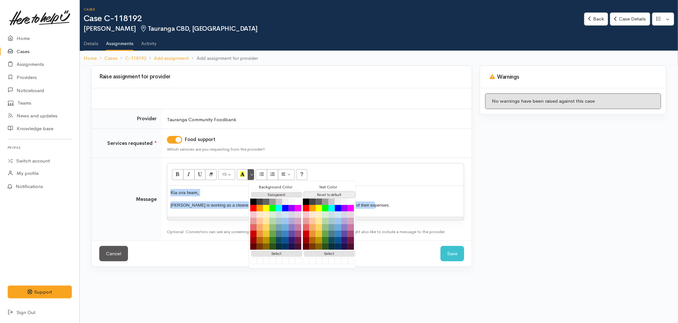
click at [323, 193] on button "Reset to default" at bounding box center [329, 195] width 51 height 6
click at [404, 200] on div "Kia ora team, Cathy is working as a cleaner but her salary is not enough to kee…" at bounding box center [315, 201] width 297 height 31
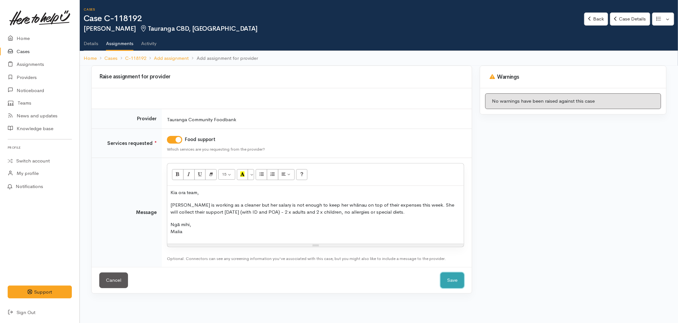
click at [448, 279] on button "Save" at bounding box center [453, 280] width 24 height 16
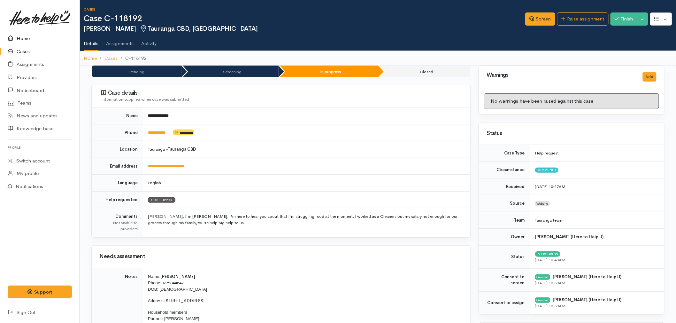
click at [37, 35] on link "Home" at bounding box center [40, 38] width 80 height 13
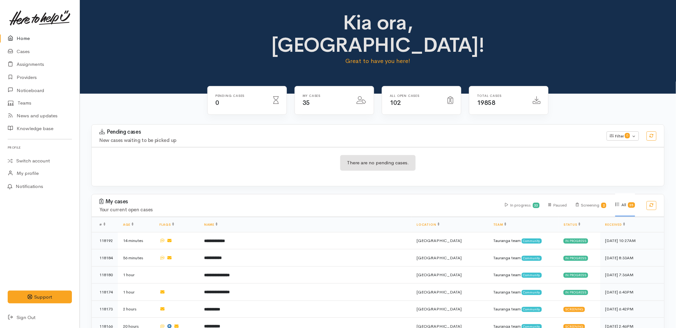
click at [203, 129] on h3 "Pending cases" at bounding box center [348, 132] width 499 height 6
click at [264, 155] on div "There are no pending cases." at bounding box center [378, 166] width 572 height 23
click at [170, 155] on div "There are no pending cases." at bounding box center [378, 166] width 572 height 23
click at [273, 161] on div "There are no pending cases." at bounding box center [378, 166] width 572 height 39
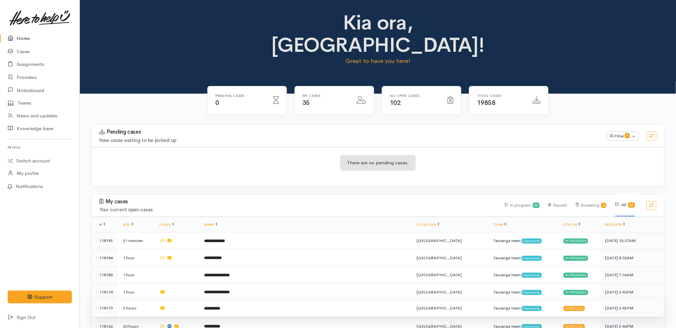
click at [265, 299] on td "**********" at bounding box center [305, 307] width 212 height 17
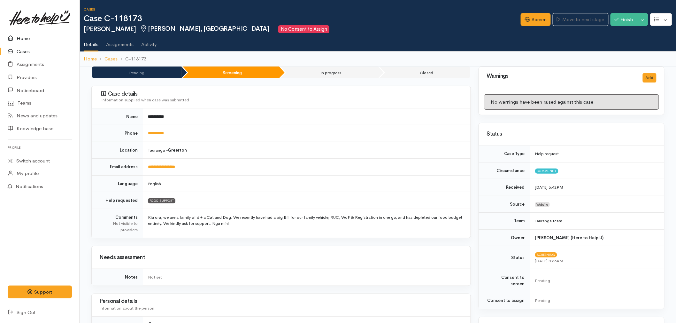
click at [25, 33] on link "Home" at bounding box center [40, 38] width 80 height 13
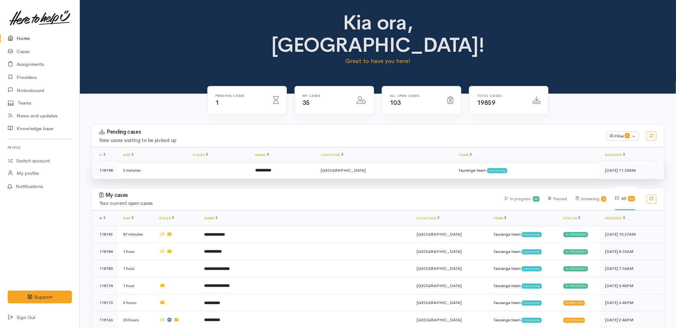
click at [278, 162] on td "**********" at bounding box center [282, 170] width 65 height 17
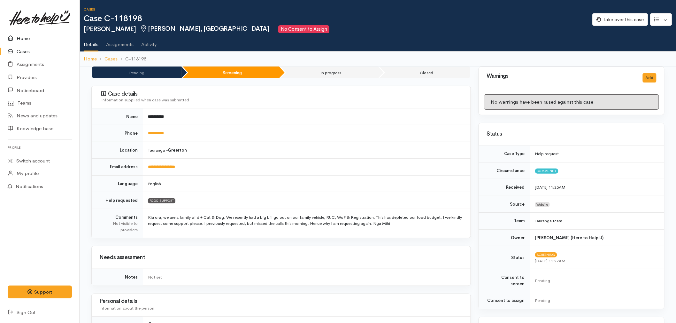
click at [5, 38] on link "Home" at bounding box center [40, 38] width 80 height 13
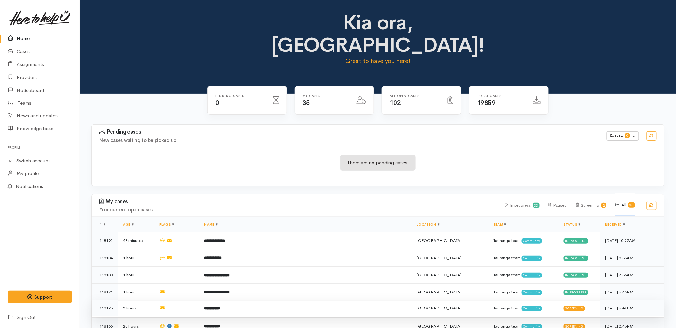
click at [254, 299] on td "**********" at bounding box center [305, 307] width 212 height 17
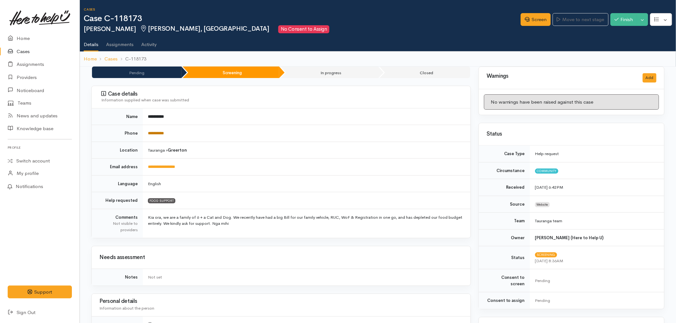
click at [164, 135] on link "**********" at bounding box center [156, 133] width 16 height 4
click at [531, 21] on link "Screen" at bounding box center [535, 19] width 30 height 13
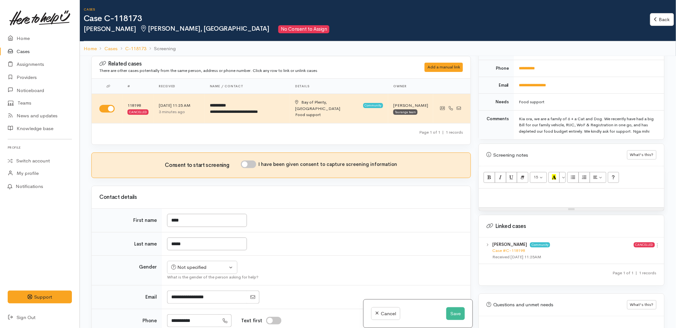
scroll to position [325, 0]
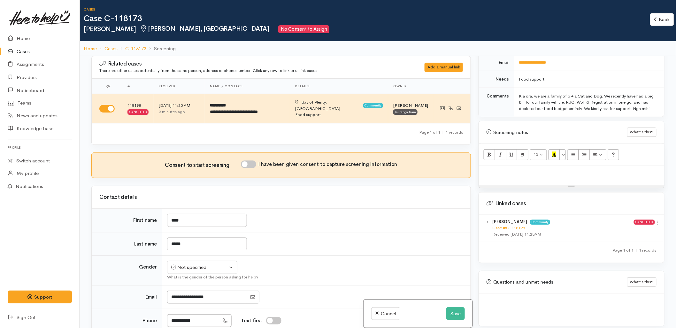
click at [519, 173] on div at bounding box center [571, 175] width 185 height 19
paste div
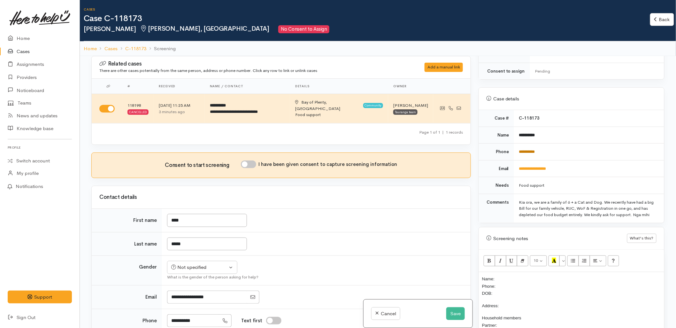
scroll to position [218, 0]
drag, startPoint x: 545, startPoint y: 132, endPoint x: 516, endPoint y: 132, distance: 29.1
click at [516, 132] on td "**********" at bounding box center [589, 135] width 150 height 17
copy b "**********"
click at [512, 275] on p "Name: Phone: DOB:" at bounding box center [571, 286] width 179 height 22
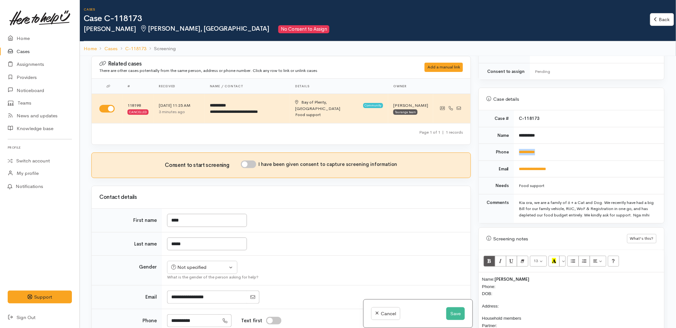
drag, startPoint x: 547, startPoint y: 151, endPoint x: 516, endPoint y: 148, distance: 30.9
click at [516, 148] on td "**********" at bounding box center [589, 152] width 150 height 17
copy link "**********"
click at [508, 279] on p "Name: Khan Poole Phone: DOB:" at bounding box center [571, 286] width 179 height 22
click at [248, 160] on input "I have been given consent to capture screening information" at bounding box center [248, 164] width 15 height 8
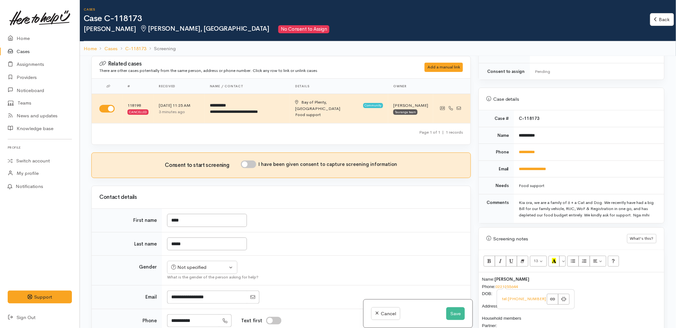
checkbox input "true"
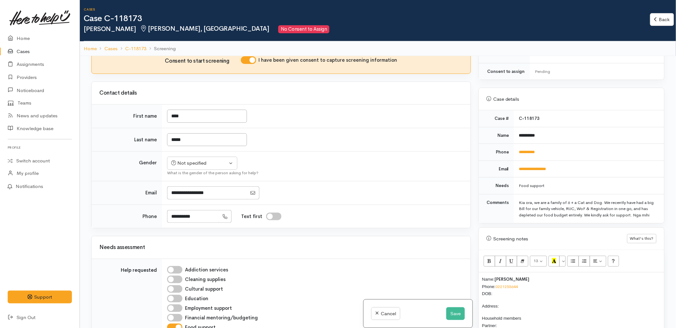
scroll to position [106, 0]
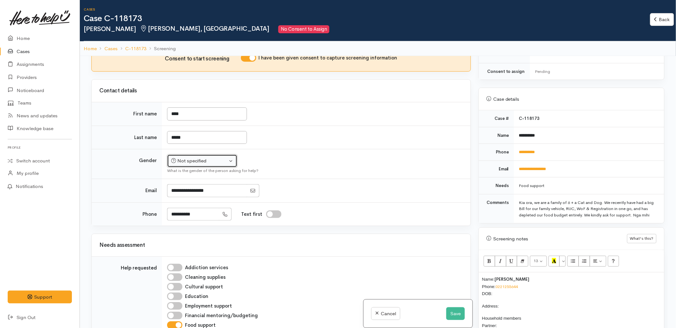
click at [206, 160] on button "Not specified" at bounding box center [202, 160] width 70 height 13
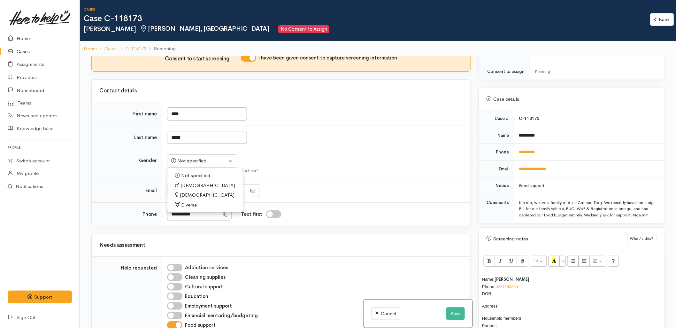
click at [180, 182] on span "Male" at bounding box center [207, 185] width 55 height 7
select select "Male"
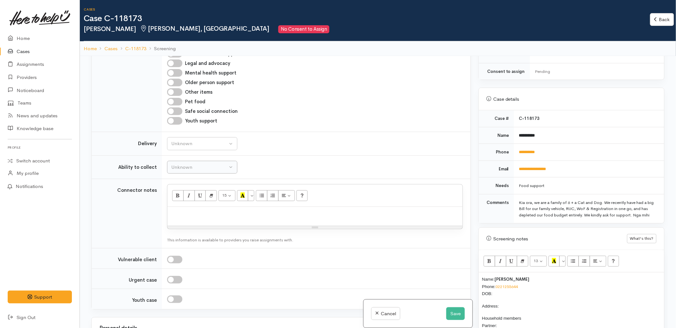
scroll to position [426, 0]
click at [192, 141] on button "Unknown" at bounding box center [202, 143] width 70 height 13
click at [183, 198] on link "No" at bounding box center [202, 203] width 70 height 10
select select "1"
click at [189, 163] on div "Unknown" at bounding box center [199, 166] width 56 height 7
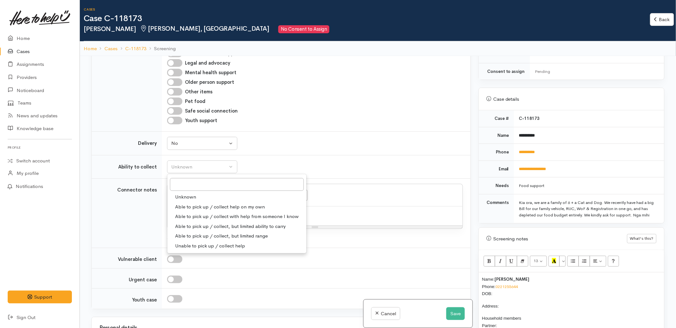
click at [186, 203] on span "Able to pick up / collect help on my own" at bounding box center [220, 206] width 90 height 7
select select "2"
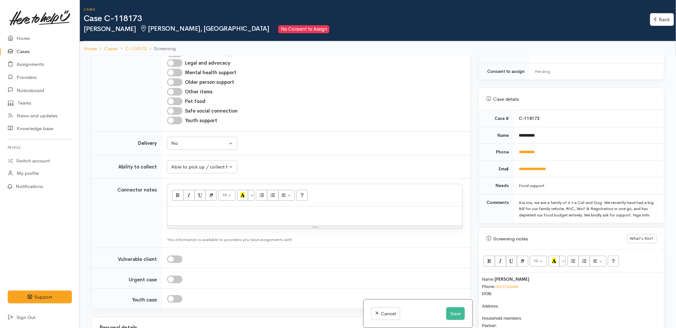
click at [283, 155] on td "Unknown Able to pick up / collect help on my own Able to pick up / collect with…" at bounding box center [316, 167] width 308 height 24
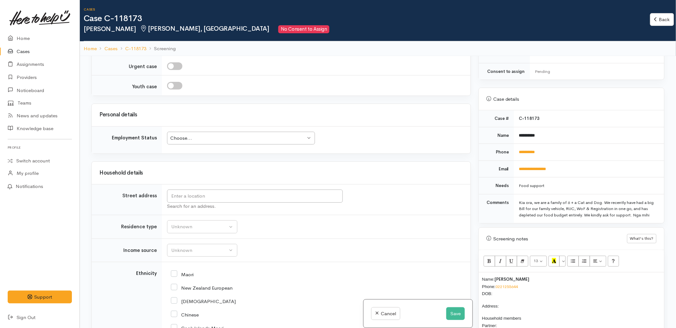
scroll to position [674, 0]
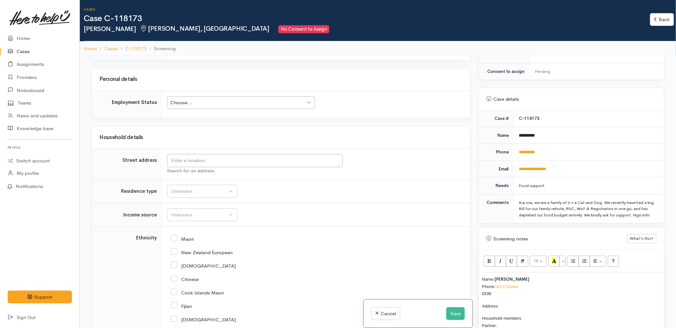
click at [260, 204] on td "Unknown ACC Maternity leave MSD - Away from Home Allowance MSD - Child Disabili…" at bounding box center [316, 215] width 308 height 24
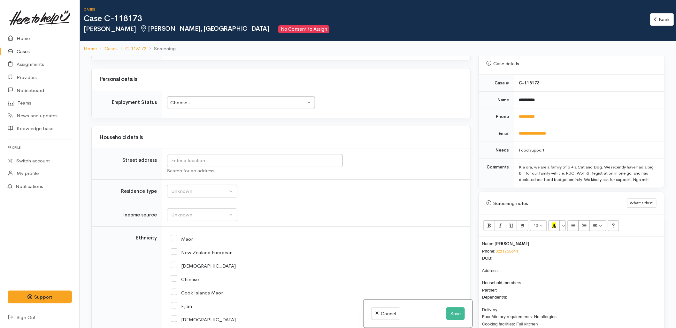
click at [499, 254] on p "Name: Khan Poole Phone: 0221255644 DOB:" at bounding box center [571, 251] width 179 height 22
click at [259, 157] on input "text" at bounding box center [255, 160] width 176 height 13
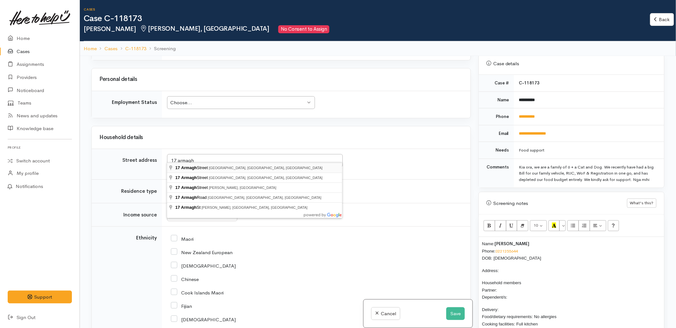
type input "17 Armagh Street, Greerton, Tauranga, New Zealand"
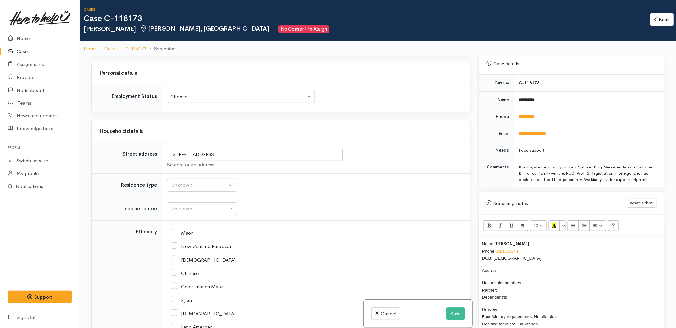
scroll to position [720, 0]
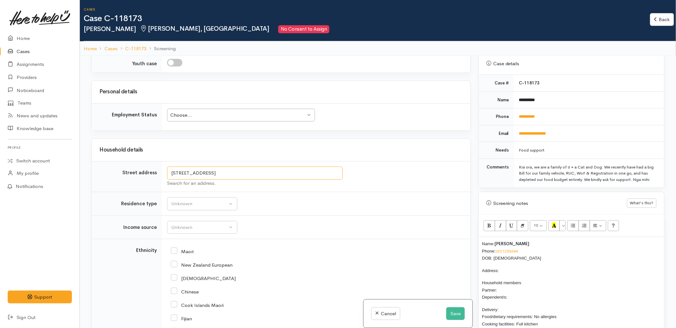
drag, startPoint x: 231, startPoint y: 156, endPoint x: 168, endPoint y: 151, distance: 62.7
click at [168, 166] on input "17 Armagh Street, Greerton, Tauranga, New Zealand" at bounding box center [255, 172] width 176 height 13
click at [506, 267] on p "Address:" at bounding box center [571, 270] width 179 height 7
click at [512, 255] on span "DOB: 28/01/1998" at bounding box center [511, 257] width 59 height 5
click at [517, 253] on p "Name: Khan Poole Phone: 0221255644 DOB: 28/01/1998" at bounding box center [571, 251] width 179 height 22
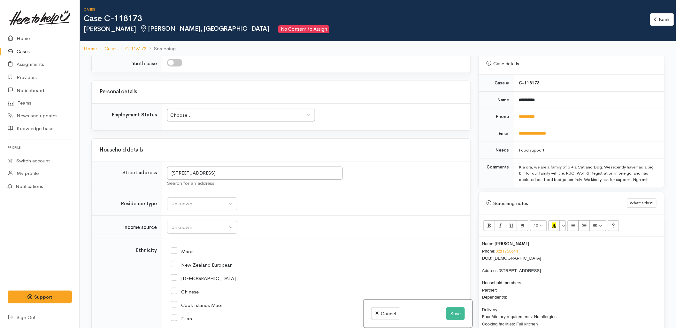
click at [512, 255] on span "DOB: 28/01/1998" at bounding box center [511, 257] width 59 height 5
click at [507, 279] on p "Household members Partner: Dependent/s:" at bounding box center [571, 290] width 179 height 22
click at [208, 200] on div "Unknown" at bounding box center [199, 203] width 56 height 7
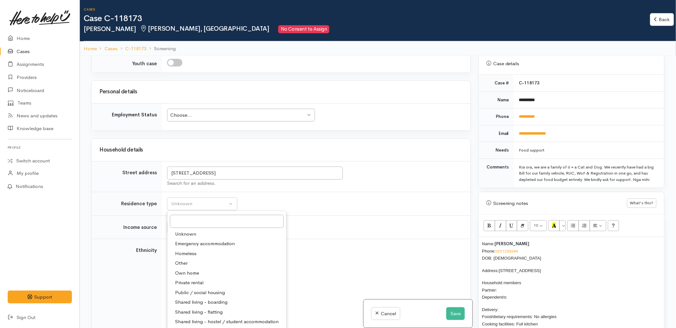
click at [350, 244] on div "Maori" at bounding box center [315, 250] width 288 height 13
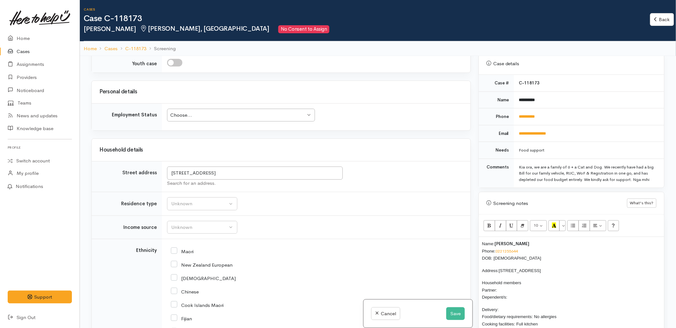
click at [352, 244] on div "Maori" at bounding box center [315, 250] width 288 height 13
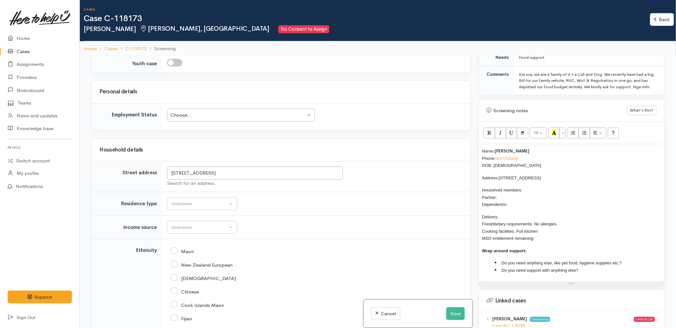
scroll to position [360, 0]
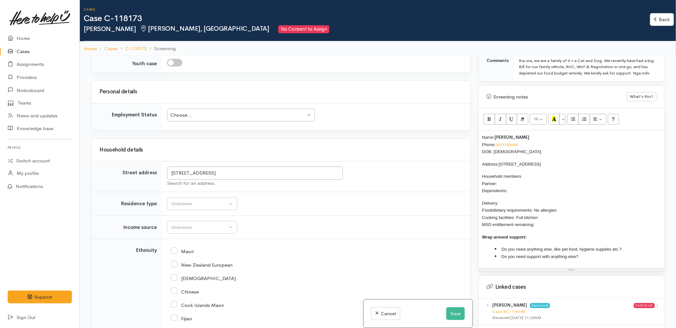
click at [510, 173] on p "Household members Partner: Dependent/s:" at bounding box center [571, 183] width 179 height 22
click at [503, 179] on p "Household members Partner: Dependent/s:" at bounding box center [571, 183] width 179 height 22
click at [515, 186] on p "Household members Partner: Dependent/s:" at bounding box center [571, 183] width 179 height 22
click at [510, 175] on p "Household members Partner: Dependent/s:" at bounding box center [571, 183] width 179 height 22
click at [516, 184] on p "Household members Partner: Dependent/s:" at bounding box center [571, 183] width 179 height 22
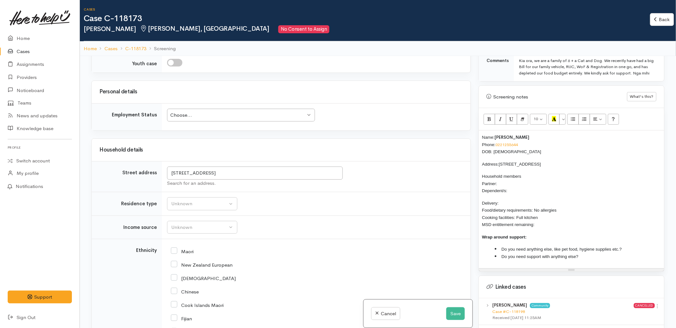
click at [509, 178] on p "Household members Partner: Dependent/s:" at bounding box center [571, 183] width 179 height 22
click at [515, 184] on p "Household members Partner: Dependent/s:" at bounding box center [571, 183] width 179 height 22
click at [508, 177] on p "Household members Partner: Dependent/s:" at bounding box center [571, 183] width 179 height 22
click at [521, 187] on p "Household members Partner: Dependent/s:" at bounding box center [571, 183] width 179 height 22
click at [506, 180] on p "Household members Partner: Dependent/s:" at bounding box center [571, 183] width 179 height 22
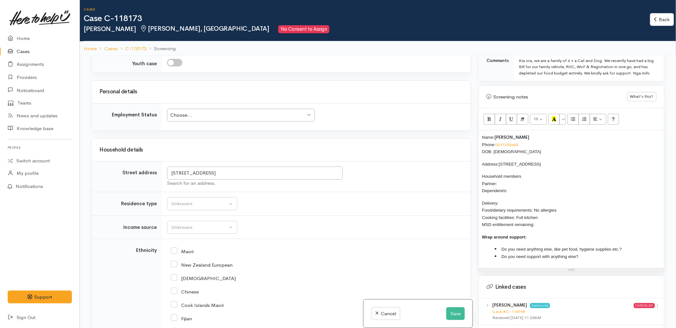
click at [518, 180] on p "Household members Partner: Dependent/s:" at bounding box center [571, 183] width 179 height 22
click at [512, 186] on p "Household members Partner: Dependent/s:" at bounding box center [571, 183] width 179 height 22
click at [507, 178] on p "Household members Partner: Dependent/s:" at bounding box center [571, 183] width 179 height 22
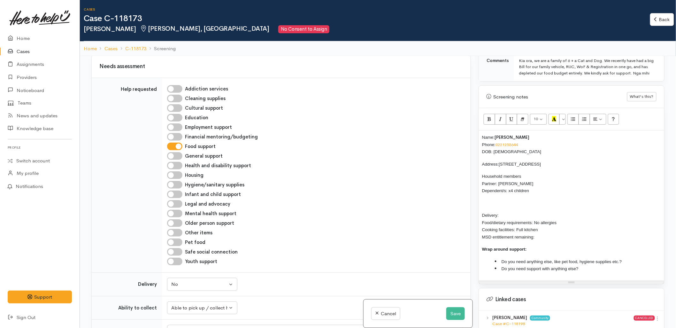
scroll to position [0, 0]
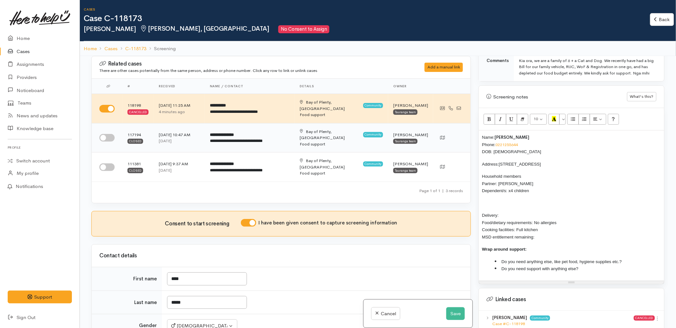
click at [104, 134] on input "checkbox" at bounding box center [106, 138] width 15 height 8
checkbox input "true"
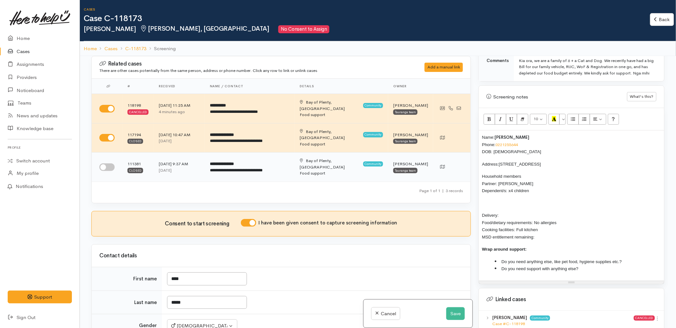
click at [104, 163] on input "checkbox" at bounding box center [106, 167] width 15 height 8
checkbox input "true"
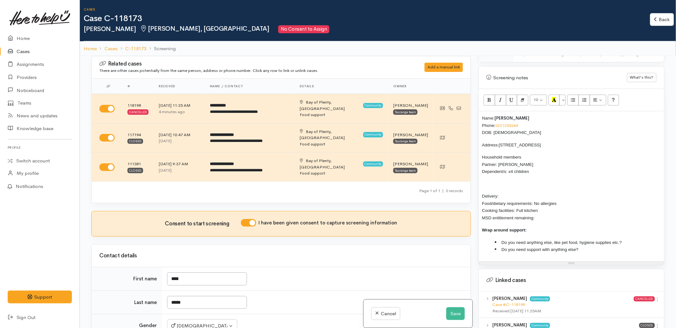
scroll to position [467, 0]
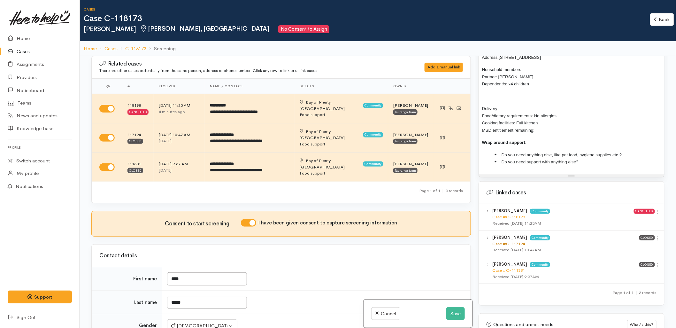
click at [515, 241] on link "Case #C-117194" at bounding box center [508, 243] width 33 height 5
click at [507, 85] on div "Name: Khan Poole Phone: 0221255644 DOB: 28/01/1998 Address: 17 Armagh Street, G…" at bounding box center [571, 99] width 185 height 150
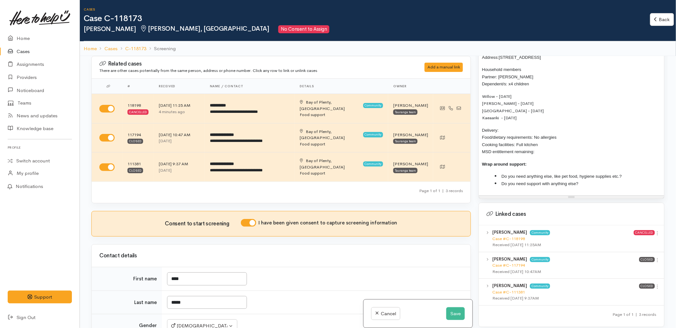
click at [512, 126] on p "Delivery: Food/dietary requirements: No allergies Cooking facilities: Full kitc…" at bounding box center [571, 140] width 179 height 29
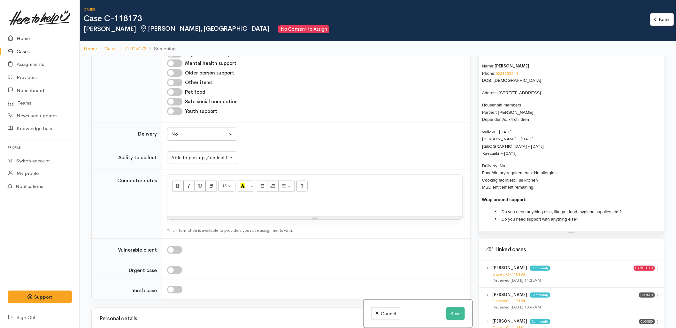
scroll to position [494, 0]
click at [547, 179] on p "Delivery: No Food/dietary requirements: No allergies Cooking facilities: Full k…" at bounding box center [571, 176] width 179 height 29
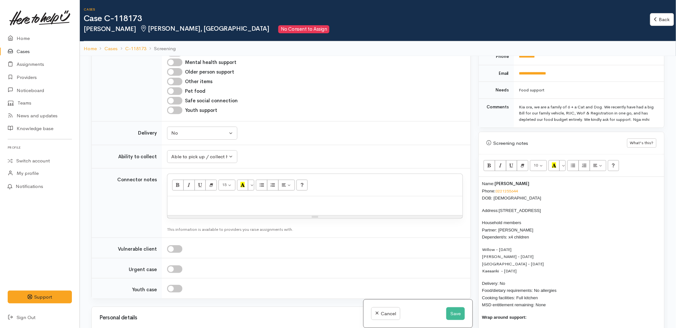
scroll to position [396, 0]
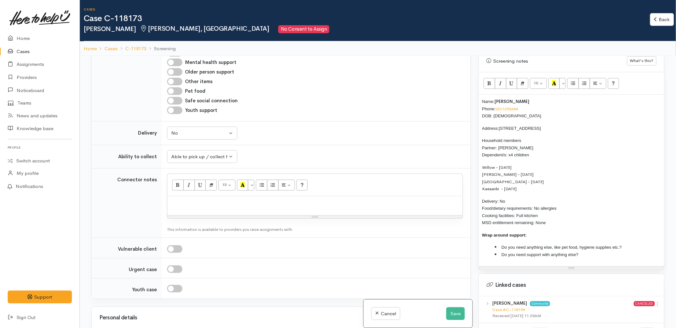
drag, startPoint x: 557, startPoint y: 201, endPoint x: 535, endPoint y: 200, distance: 22.7
click at [535, 200] on p "Delivery: No Food/dietary requirements: No allergies Cooking facilities: Full k…" at bounding box center [571, 211] width 179 height 29
click at [527, 199] on p "Delivery: No Food/dietary requirements: Dairy-free food parcel please, but can …" at bounding box center [571, 211] width 179 height 29
click at [526, 200] on span "Delivery: No Food/dietary requirements: Dairy-free food parcel please, but can …" at bounding box center [557, 212] width 151 height 27
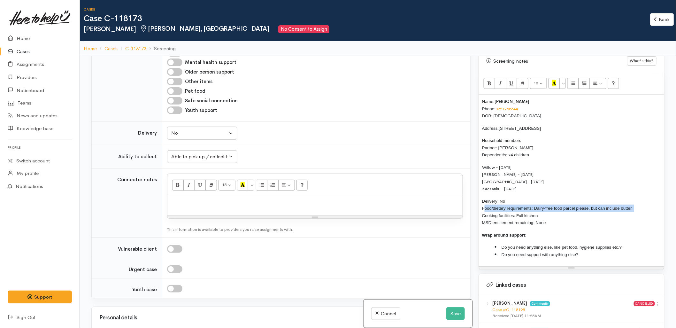
click at [526, 200] on span "Delivery: No Food/dietary requirements: Dairy-free food parcel please, but can …" at bounding box center [557, 212] width 151 height 27
click at [544, 213] on p "Delivery: No Food/dietary requirements: Dairy-free food parcel please, but can …" at bounding box center [571, 211] width 179 height 29
click at [545, 199] on p "Delivery: No Food/dietary requirements: Dairy-free food parcel please, but can …" at bounding box center [571, 211] width 179 height 29
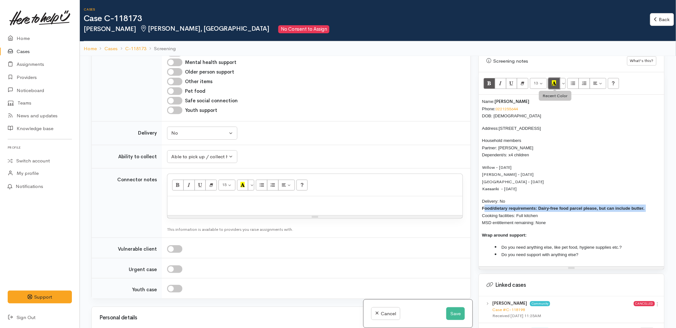
click at [556, 81] on icon "Recent Color" at bounding box center [554, 82] width 4 height 5
click at [547, 218] on p "Delivery: No Food/dietary requirements: Dairy-free food parcel please, but can …" at bounding box center [571, 211] width 179 height 29
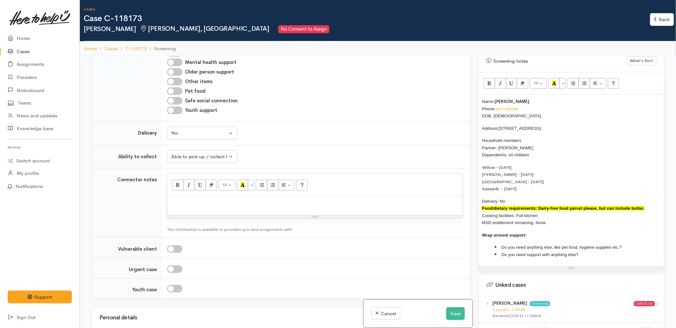
drag, startPoint x: 540, startPoint y: 213, endPoint x: 478, endPoint y: 95, distance: 133.8
click at [478, 95] on div "Screening notes What's this? 10 8 9 10 11 12 14 18 24 36 Background Color Trans…" at bounding box center [571, 159] width 186 height 220
copy div "Name: Khan Poole Phone: 0221255644 DOB: 28/01/1998 Address: 17 Armagh Street, G…"
click at [216, 199] on p at bounding box center [315, 202] width 289 height 7
paste div
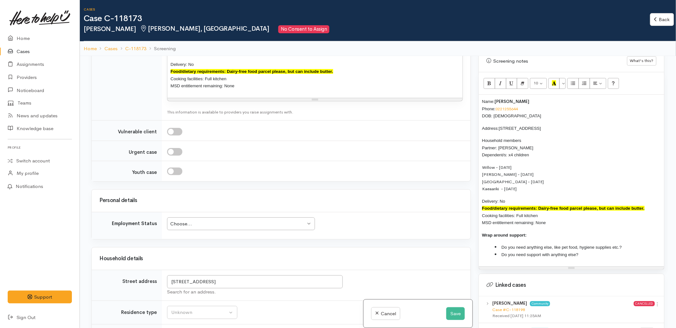
scroll to position [743, 0]
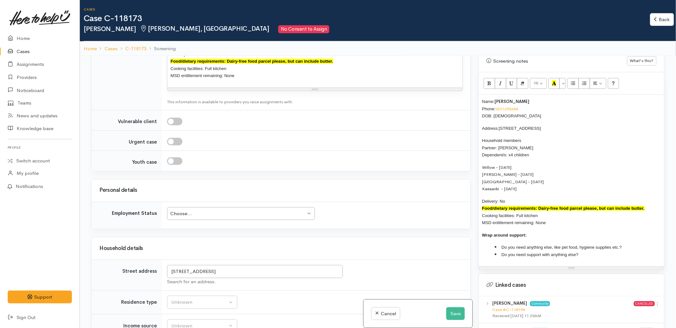
click at [204, 210] on div "Choose..." at bounding box center [237, 213] width 135 height 7
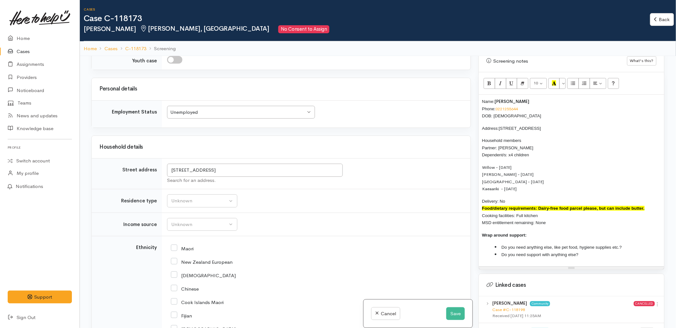
scroll to position [885, 0]
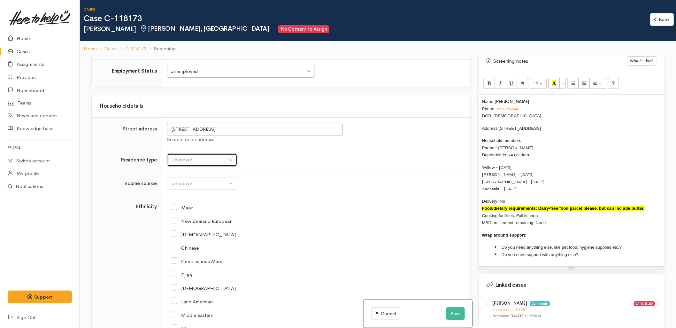
click at [187, 156] on div "Unknown" at bounding box center [199, 159] width 56 height 7
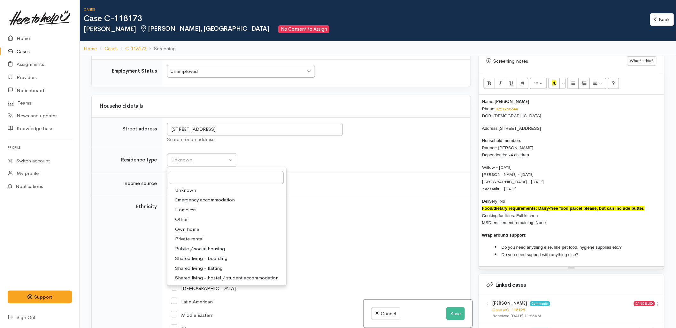
click at [189, 235] on span "Private rental" at bounding box center [189, 238] width 28 height 7
select select "2"
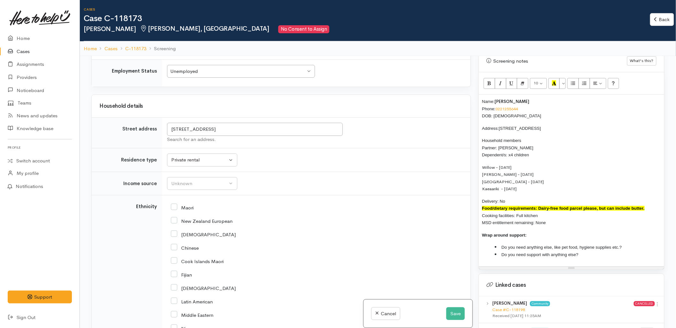
click at [186, 153] on td "Unknown Emergency accommodation Homeless Other Own home Private rental Public /…" at bounding box center [316, 160] width 308 height 24
click at [185, 180] on div "Unknown" at bounding box center [199, 183] width 56 height 7
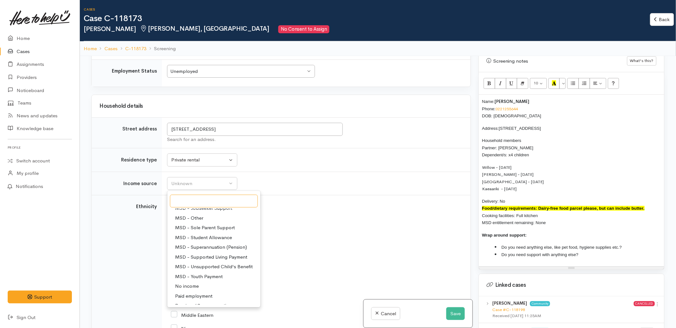
scroll to position [63, 0]
click at [202, 234] on span "MSD - Student Allowance" at bounding box center [203, 237] width 57 height 7
select select "9"
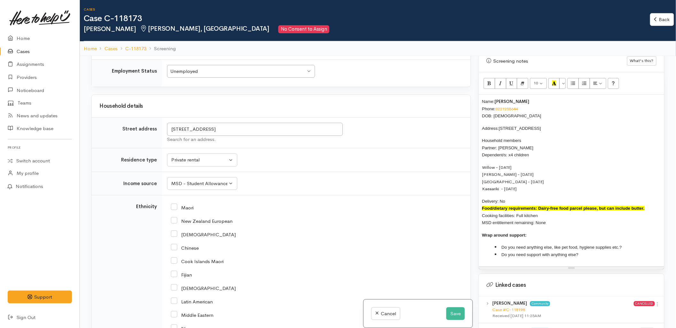
click at [186, 214] on div "New Zealand European" at bounding box center [315, 220] width 288 height 13
click at [188, 217] on input "New Zealand European" at bounding box center [202, 220] width 62 height 6
checkbox input "true"
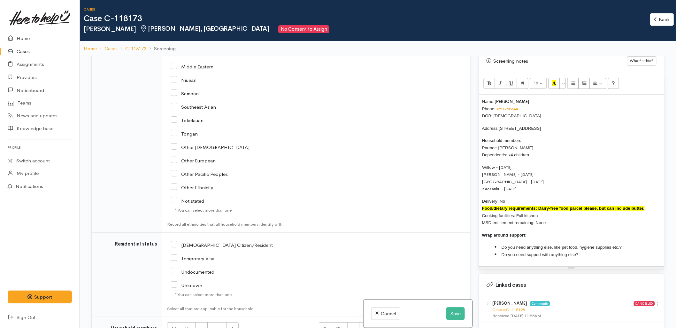
click at [189, 241] on input "NZ Citizen/Resident" at bounding box center [222, 244] width 102 height 6
checkbox input "true"
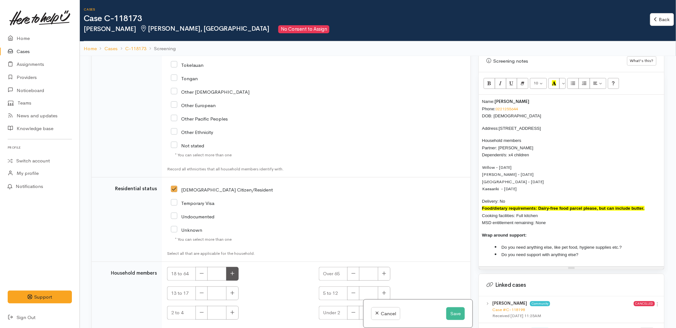
scroll to position [1190, 0]
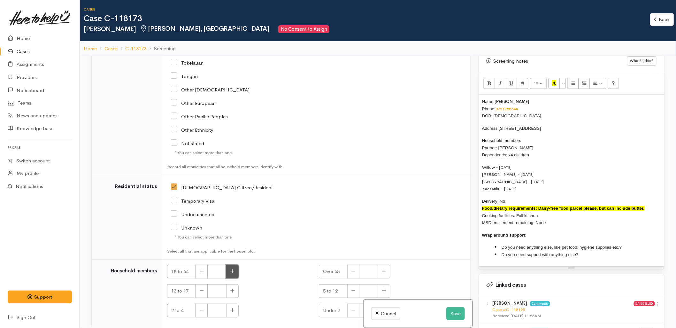
click at [230, 264] on button "button" at bounding box center [232, 271] width 12 height 14
type input "2"
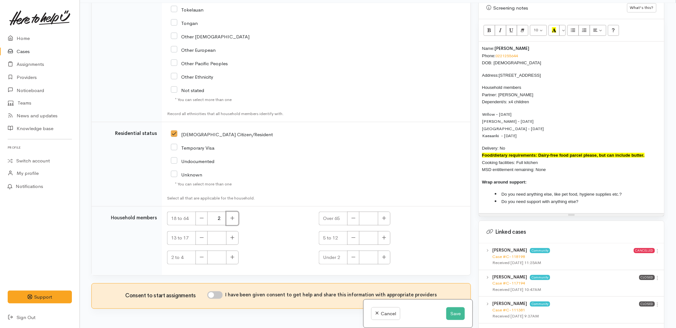
scroll to position [56, 0]
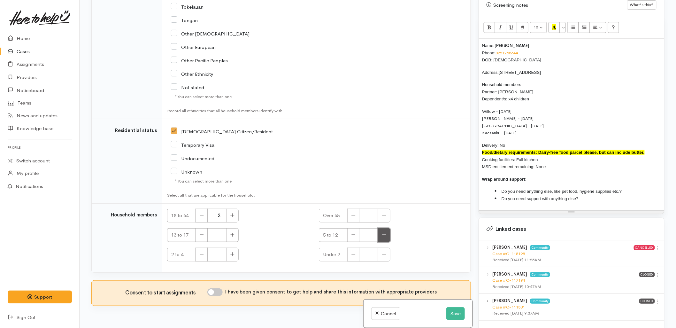
click at [383, 228] on button "button" at bounding box center [384, 235] width 12 height 14
type input "3"
click at [233, 252] on icon "button" at bounding box center [232, 254] width 4 height 5
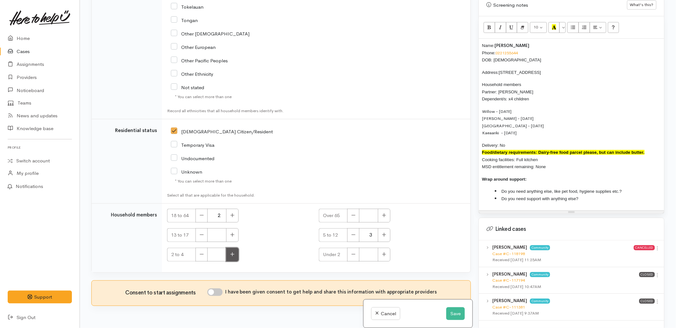
type input "1"
click at [218, 288] on input "I have been given consent to get help and share this information with appropria…" at bounding box center [214, 292] width 15 height 8
checkbox input "true"
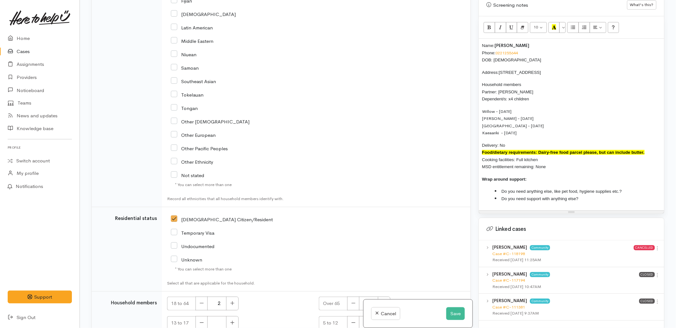
scroll to position [1190, 0]
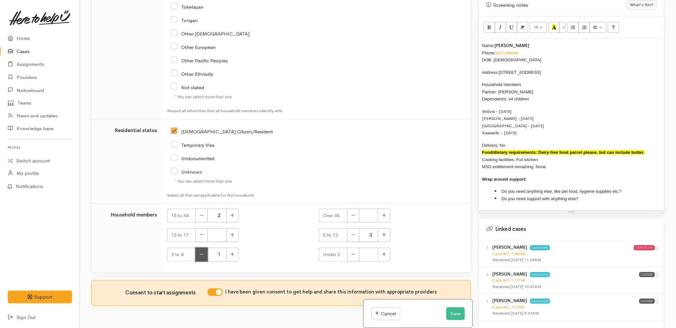
click at [201, 252] on icon "button" at bounding box center [202, 254] width 4 height 5
type input "0"
click at [378, 247] on button "button" at bounding box center [384, 254] width 12 height 14
type input "1"
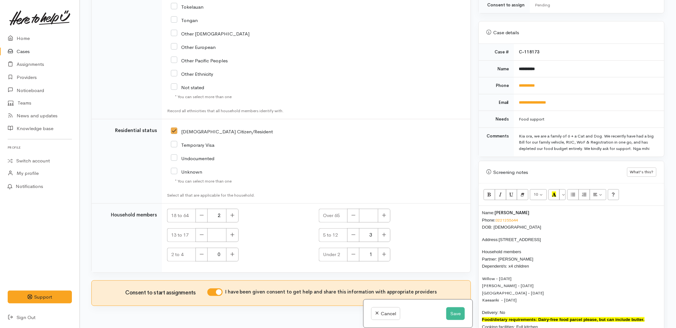
scroll to position [218, 0]
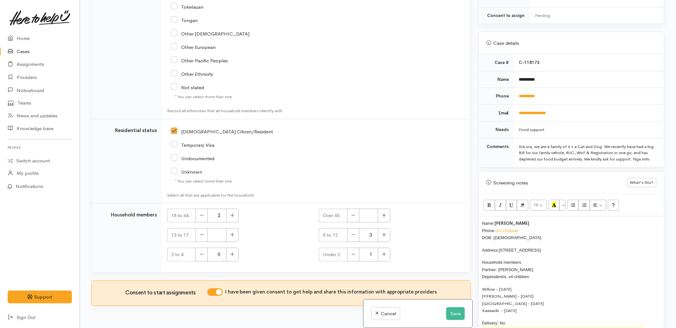
click at [525, 247] on span "17 Armagh Street, Greerton" at bounding box center [520, 249] width 42 height 5
click at [480, 216] on div "Name: Khan Poole Phone: 0221255644 DOB: 28/01/1998 Address: 17 Armagh Street, G…" at bounding box center [571, 301] width 185 height 171
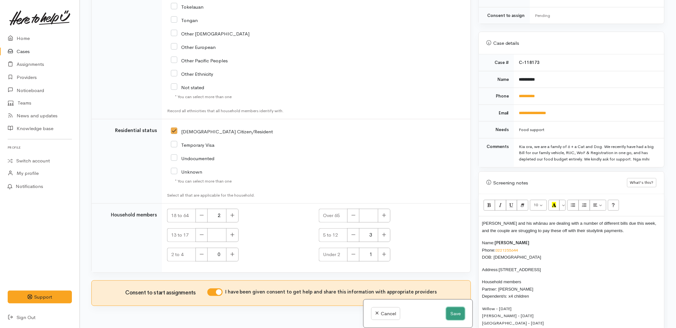
click at [452, 313] on button "Save" at bounding box center [455, 313] width 19 height 13
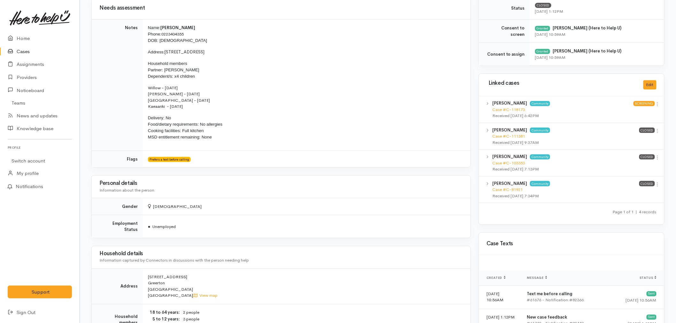
click at [220, 111] on td "Name: [PERSON_NAME] Phone: [PHONE_NUMBER] DOB: [DEMOGRAPHIC_DATA] Address: [STR…" at bounding box center [307, 84] width 328 height 131
drag, startPoint x: 197, startPoint y: 106, endPoint x: 148, endPoint y: 89, distance: 51.7
click at [148, 89] on p "Willow - [DATE] [PERSON_NAME] - [DATE] [GEOGRAPHIC_DATA] - [DATE] Kaeaariki - […" at bounding box center [305, 96] width 315 height 25
copy p "Willow - [DATE] [PERSON_NAME] - [DATE] [GEOGRAPHIC_DATA] - [DATE] Kaeaariki - […"
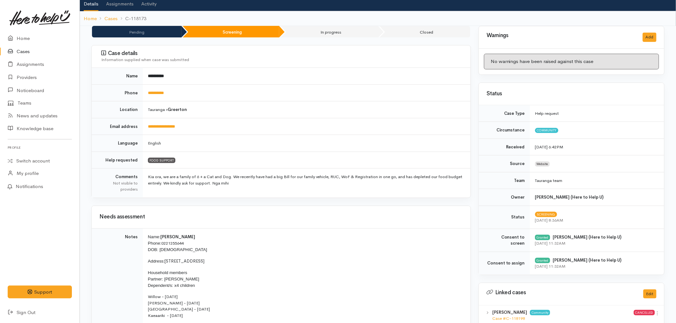
scroll to position [106, 0]
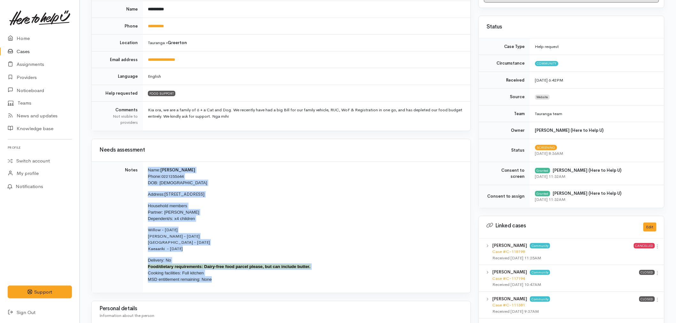
drag, startPoint x: 221, startPoint y: 279, endPoint x: 144, endPoint y: 166, distance: 136.8
click at [144, 166] on td "Name: [PERSON_NAME] Phone: [PHONE_NUMBER] DOB: [DEMOGRAPHIC_DATA] Address: [STR…" at bounding box center [307, 226] width 328 height 131
copy td "Name: [PERSON_NAME] Phone: [PHONE_NUMBER] DOB: [DEMOGRAPHIC_DATA] Address: [STR…"
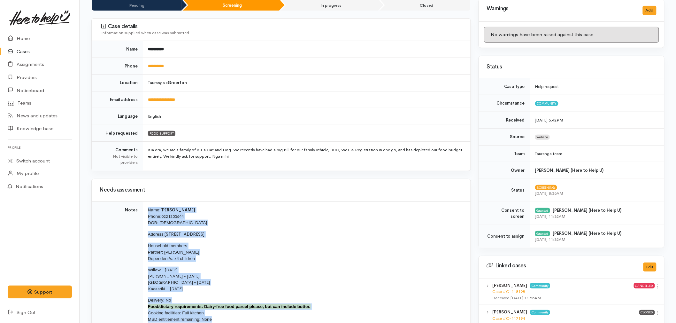
scroll to position [0, 0]
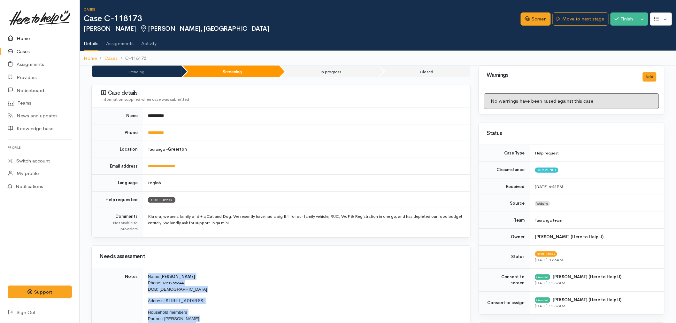
click at [11, 36] on icon at bounding box center [12, 38] width 9 height 8
